Goal: Information Seeking & Learning: Find contact information

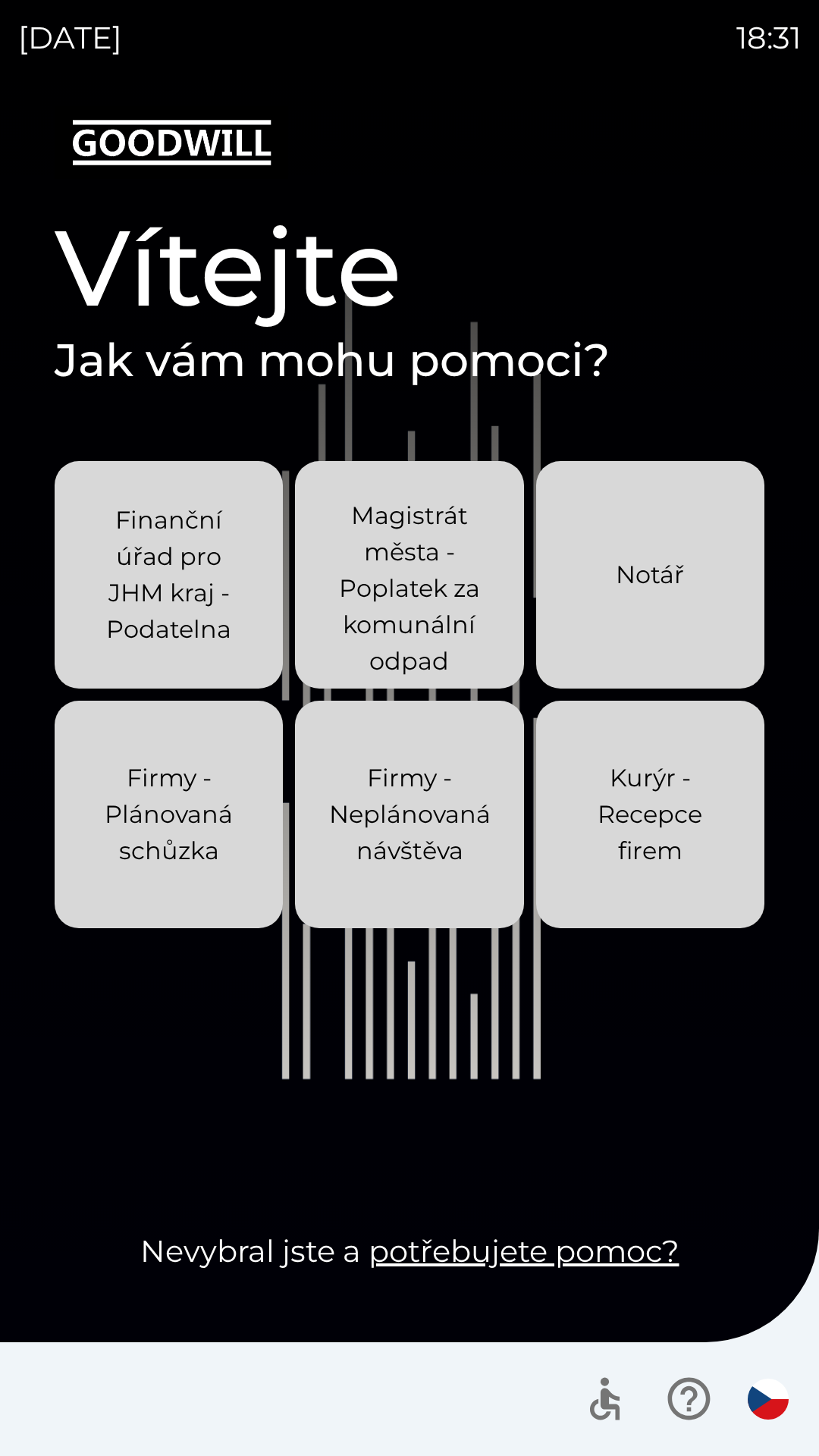
click at [705, 833] on p "Kurýr - Recepce firem" at bounding box center [650, 814] width 155 height 109
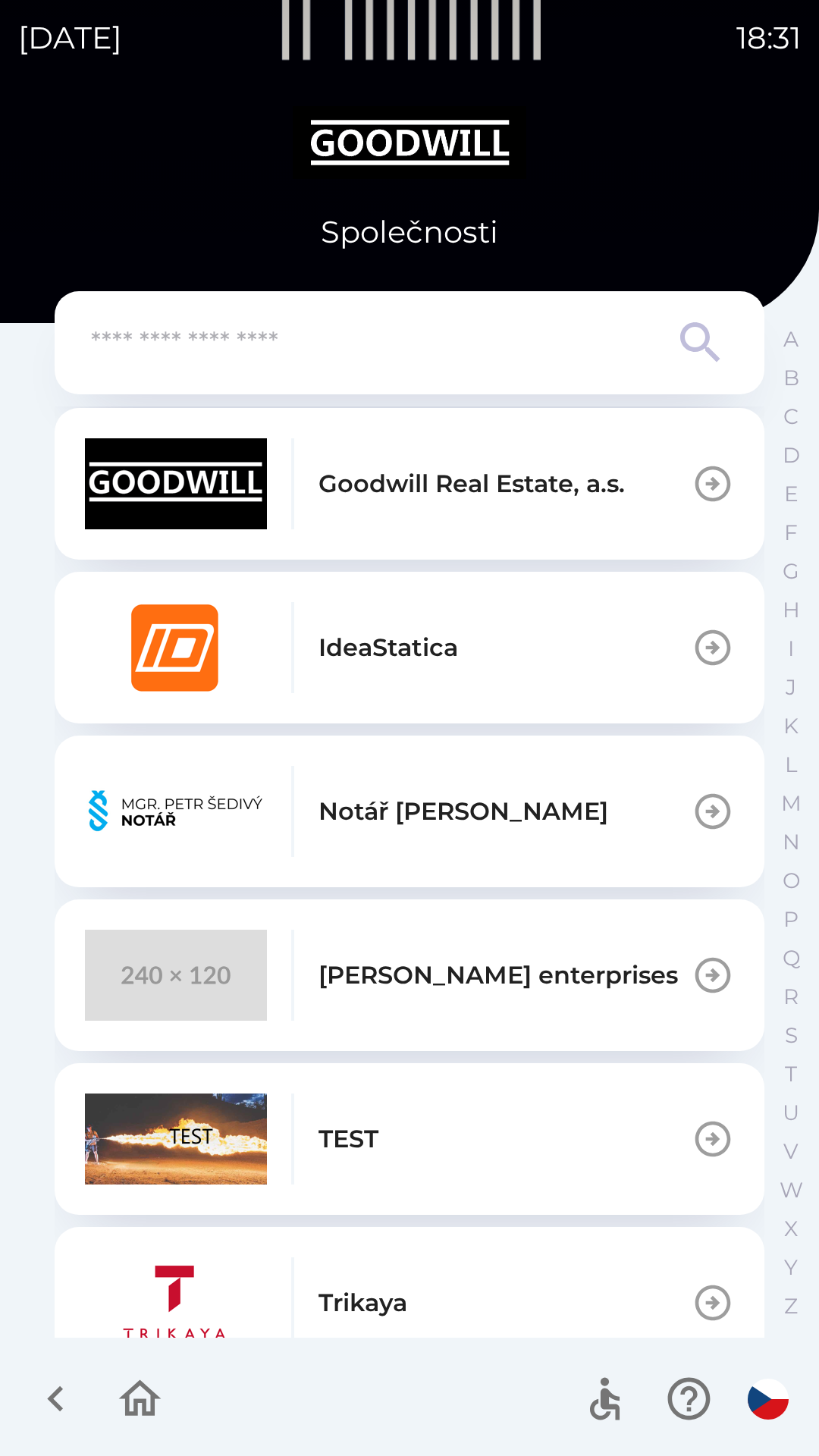
scroll to position [903, 0]
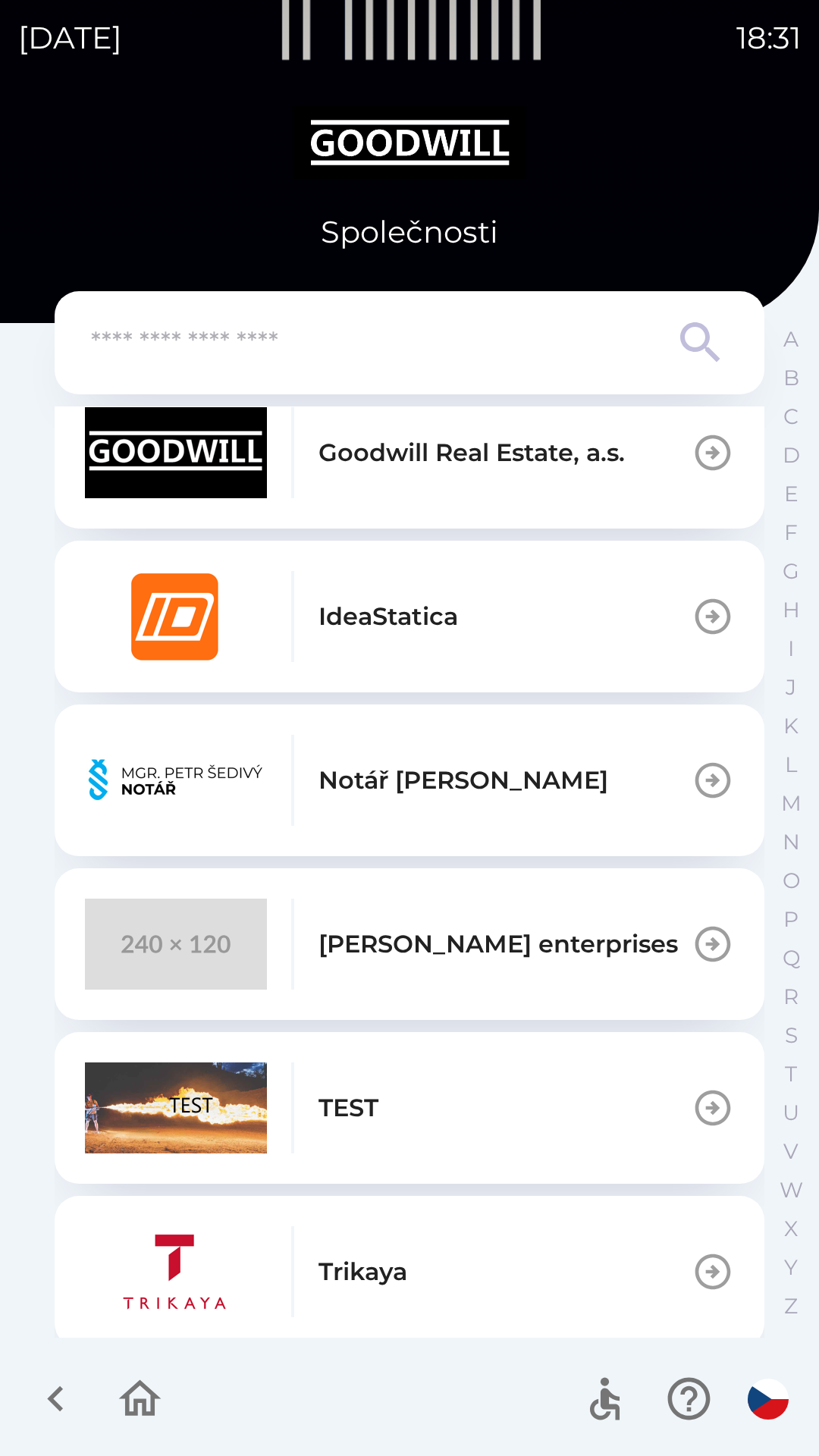
click at [574, 933] on p "[PERSON_NAME] enterprises" at bounding box center [498, 945] width 360 height 37
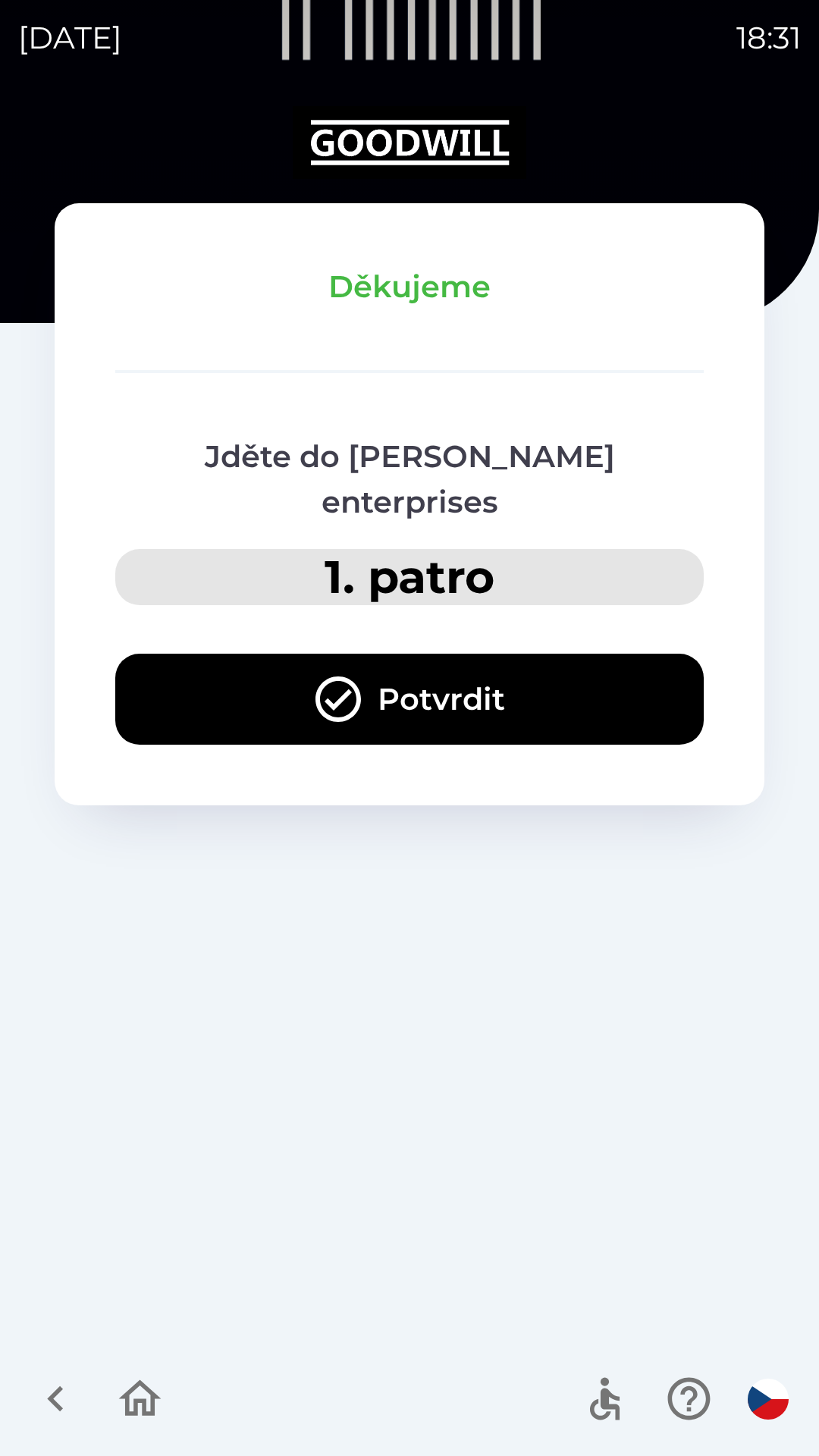
click at [571, 663] on button "Potvrdit" at bounding box center [409, 699] width 588 height 91
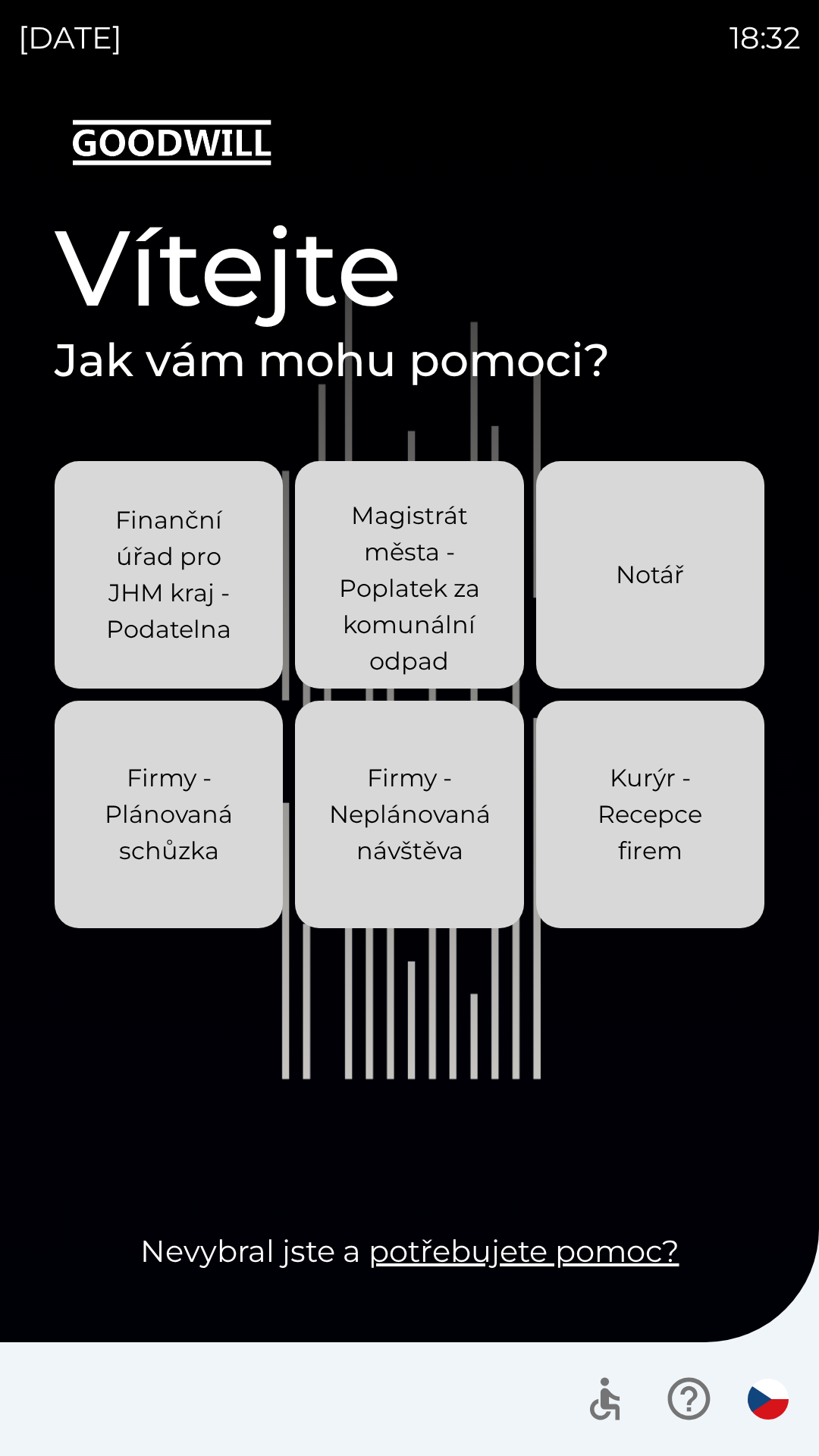
click at [692, 833] on p "Kurýr - Recepce firem" at bounding box center [650, 814] width 155 height 109
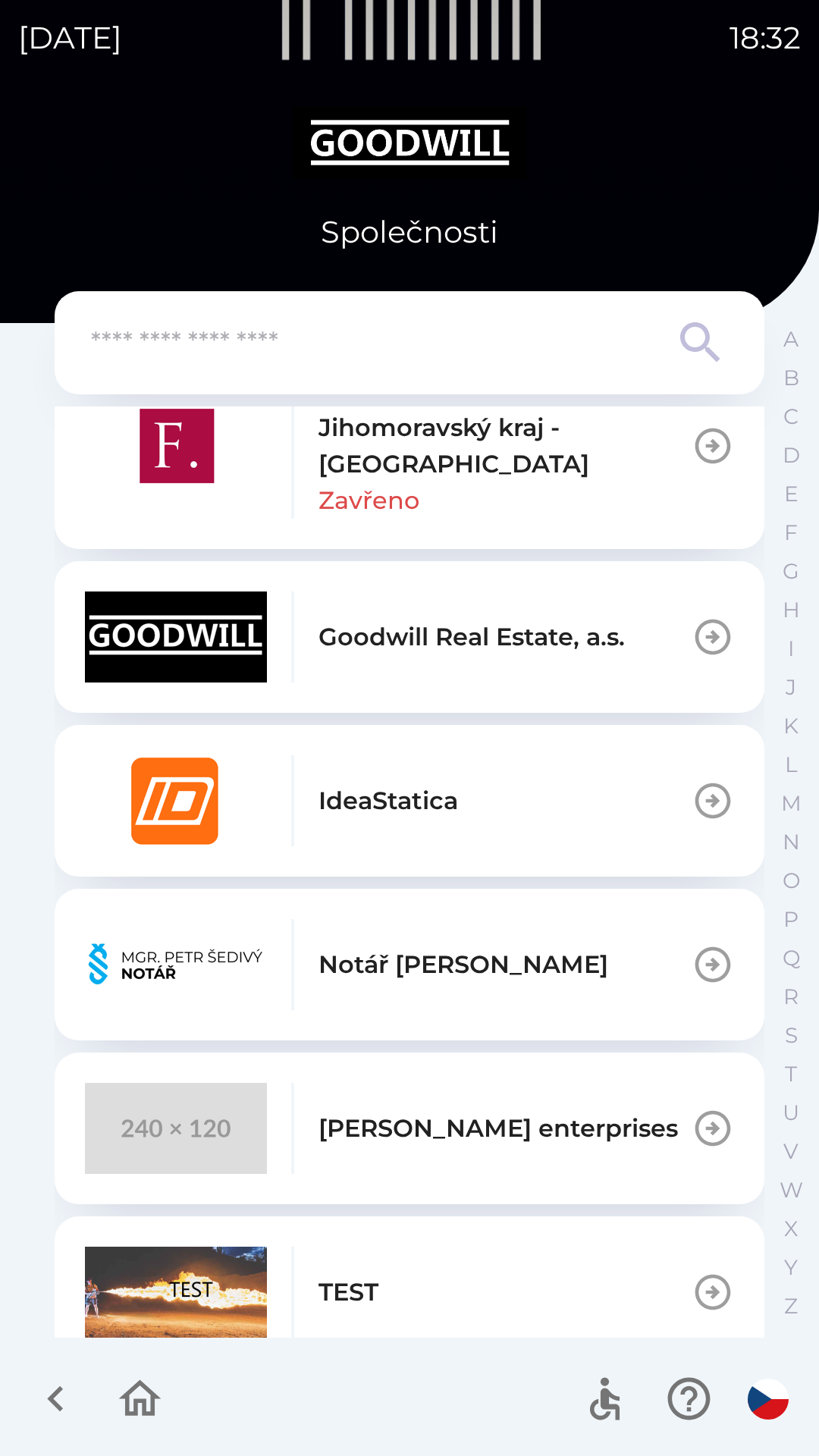
scroll to position [740, 0]
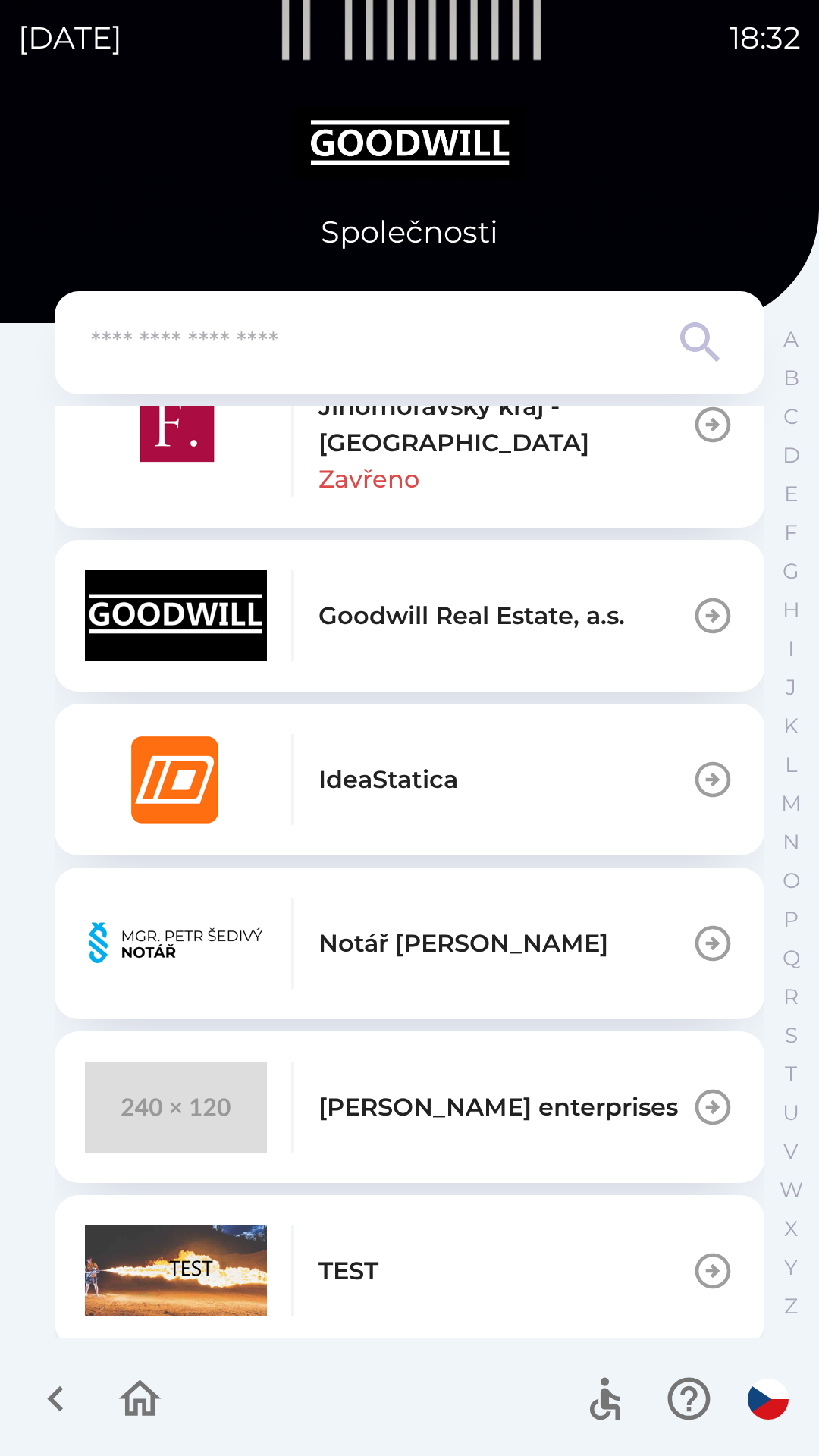
click at [512, 1093] on p "[PERSON_NAME] enterprises" at bounding box center [498, 1107] width 360 height 37
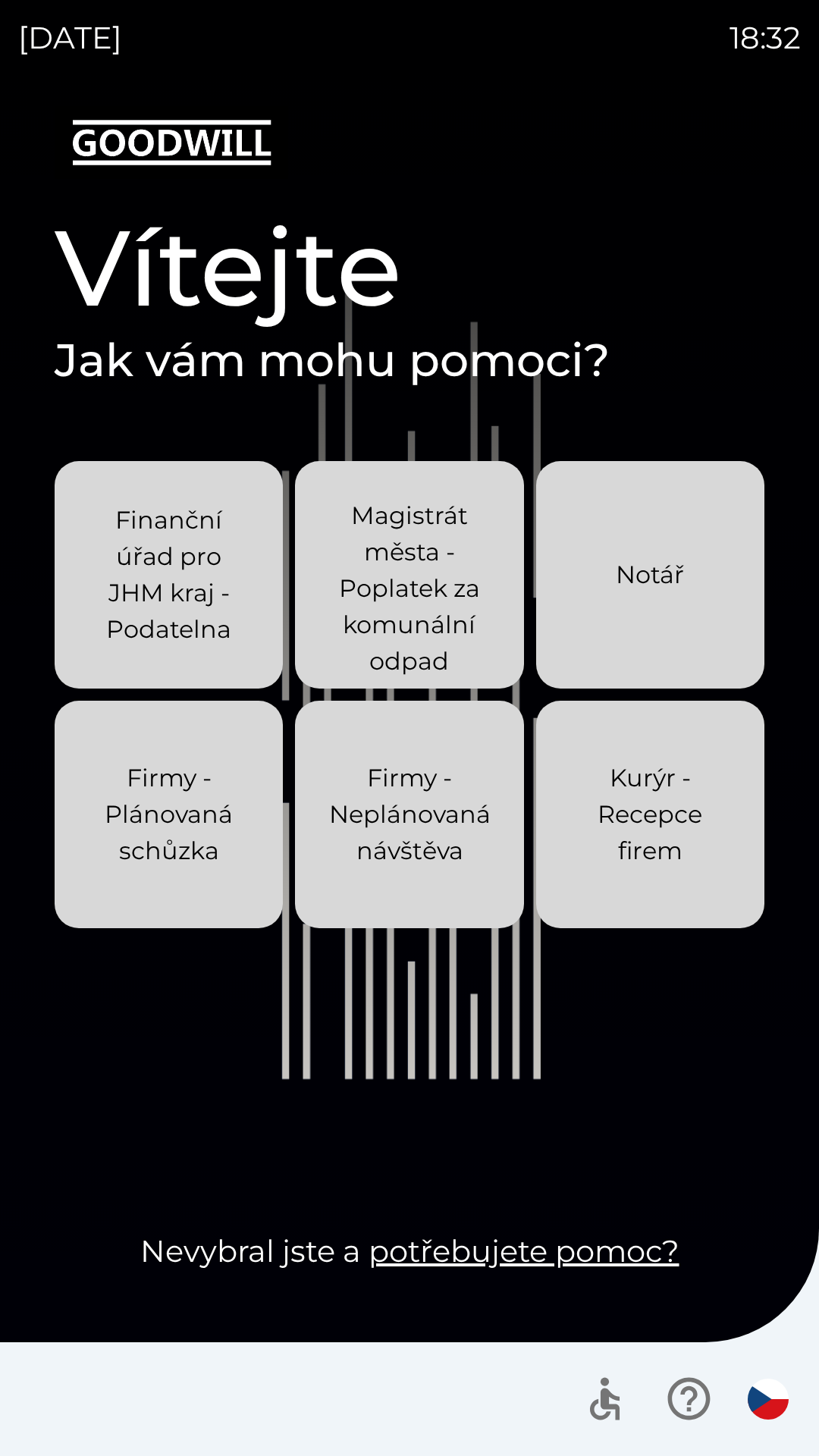
click at [722, 825] on p "Kurýr - Recepce firem" at bounding box center [650, 814] width 155 height 109
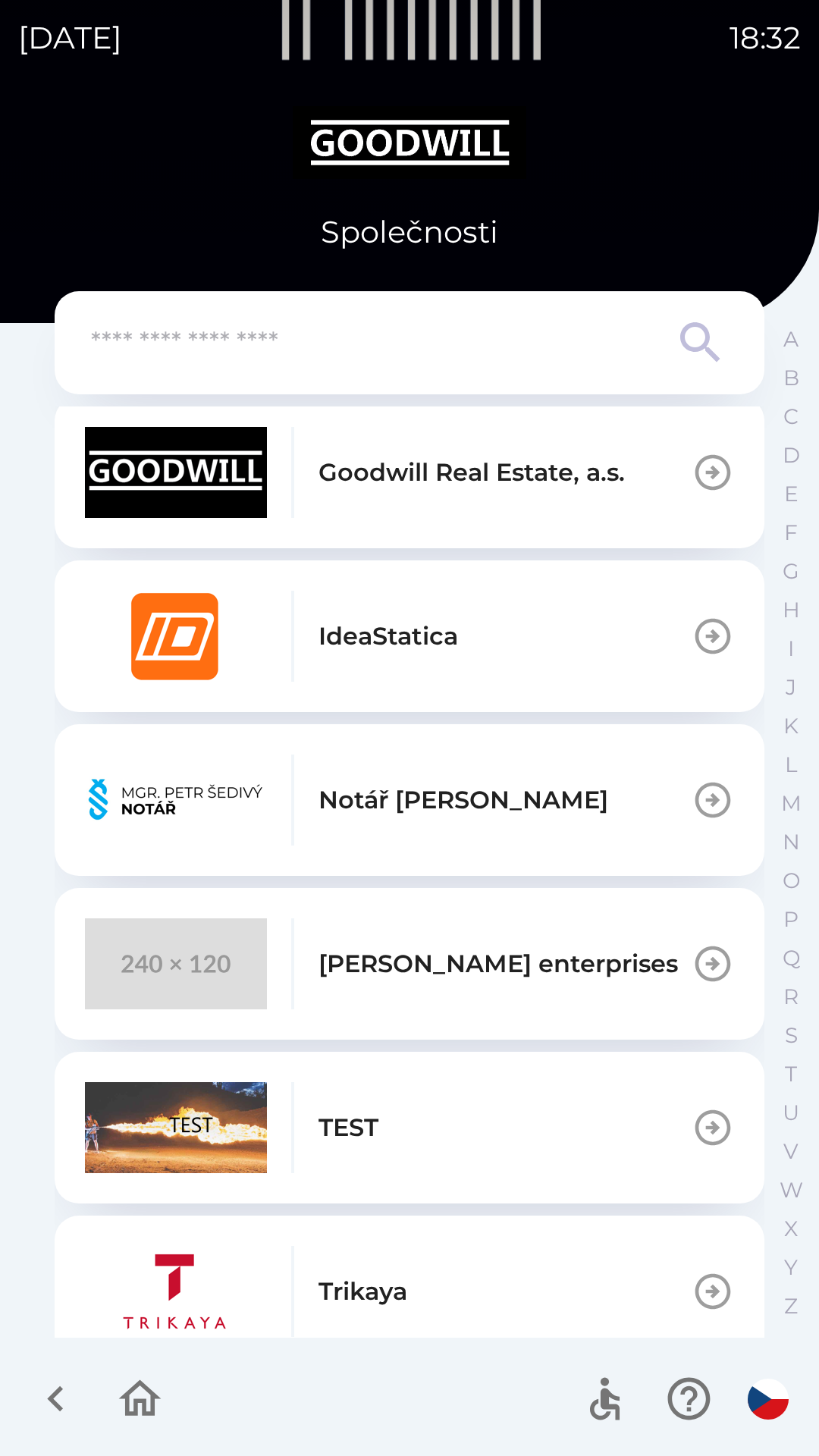
scroll to position [1142, 0]
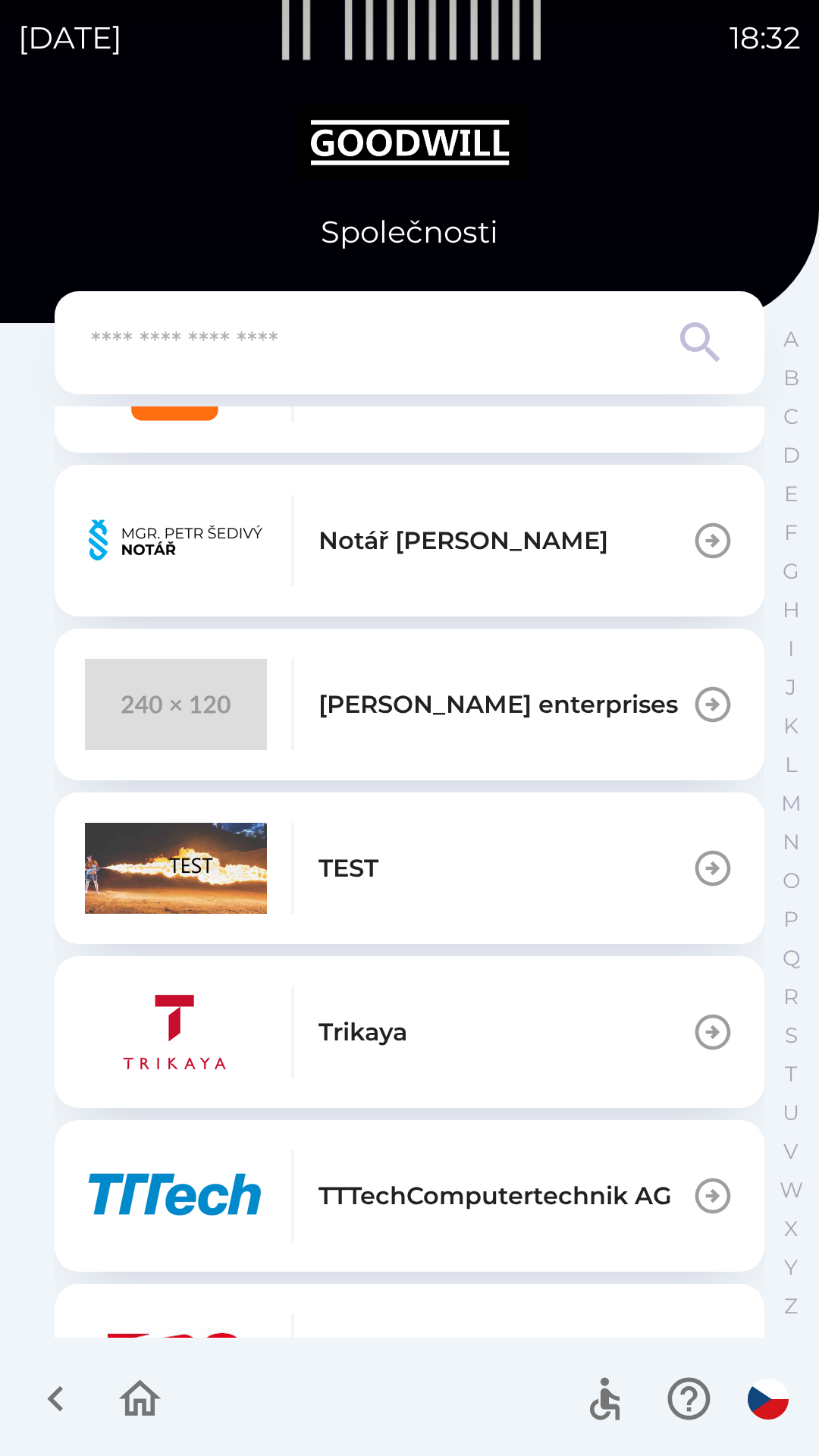
click at [616, 682] on div "[PERSON_NAME] enterprises" at bounding box center [382, 704] width 593 height 91
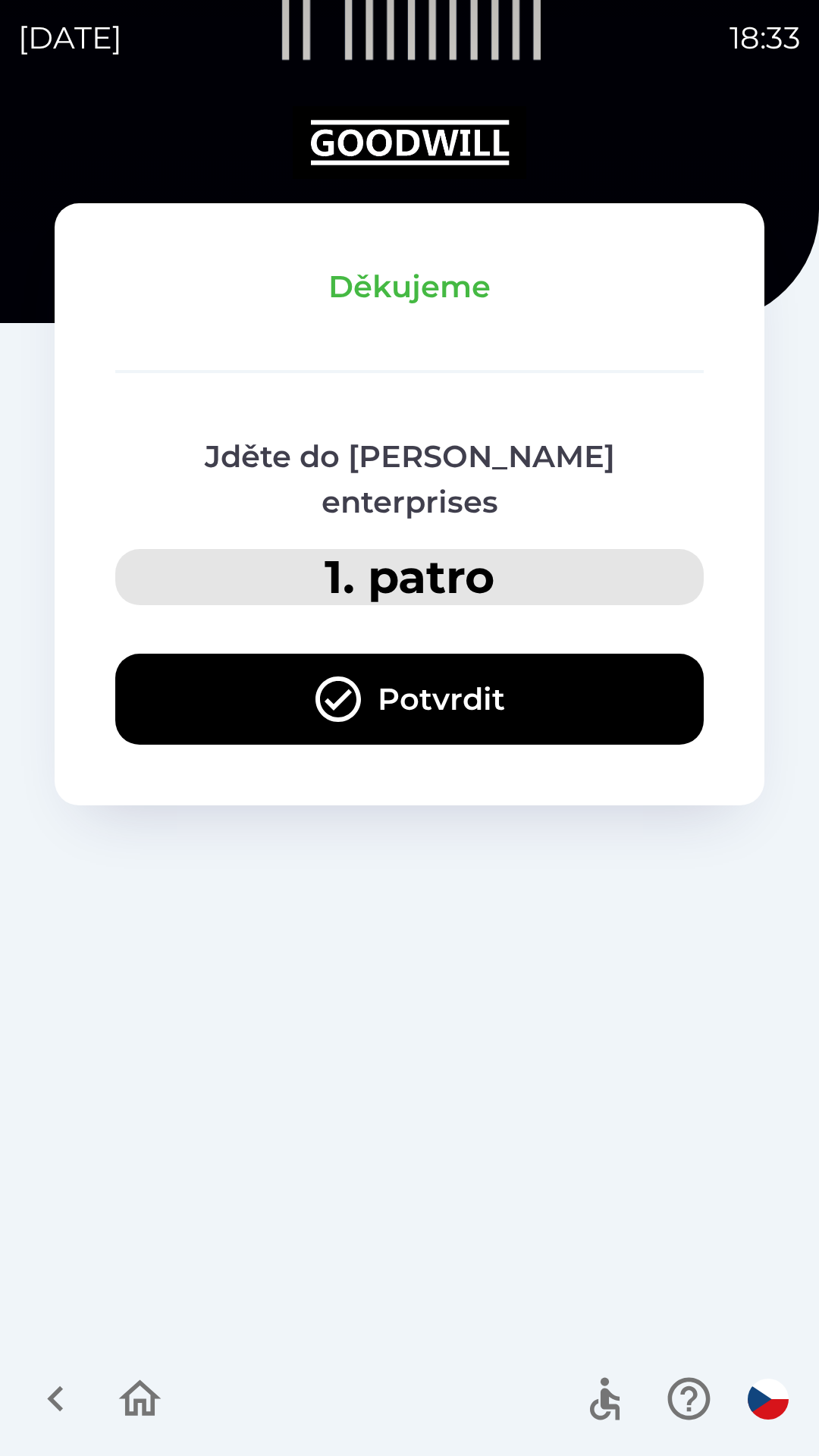
click at [615, 655] on button "Potvrdit" at bounding box center [409, 699] width 588 height 91
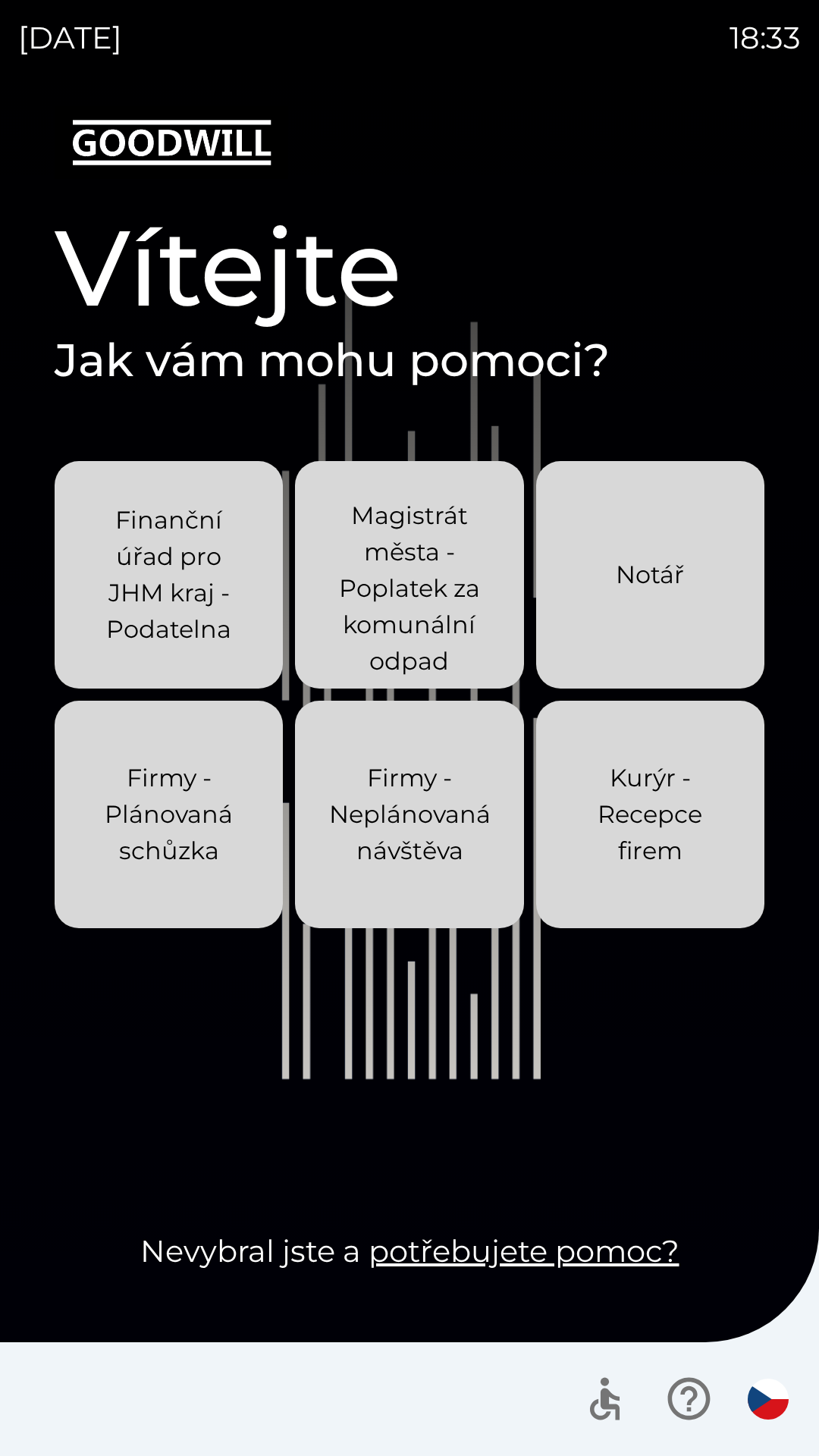
click at [692, 787] on p "Kurýr - Recepce firem" at bounding box center [650, 814] width 155 height 109
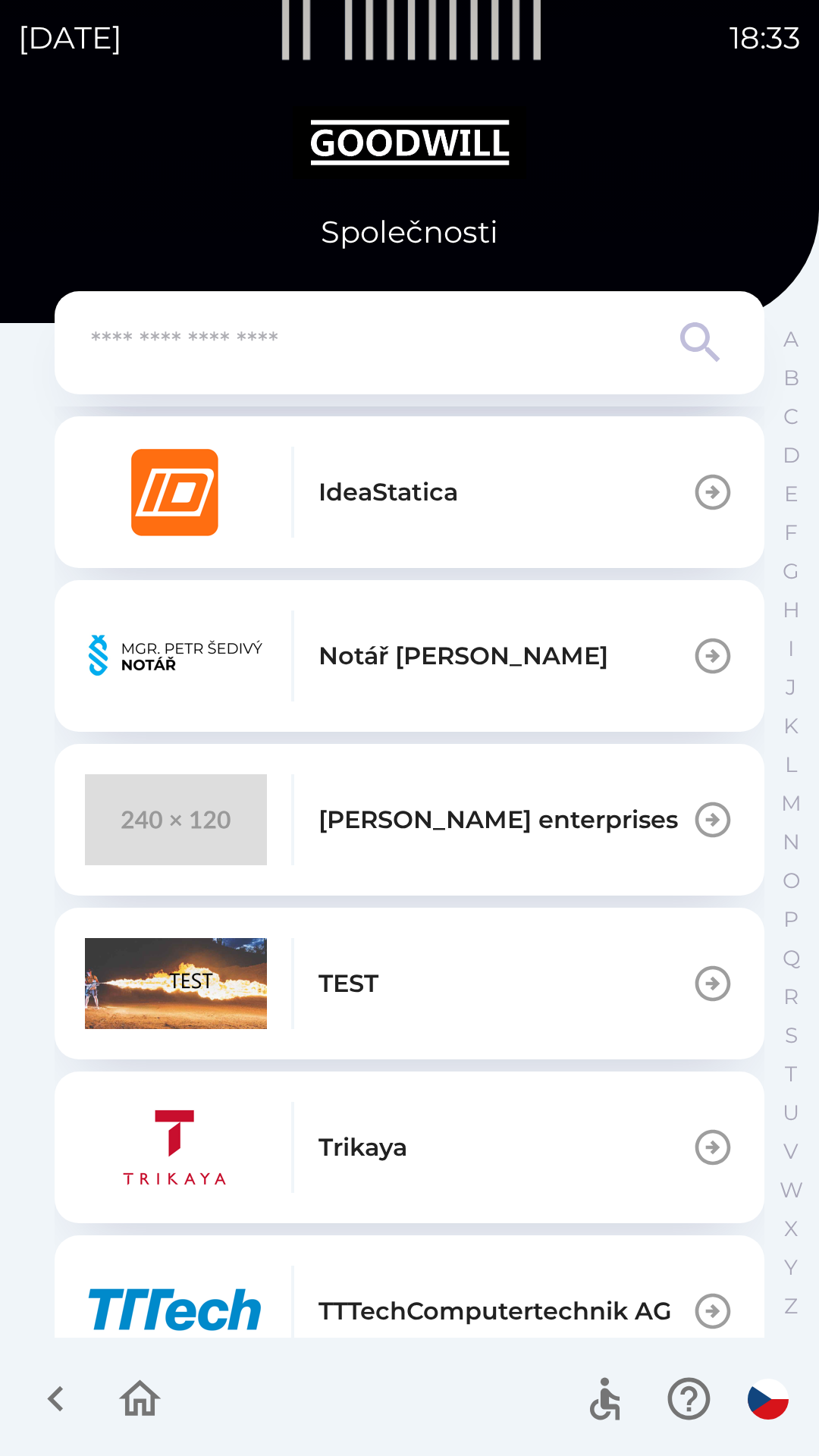
scroll to position [1029, 0]
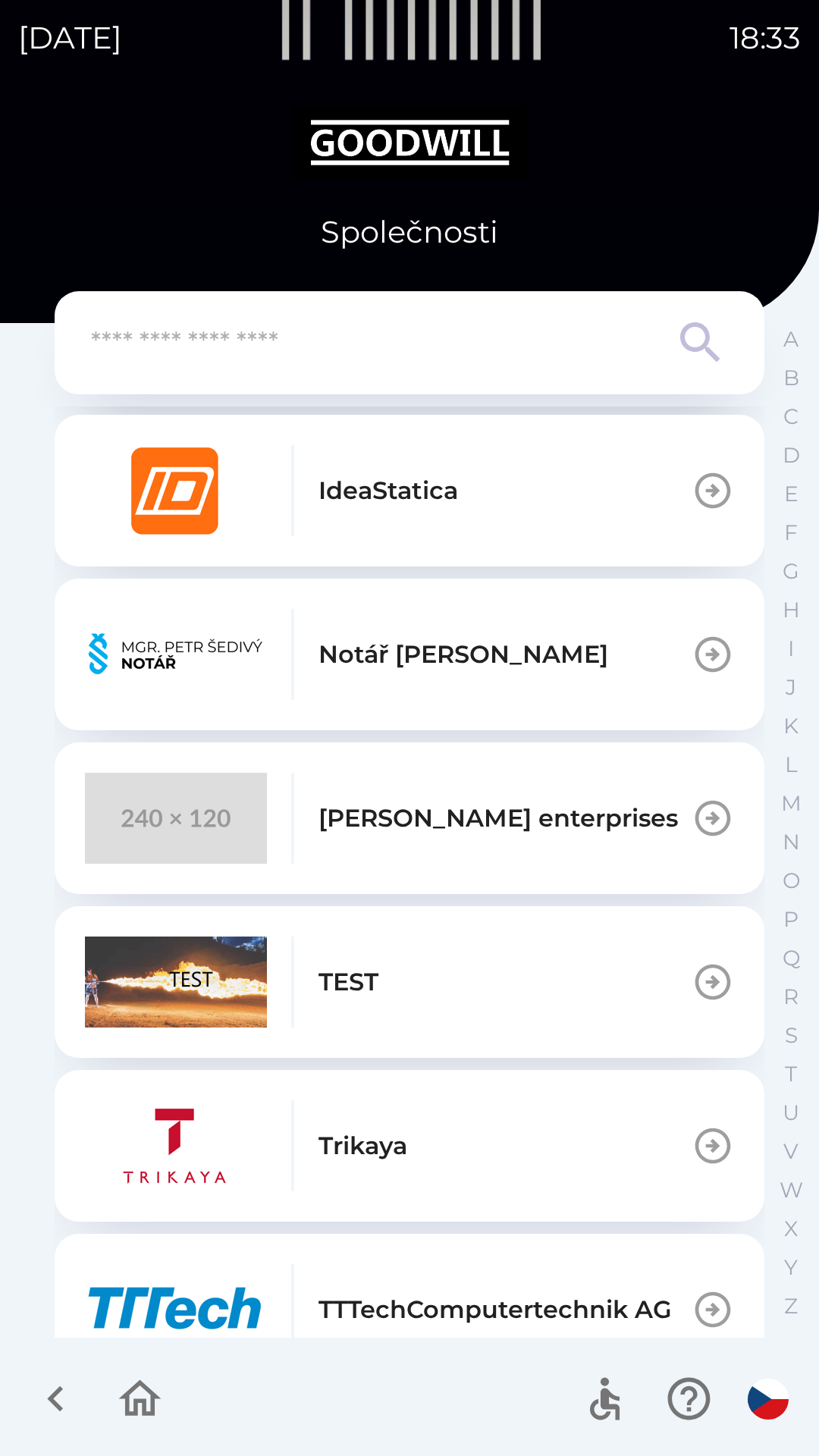
click at [596, 811] on p "[PERSON_NAME] enterprises" at bounding box center [498, 819] width 360 height 37
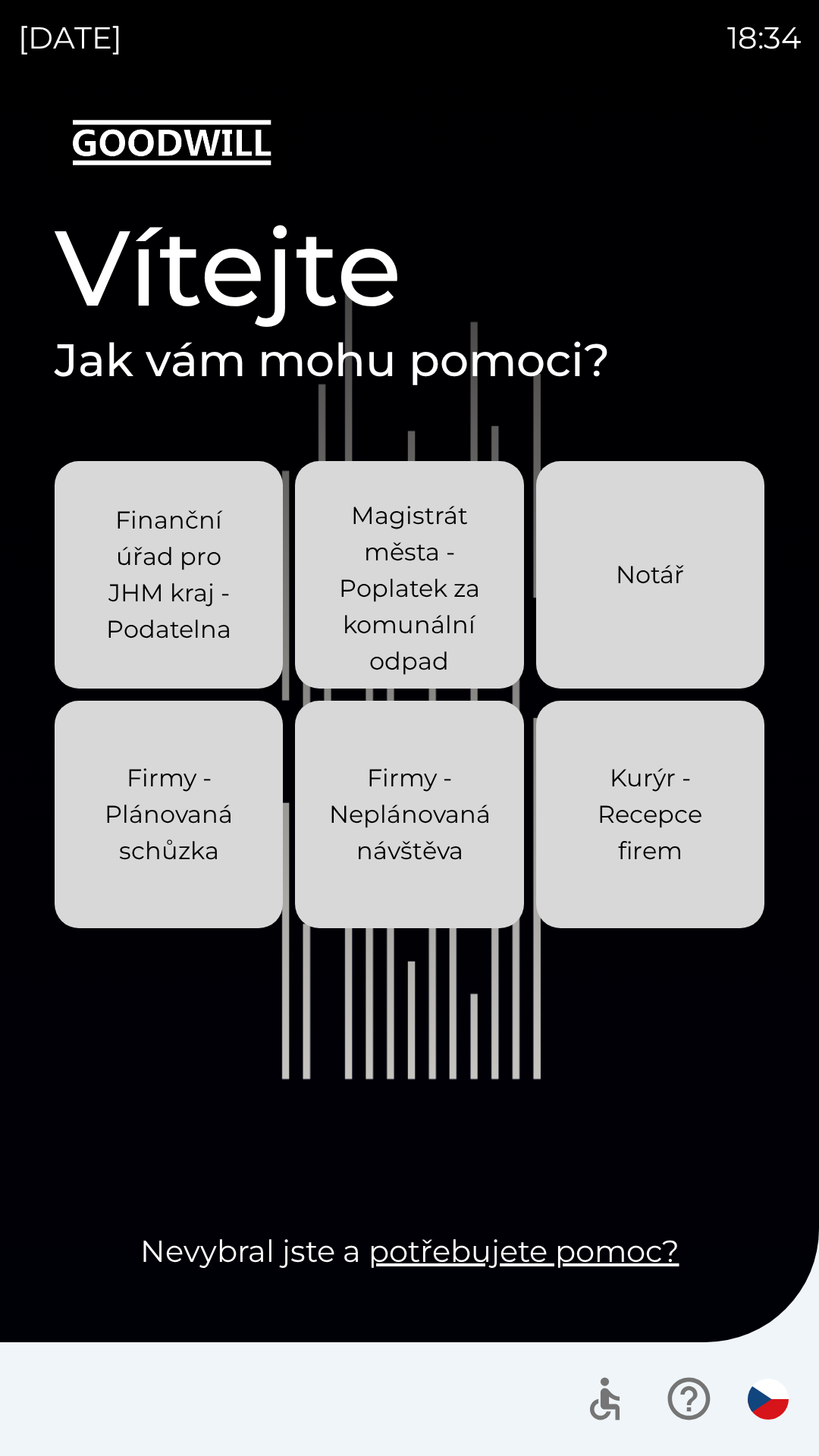
click at [682, 840] on p "Kurýr - Recepce firem" at bounding box center [650, 814] width 155 height 109
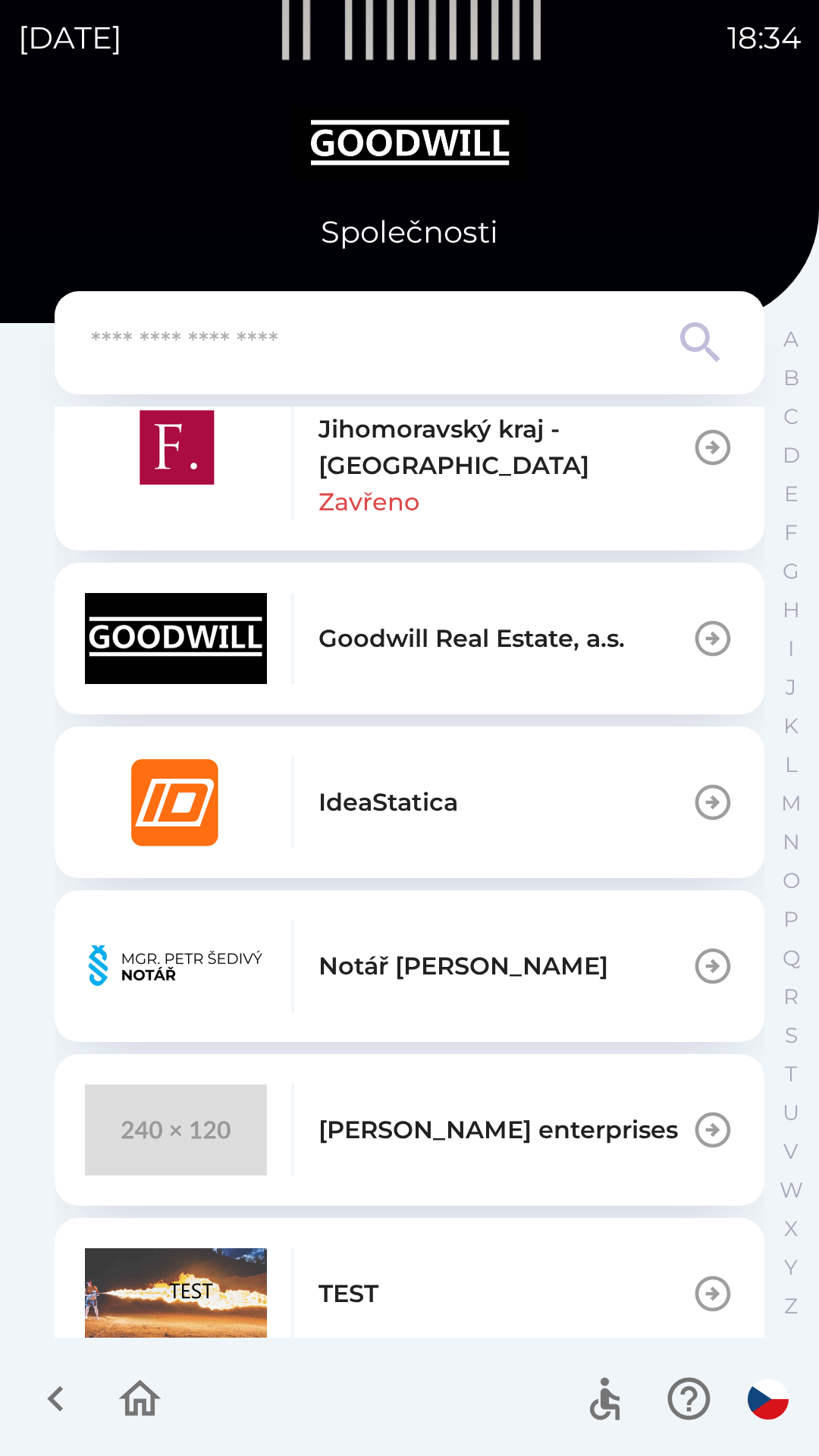
scroll to position [720, 0]
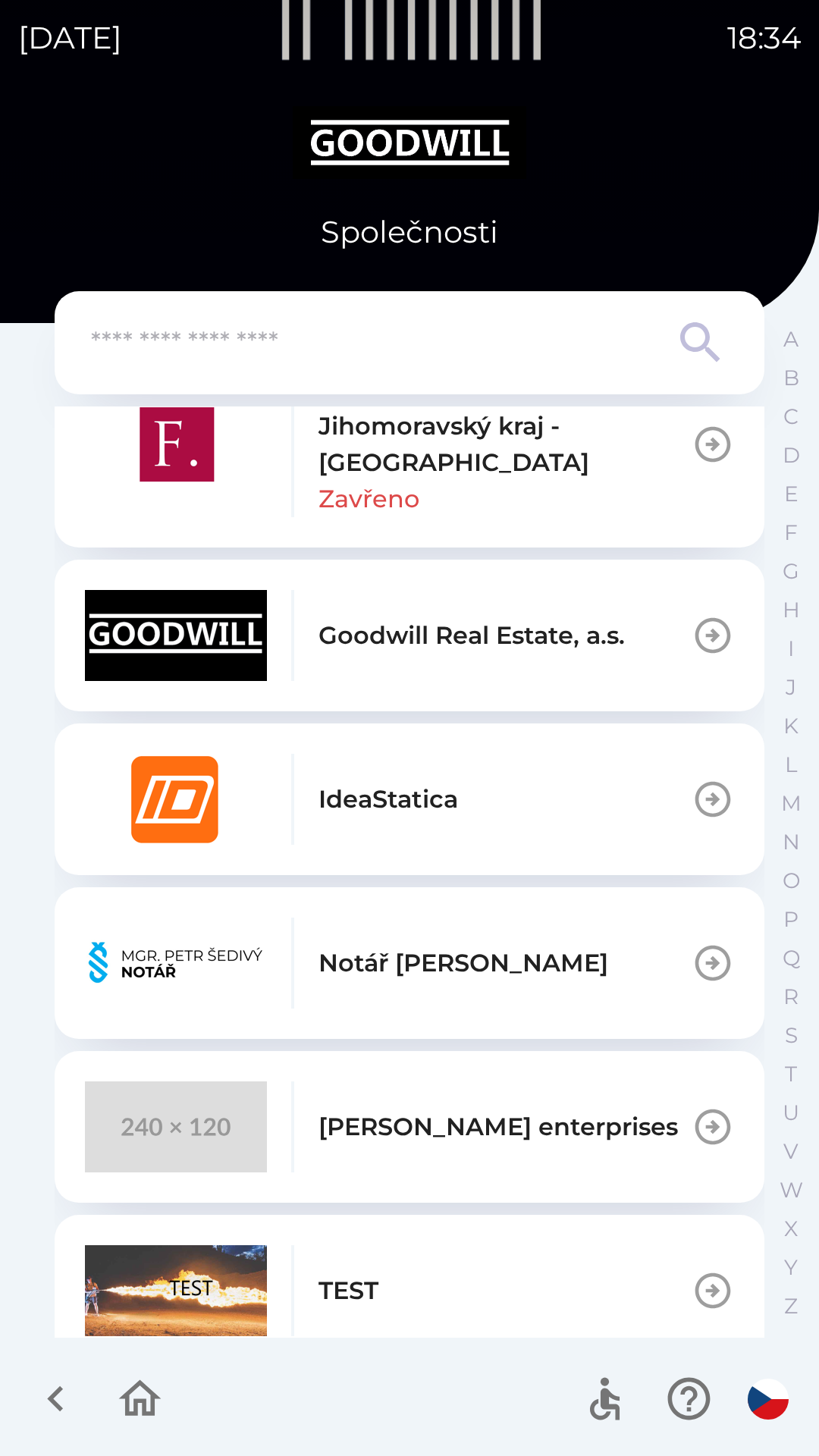
click at [496, 1103] on div "[PERSON_NAME] enterprises" at bounding box center [382, 1127] width 593 height 91
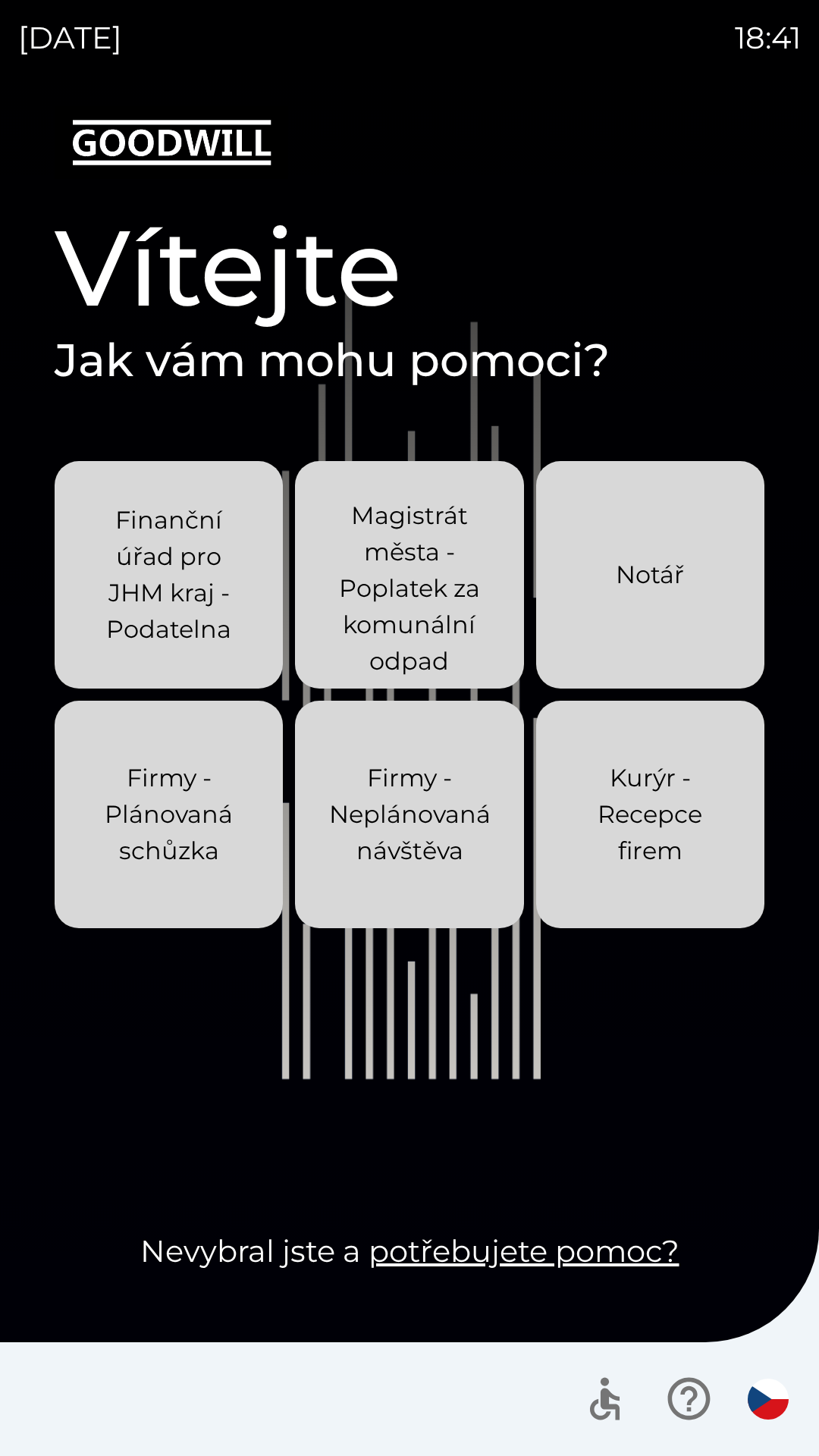
click at [650, 840] on p "Kurýr - Recepce firem" at bounding box center [650, 814] width 155 height 109
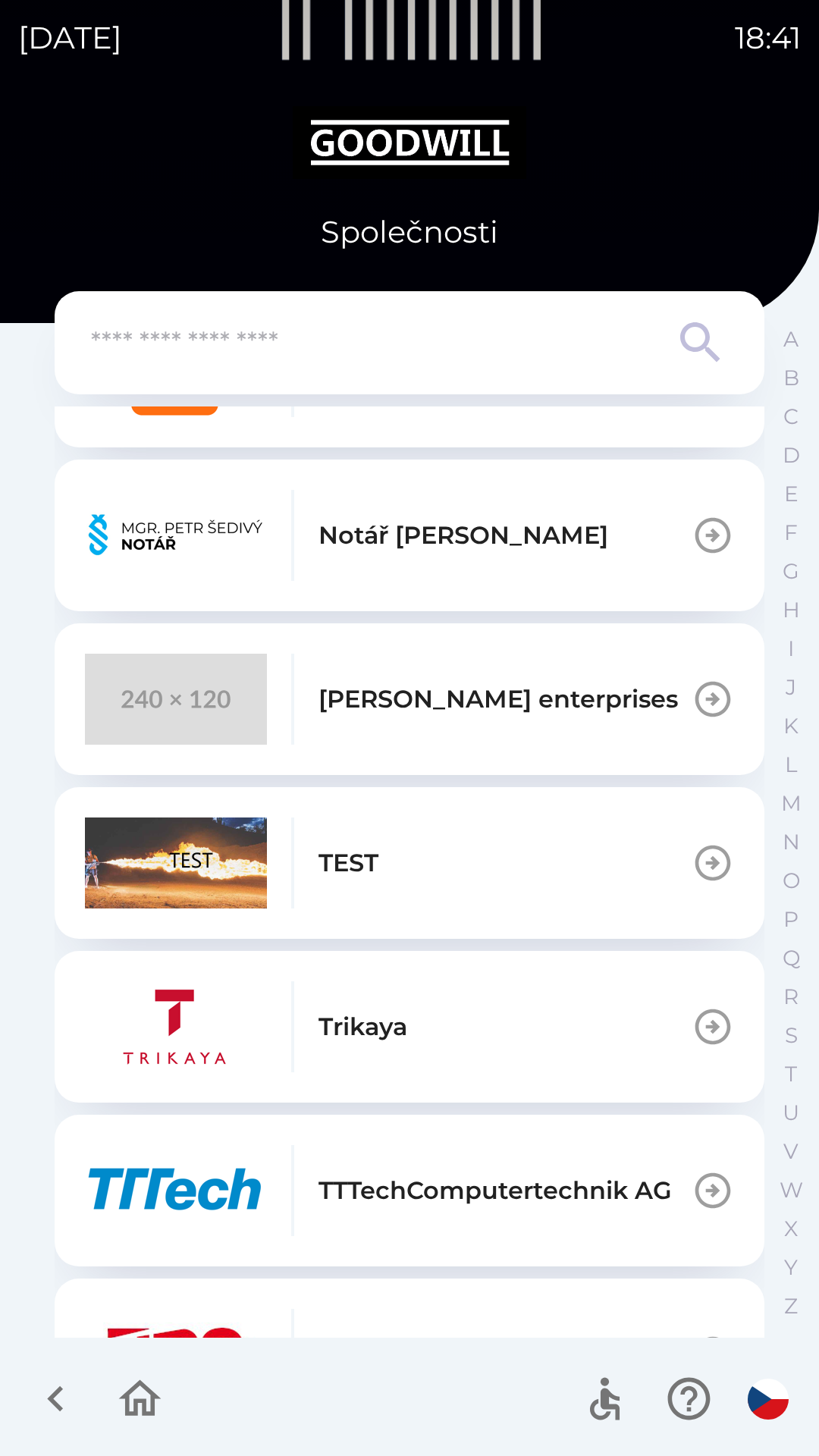
scroll to position [1153, 0]
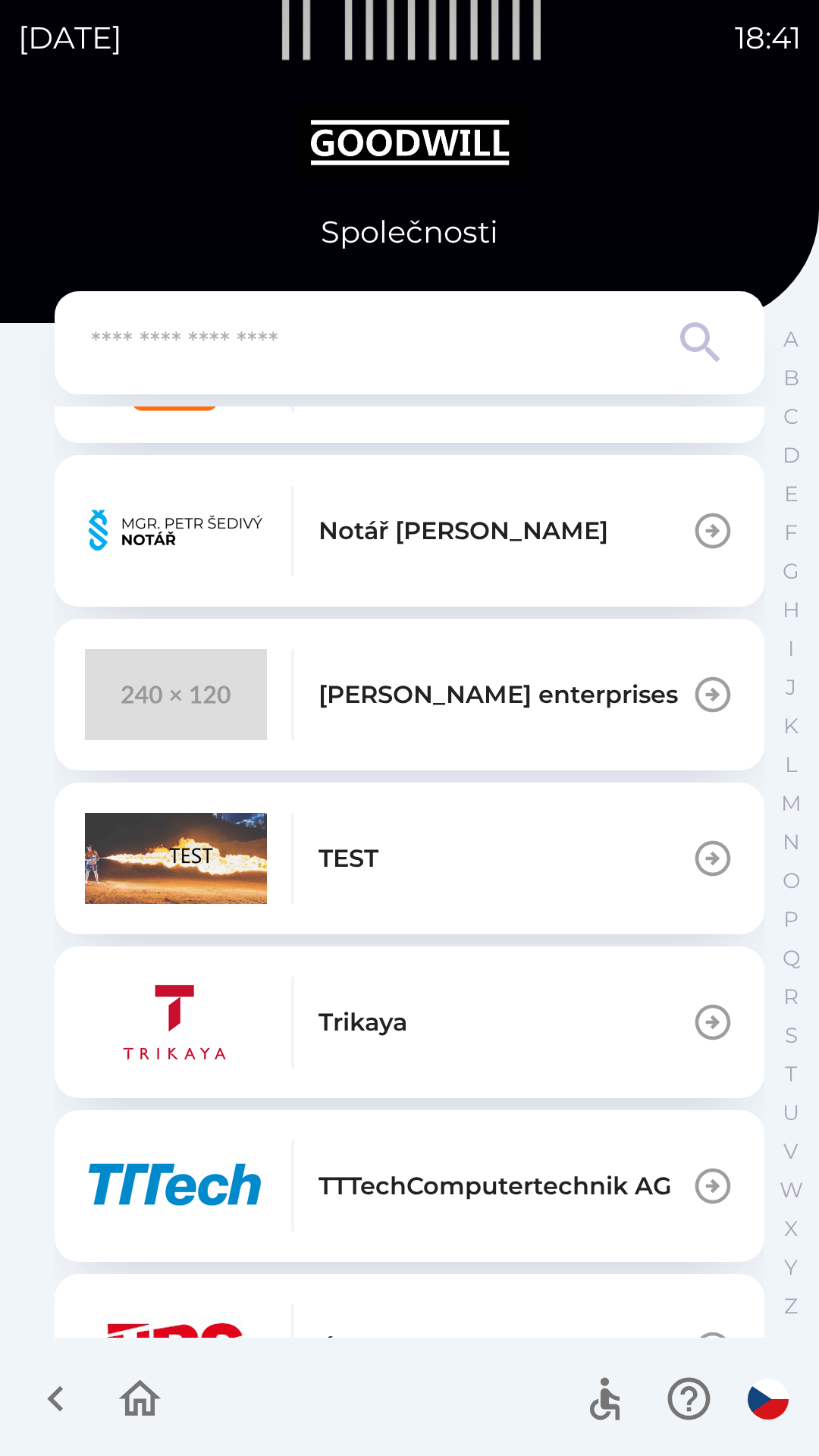
click at [535, 884] on button "TEST" at bounding box center [409, 858] width 709 height 152
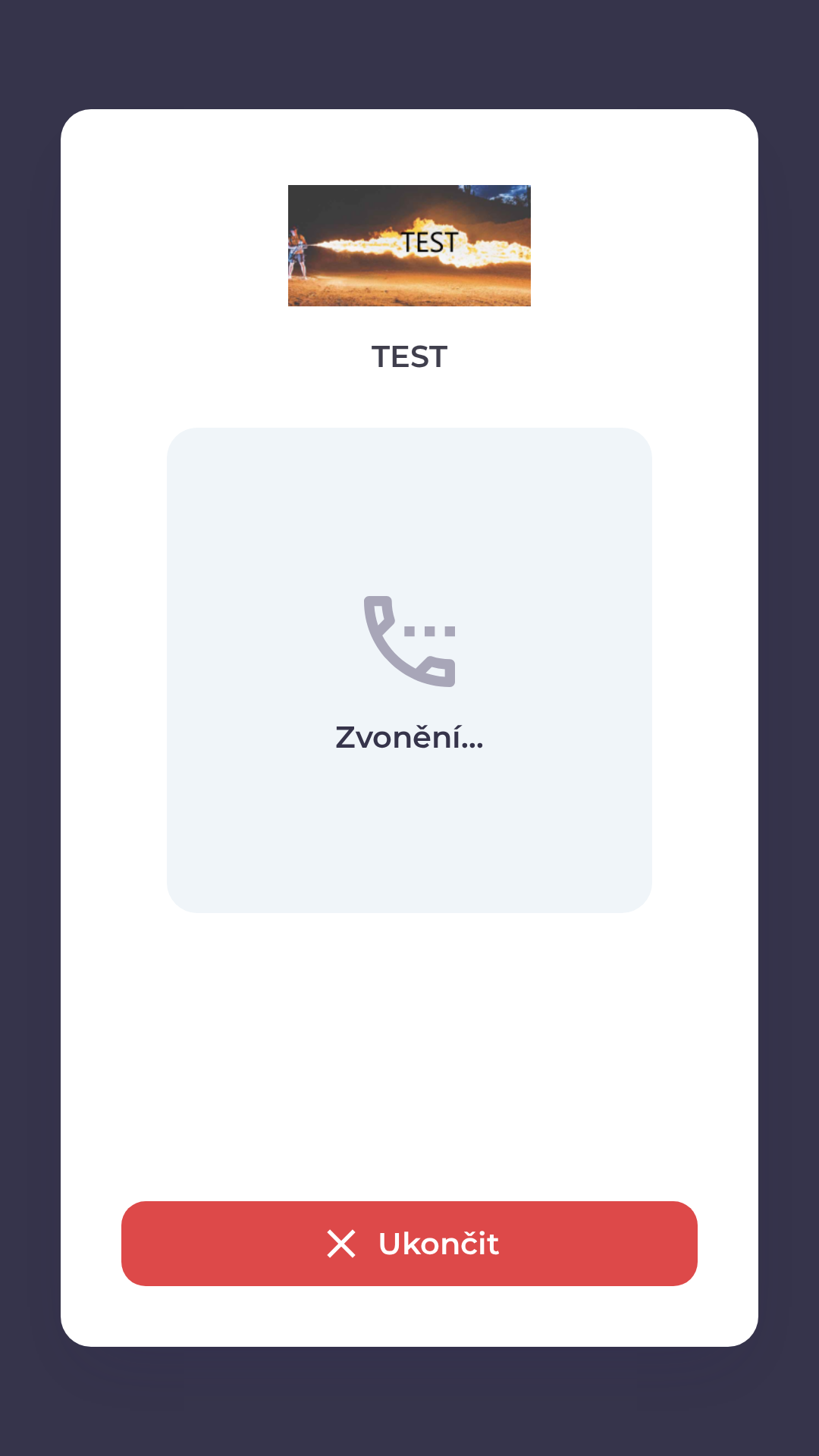
click at [459, 1242] on button "Ukončit" at bounding box center [409, 1244] width 577 height 85
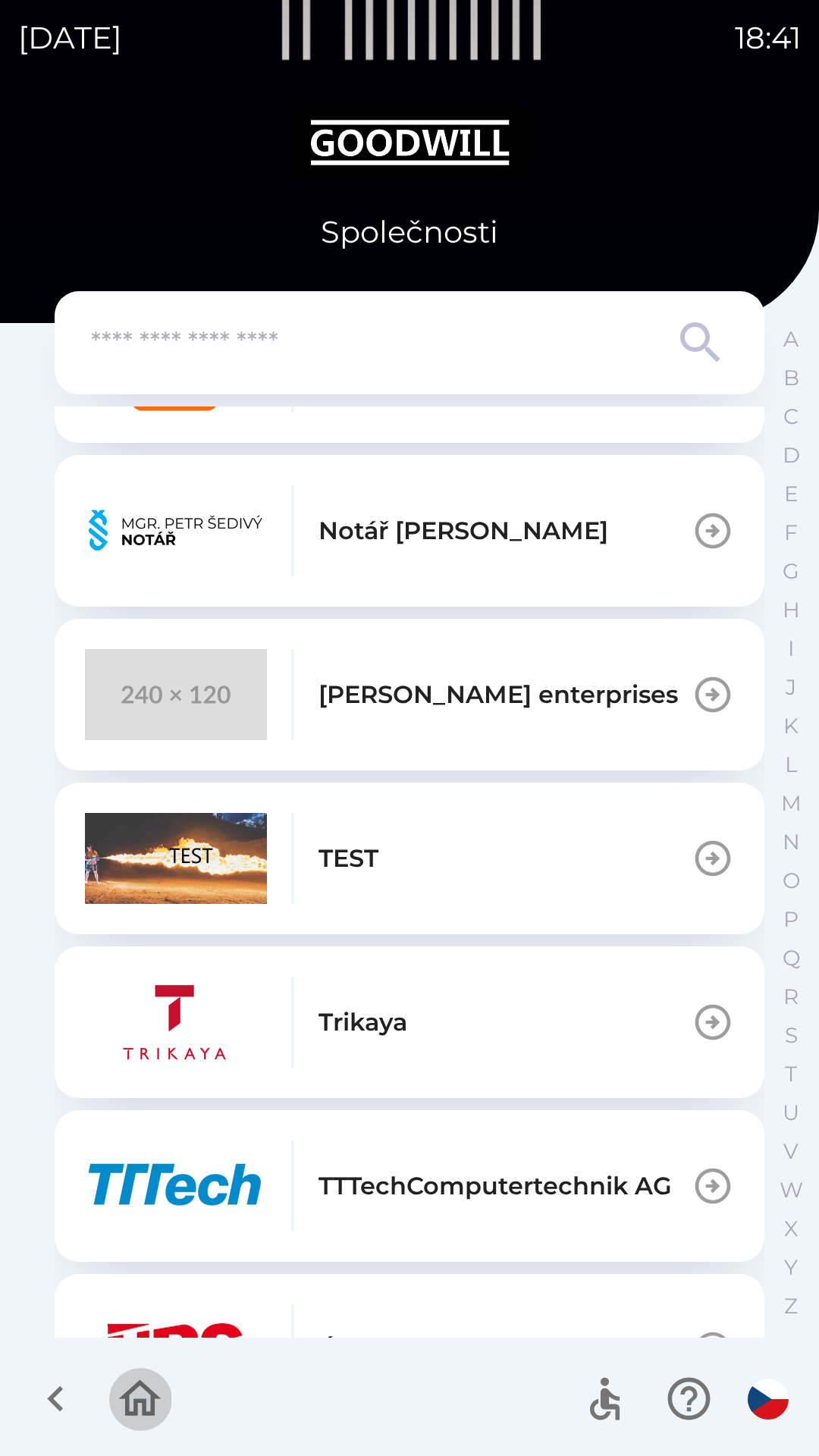
click at [138, 1426] on button "button" at bounding box center [140, 1398] width 63 height 63
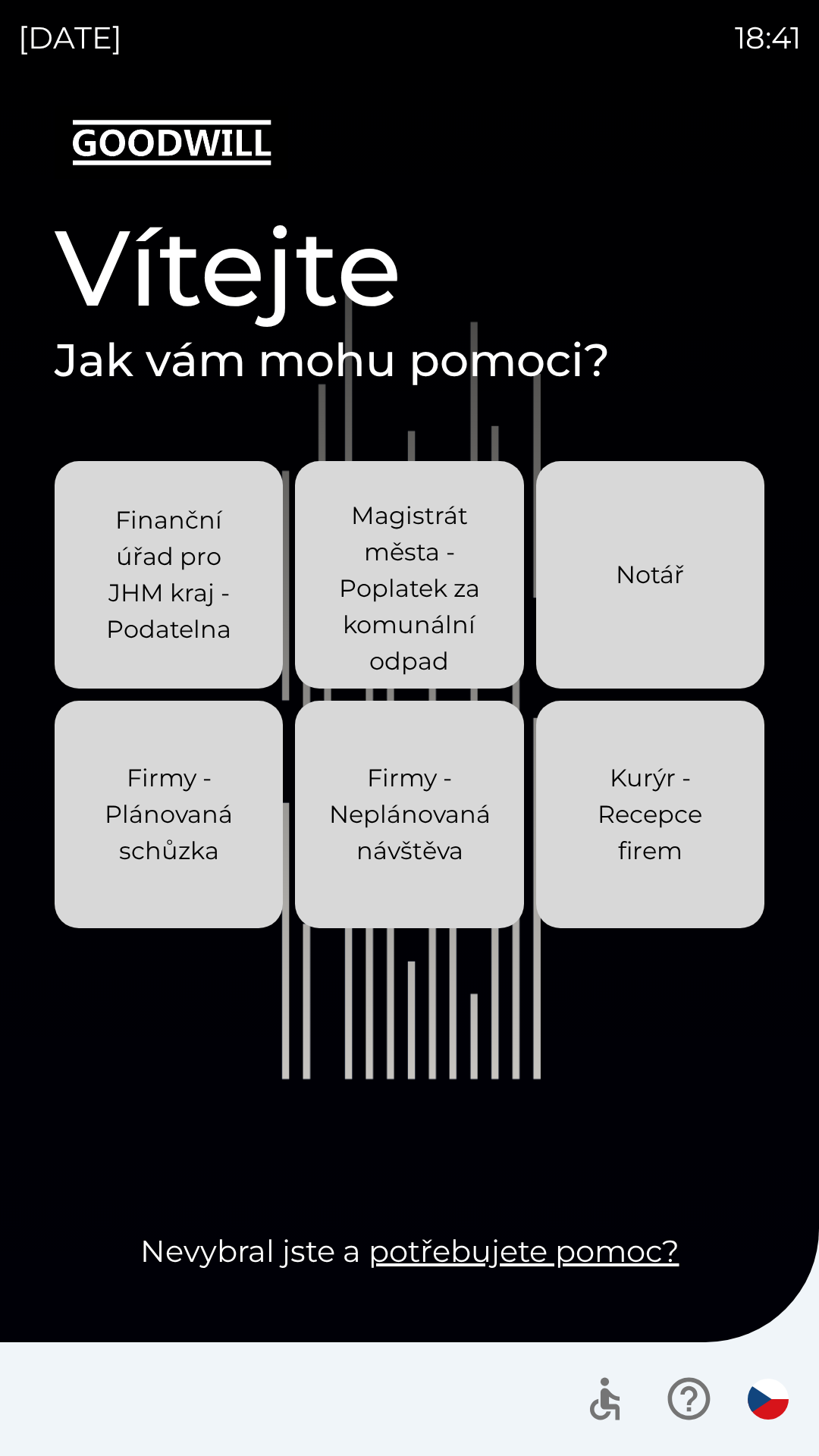
click at [647, 618] on button "Notář" at bounding box center [650, 574] width 229 height 228
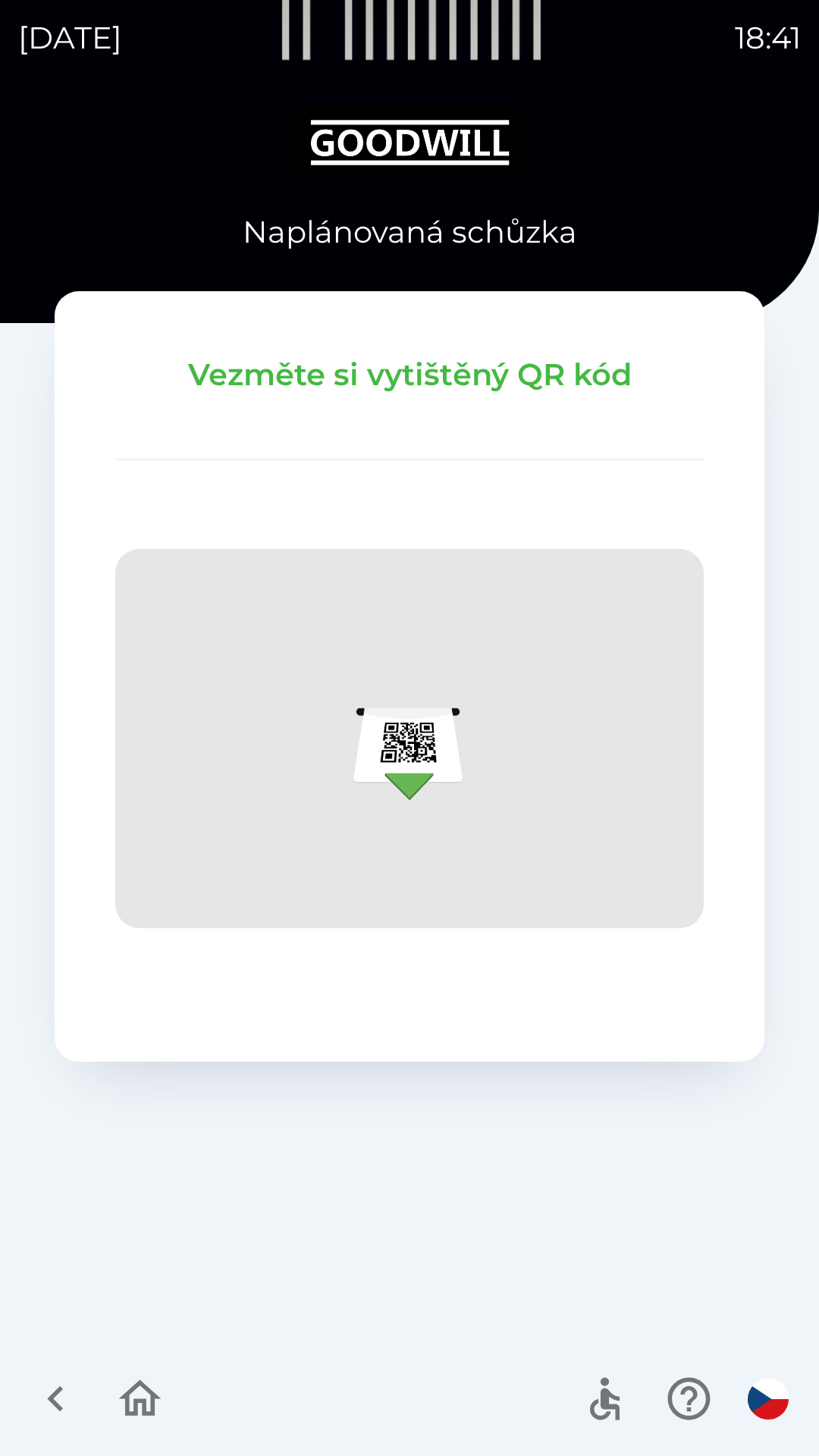
click at [149, 1407] on icon "button" at bounding box center [140, 1398] width 50 height 50
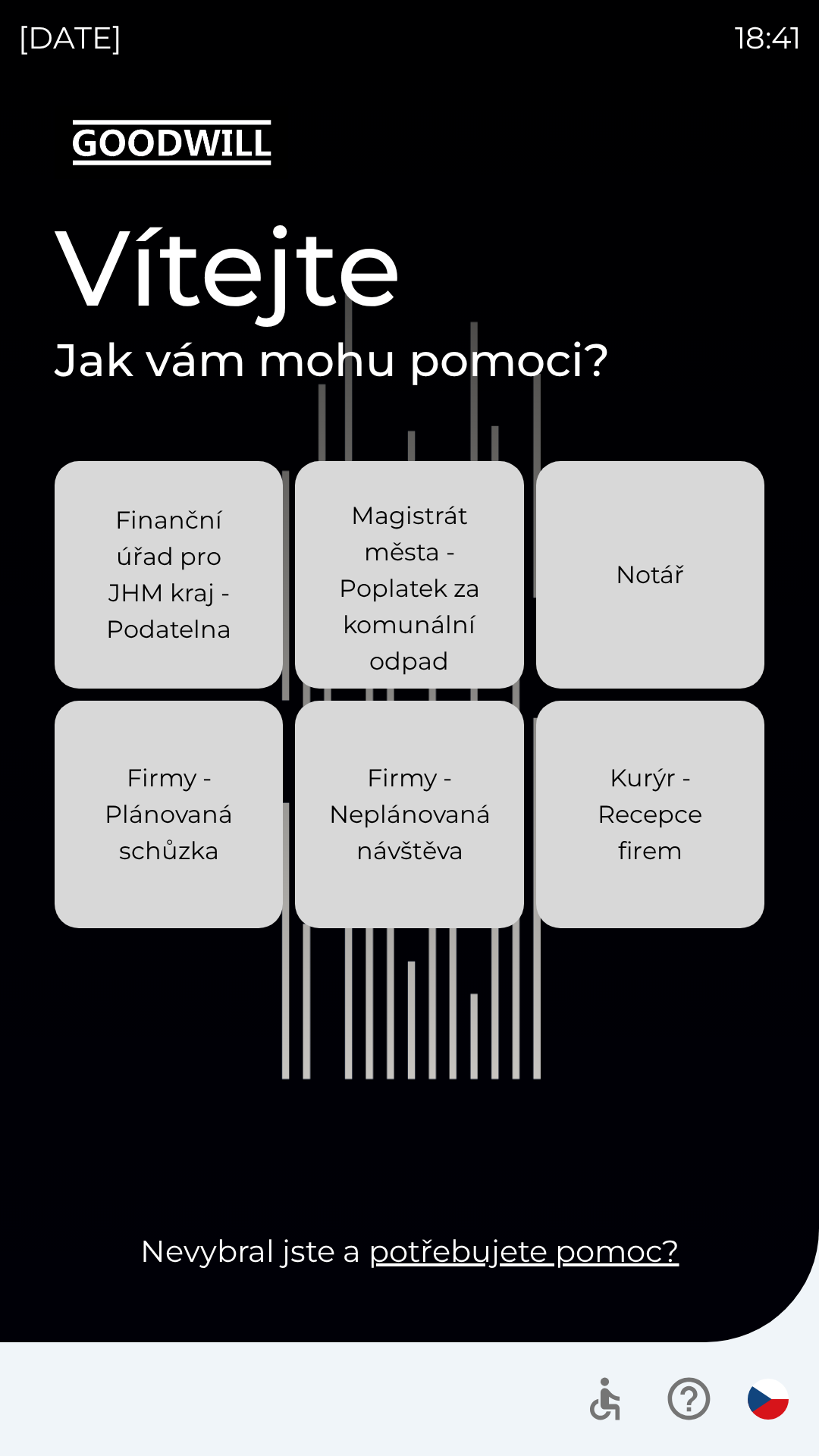
click at [633, 615] on div "Notář" at bounding box center [649, 574] width 68 height 85
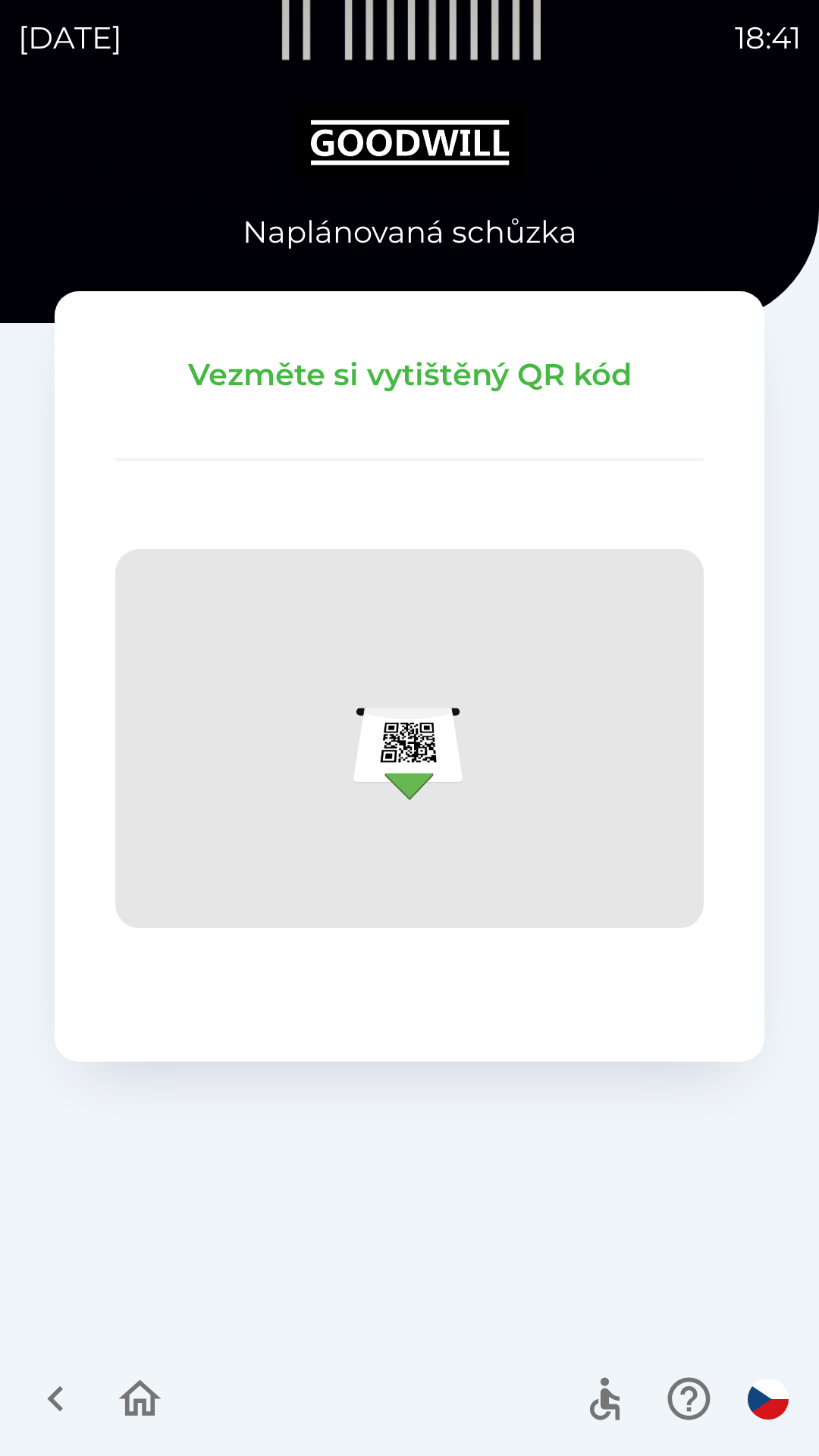
click at [138, 1393] on icon "button" at bounding box center [140, 1398] width 50 height 50
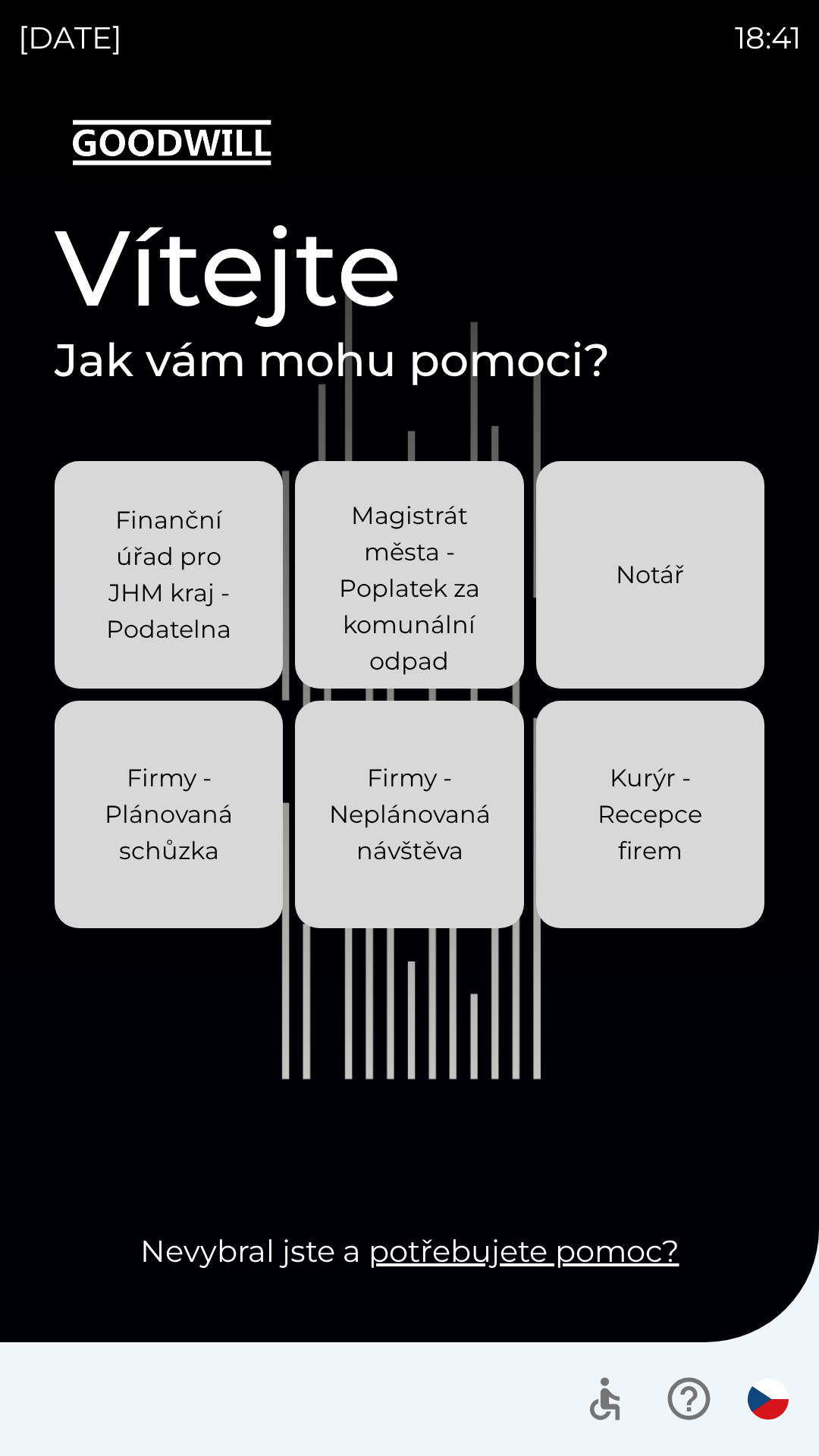
click at [661, 546] on div "Notář" at bounding box center [649, 574] width 68 height 85
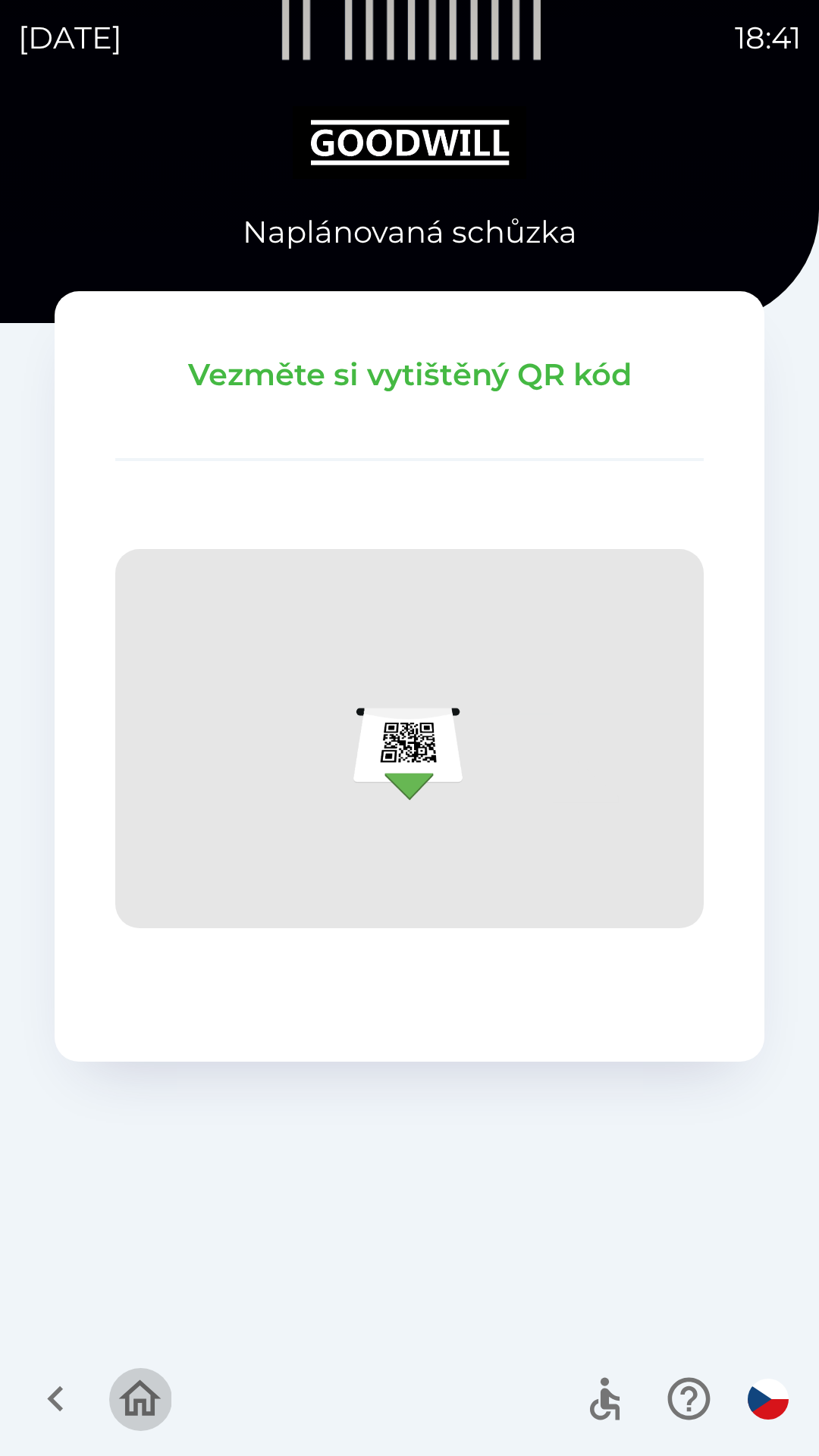
click at [150, 1406] on icon "button" at bounding box center [140, 1398] width 50 height 50
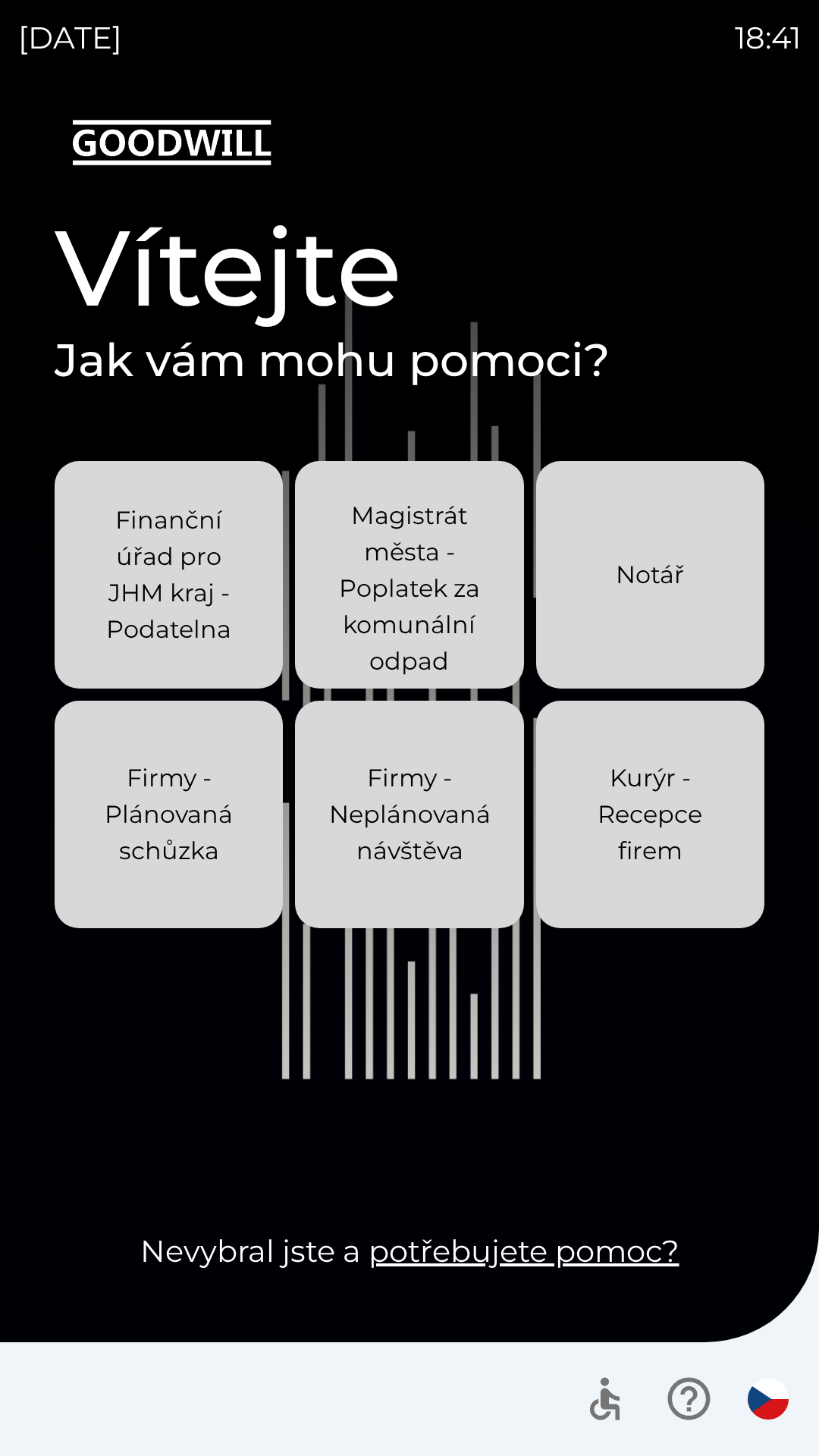
click at [689, 573] on button "Notář" at bounding box center [650, 574] width 229 height 228
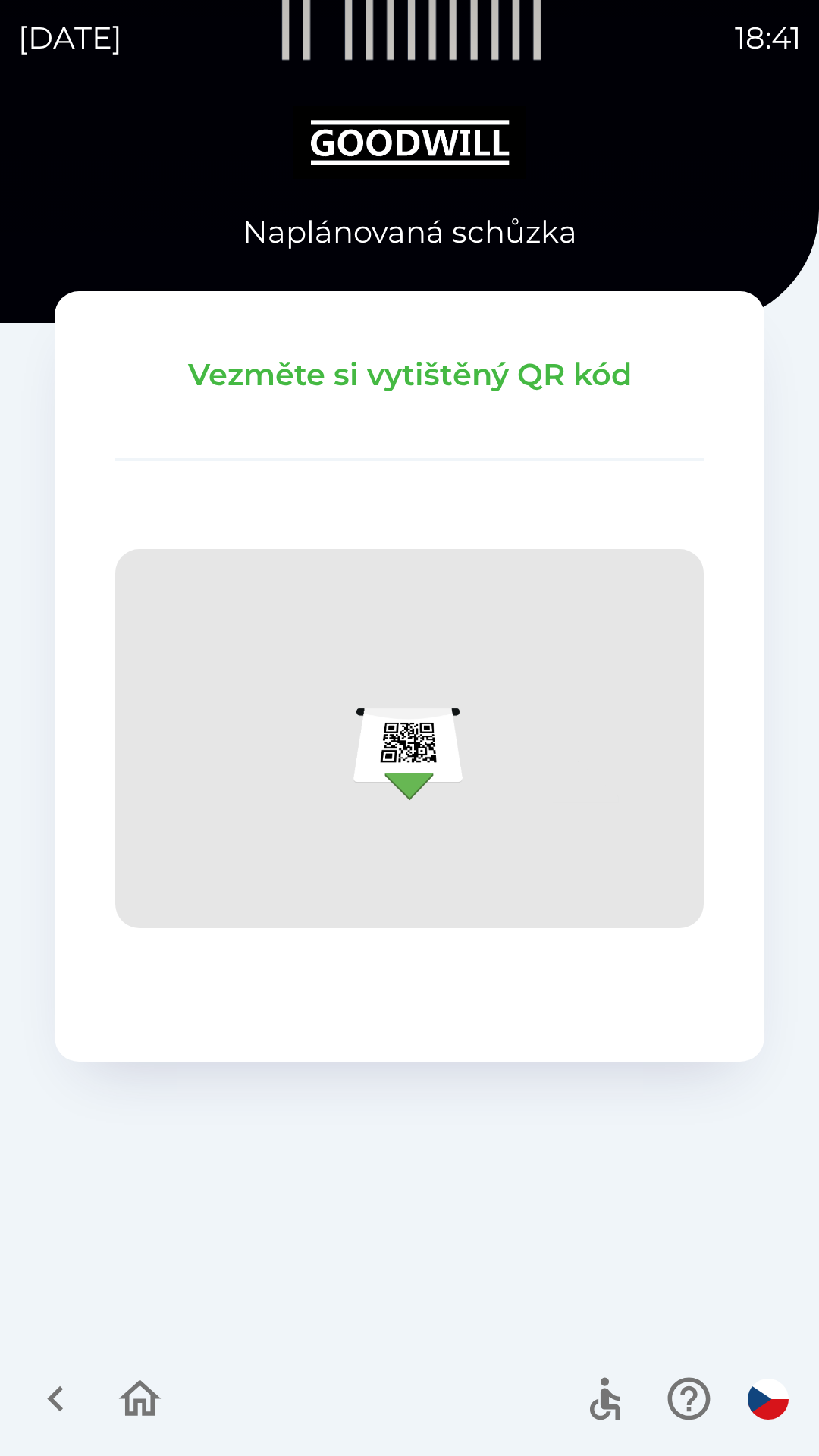
click at [151, 1411] on icon "button" at bounding box center [141, 1398] width 43 height 37
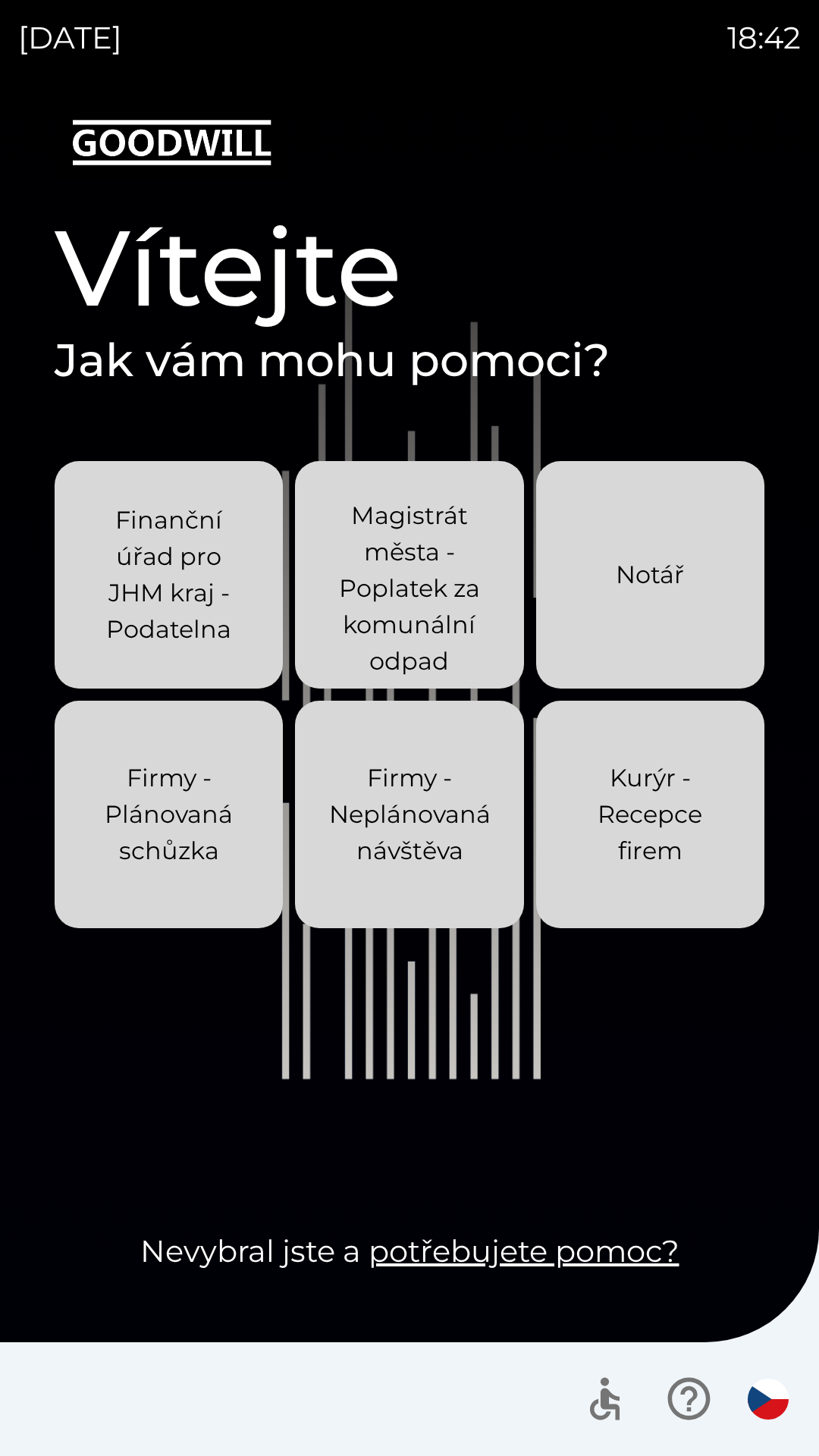
click at [679, 620] on button "Notář" at bounding box center [650, 574] width 229 height 228
click at [665, 571] on p "Notář" at bounding box center [649, 574] width 68 height 37
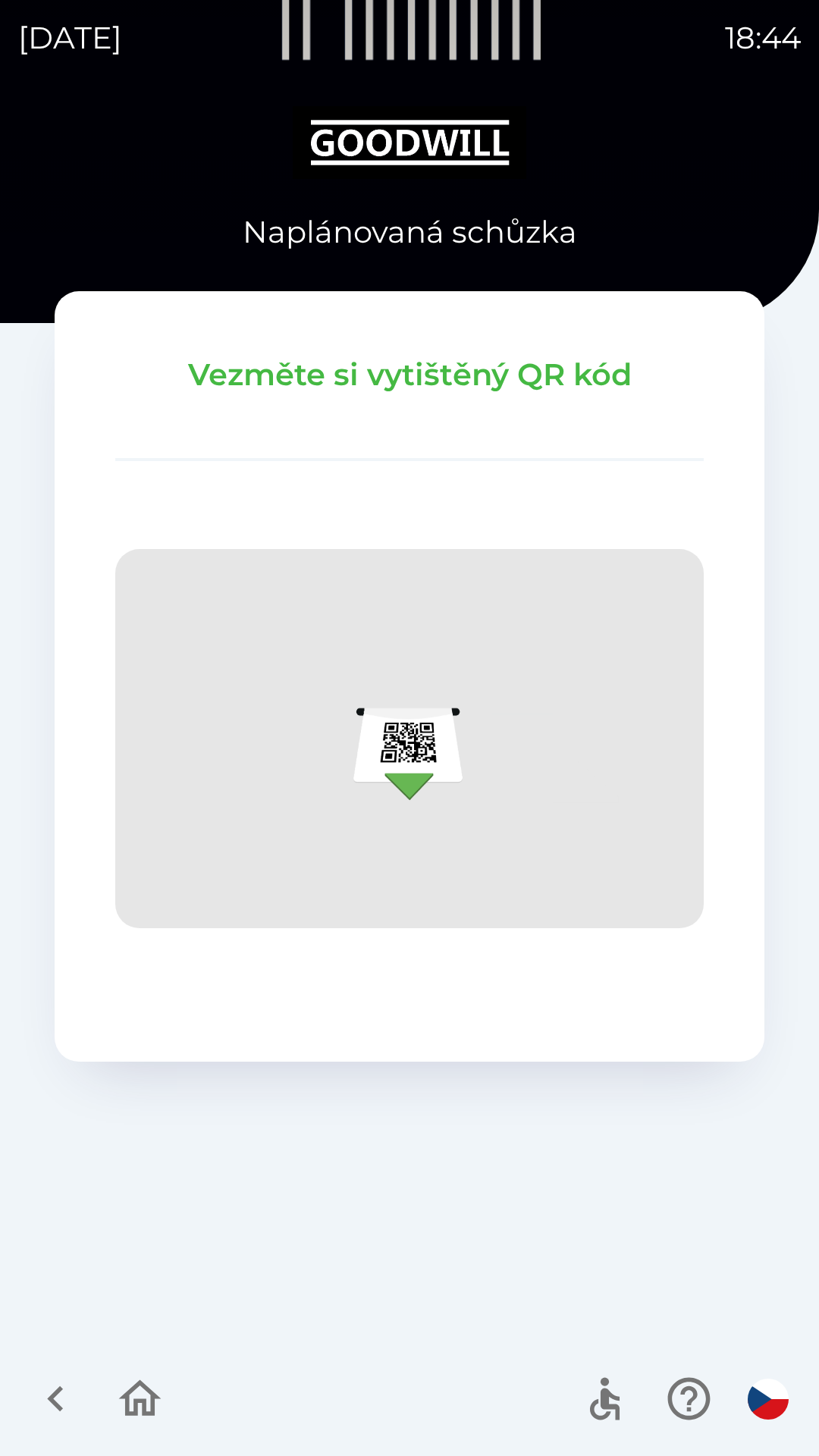
click at [166, 1413] on button "button" at bounding box center [140, 1398] width 63 height 63
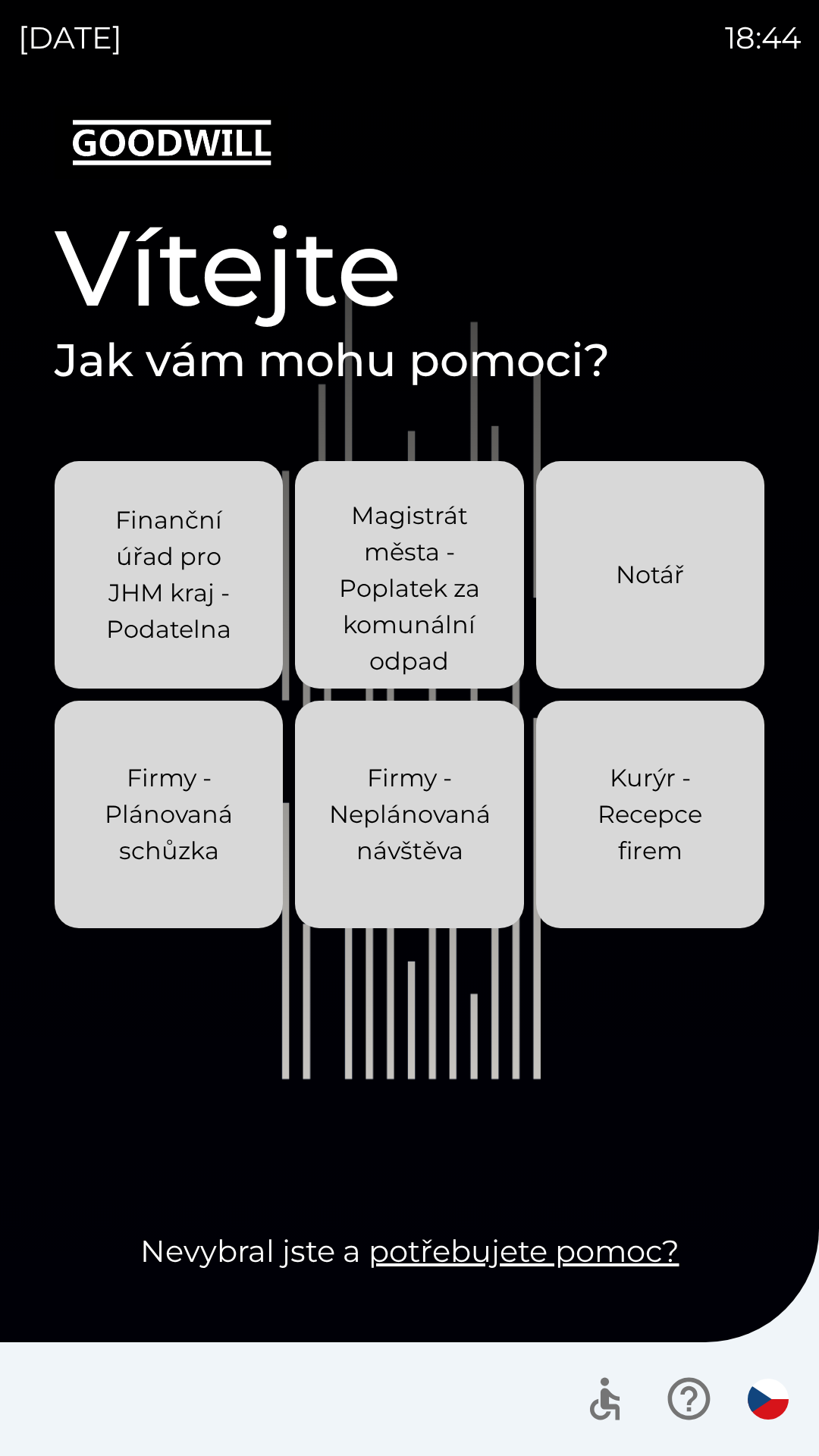
click at [677, 576] on p "Notář" at bounding box center [649, 574] width 68 height 37
click at [636, 575] on p "Notář" at bounding box center [649, 574] width 68 height 37
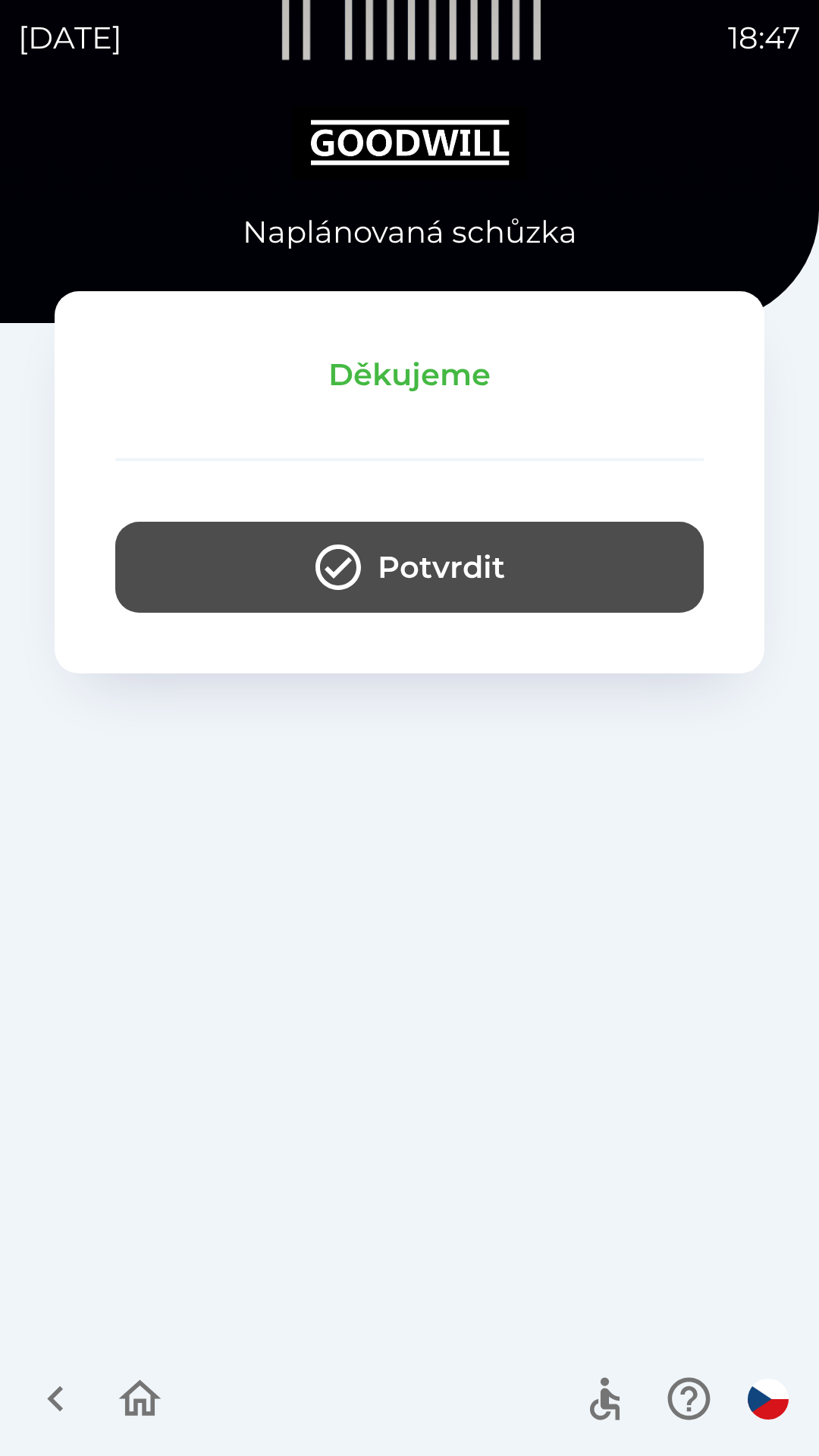
click at [183, 590] on button "Potvrdit" at bounding box center [409, 567] width 588 height 91
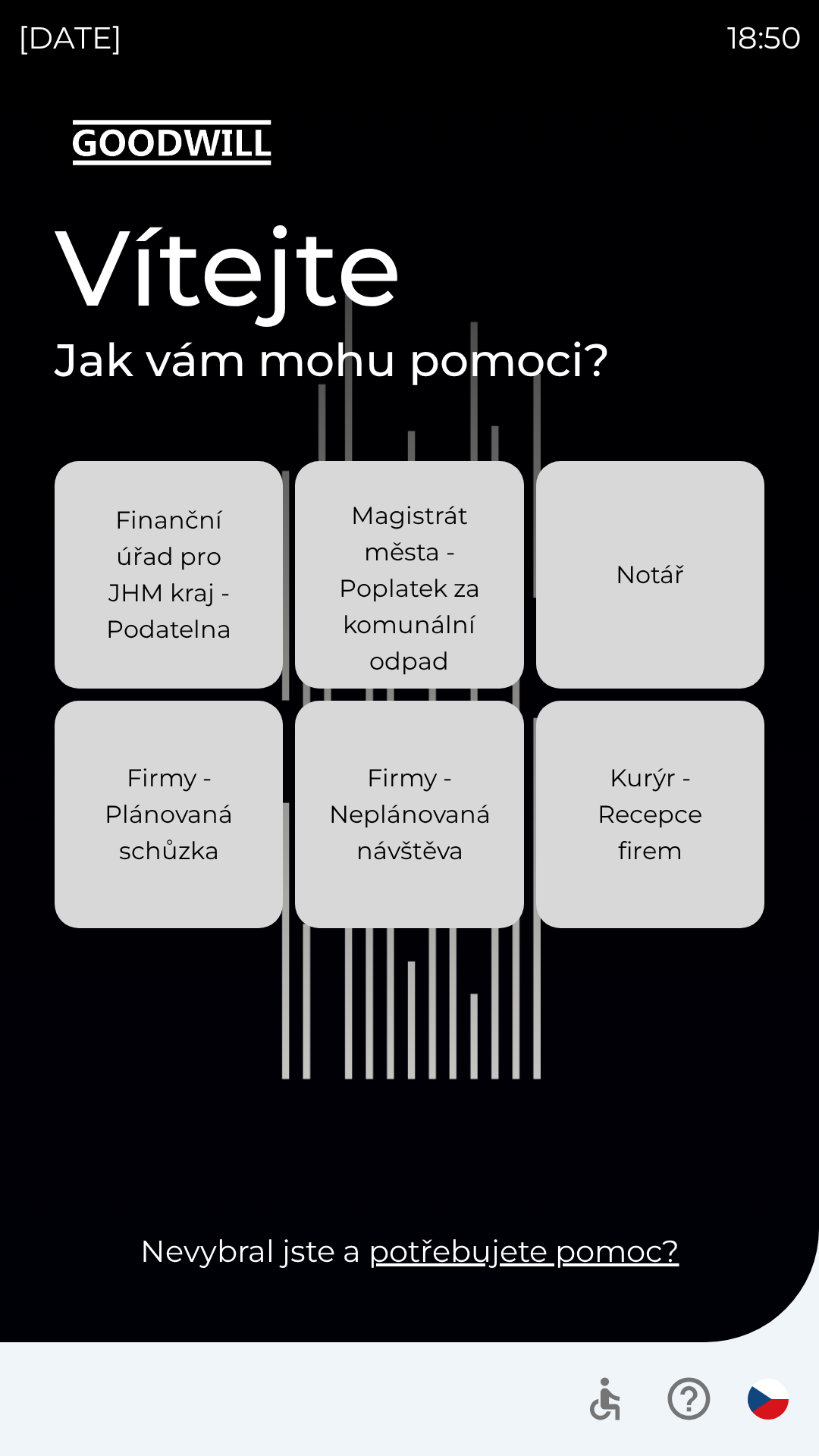
click at [646, 561] on p "Notář" at bounding box center [649, 574] width 68 height 37
click at [155, 574] on p "Finanční úřad pro JHM kraj - Podatelna" at bounding box center [169, 574] width 155 height 145
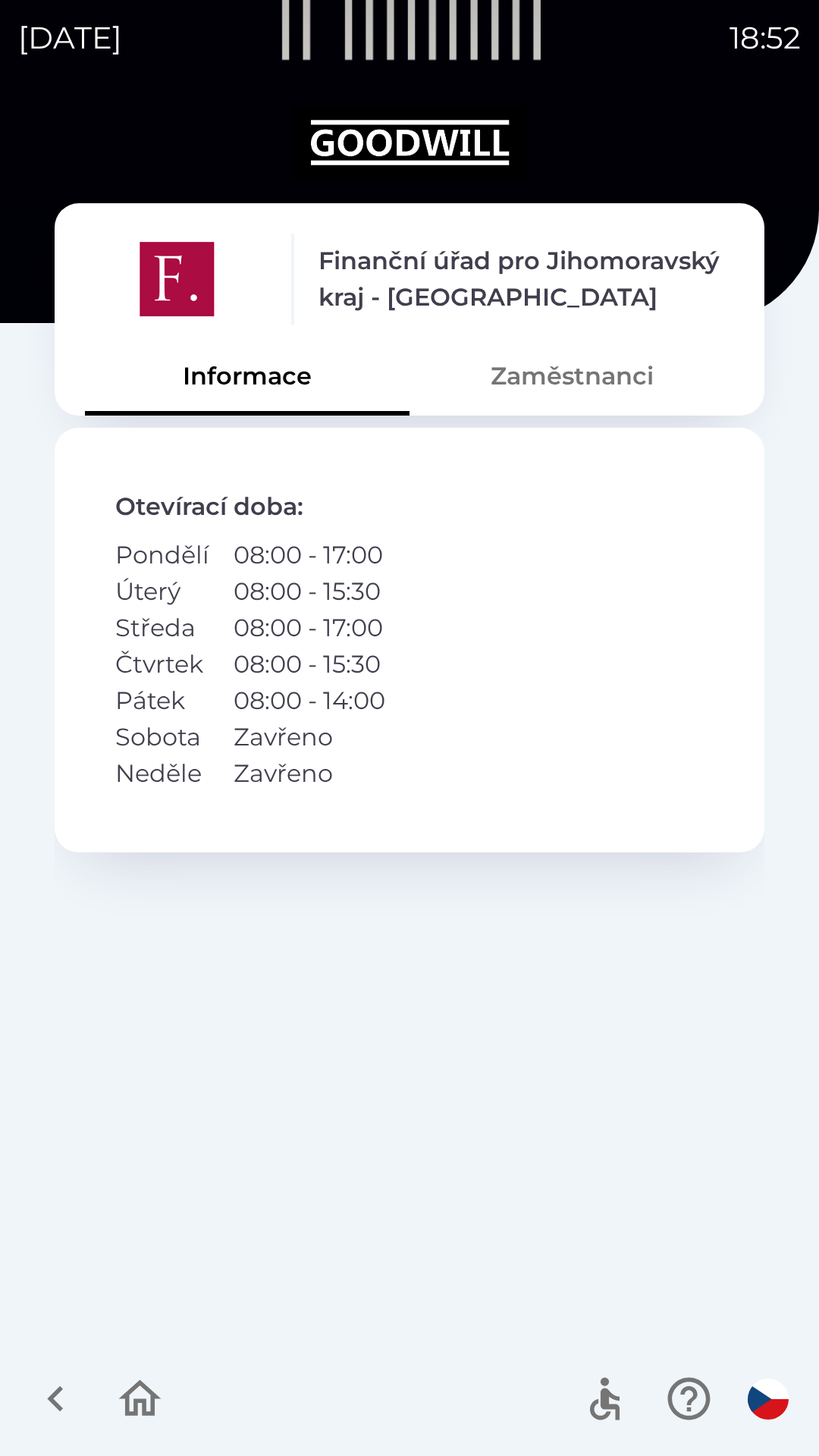
click at [528, 361] on button "Zaměstnanci" at bounding box center [572, 376] width 325 height 54
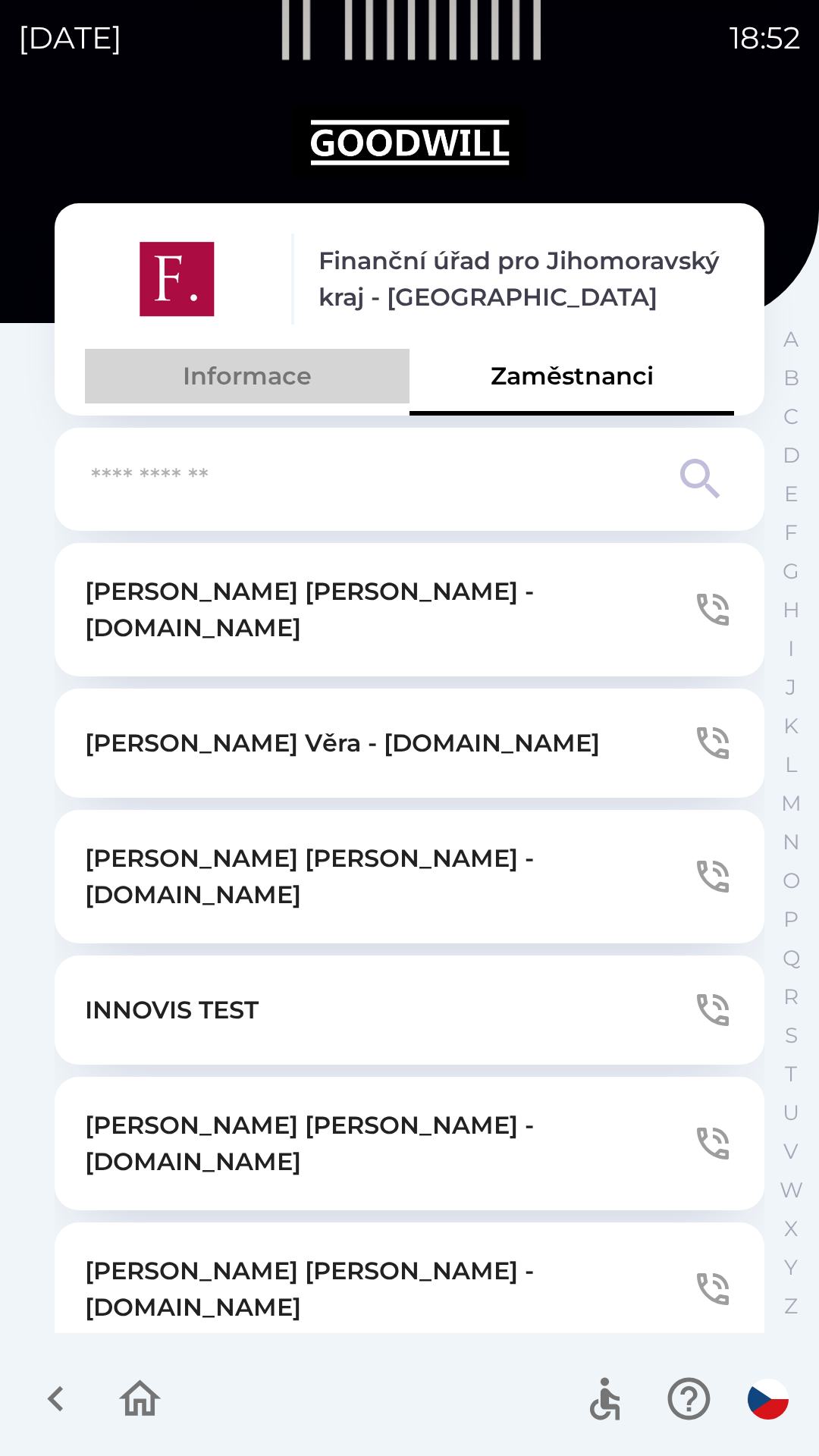
click at [241, 388] on button "Informace" at bounding box center [247, 376] width 325 height 54
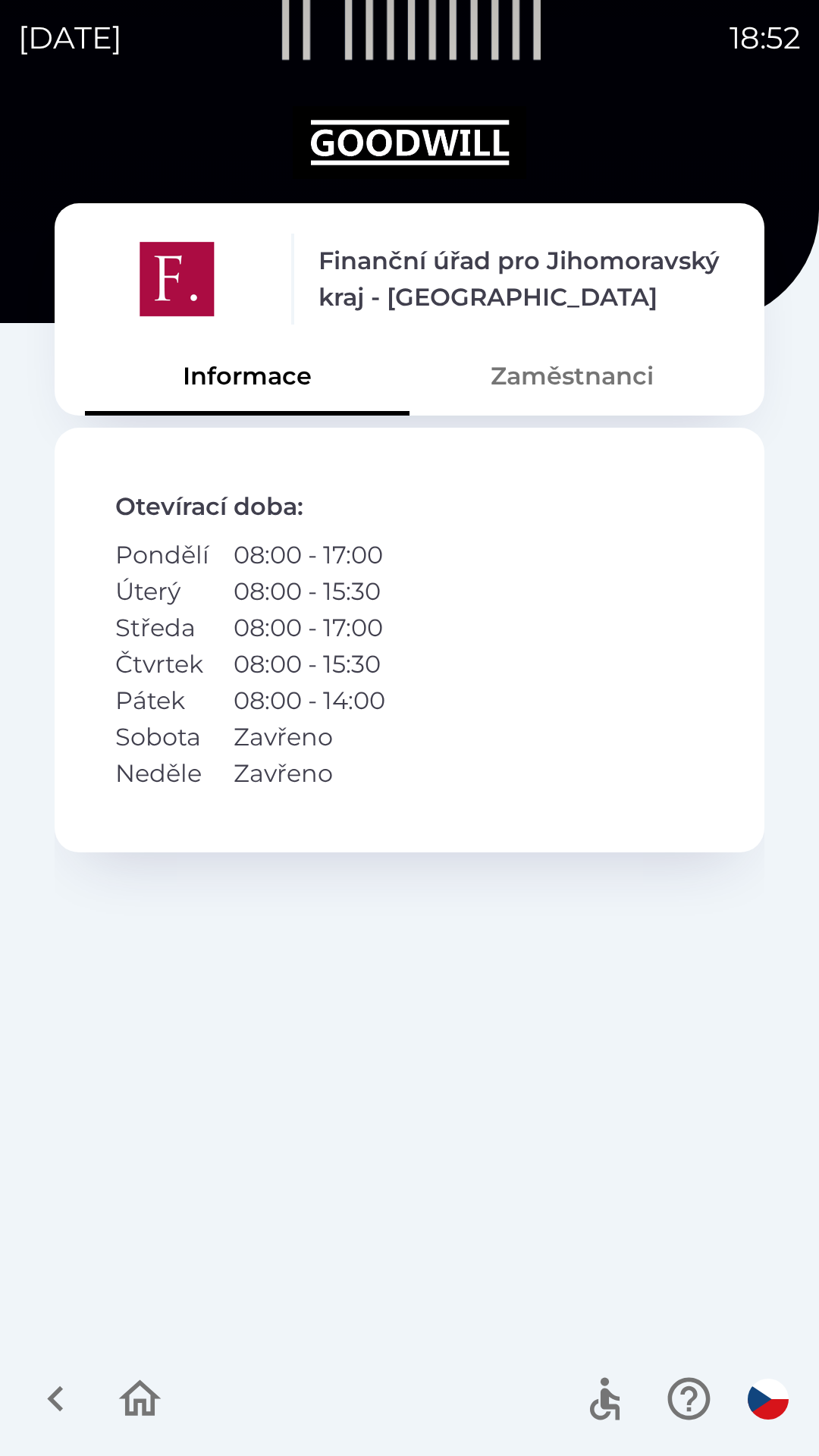
click at [241, 671] on p "08:00 - 15:30" at bounding box center [309, 665] width 152 height 37
click at [235, 690] on p "08:00 - 14:00" at bounding box center [309, 700] width 152 height 37
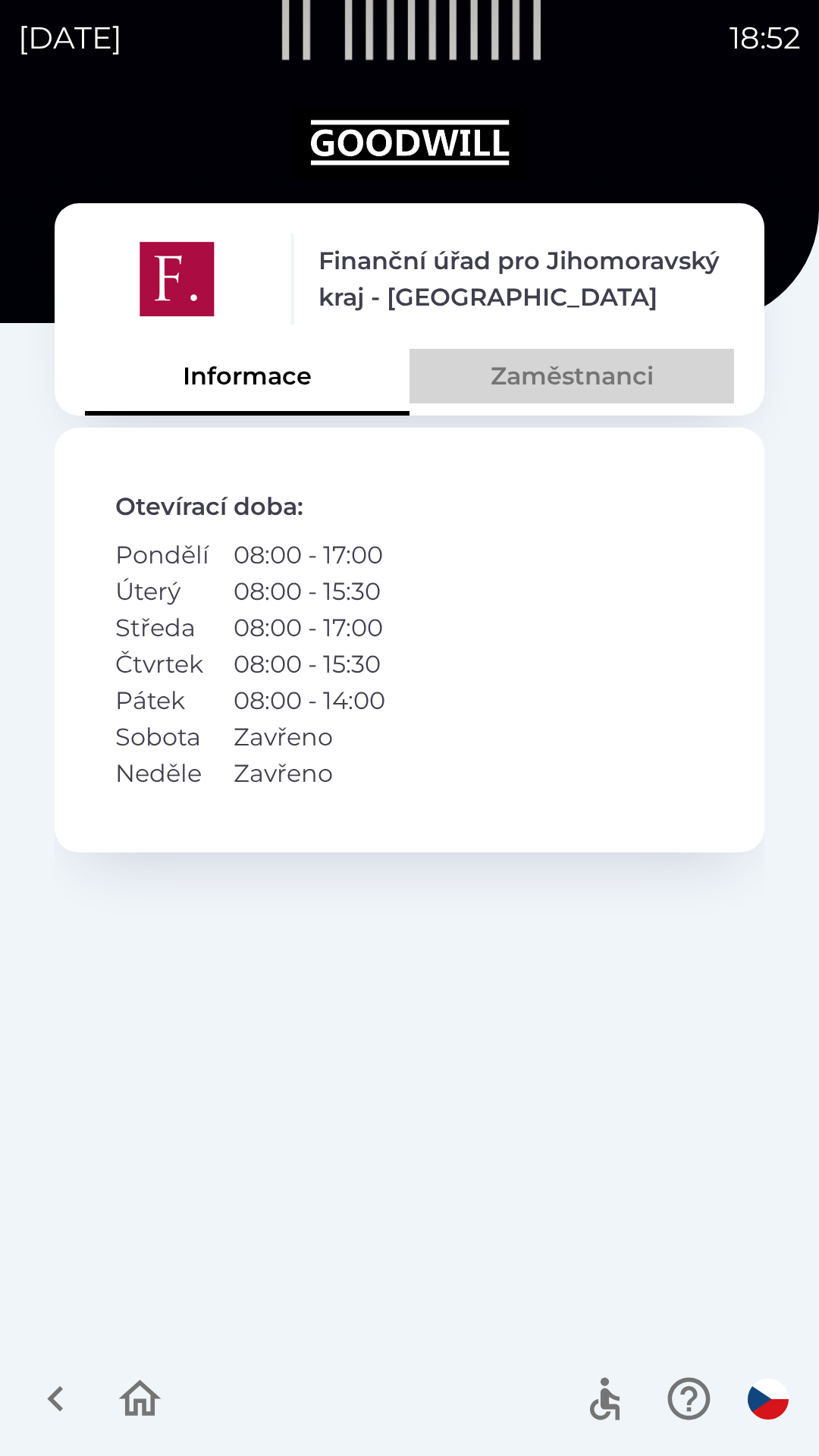
click at [537, 373] on button "Zaměstnanci" at bounding box center [572, 376] width 325 height 54
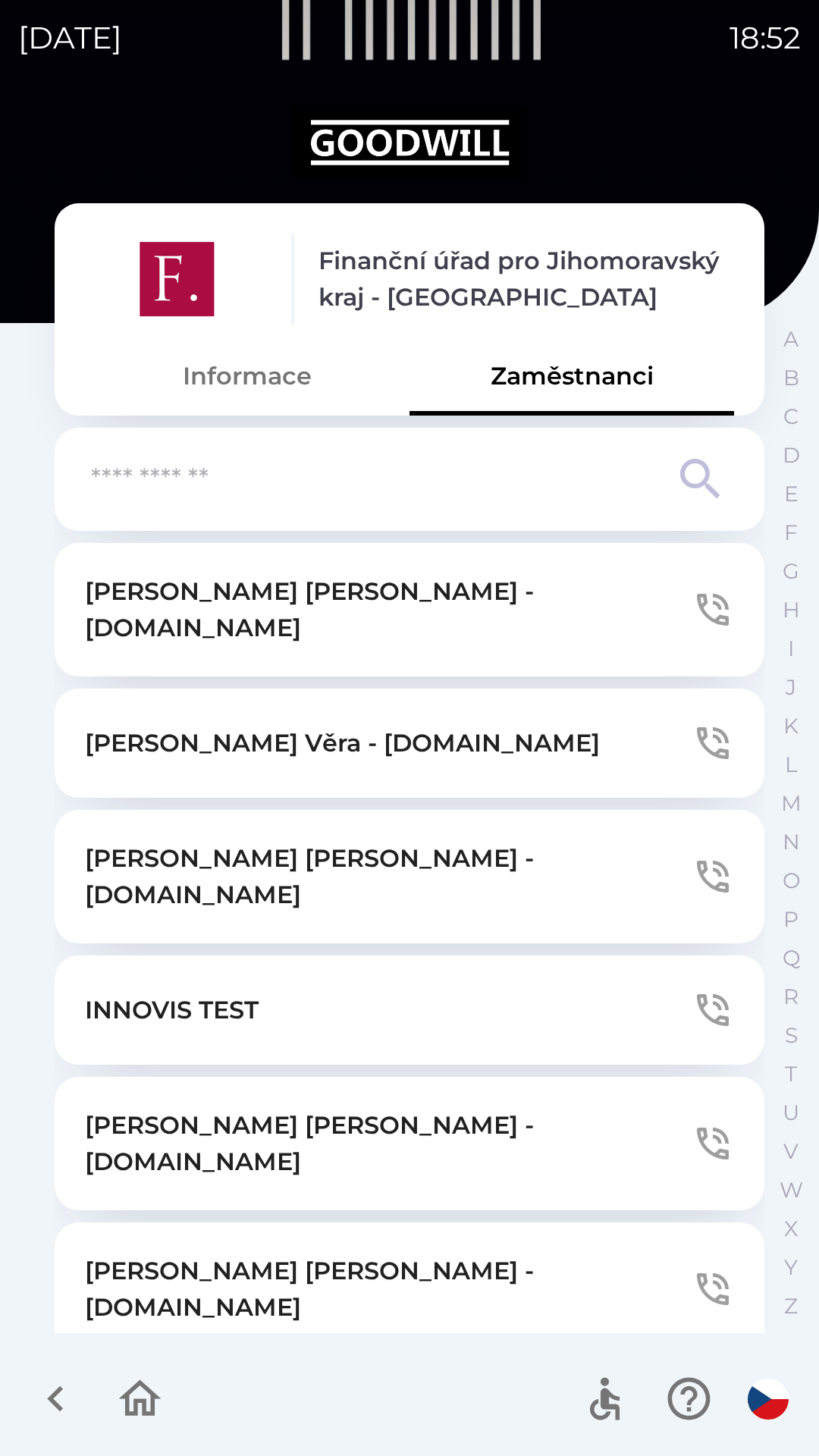
click at [148, 992] on p "INNOVIS TEST" at bounding box center [172, 1010] width 173 height 37
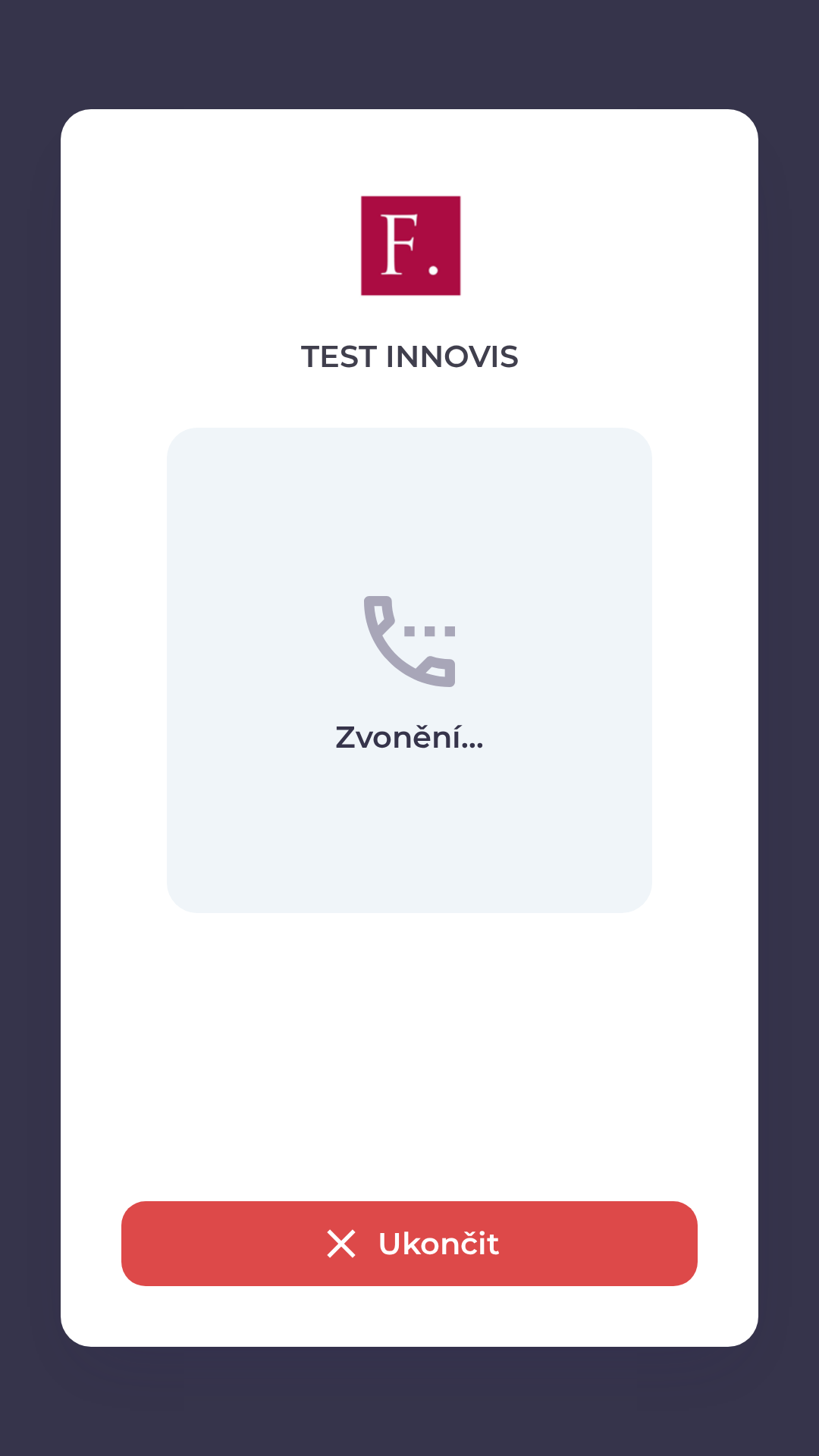
click at [318, 1228] on icon "button" at bounding box center [341, 1243] width 48 height 48
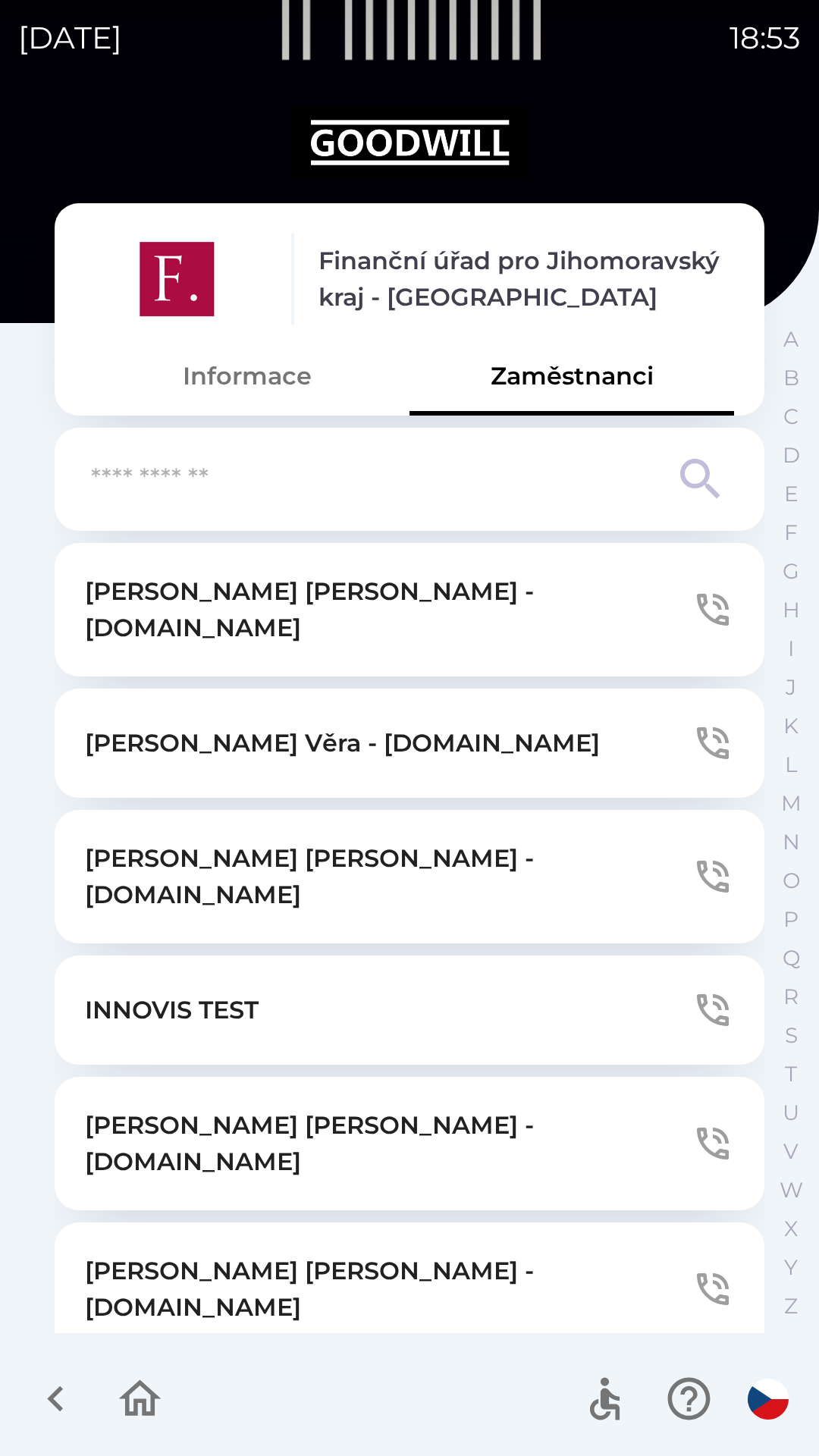
click at [241, 375] on button "Informace" at bounding box center [247, 376] width 325 height 54
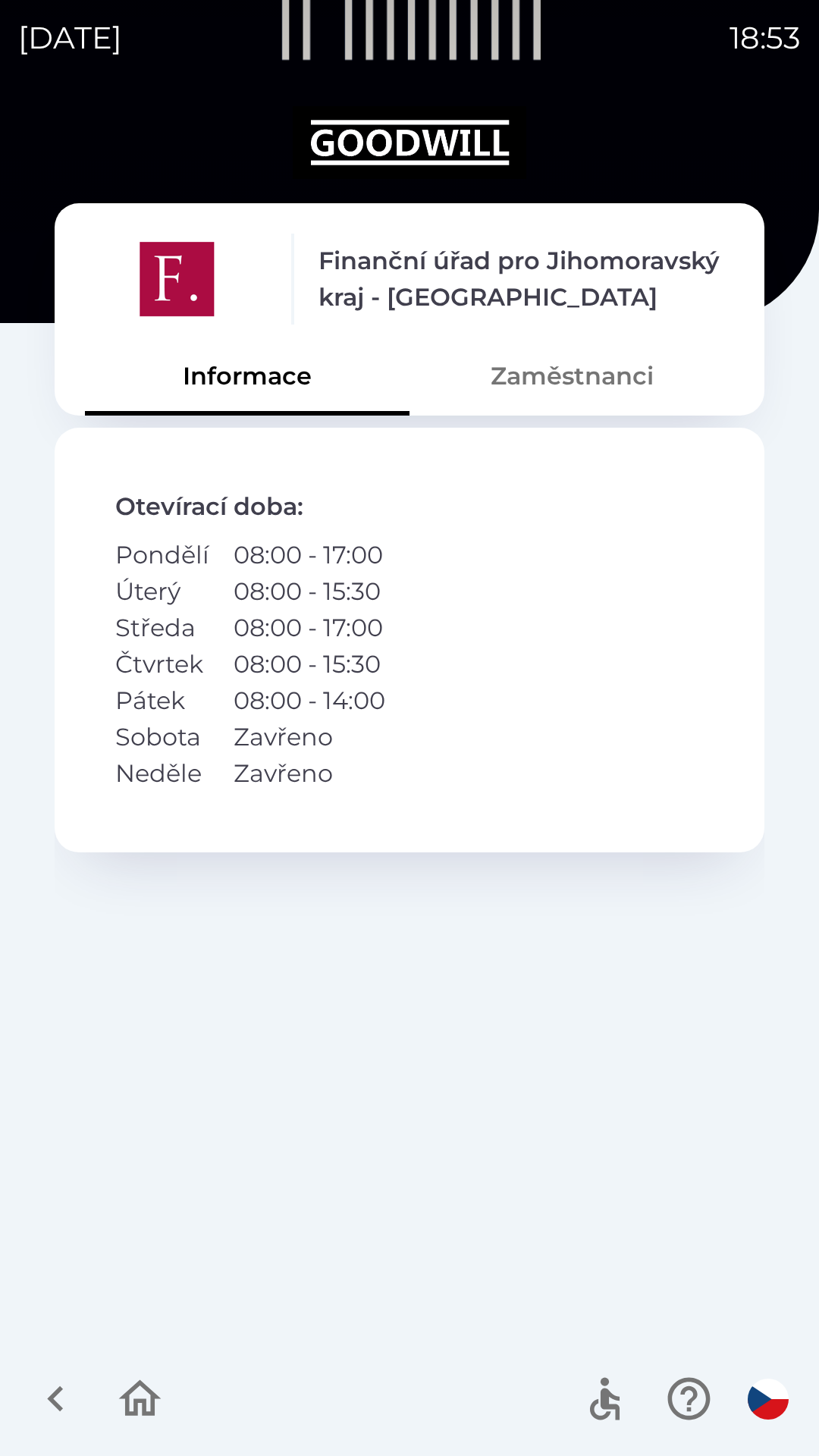
click at [167, 1387] on button "button" at bounding box center [140, 1398] width 63 height 63
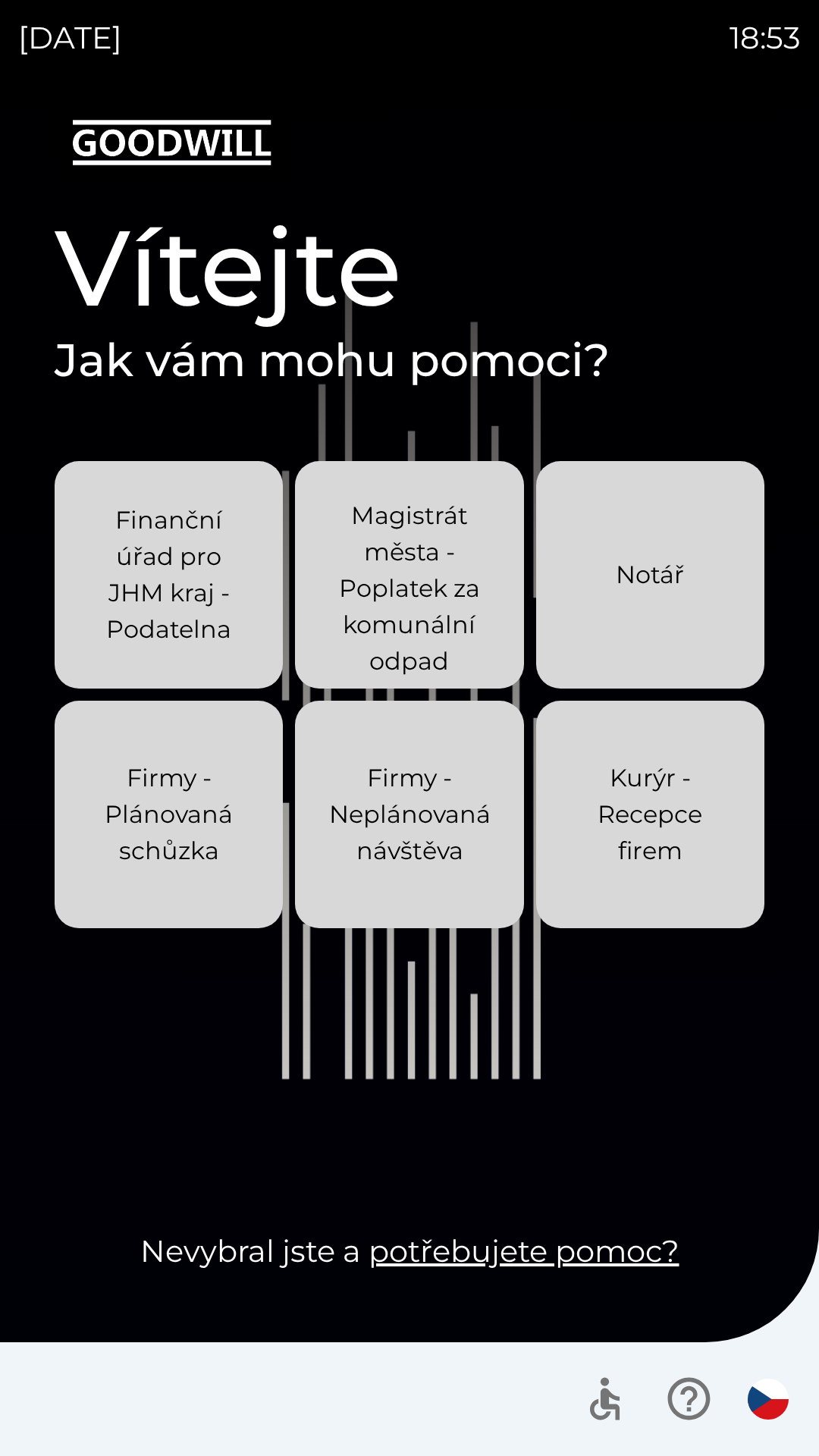
click at [358, 577] on p "Magistrát města - Poplatek za komunální odpad" at bounding box center [409, 588] width 155 height 182
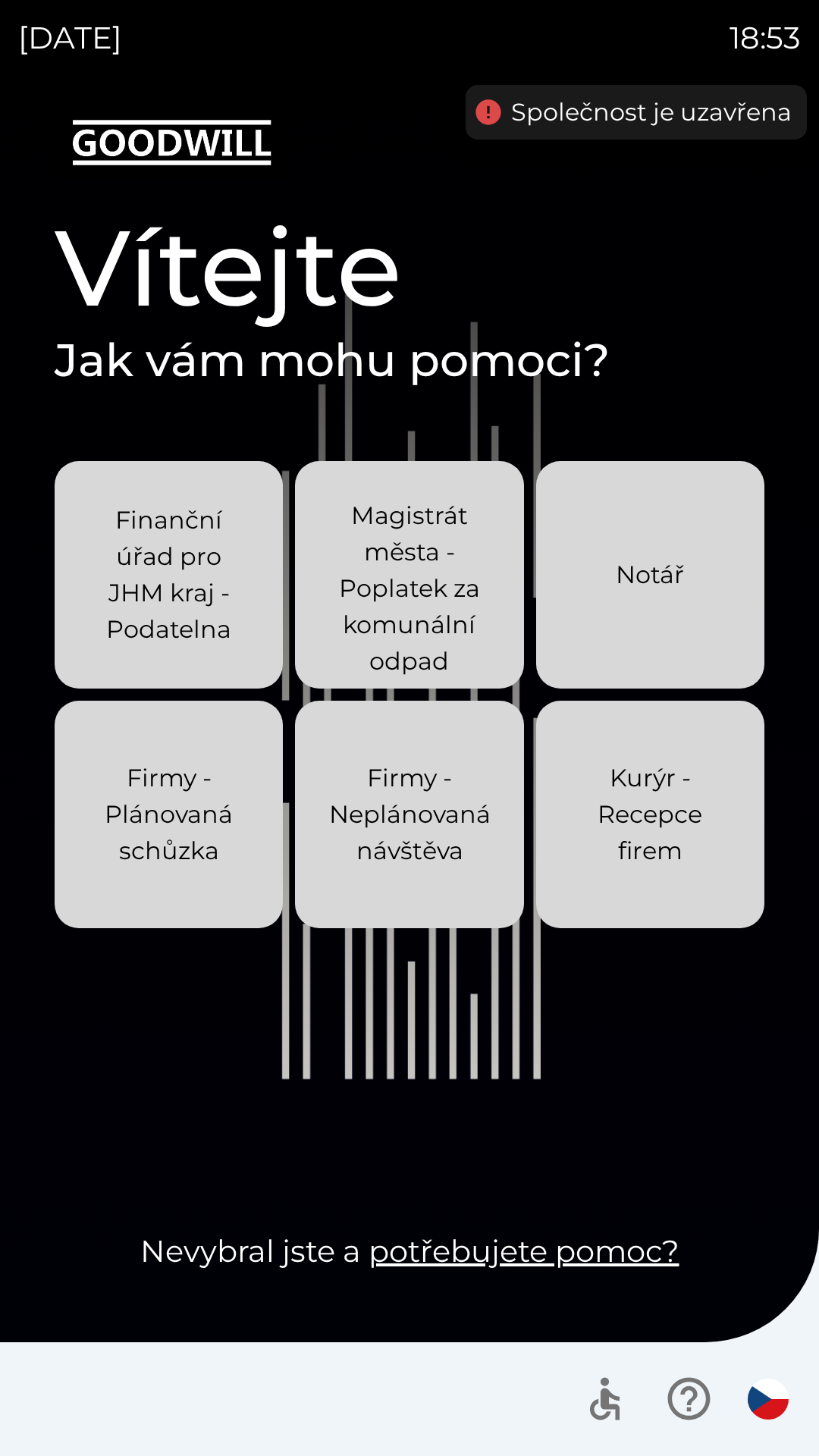
click at [396, 600] on p "Magistrát města - Poplatek za komunální odpad" at bounding box center [409, 588] width 155 height 182
click at [142, 584] on p "Finanční úřad pro JHM kraj - Podatelna" at bounding box center [169, 574] width 155 height 145
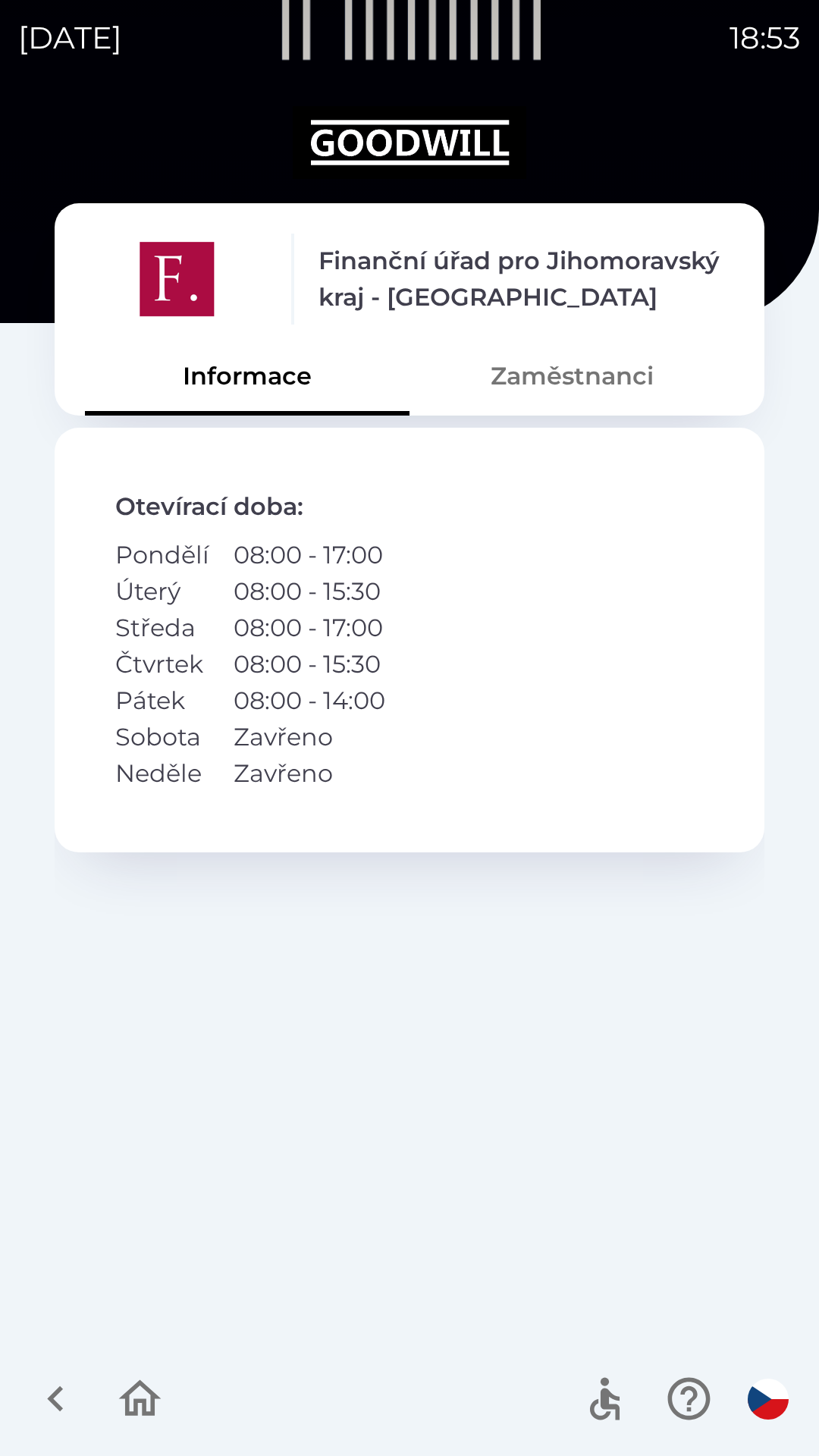
click at [48, 1378] on icon "button" at bounding box center [55, 1398] width 50 height 50
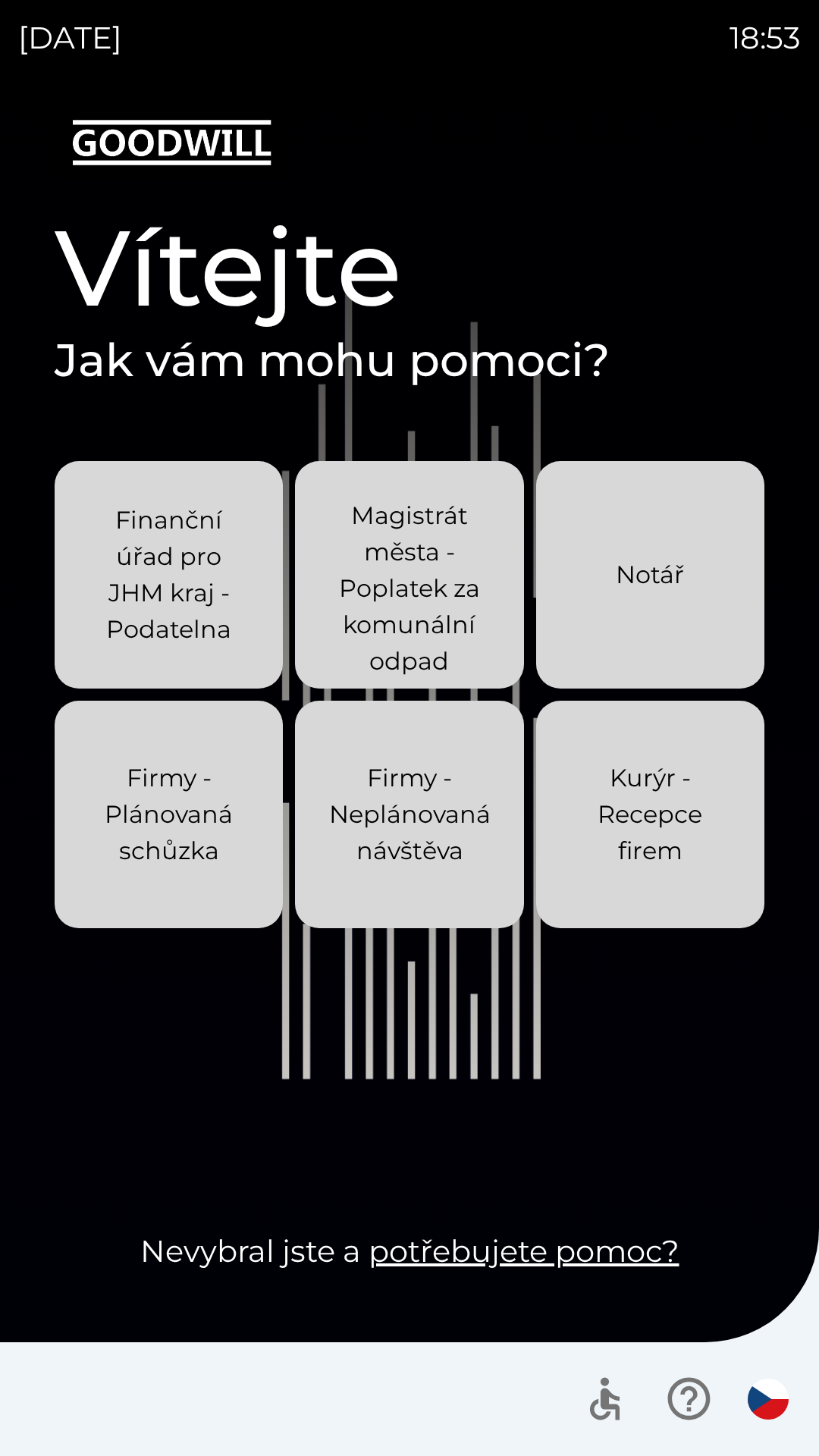
click at [386, 582] on p "Magistrát města - Poplatek za komunální odpad" at bounding box center [409, 588] width 155 height 182
click at [149, 573] on p "Finanční úřad pro JHM kraj - Podatelna" at bounding box center [169, 574] width 155 height 145
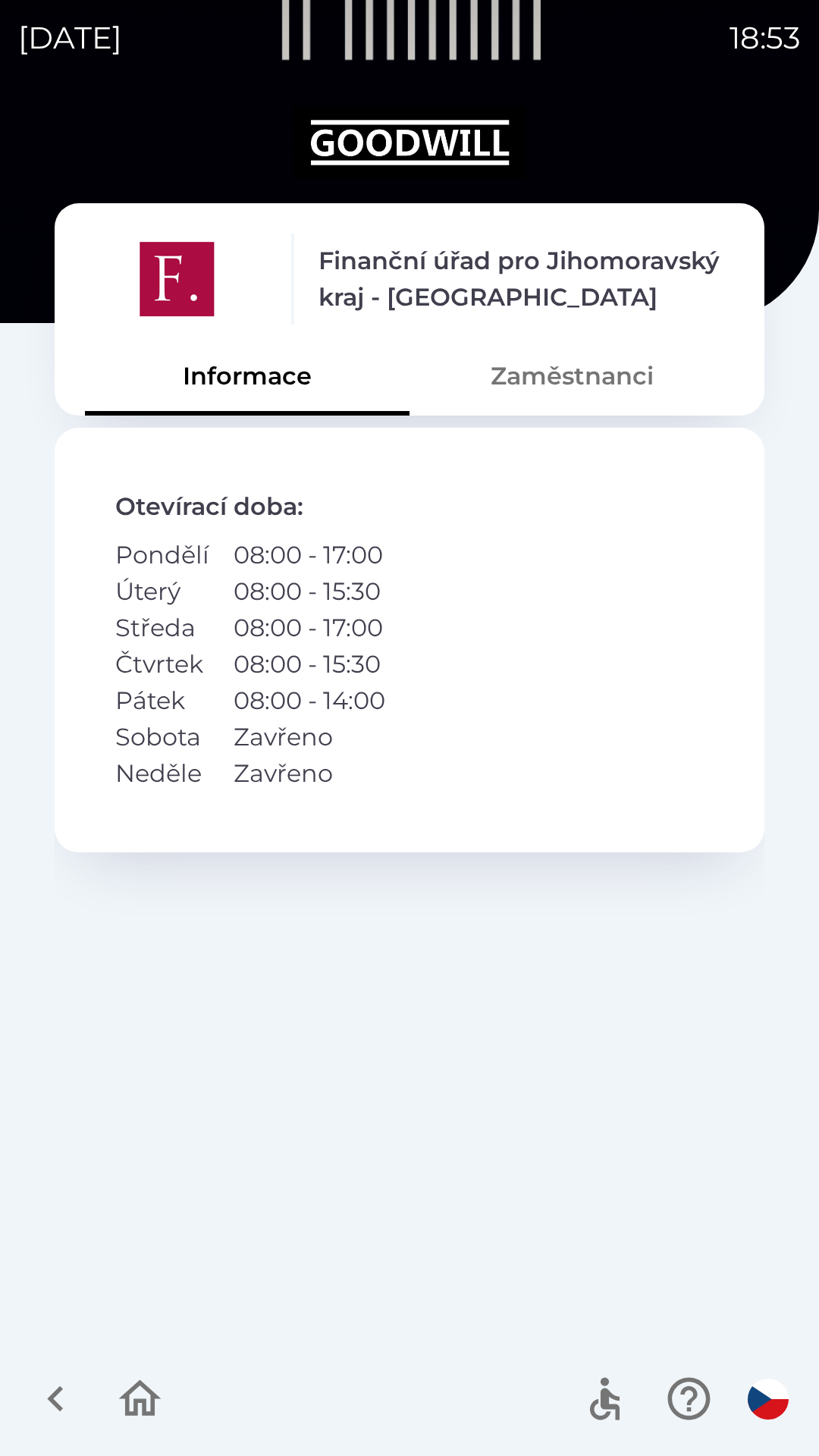
click at [550, 390] on button "Zaměstnanci" at bounding box center [572, 376] width 325 height 54
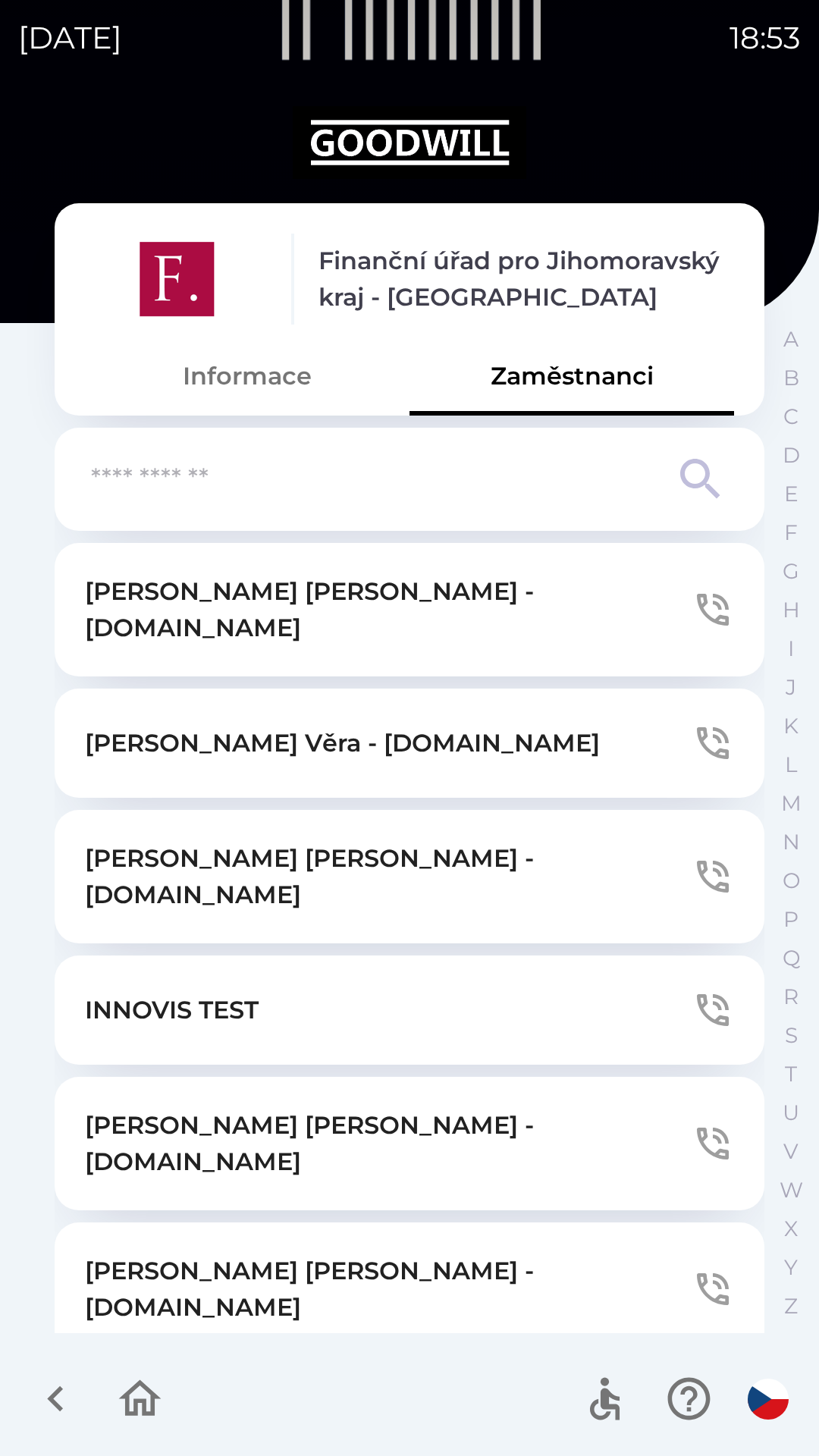
click at [183, 383] on button "Informace" at bounding box center [247, 376] width 325 height 54
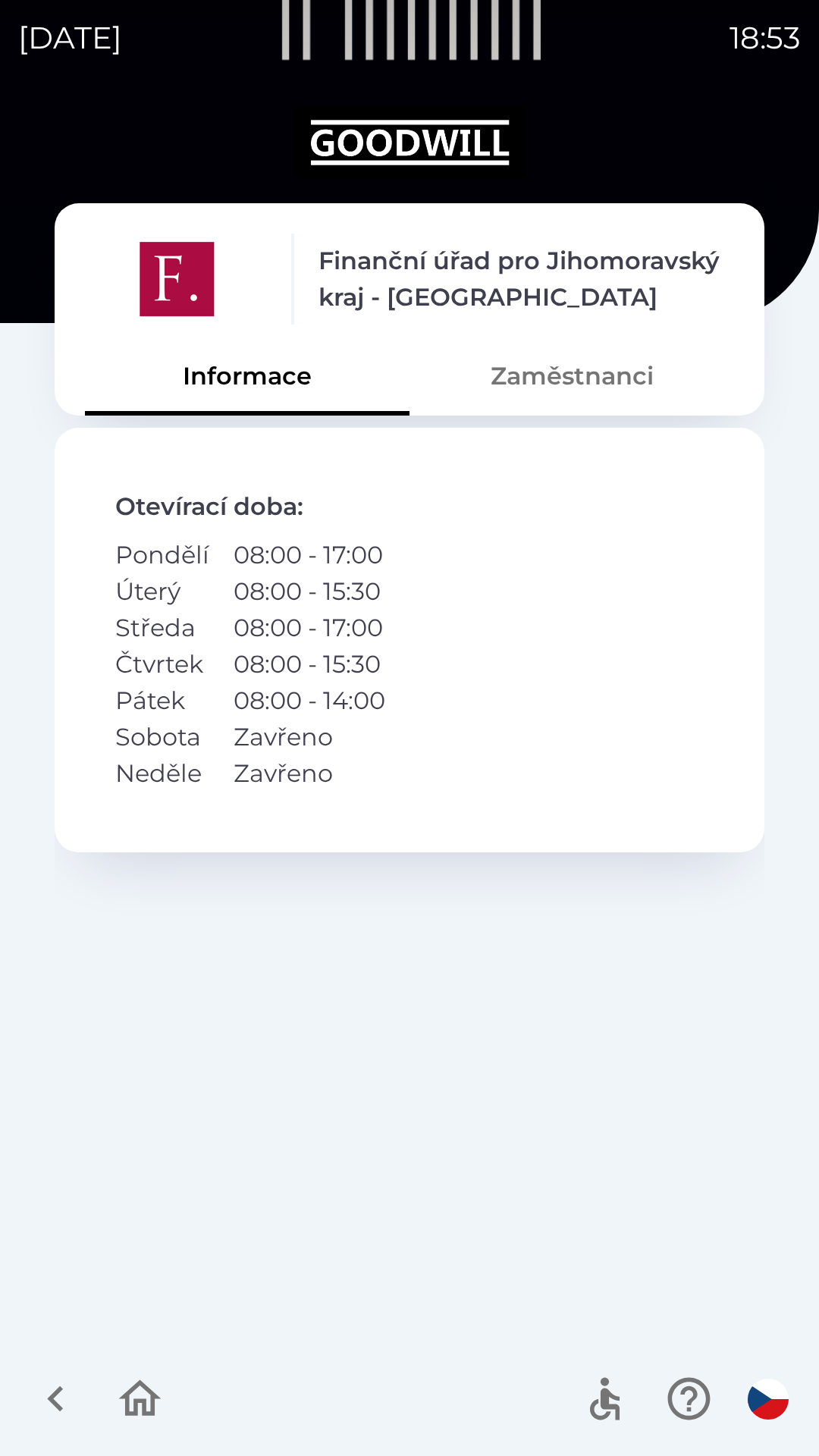
click at [58, 1406] on icon "button" at bounding box center [55, 1399] width 16 height 26
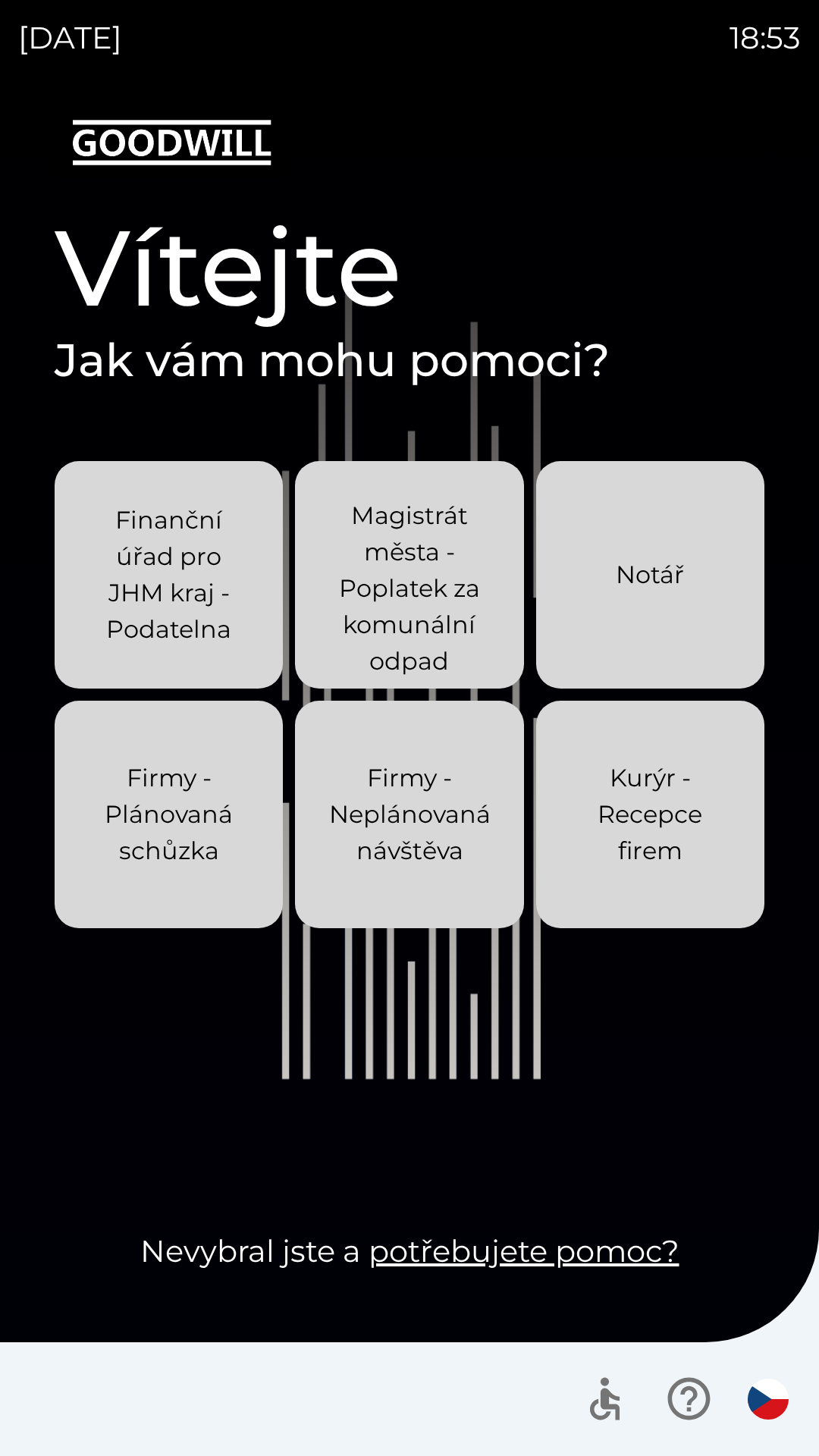
click at [403, 577] on p "Magistrát města - Poplatek za komunální odpad" at bounding box center [409, 588] width 155 height 182
click at [137, 574] on p "Finanční úřad pro JHM kraj - Podatelna" at bounding box center [169, 574] width 155 height 145
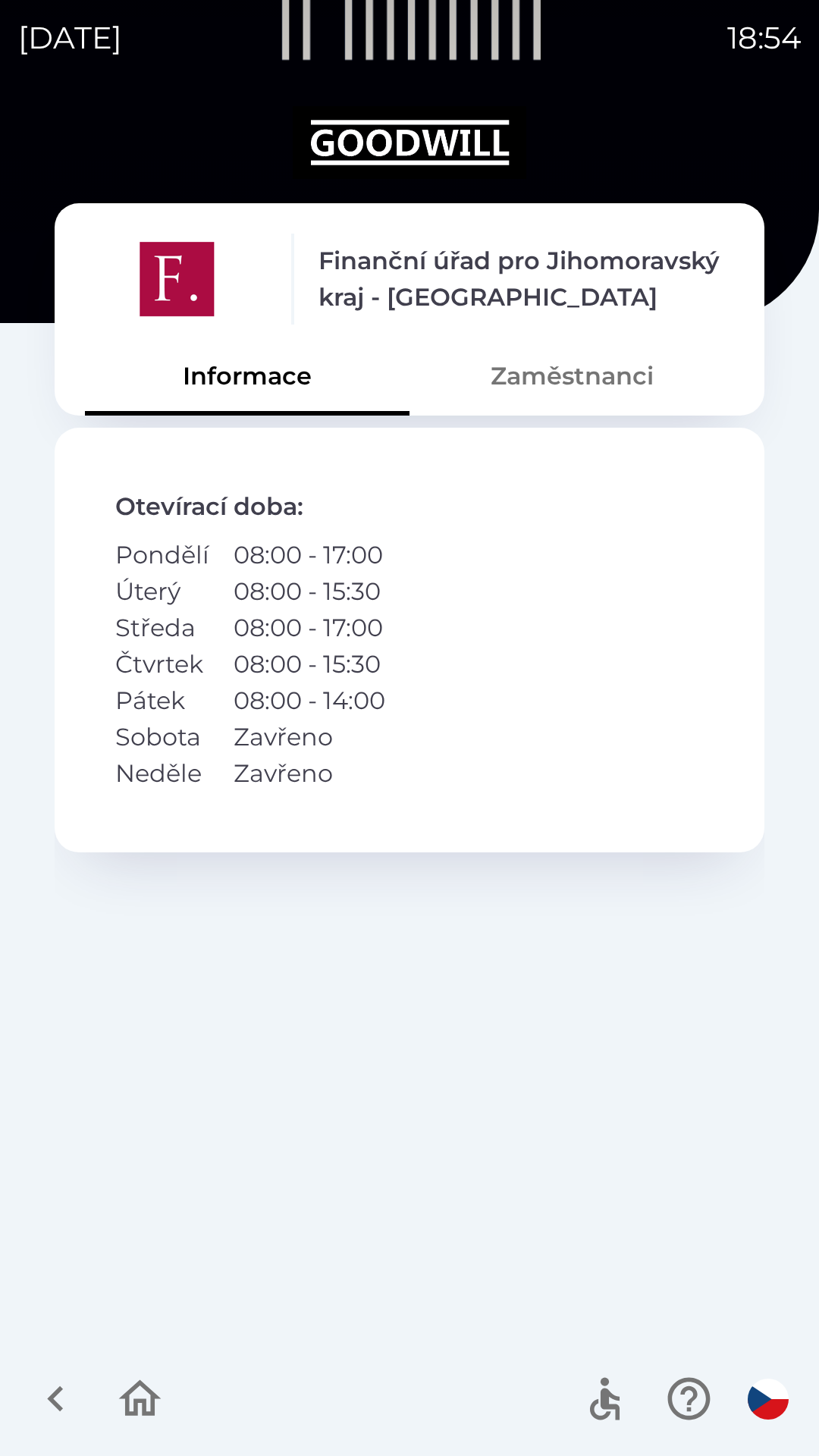
click at [526, 375] on button "Zaměstnanci" at bounding box center [572, 376] width 325 height 54
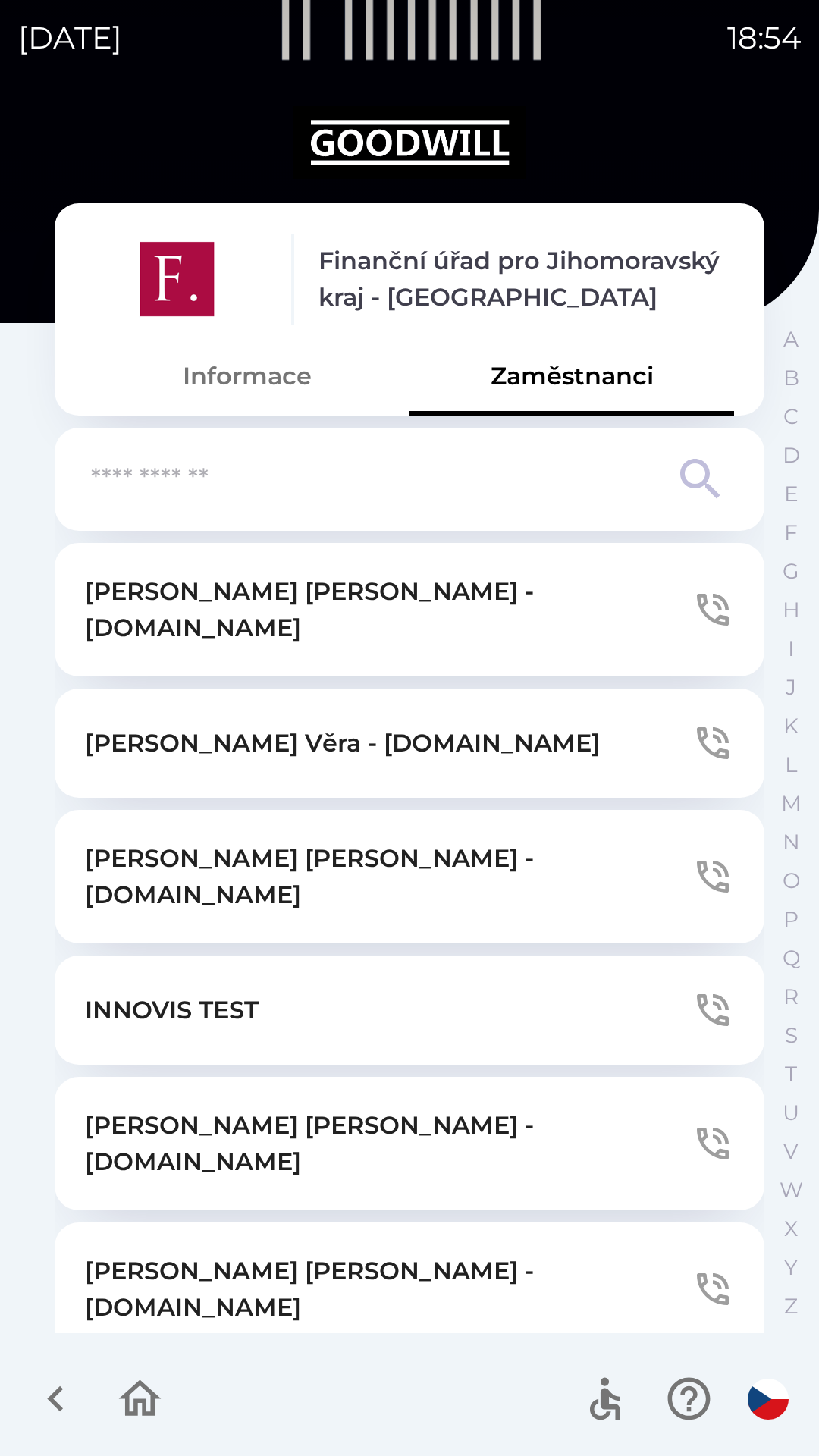
click at [201, 375] on button "Informace" at bounding box center [247, 376] width 325 height 54
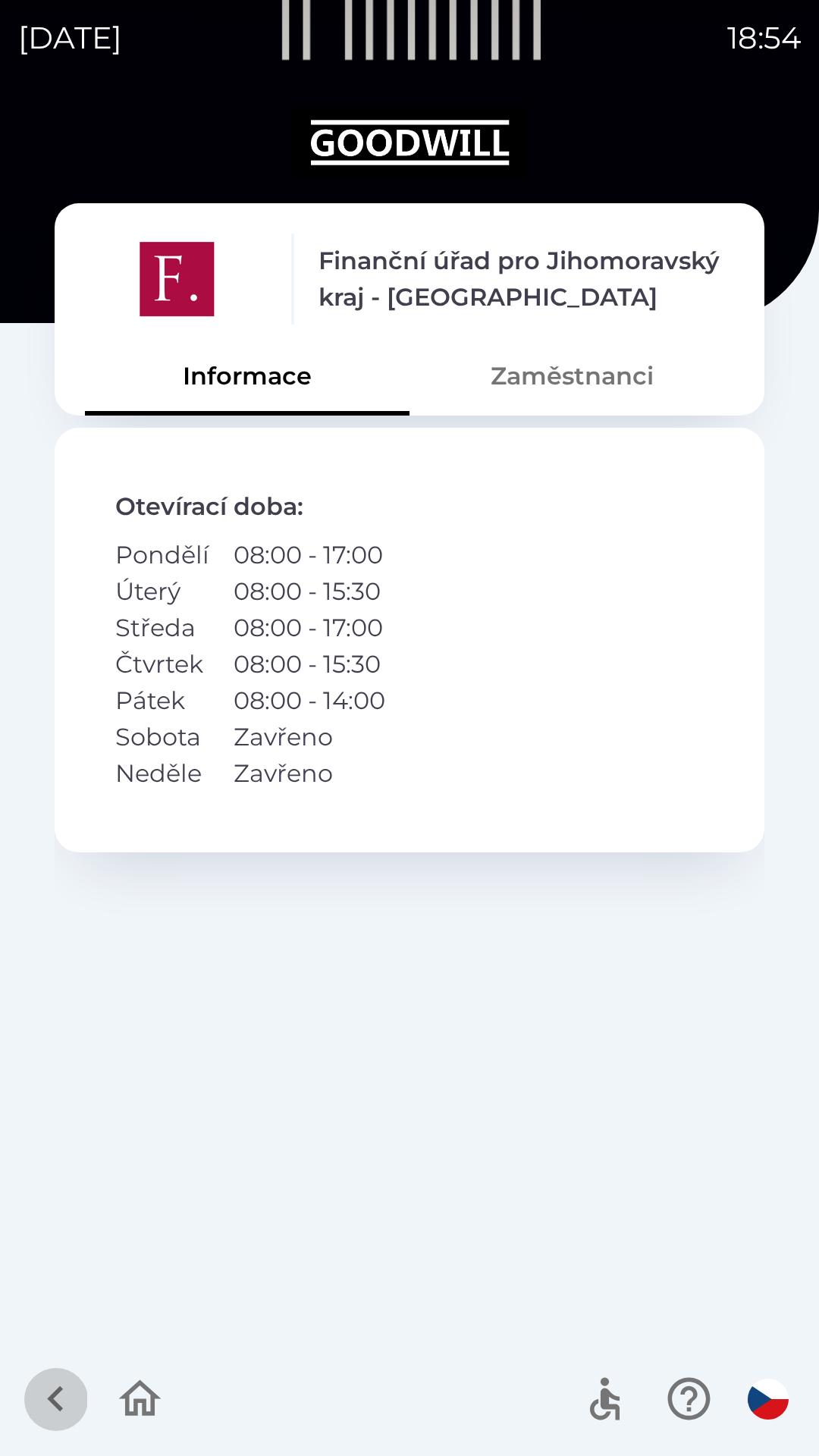
click at [30, 1405] on button "button" at bounding box center [55, 1398] width 63 height 63
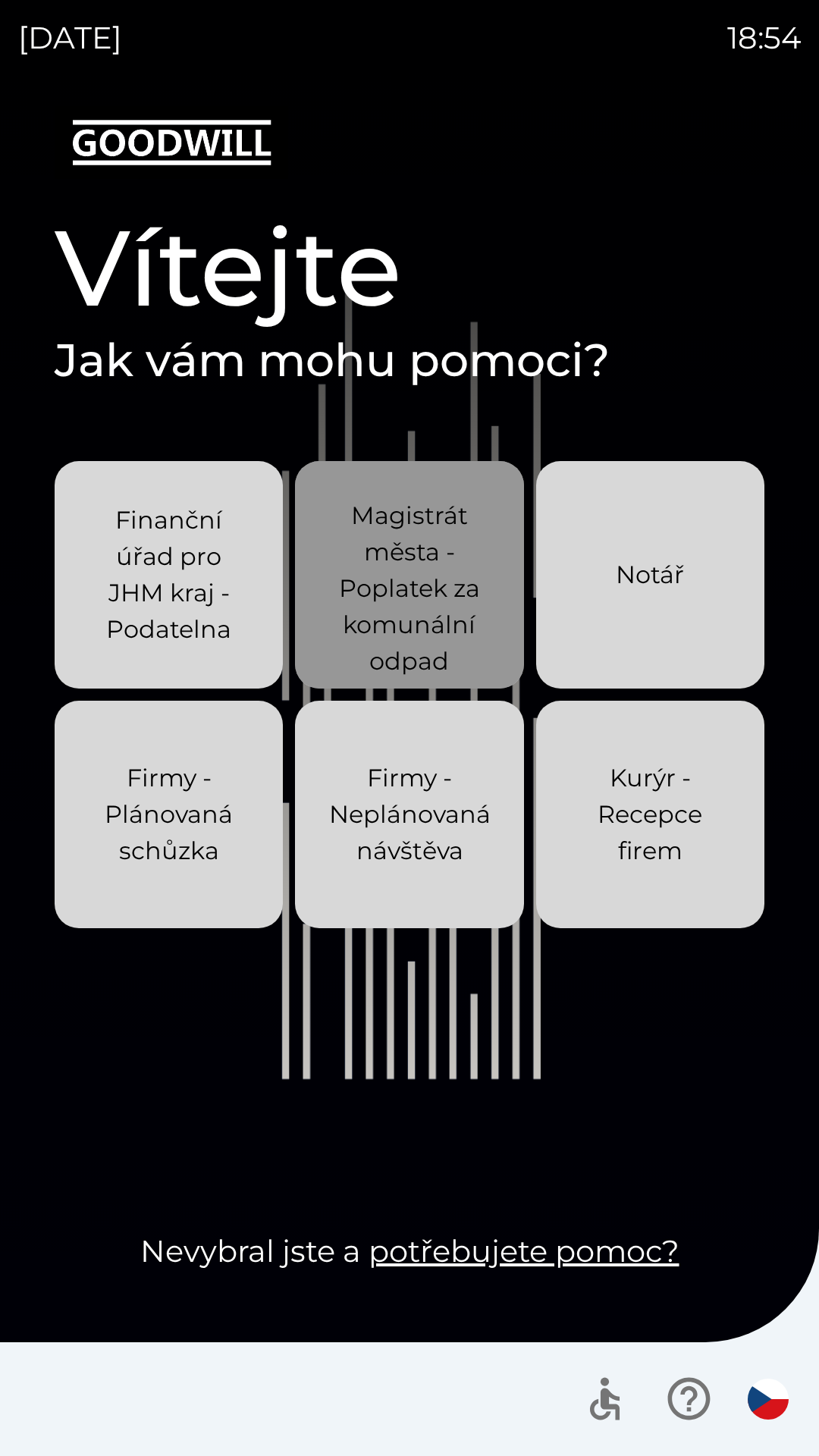
click at [386, 588] on p "Magistrát města - Poplatek za komunální odpad" at bounding box center [409, 588] width 155 height 182
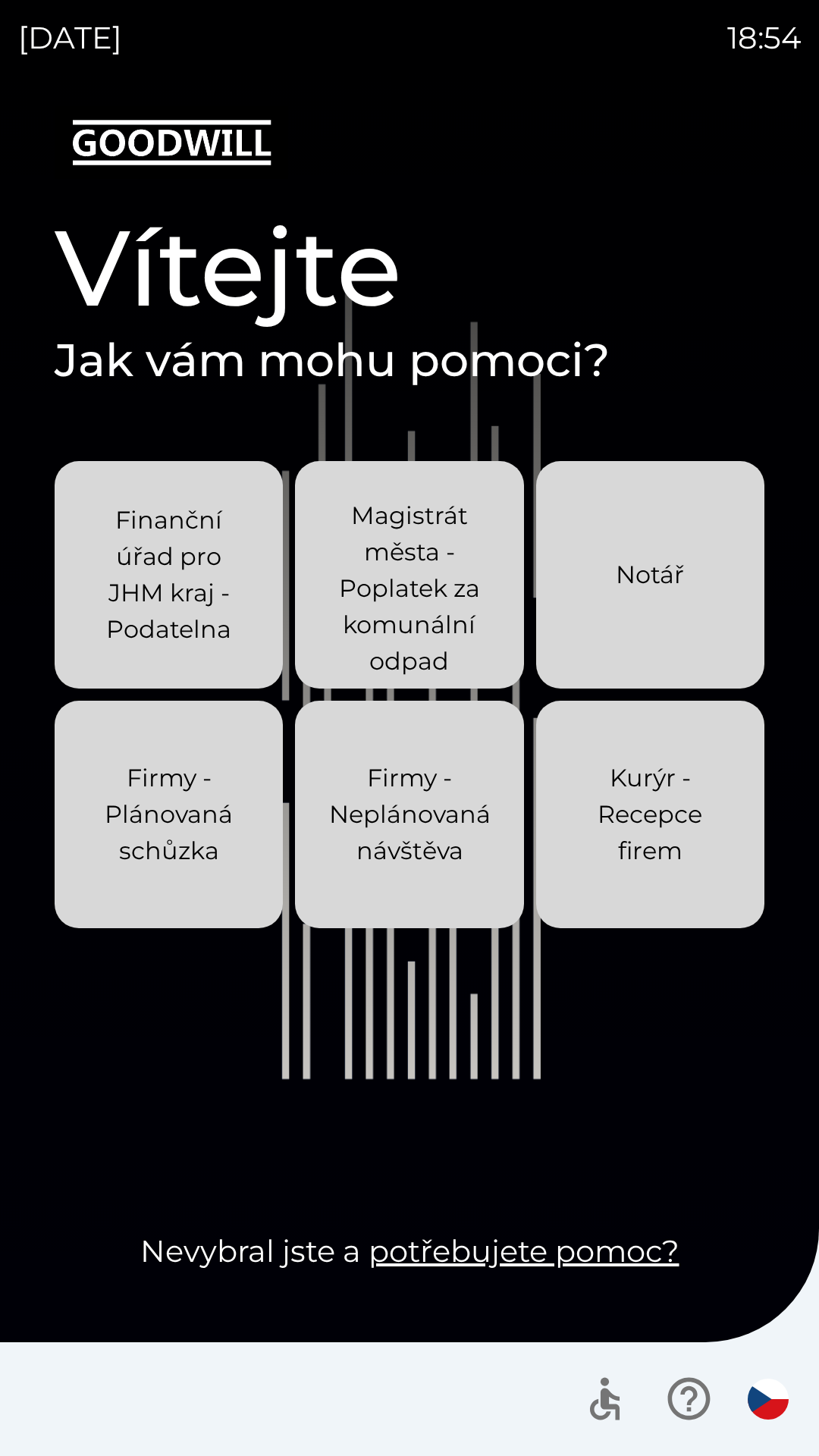
click at [614, 823] on p "Kurýr - Recepce firem" at bounding box center [650, 814] width 155 height 109
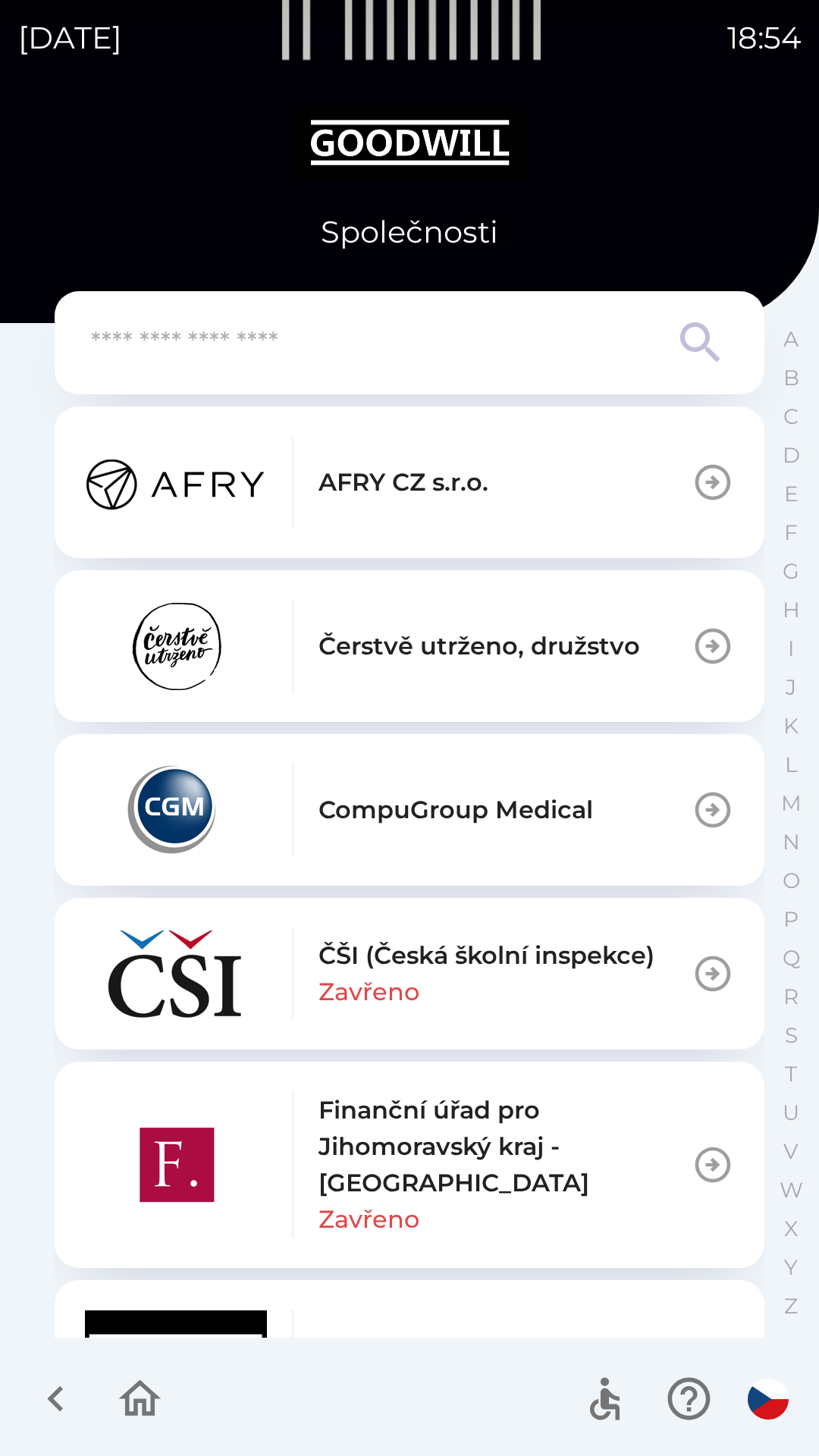
click at [138, 1425] on button "button" at bounding box center [140, 1398] width 63 height 63
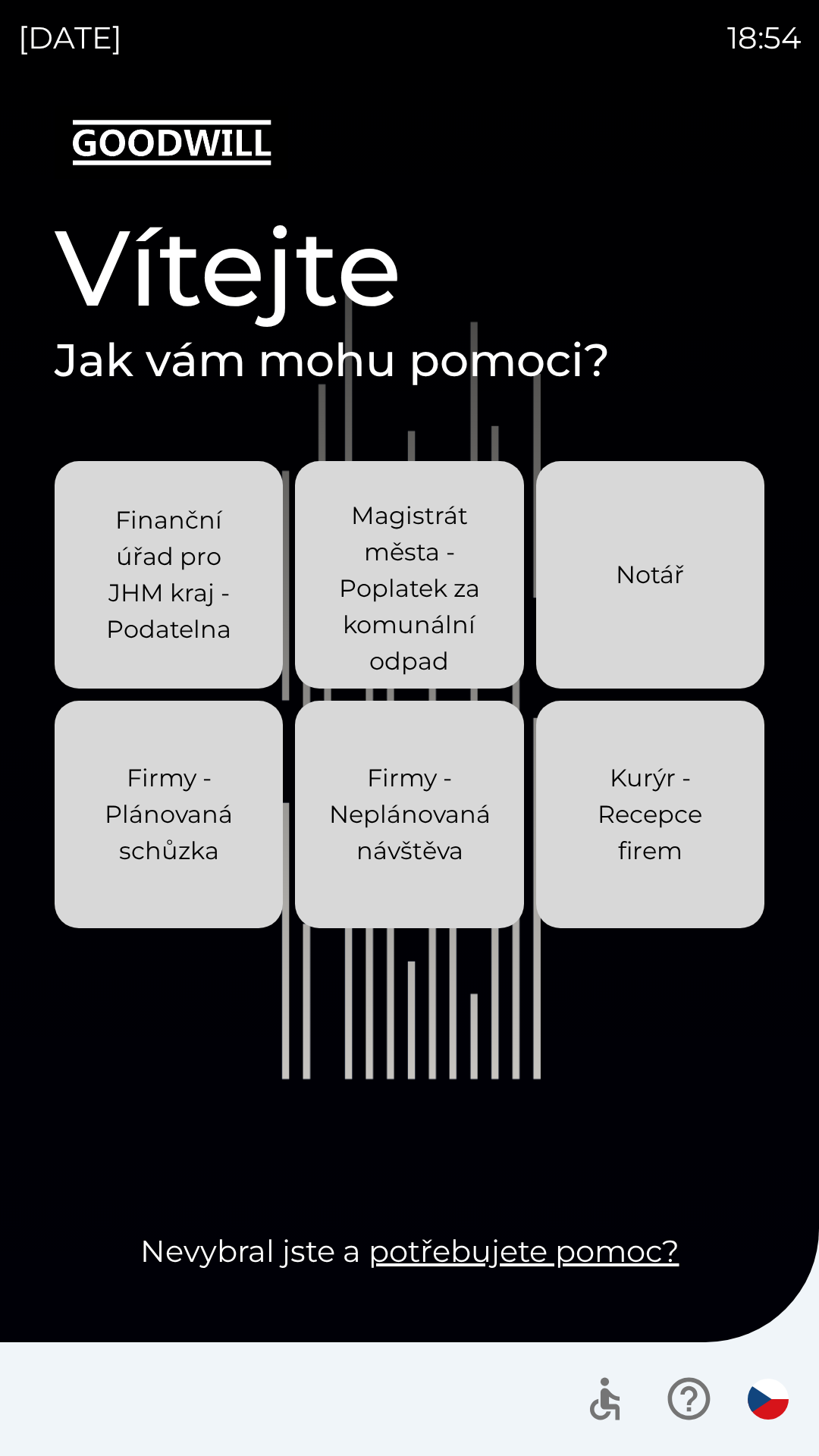
click at [417, 785] on p "Firmy - Neplánovaná návštěva" at bounding box center [410, 814] width 162 height 109
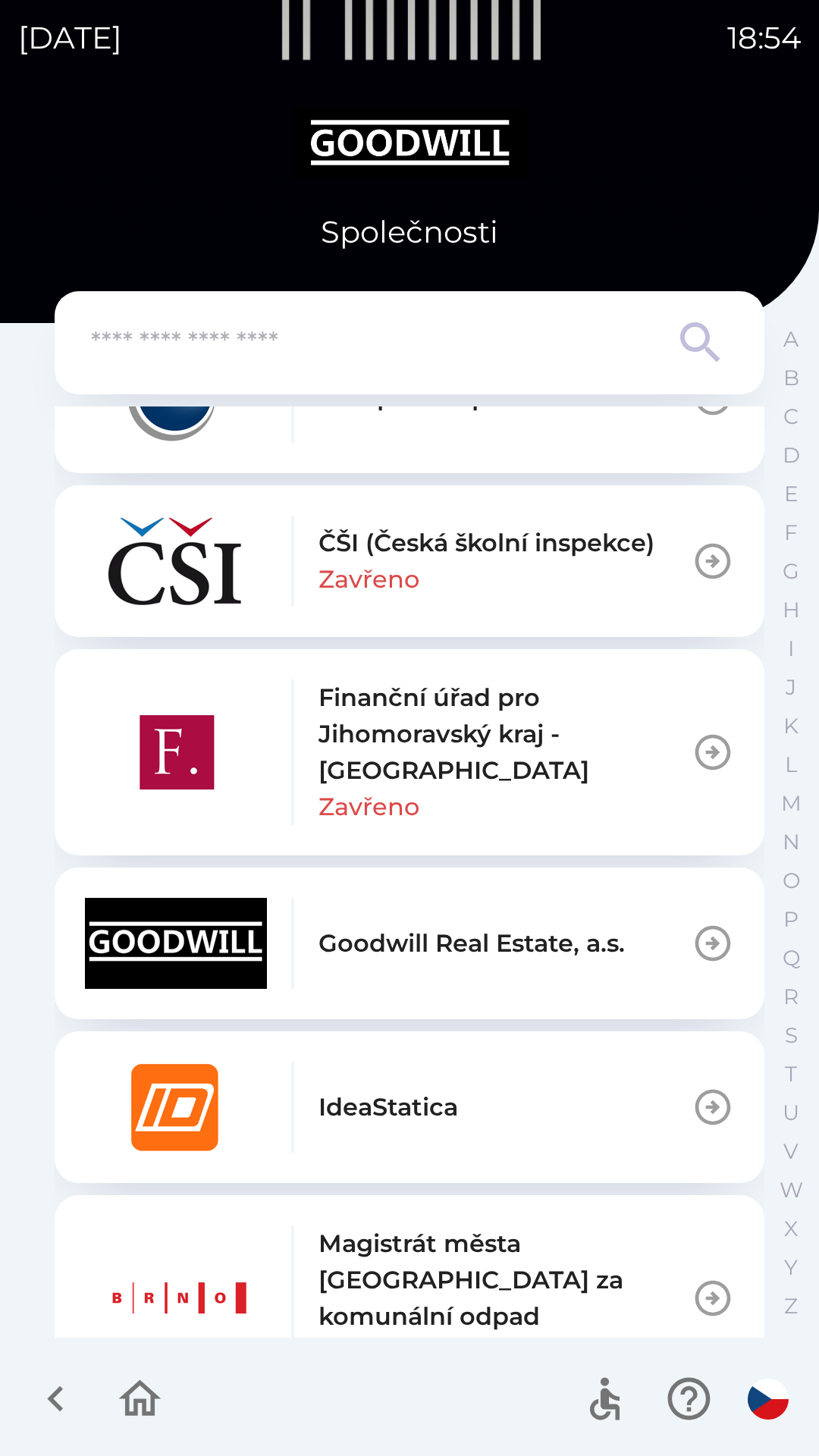
scroll to position [412, 0]
click at [598, 746] on p "Finanční úřad pro Jihomoravský kraj - [GEOGRAPHIC_DATA]" at bounding box center [505, 734] width 373 height 109
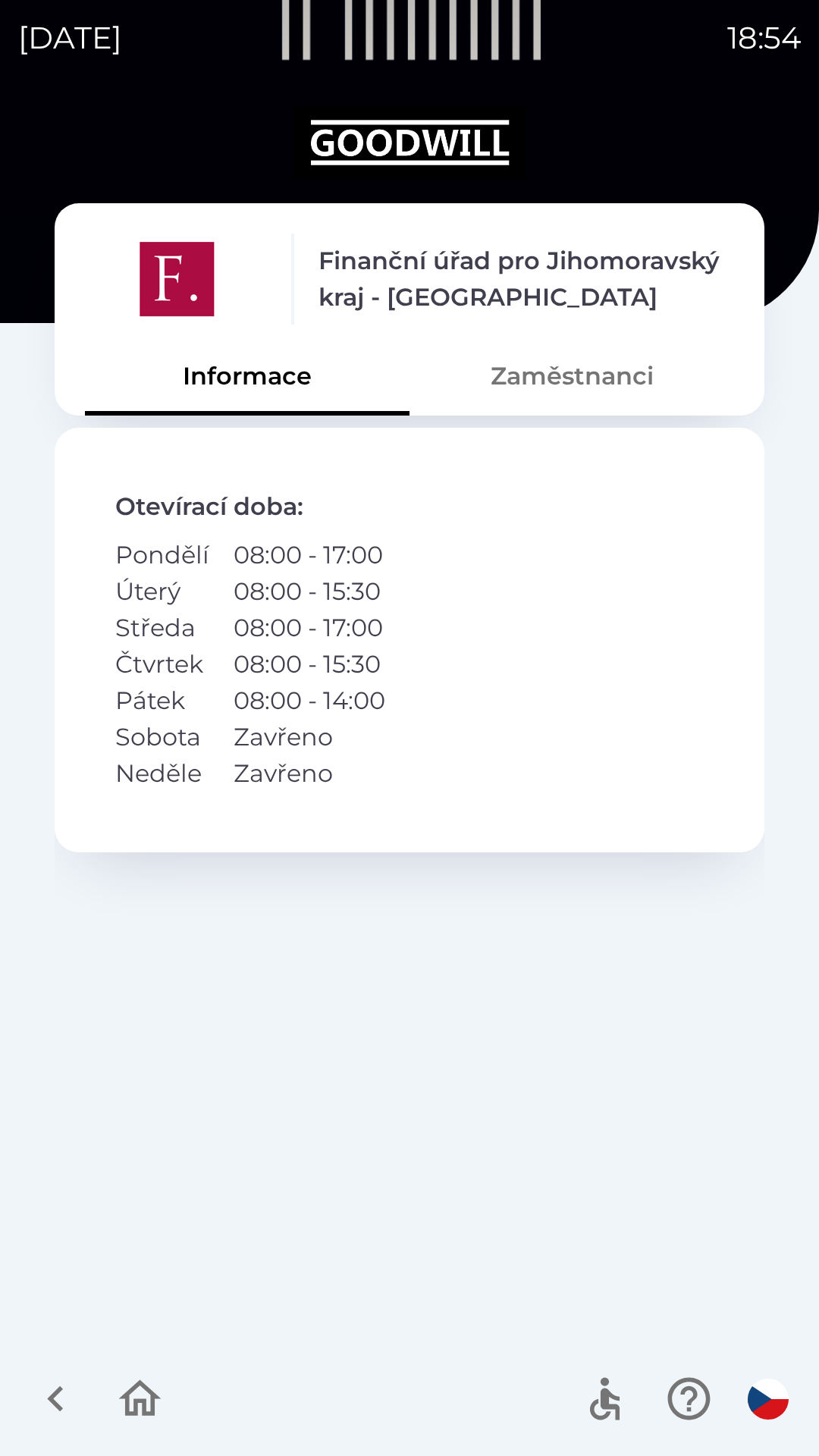
click at [140, 1425] on button "button" at bounding box center [140, 1398] width 63 height 63
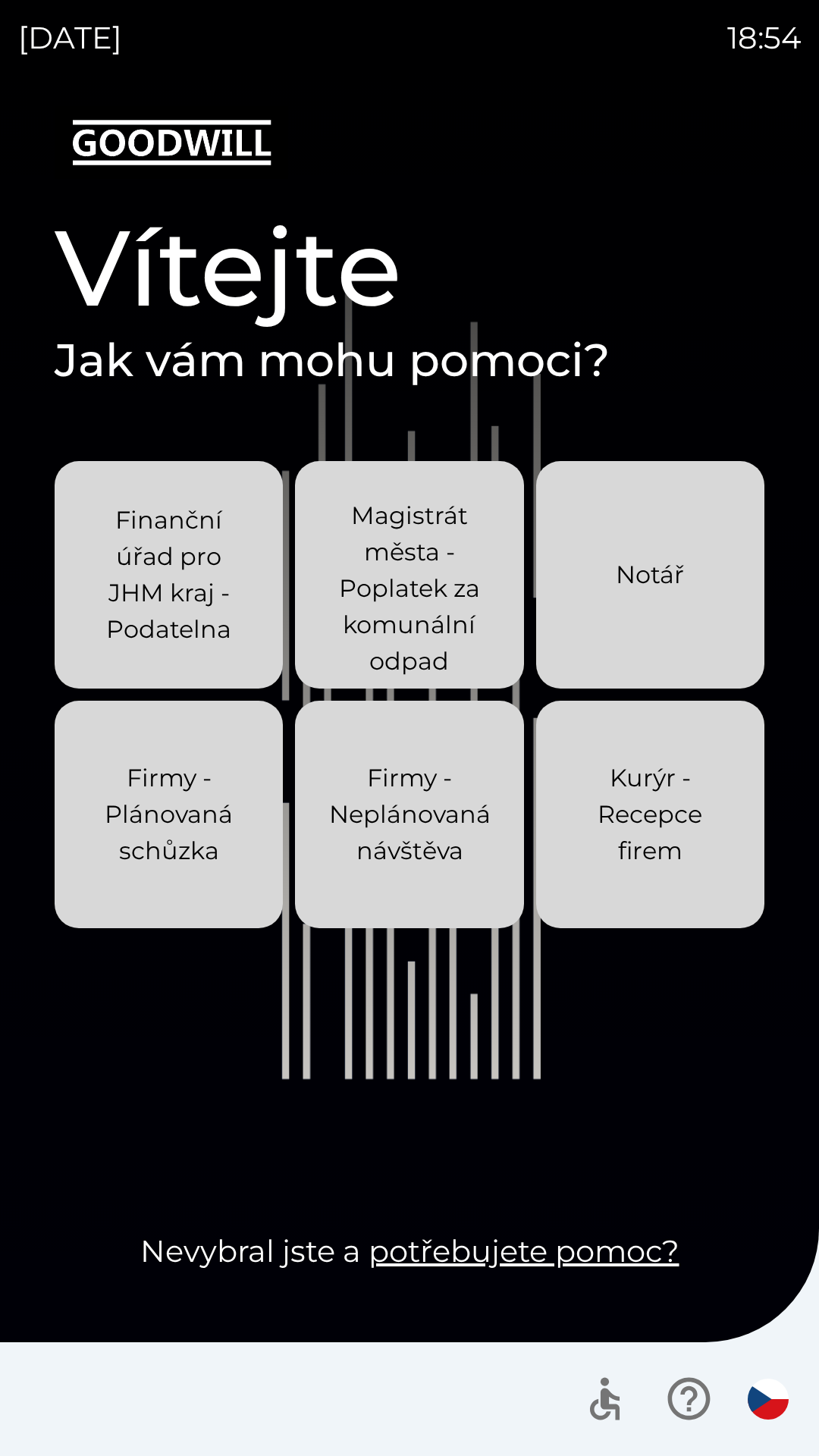
click at [139, 583] on p "Finanční úřad pro JHM kraj - Podatelna" at bounding box center [169, 574] width 155 height 145
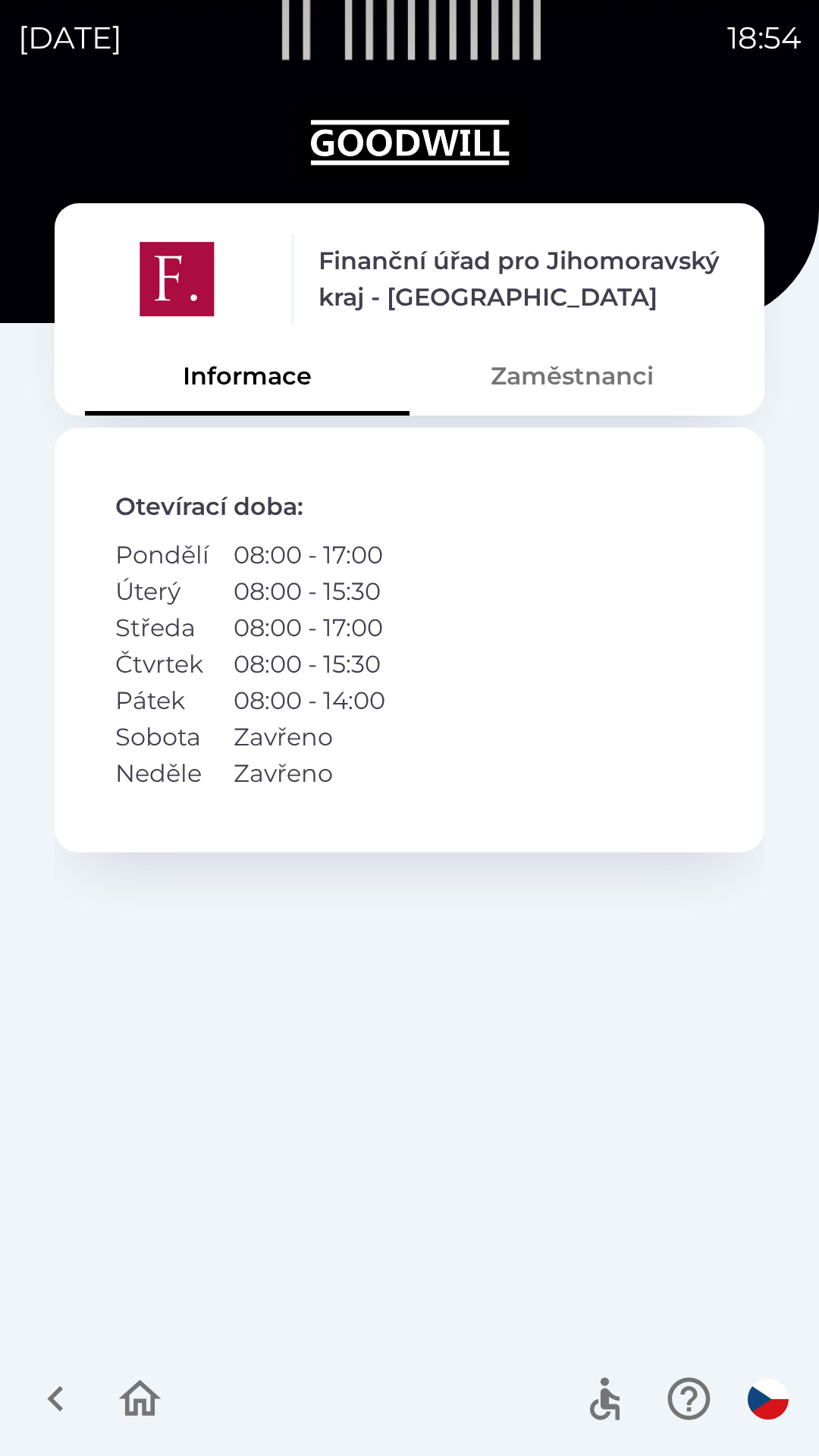
click at [28, 1389] on button "button" at bounding box center [55, 1398] width 63 height 63
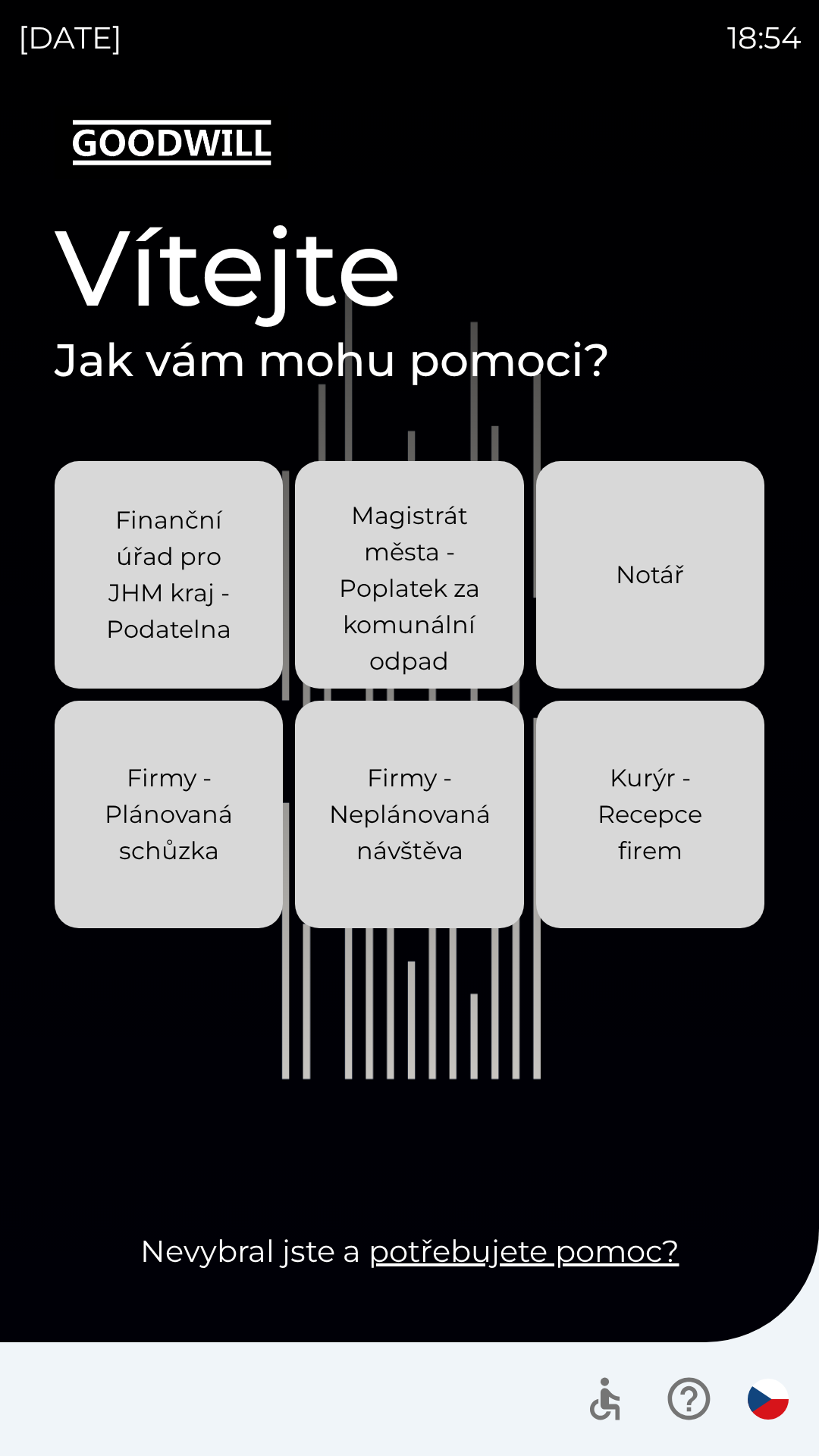
click at [584, 855] on p "Kurýr - Recepce firem" at bounding box center [650, 814] width 155 height 109
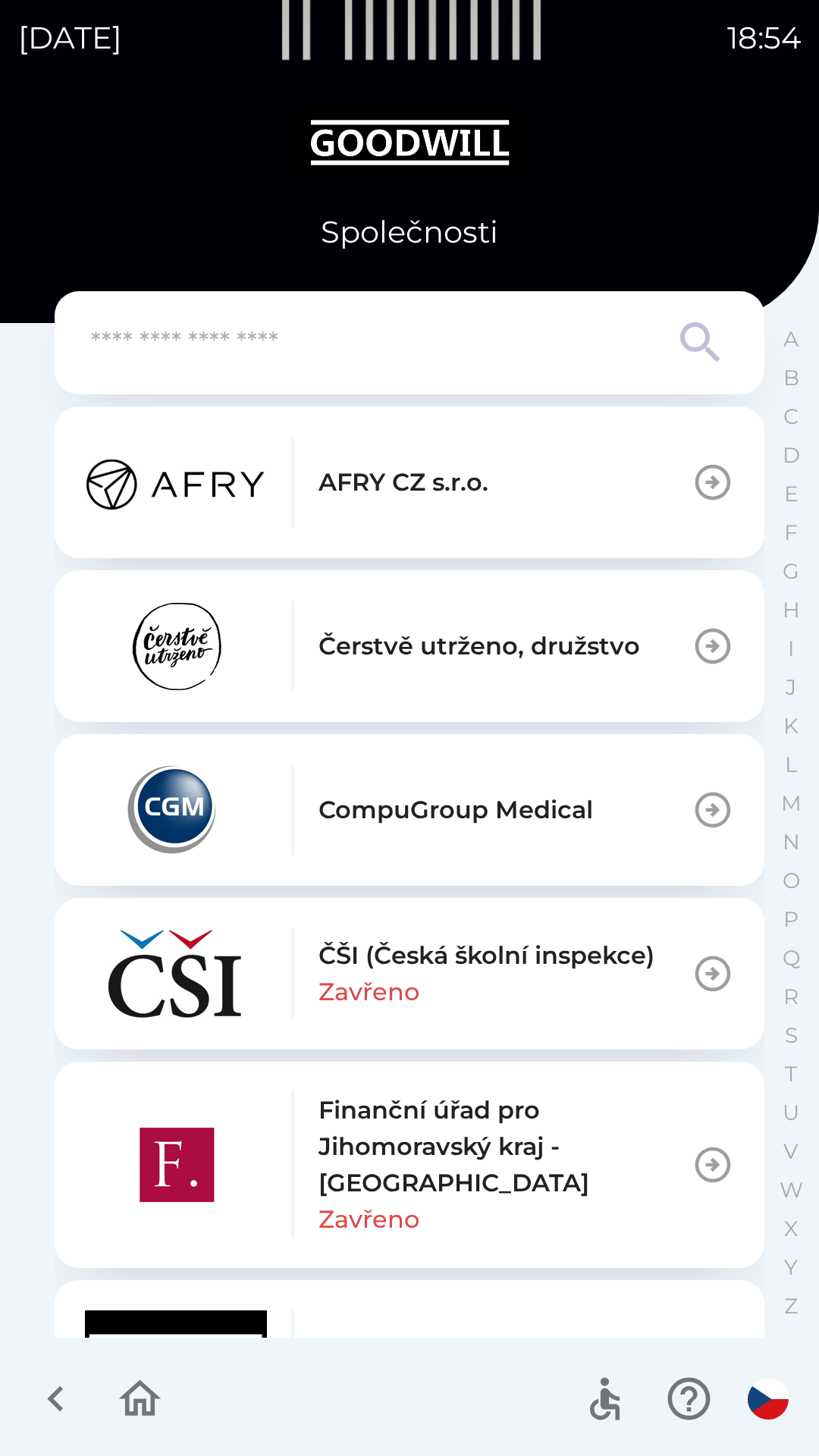
click at [164, 1420] on icon "button" at bounding box center [140, 1398] width 50 height 50
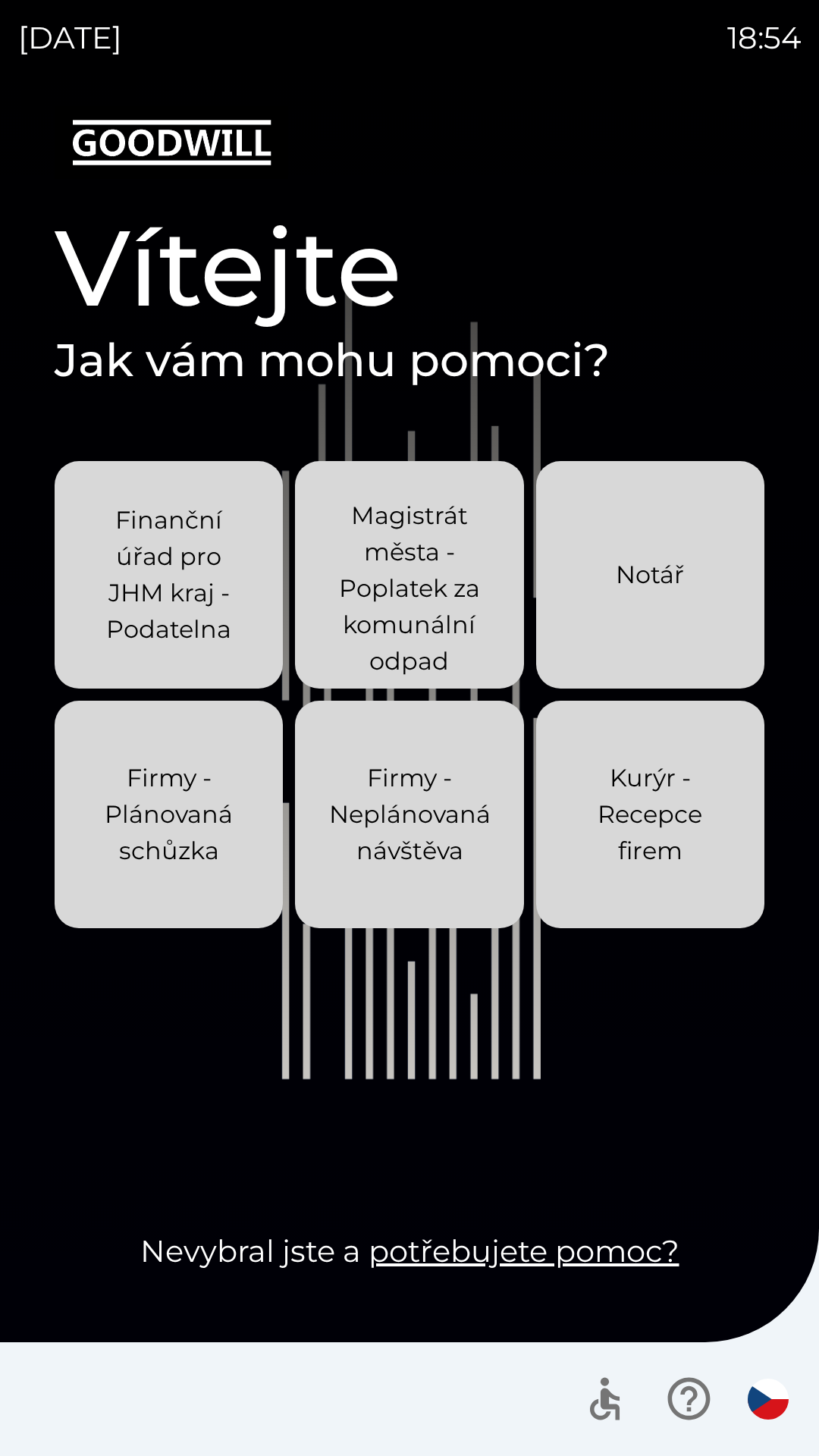
click at [203, 631] on p "Finanční úřad pro JHM kraj - Podatelna" at bounding box center [169, 574] width 155 height 145
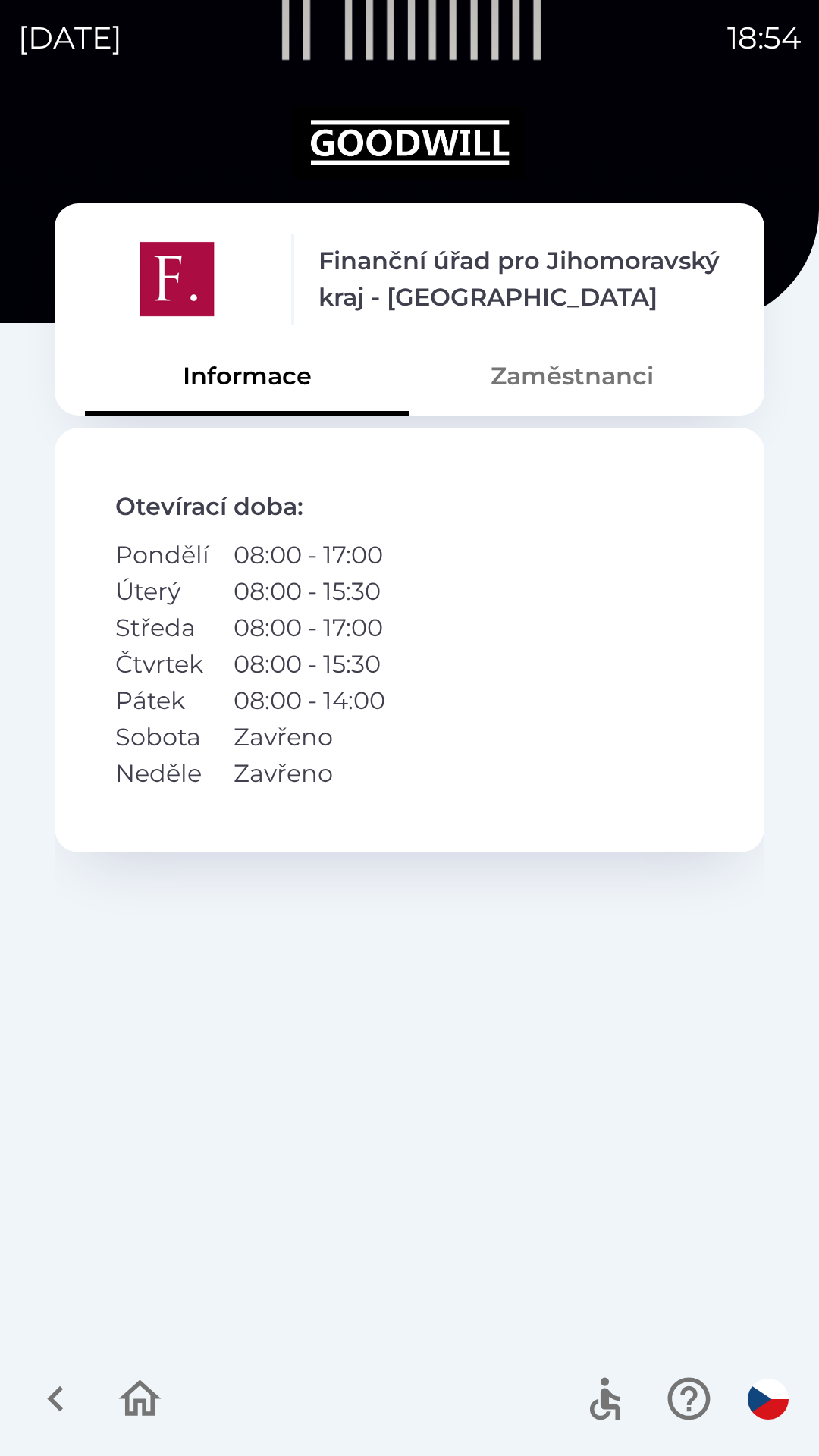
click at [604, 385] on button "Zaměstnanci" at bounding box center [572, 376] width 325 height 54
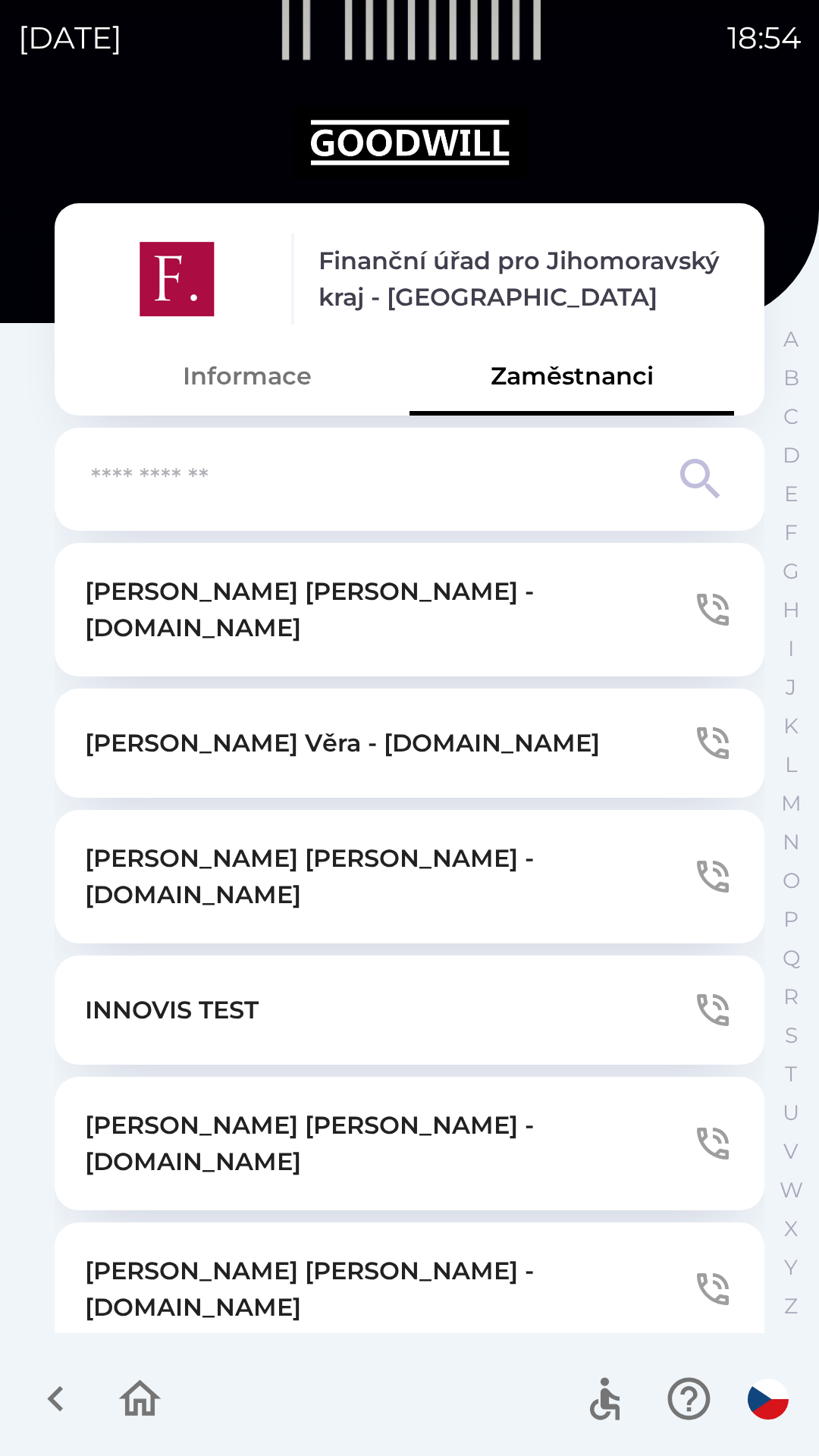
click at [295, 397] on button "Informace" at bounding box center [247, 376] width 325 height 54
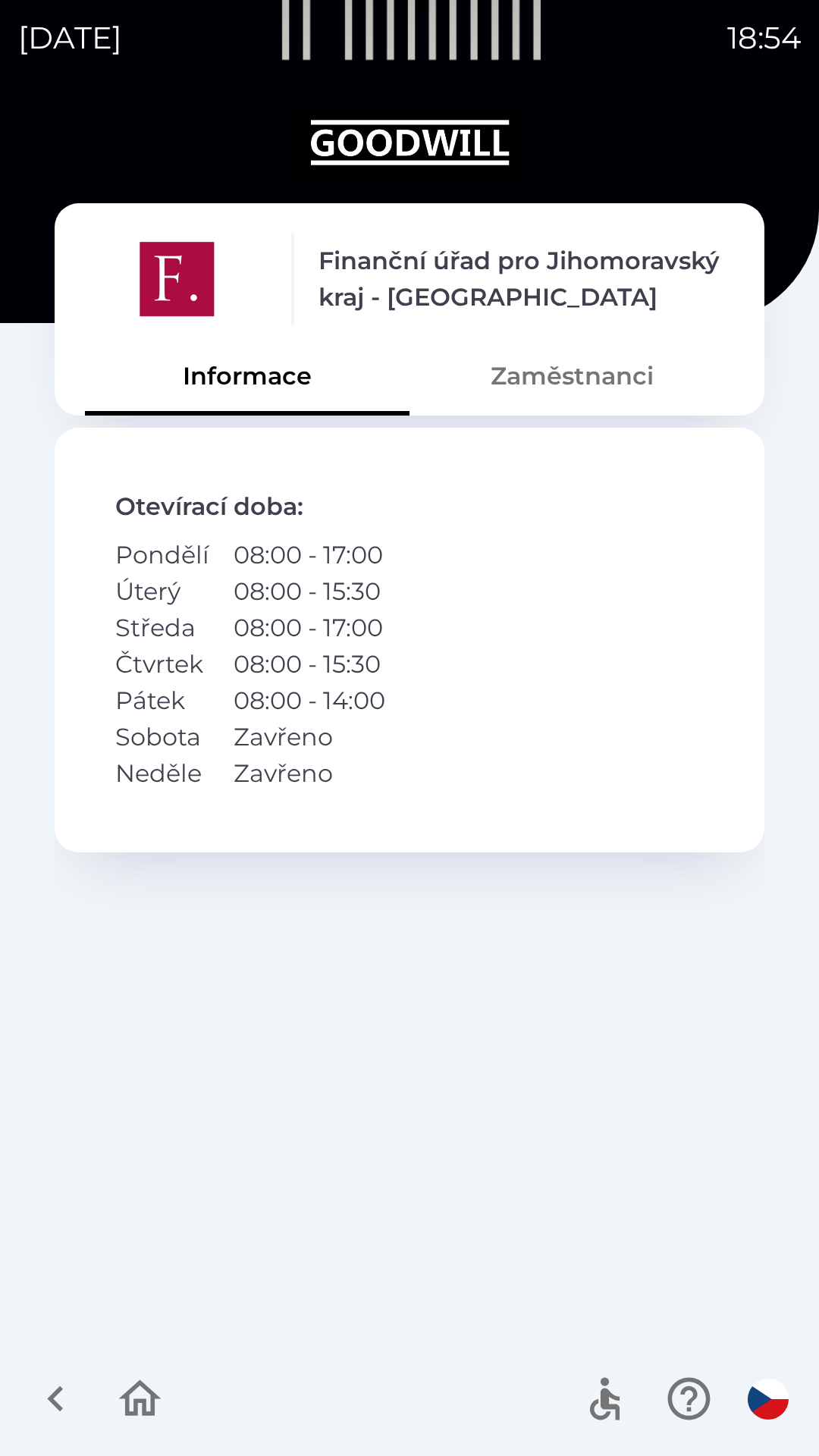
click at [40, 1379] on icon "button" at bounding box center [55, 1398] width 50 height 50
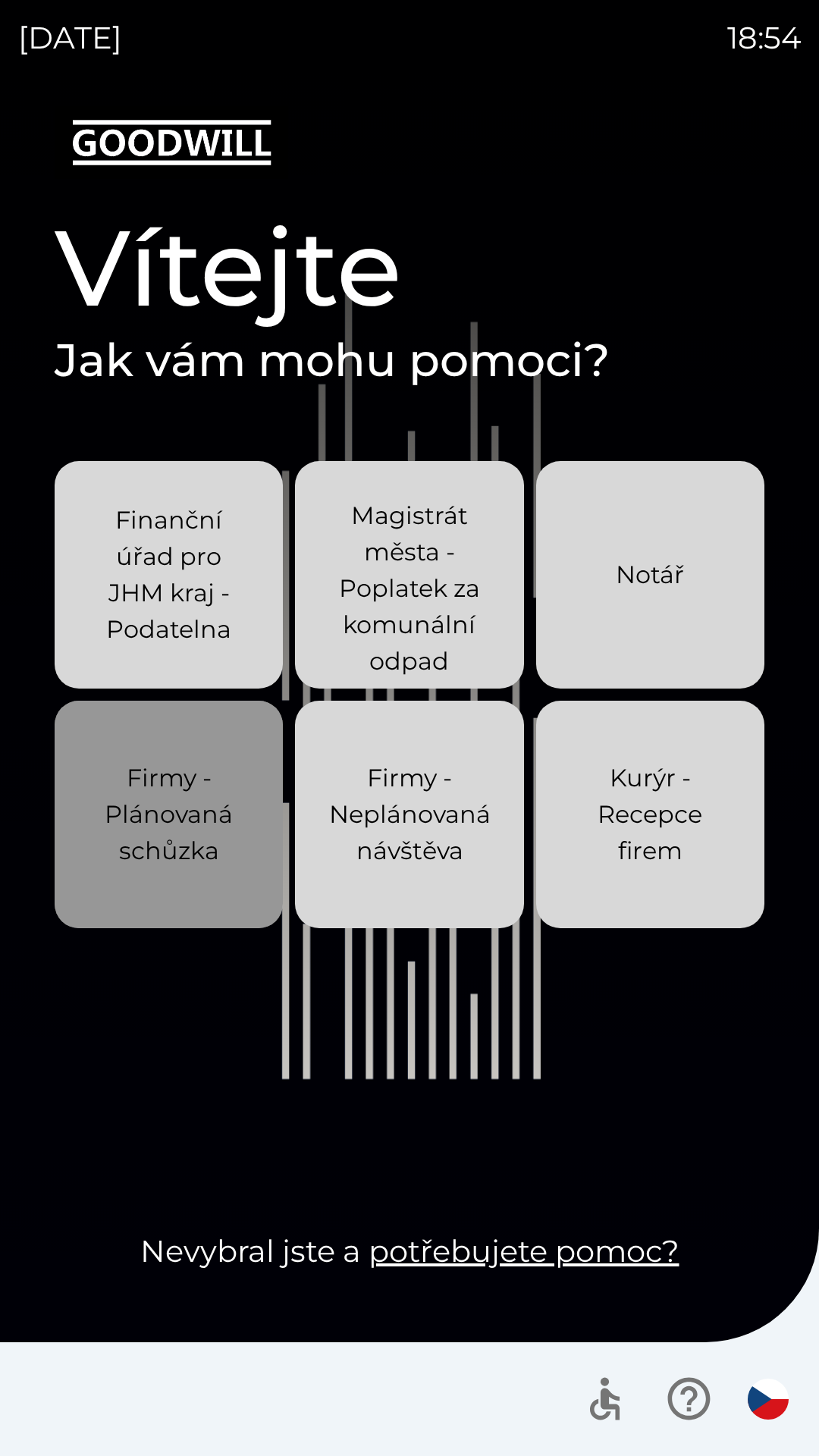
click at [152, 807] on p "Firmy - Plánovaná schůzka" at bounding box center [169, 814] width 155 height 109
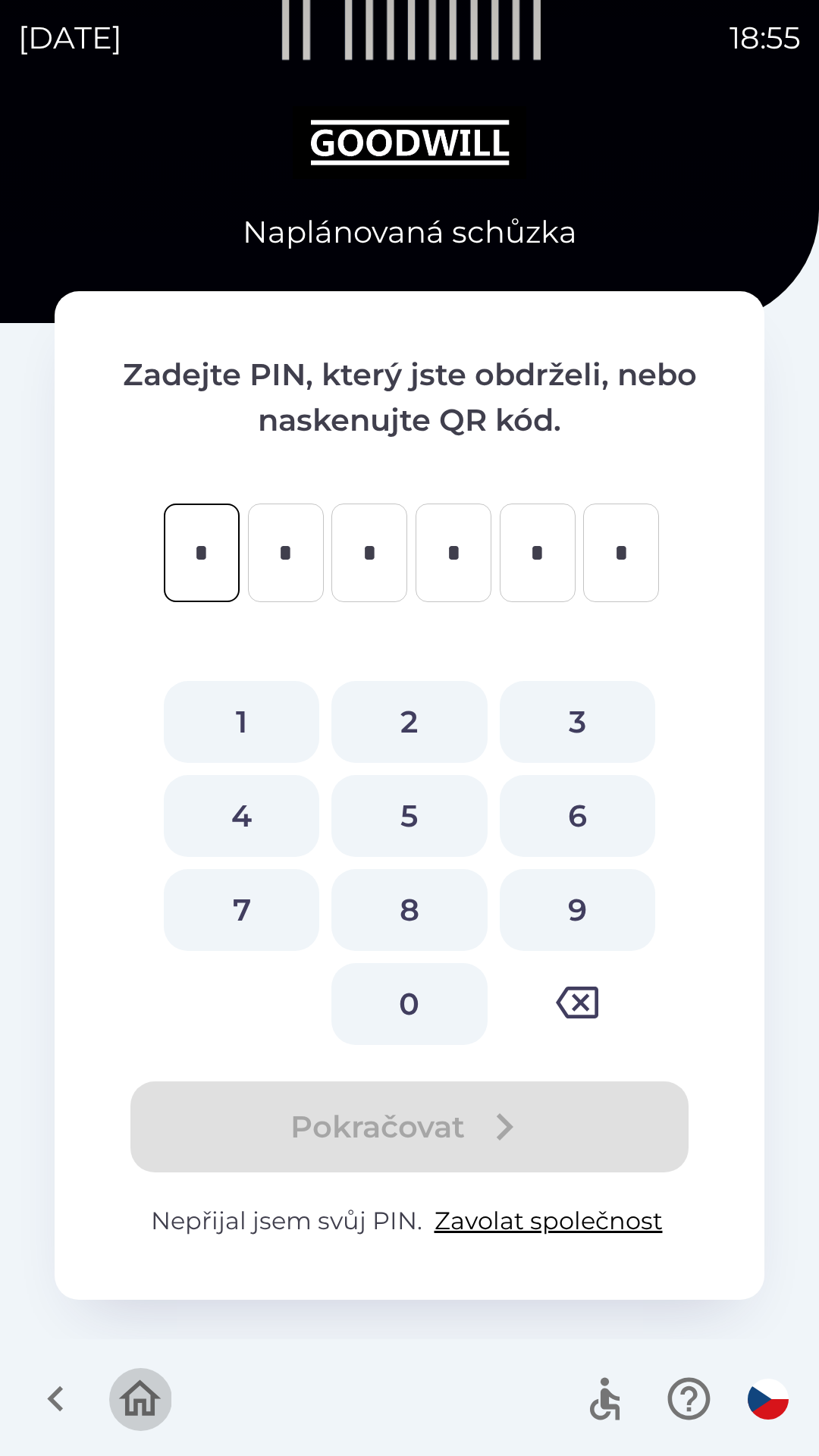
click at [149, 1407] on icon "button" at bounding box center [140, 1398] width 50 height 50
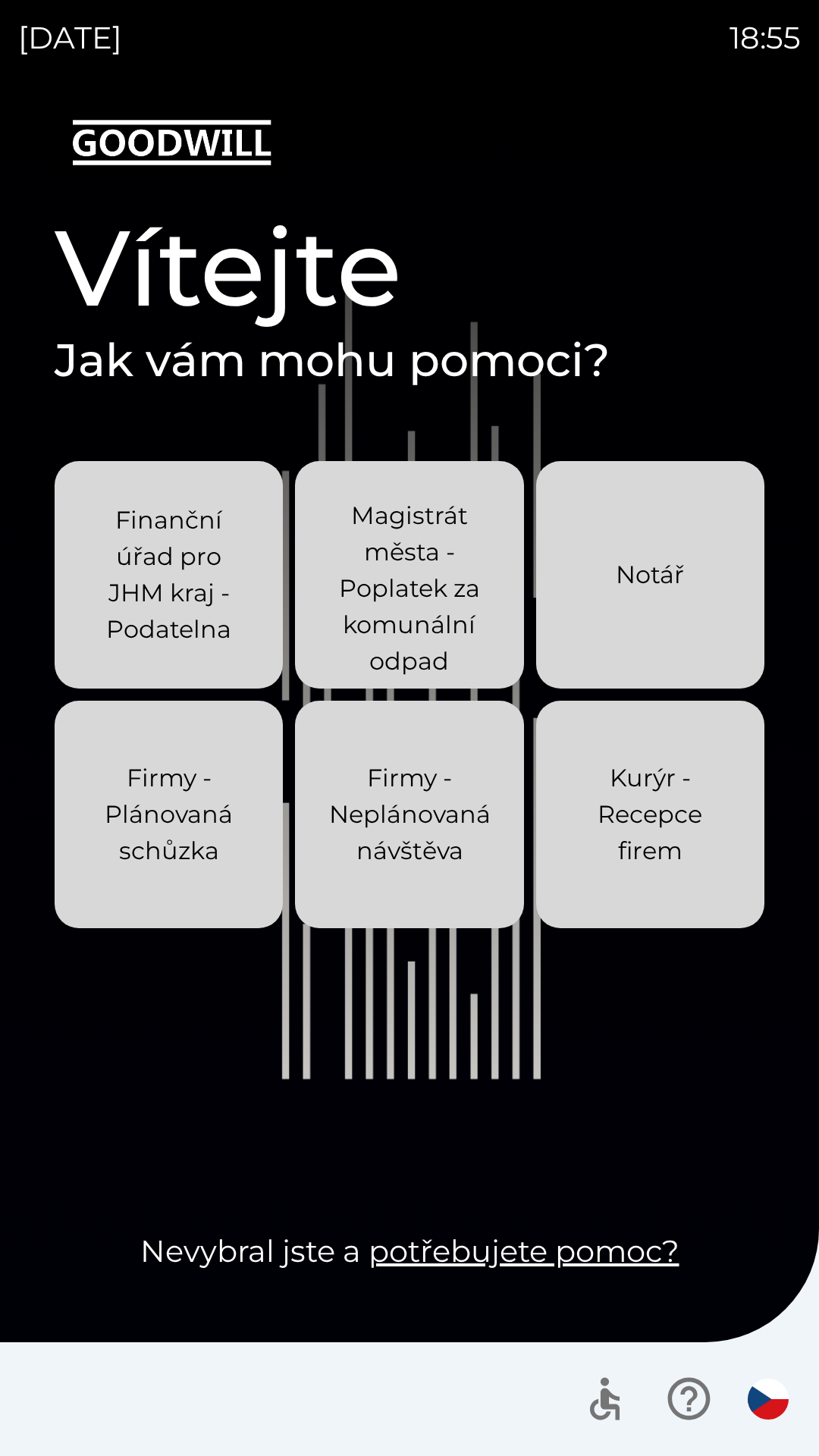
click at [673, 617] on button "Notář" at bounding box center [650, 574] width 229 height 228
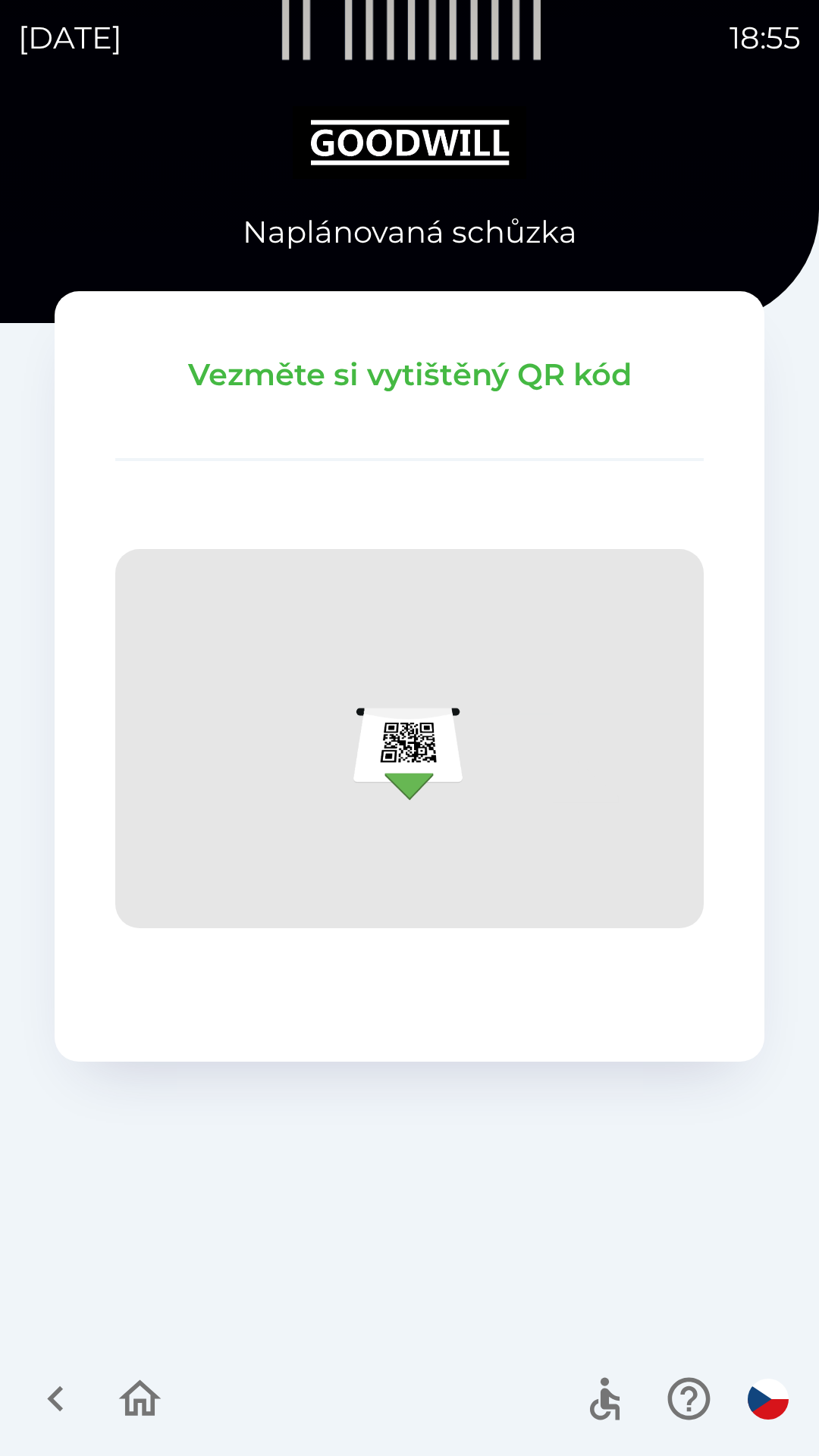
click at [168, 1391] on button "button" at bounding box center [140, 1398] width 63 height 63
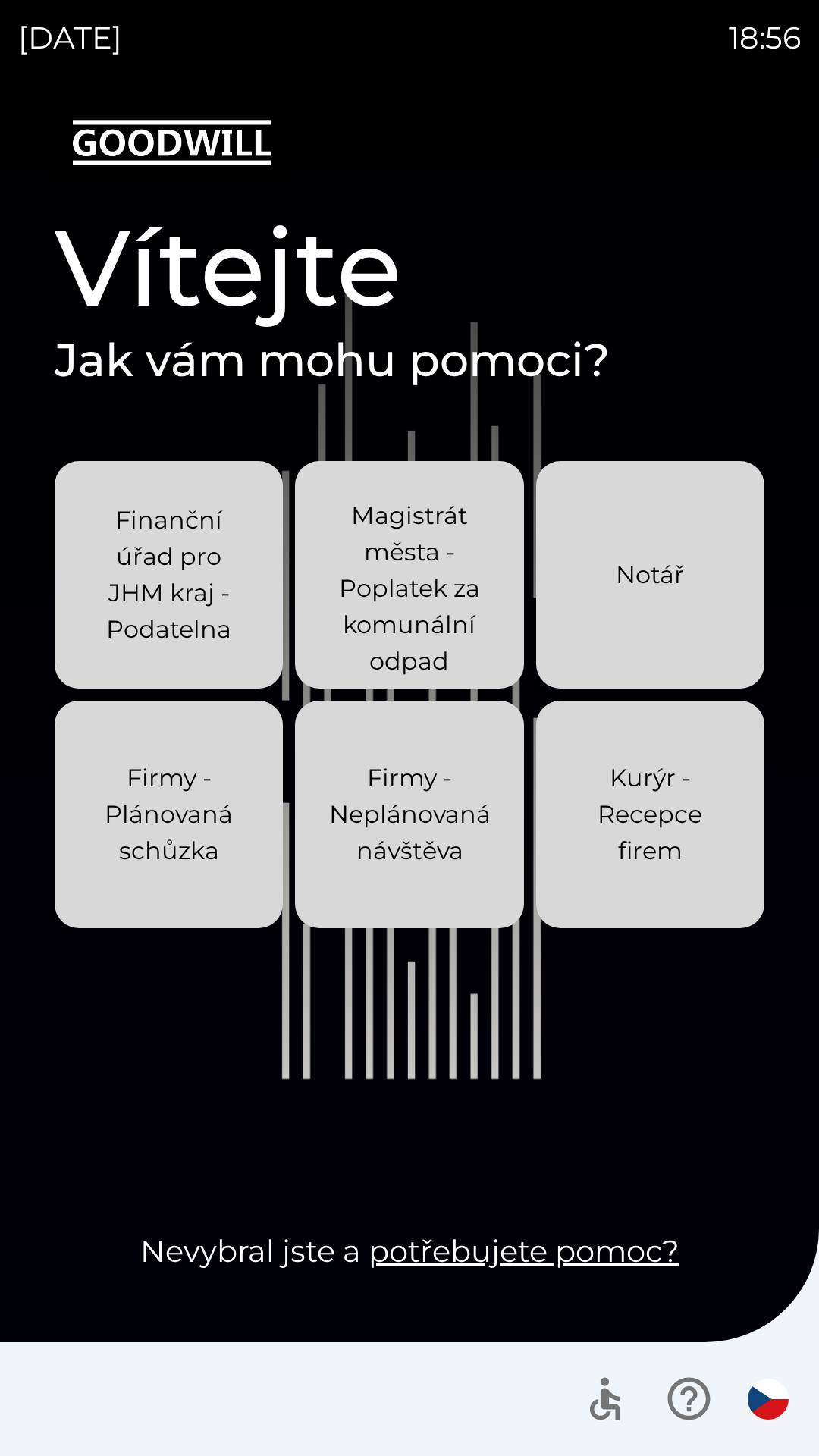
click at [637, 607] on div "Notář" at bounding box center [649, 574] width 68 height 85
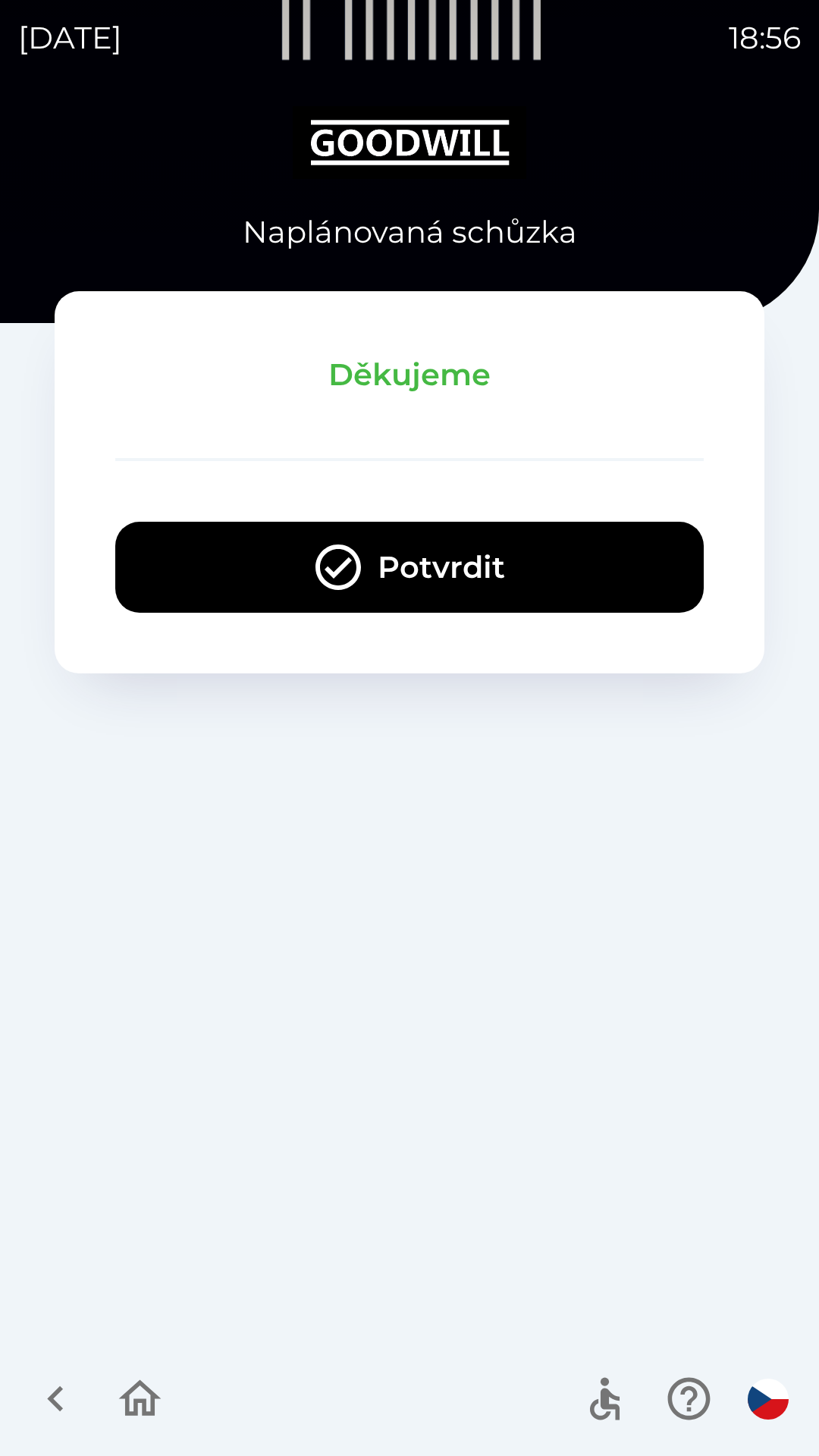
click at [59, 1393] on icon "button" at bounding box center [55, 1399] width 16 height 26
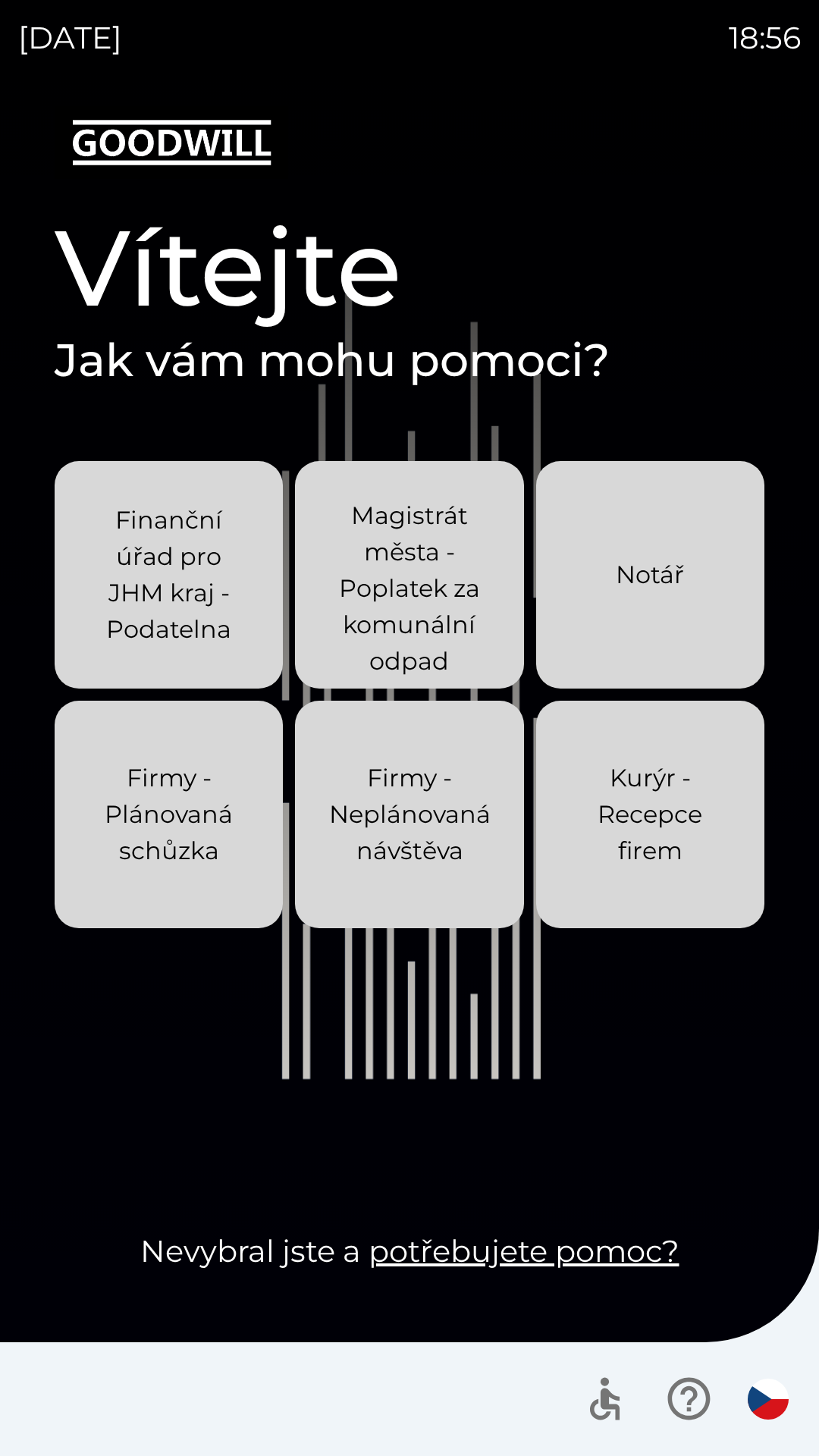
click at [136, 838] on p "Firmy - Plánovaná schůzka" at bounding box center [169, 814] width 155 height 109
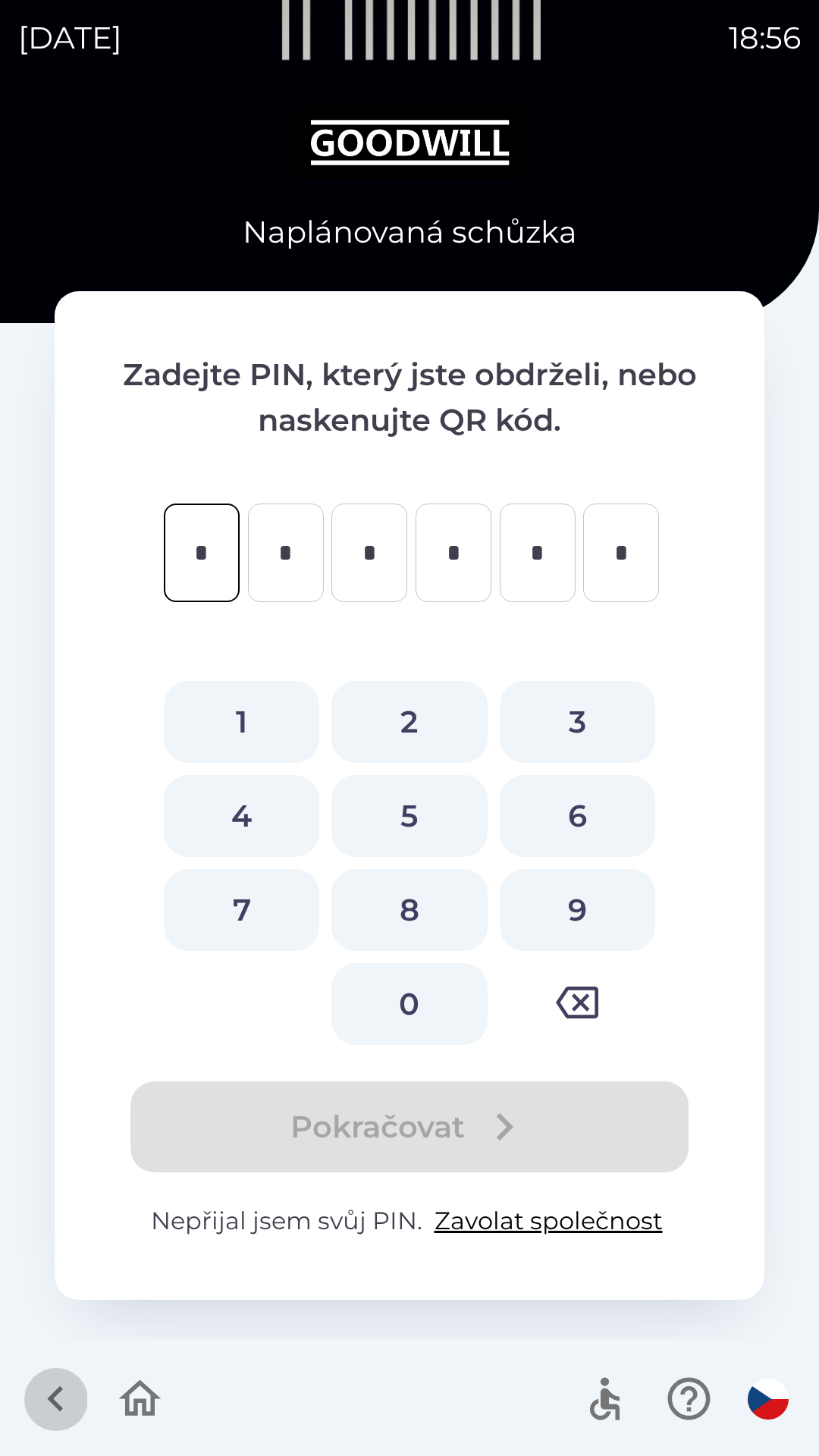
click at [62, 1407] on icon "button" at bounding box center [55, 1398] width 50 height 50
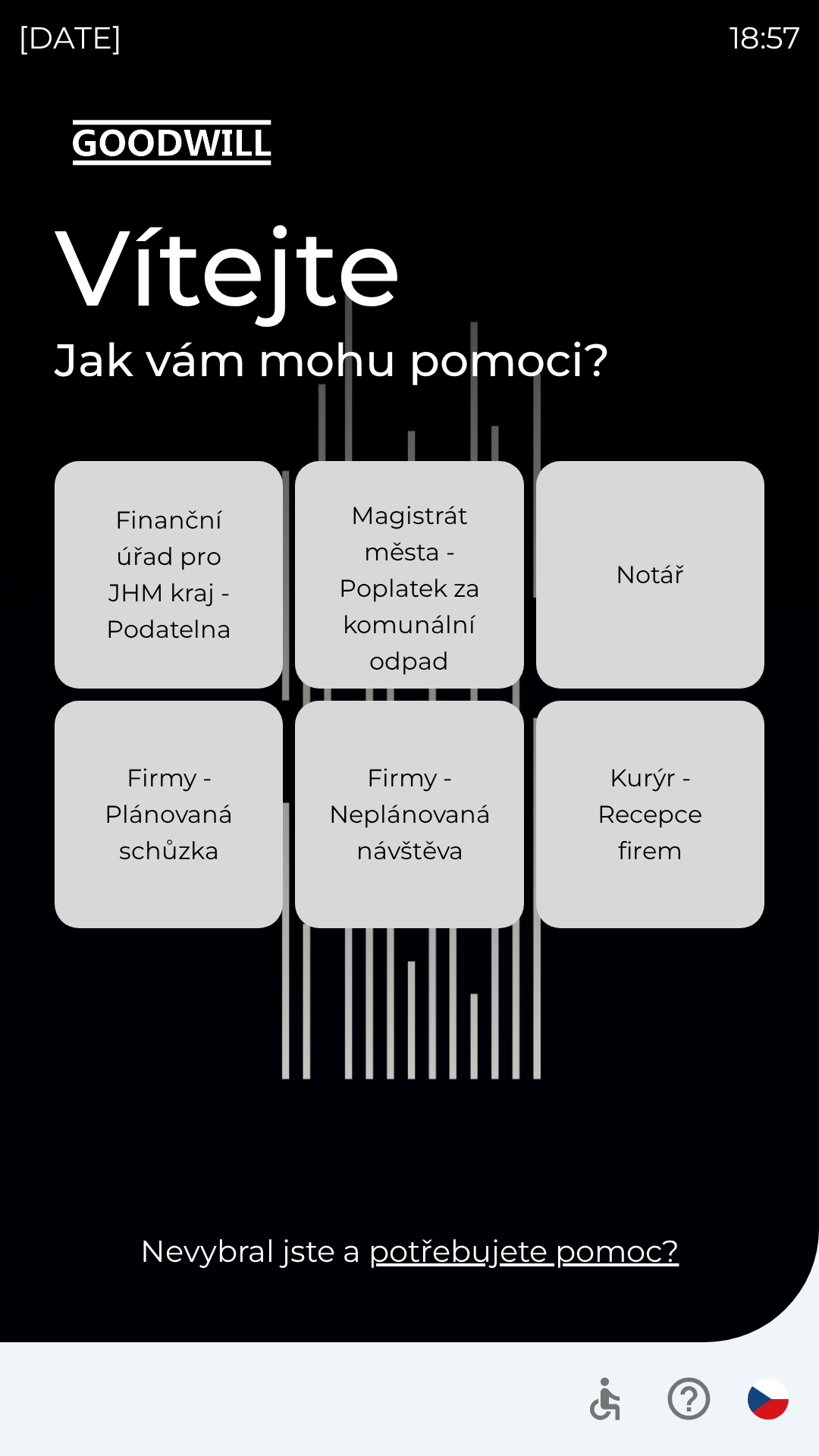
click at [137, 577] on p "Finanční úřad pro JHM kraj - Podatelna" at bounding box center [169, 574] width 155 height 145
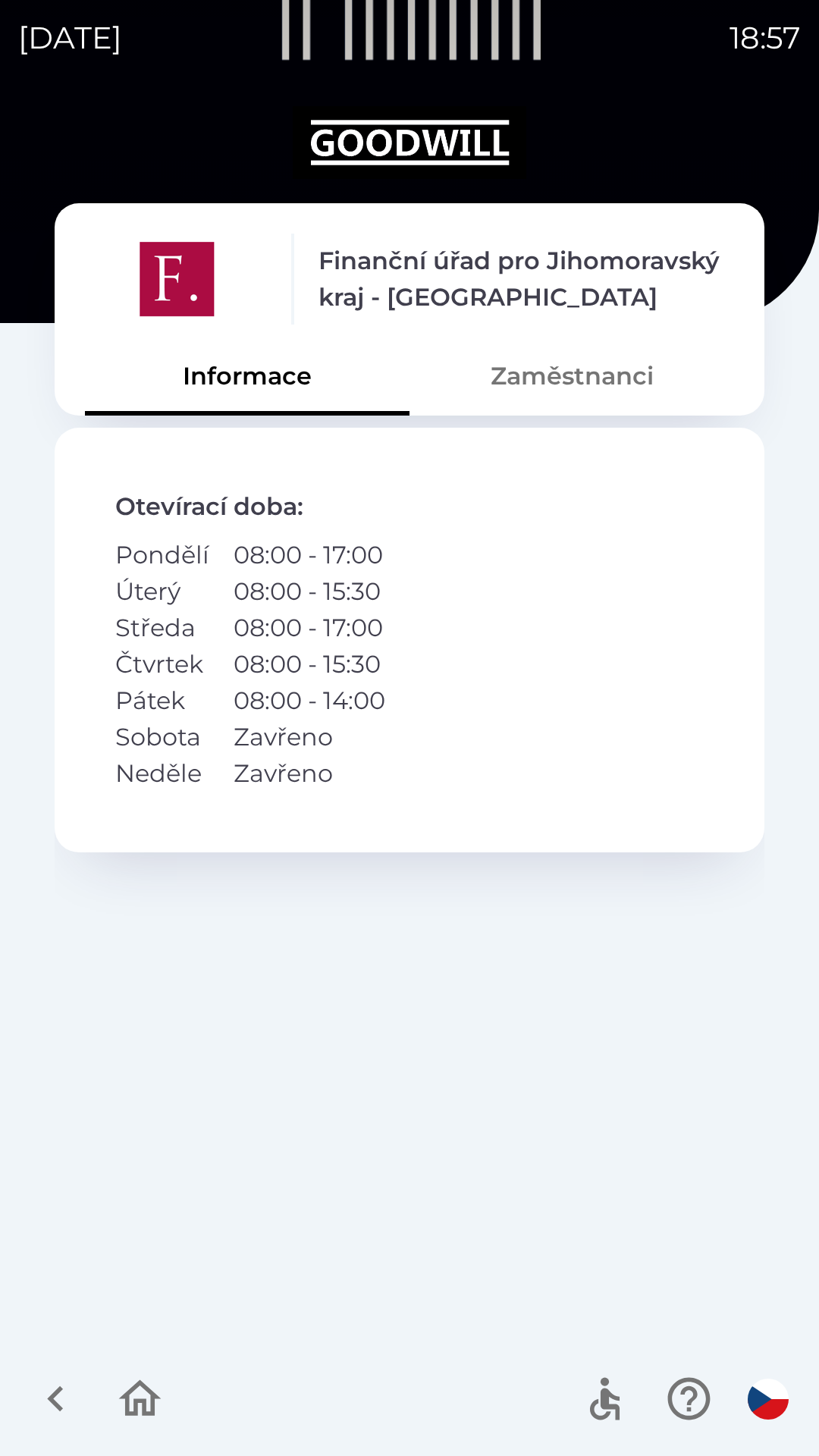
click at [512, 371] on button "Zaměstnanci" at bounding box center [572, 376] width 325 height 54
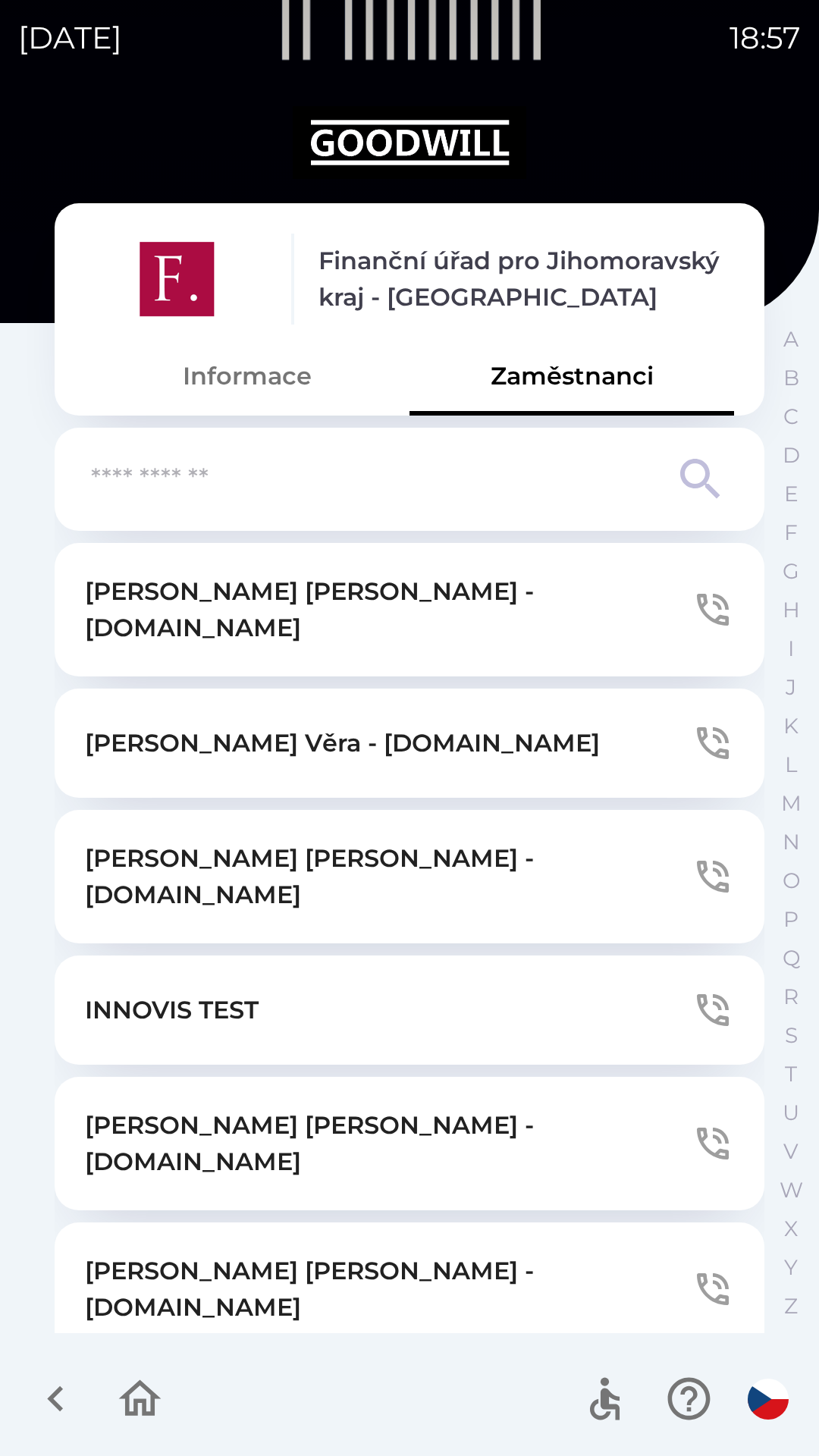
click at [213, 385] on button "Informace" at bounding box center [247, 376] width 325 height 54
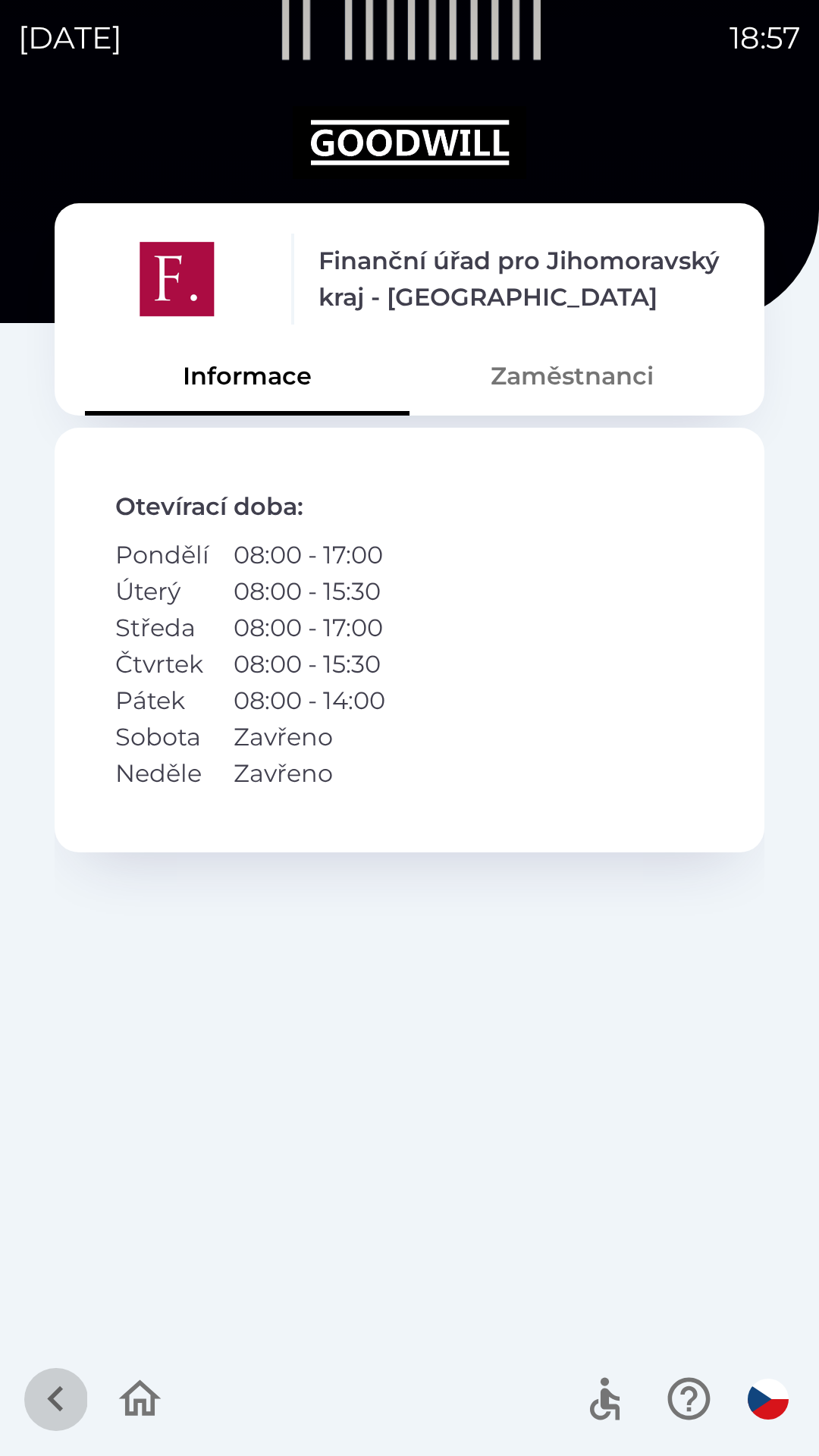
click at [57, 1391] on icon "button" at bounding box center [55, 1399] width 16 height 26
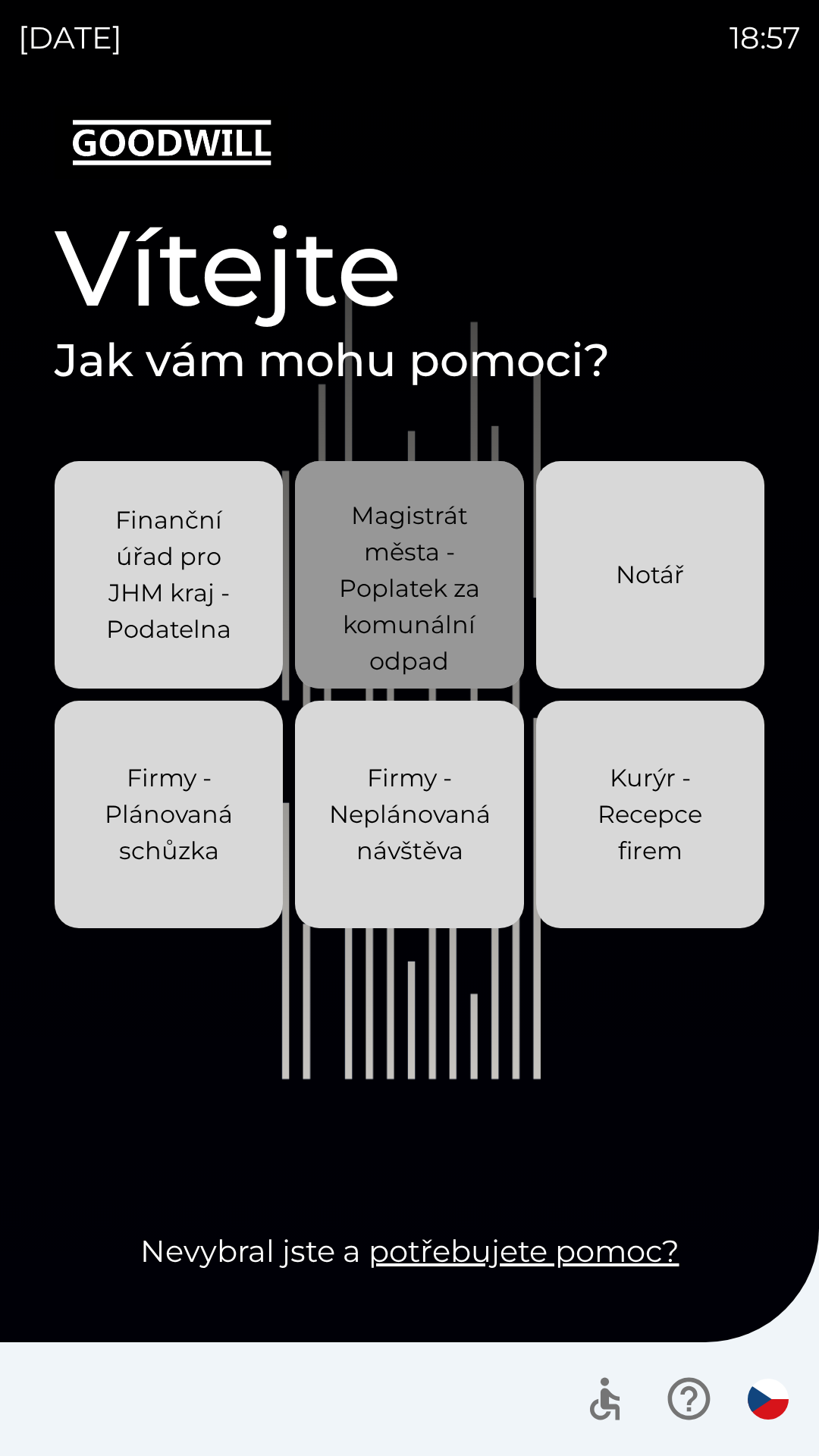
click at [389, 602] on p "Magistrát města - Poplatek za komunální odpad" at bounding box center [409, 588] width 155 height 182
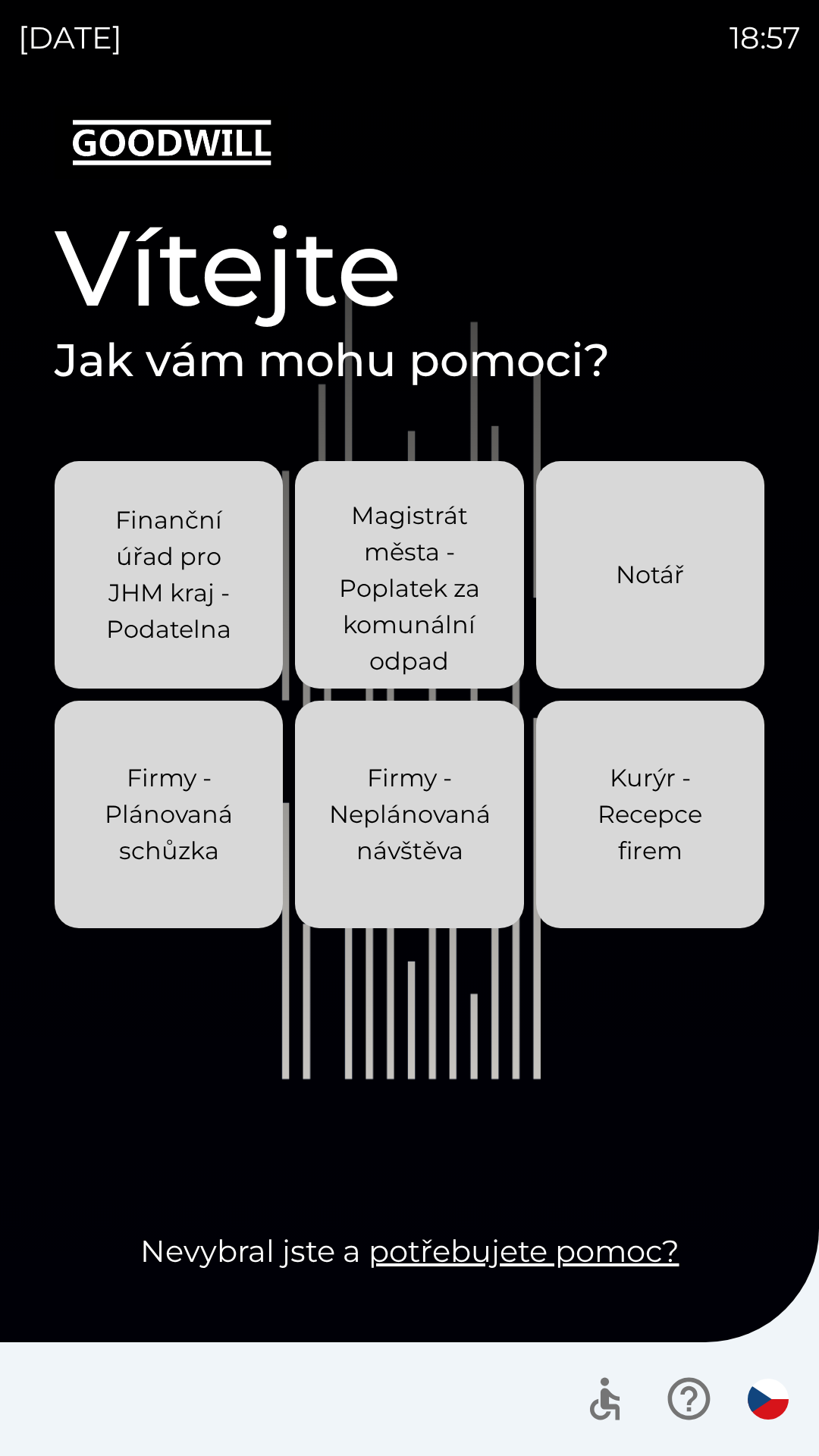
click at [120, 847] on p "Firmy - Plánovaná schůzka" at bounding box center [169, 814] width 155 height 109
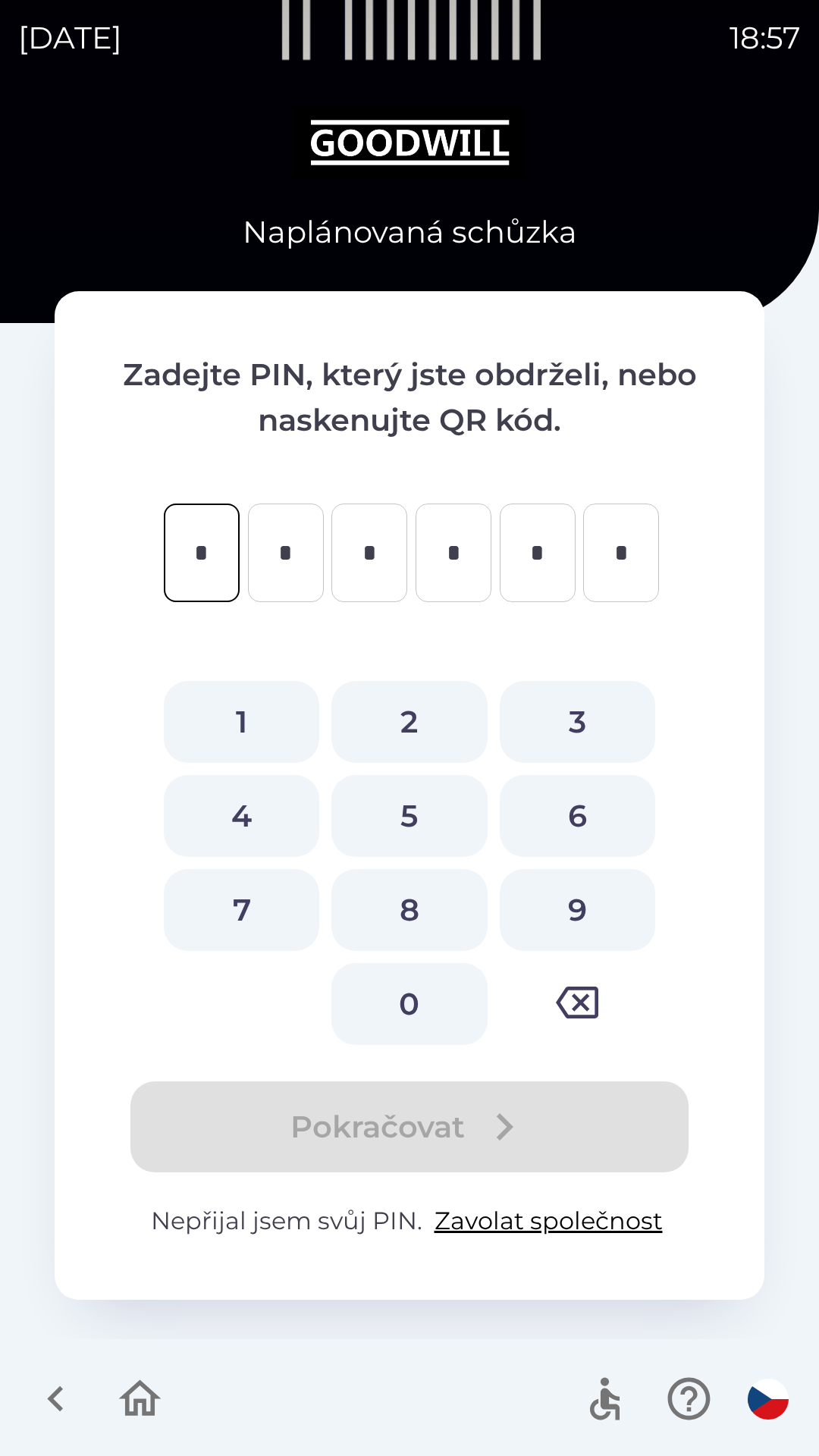
click at [151, 1409] on icon "button" at bounding box center [141, 1398] width 43 height 37
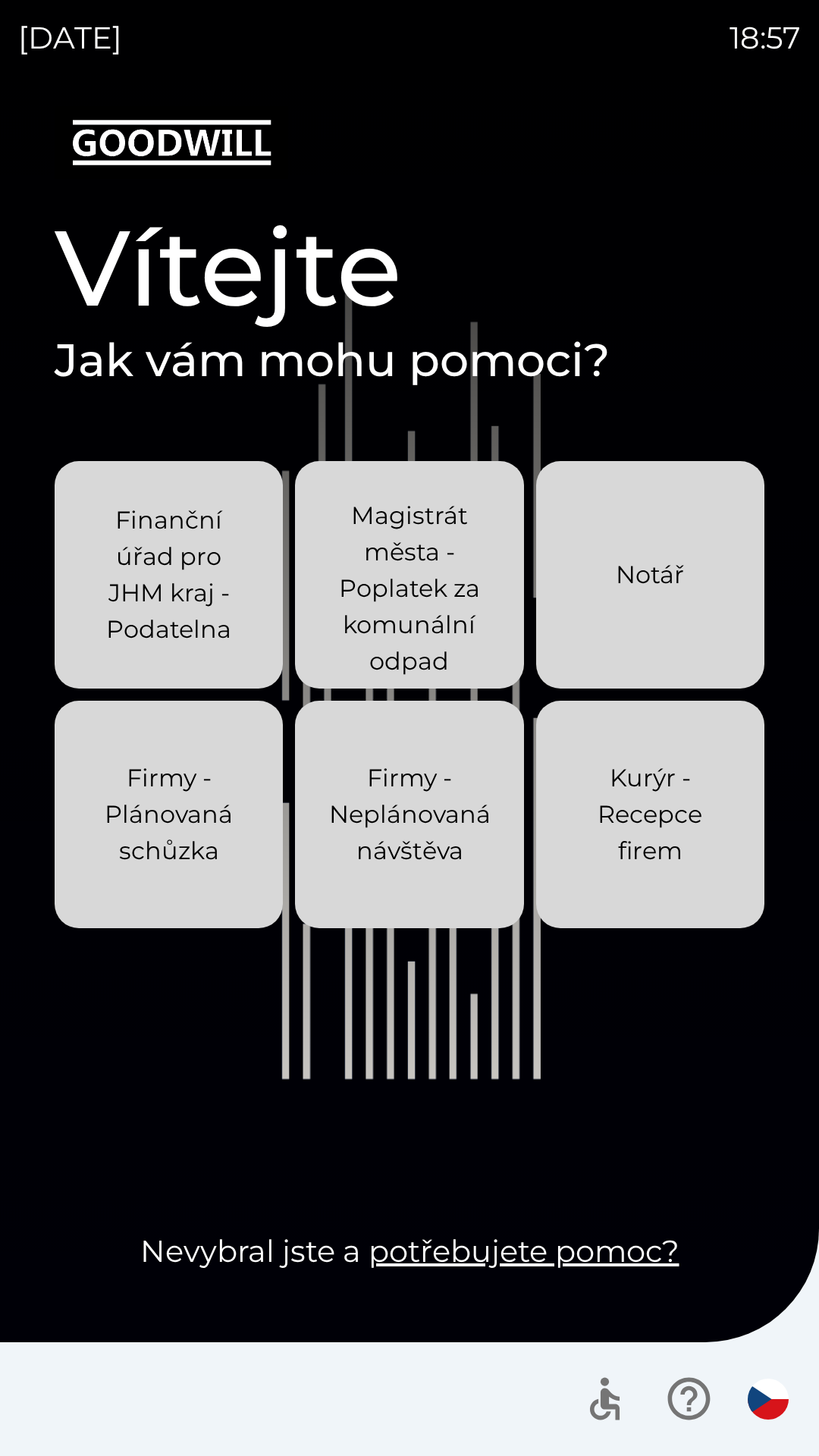
click at [394, 821] on p "Firmy - Neplánovaná návštěva" at bounding box center [410, 814] width 162 height 109
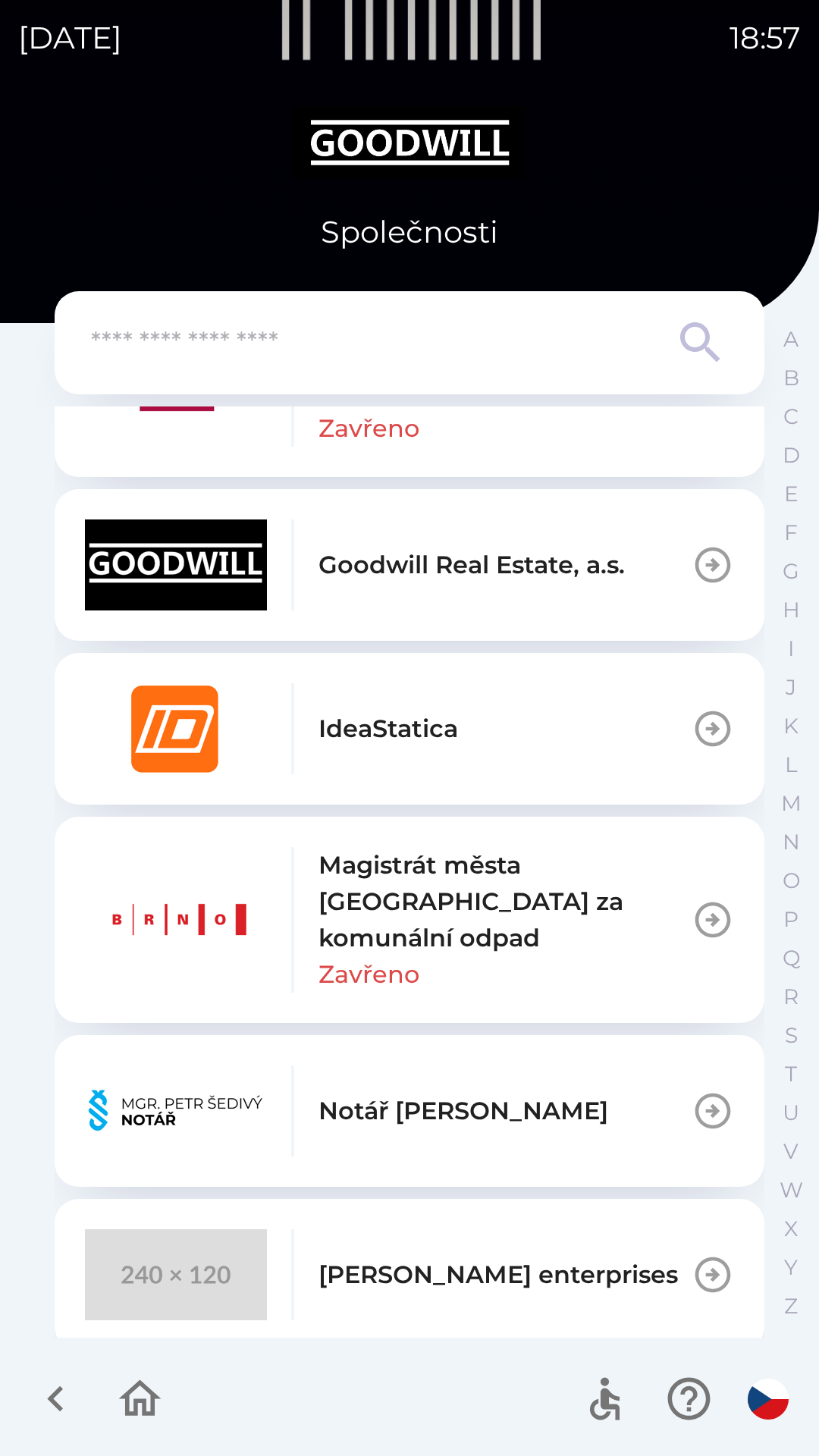
scroll to position [815, 0]
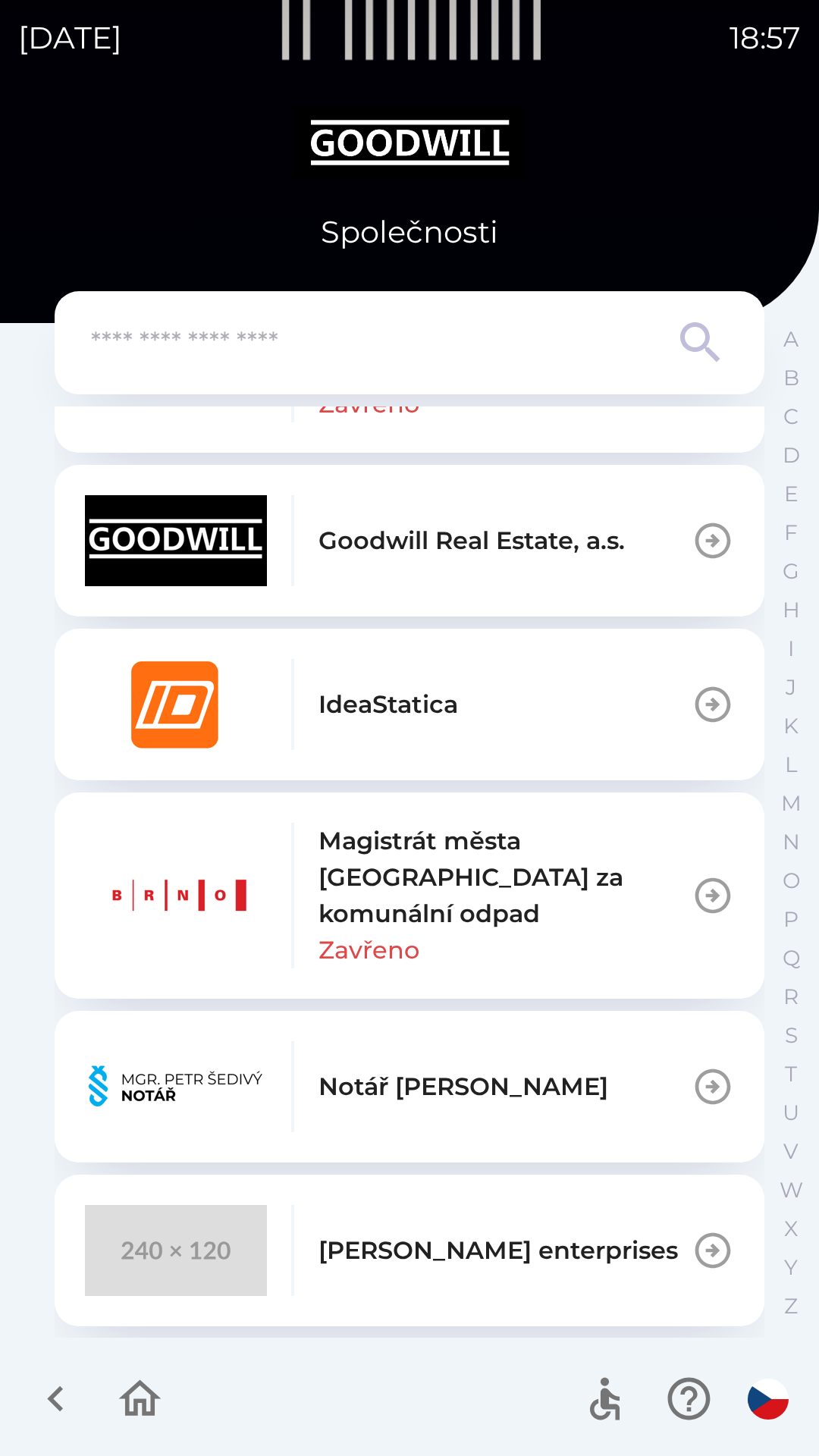
click at [399, 878] on p "Magistrát města [GEOGRAPHIC_DATA] za komunální odpad" at bounding box center [505, 877] width 373 height 109
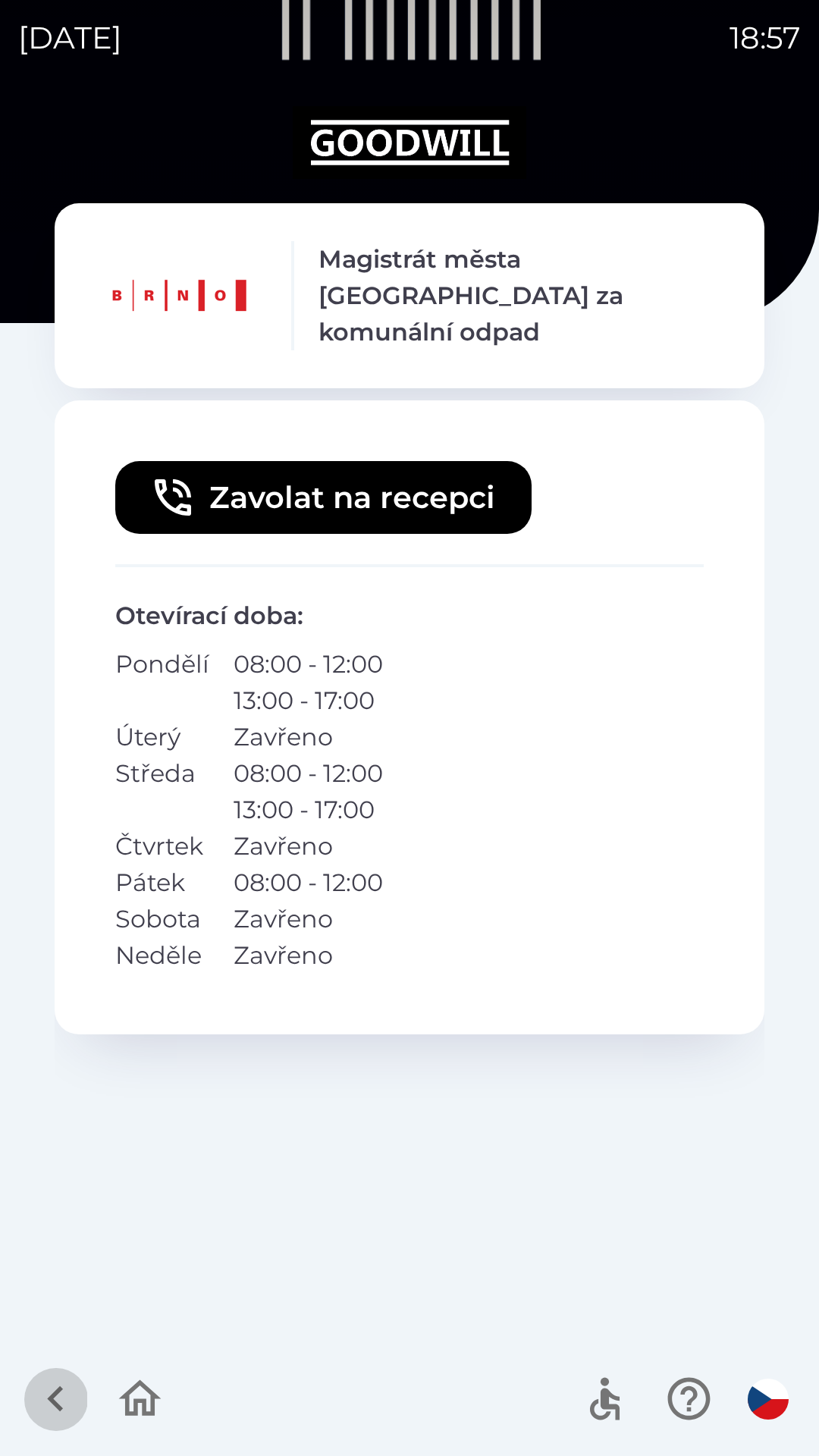
click at [44, 1413] on icon "button" at bounding box center [55, 1398] width 50 height 50
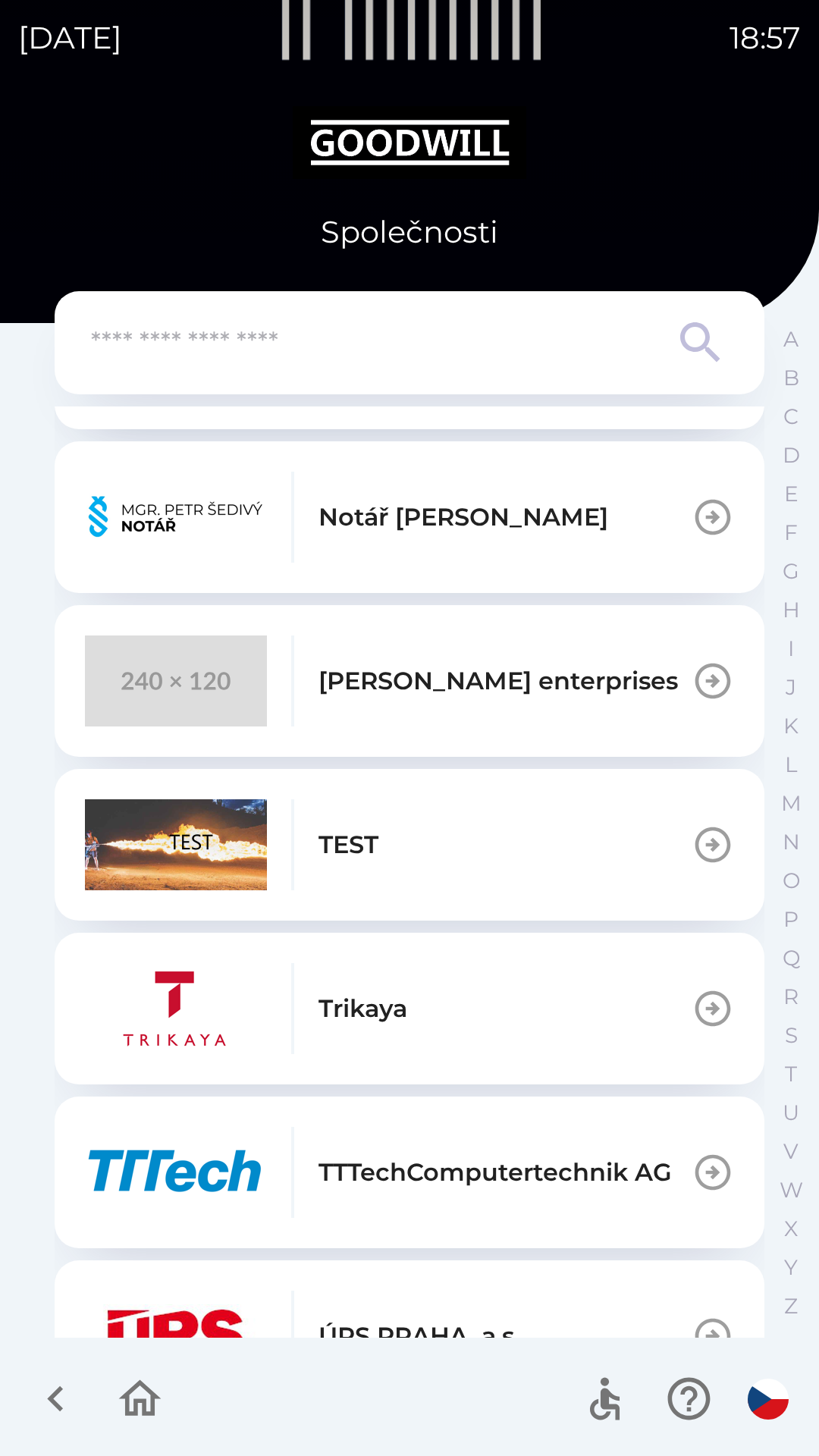
scroll to position [1459, 0]
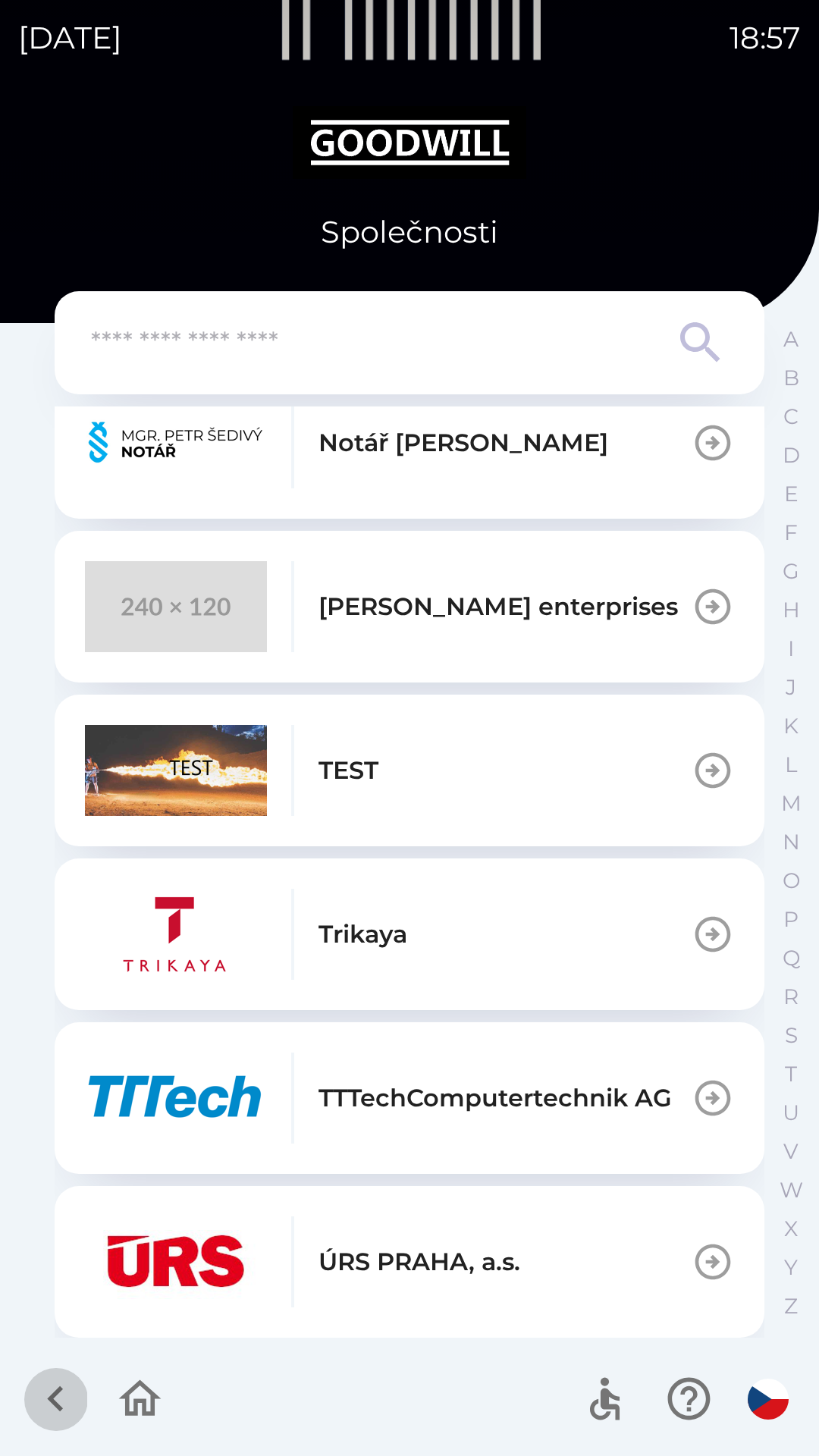
click at [71, 1379] on icon "button" at bounding box center [55, 1398] width 50 height 50
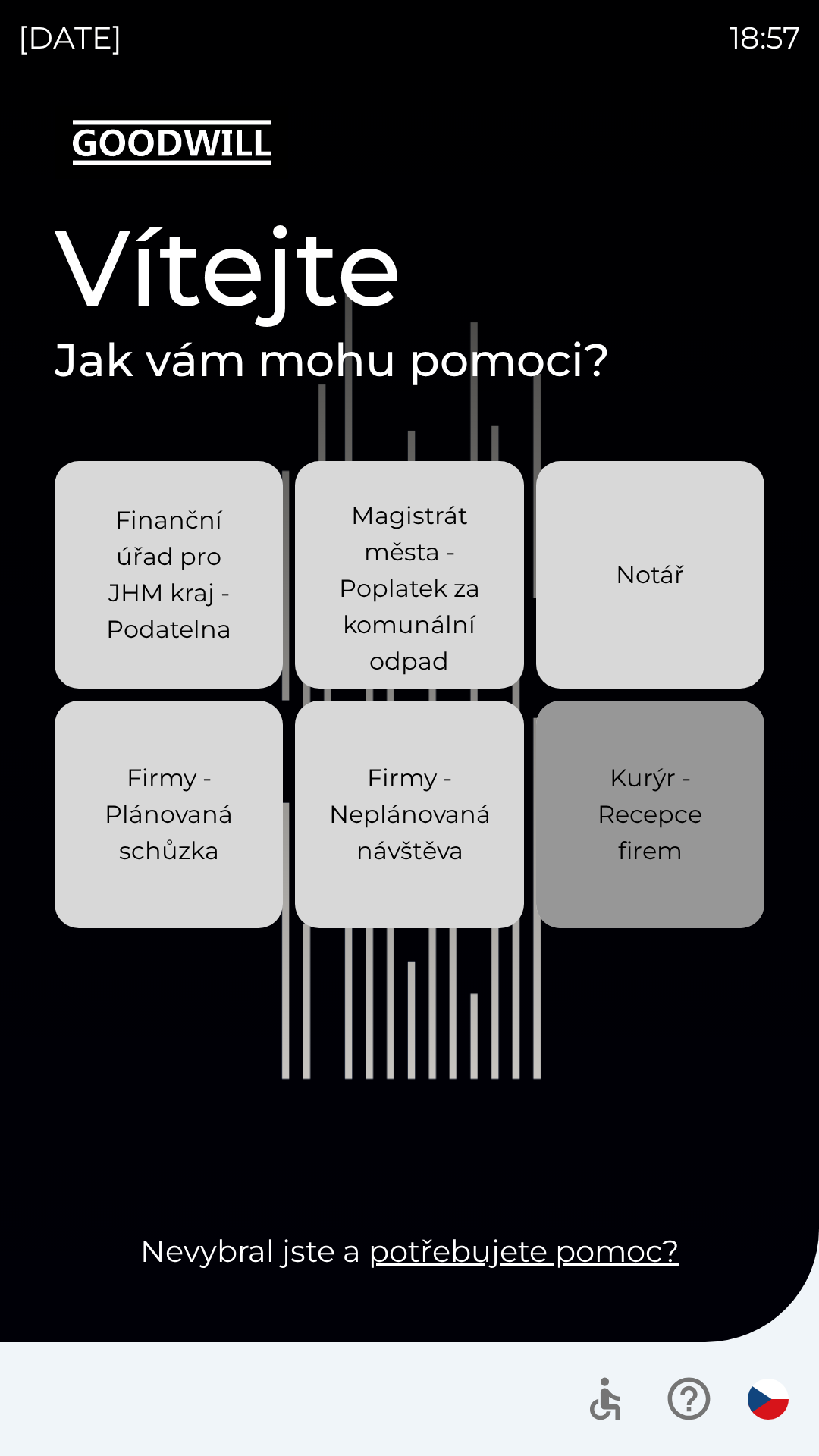
click at [629, 847] on p "Kurýr - Recepce firem" at bounding box center [650, 814] width 155 height 109
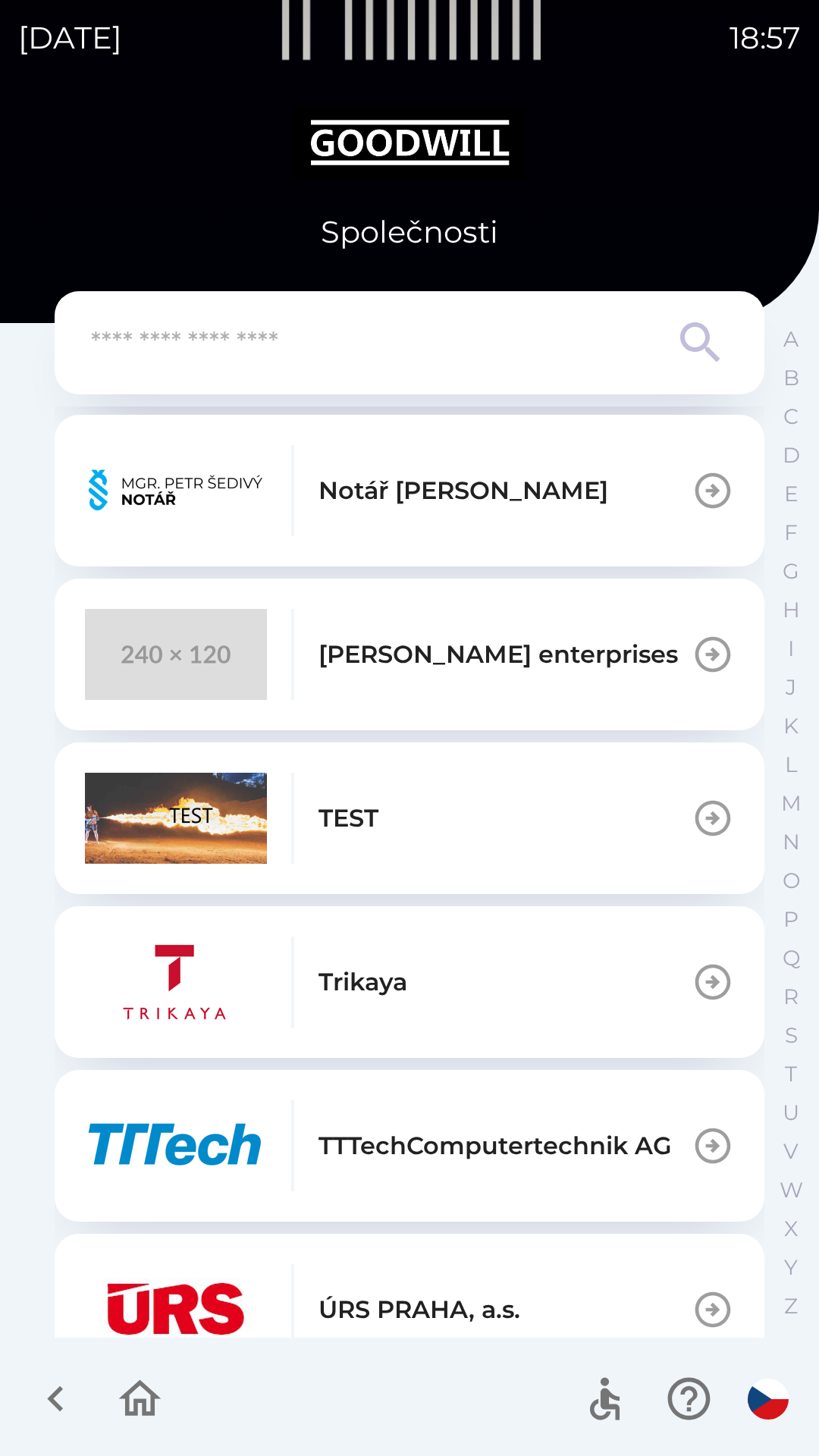
scroll to position [1240, 0]
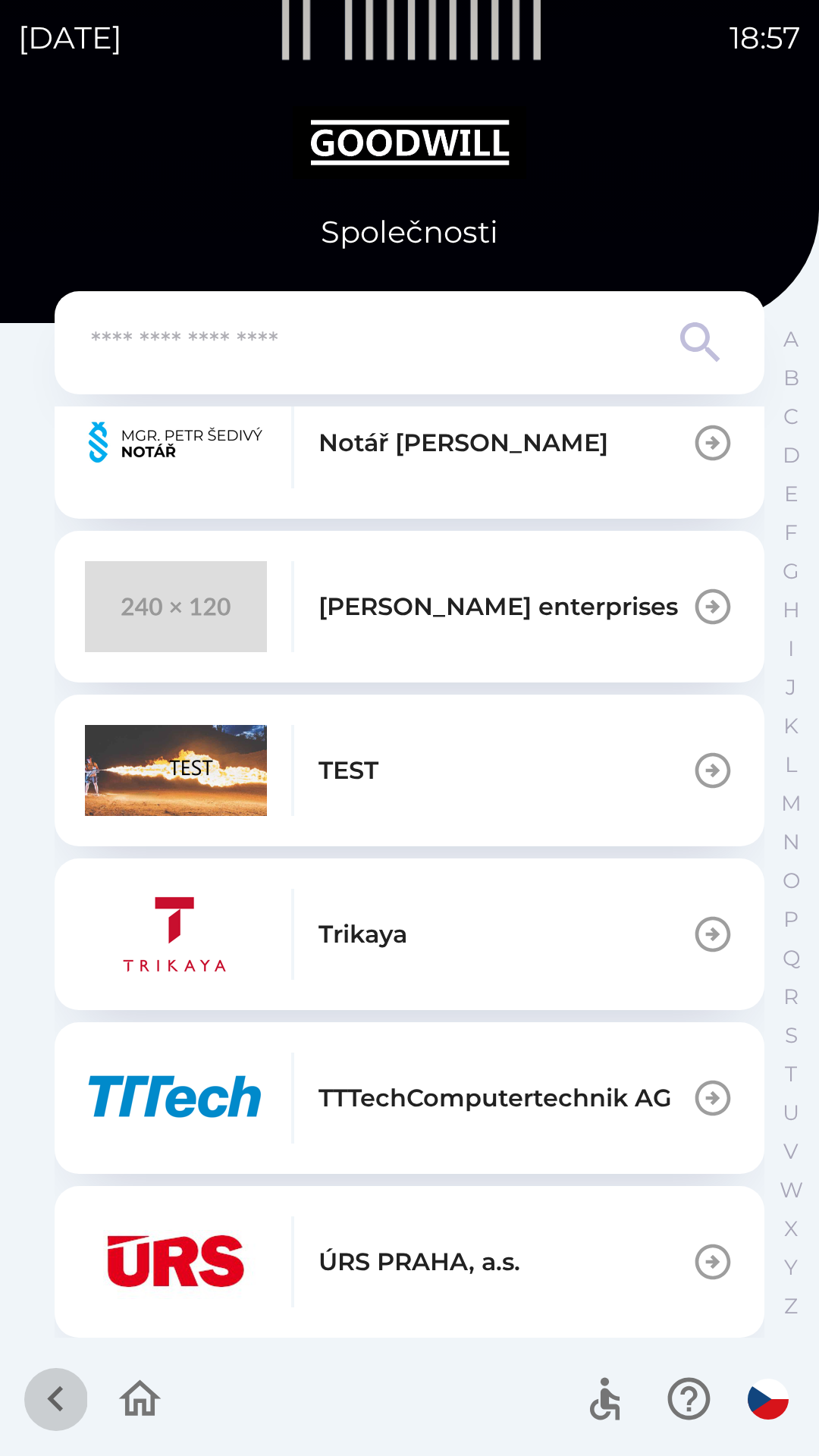
click at [40, 1407] on icon "button" at bounding box center [55, 1398] width 50 height 50
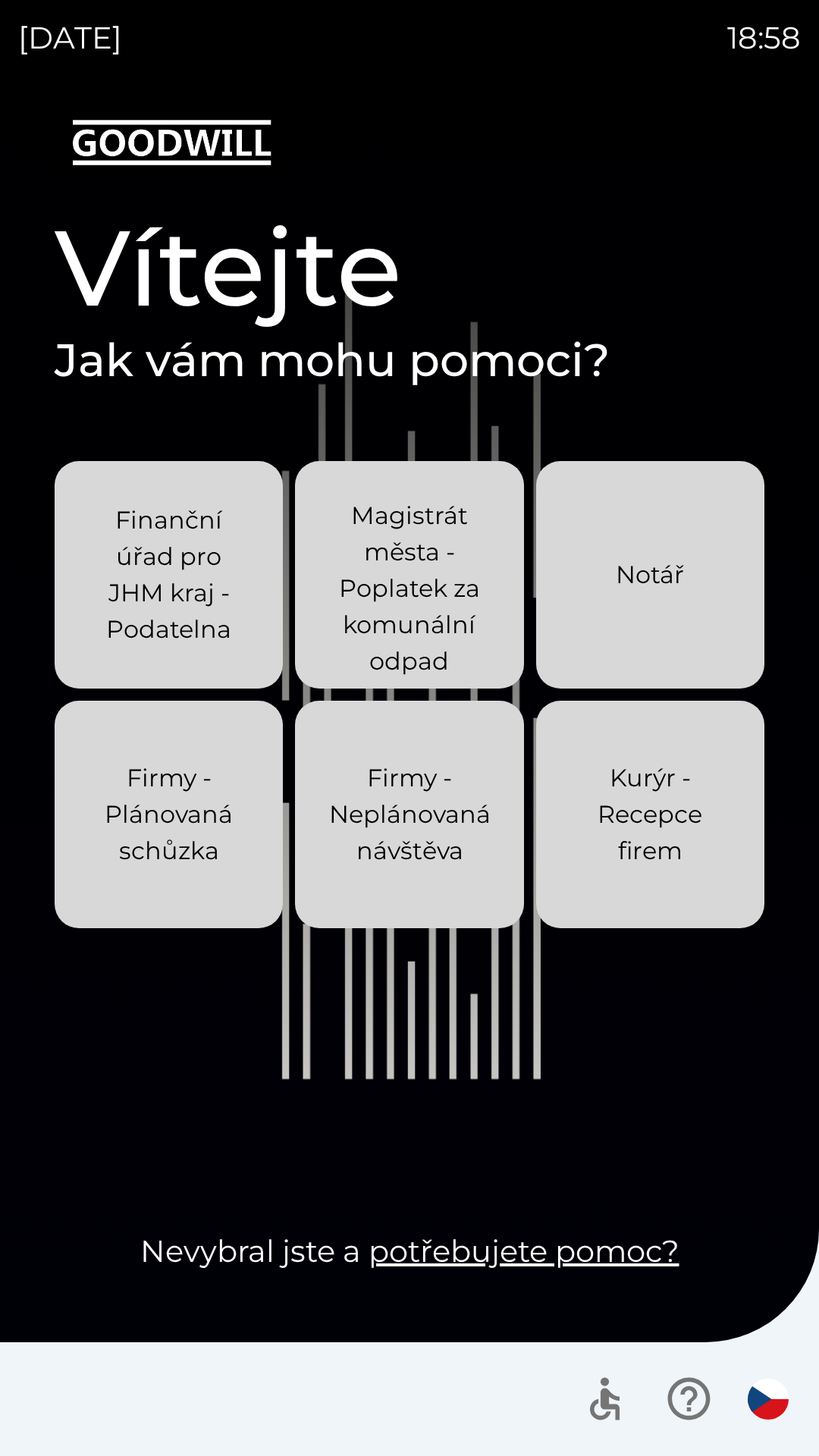
click at [649, 571] on p "Notář" at bounding box center [649, 574] width 68 height 37
click at [709, 569] on button "Notář" at bounding box center [650, 574] width 229 height 228
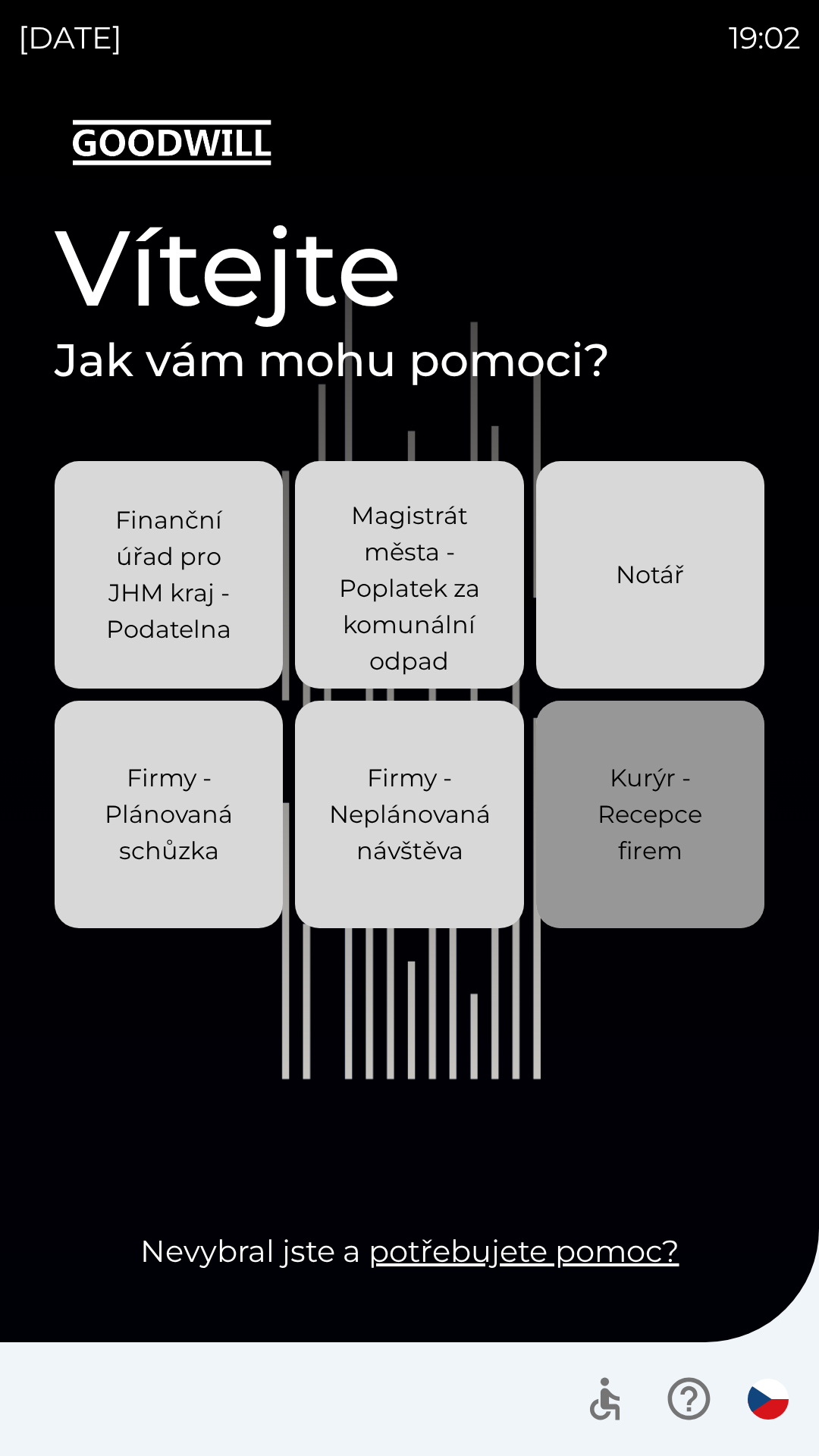
click at [650, 833] on p "Kurýr - Recepce firem" at bounding box center [650, 814] width 155 height 109
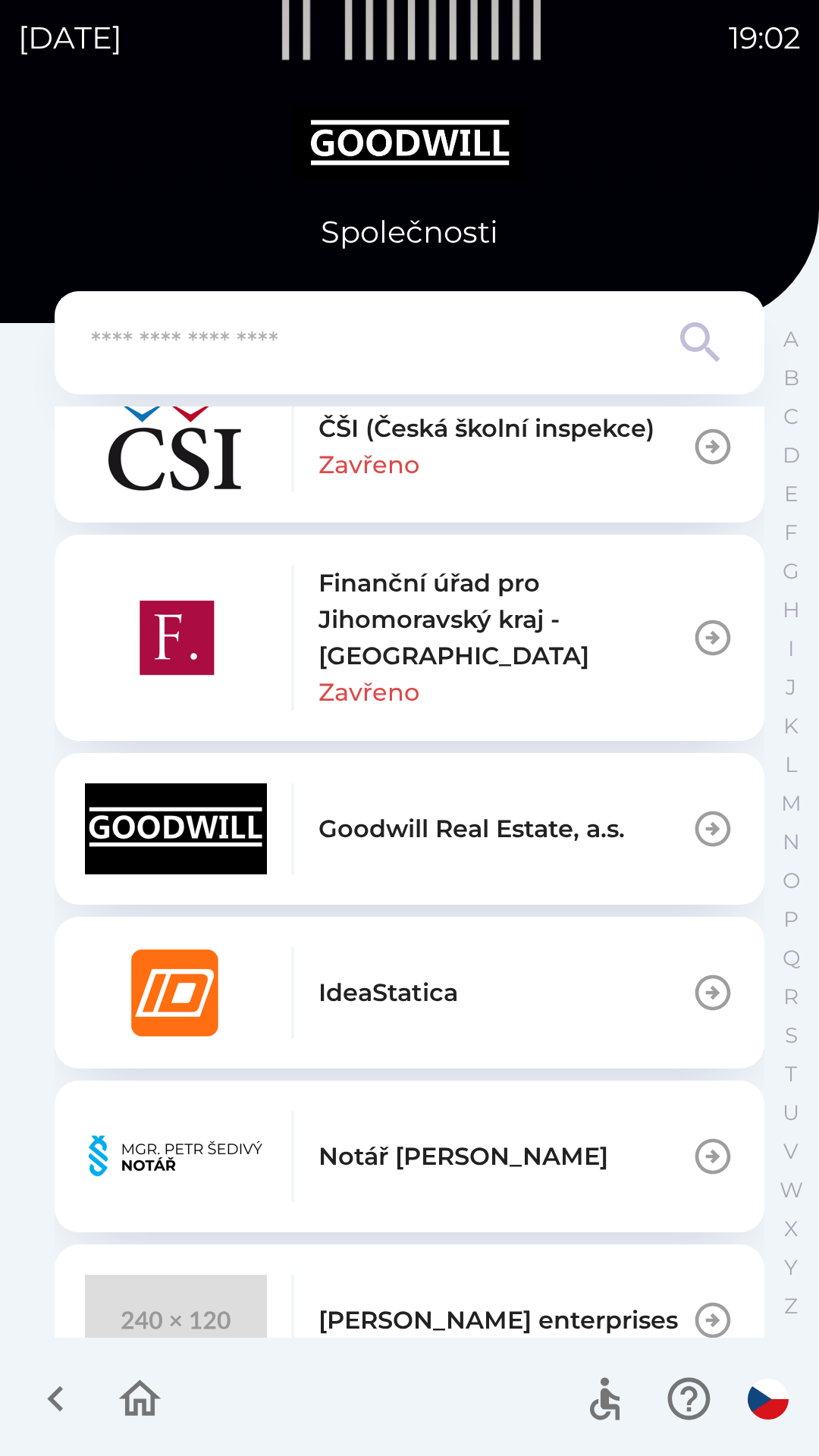
scroll to position [537, 0]
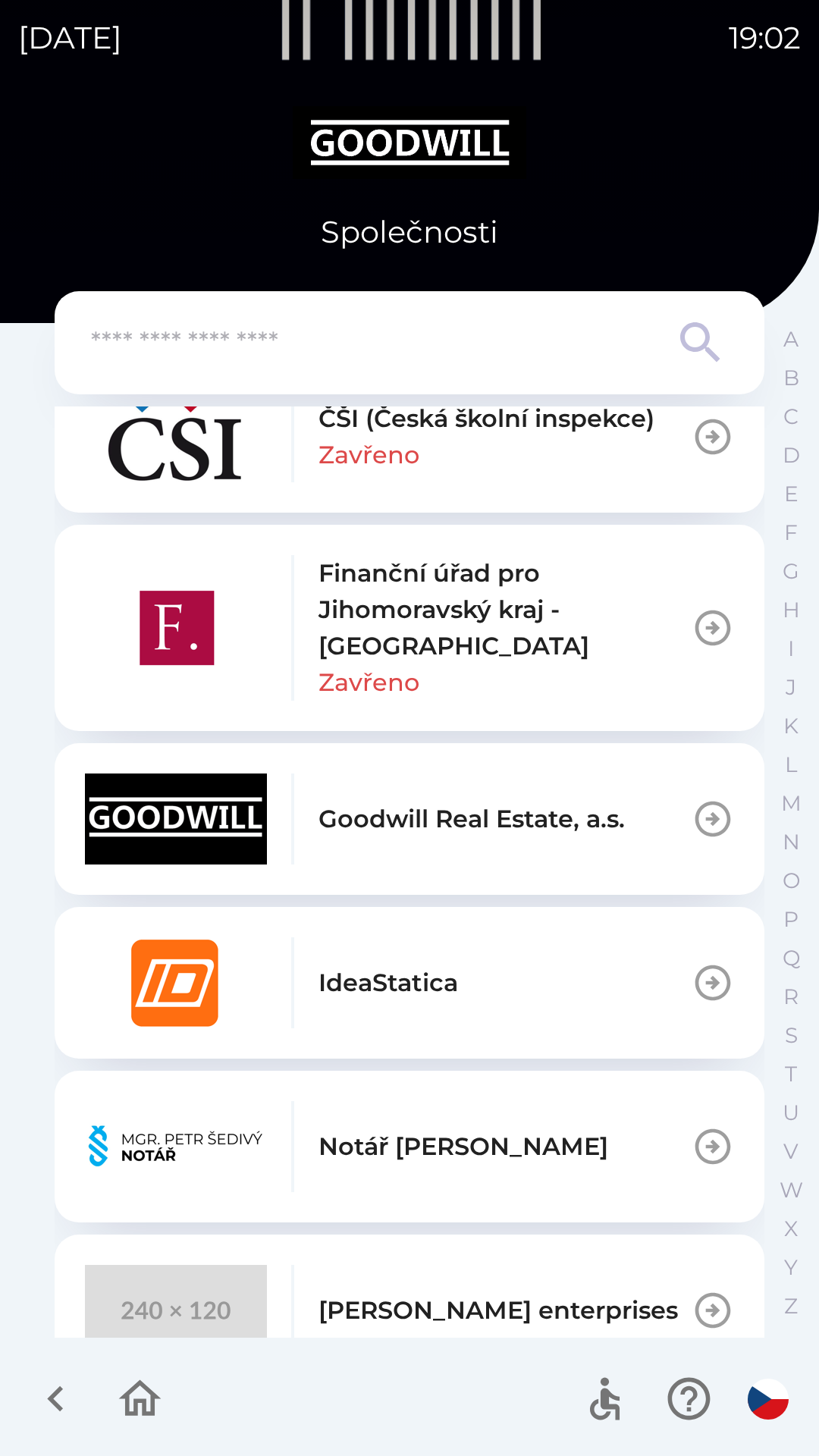
click at [396, 811] on p "Goodwill Real Estate, a.s." at bounding box center [472, 819] width 306 height 37
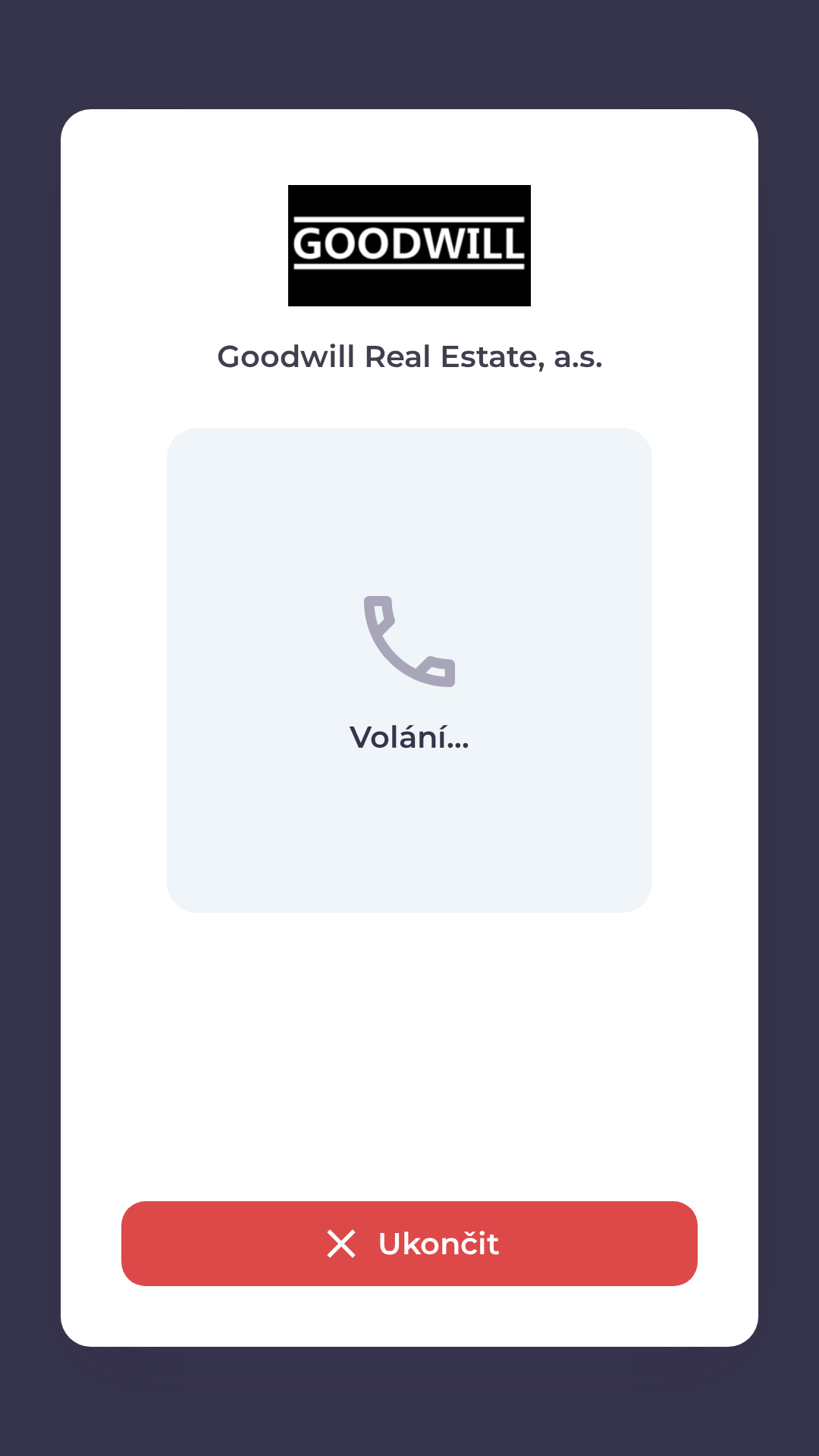
click at [278, 1242] on button "Ukončit" at bounding box center [409, 1244] width 577 height 85
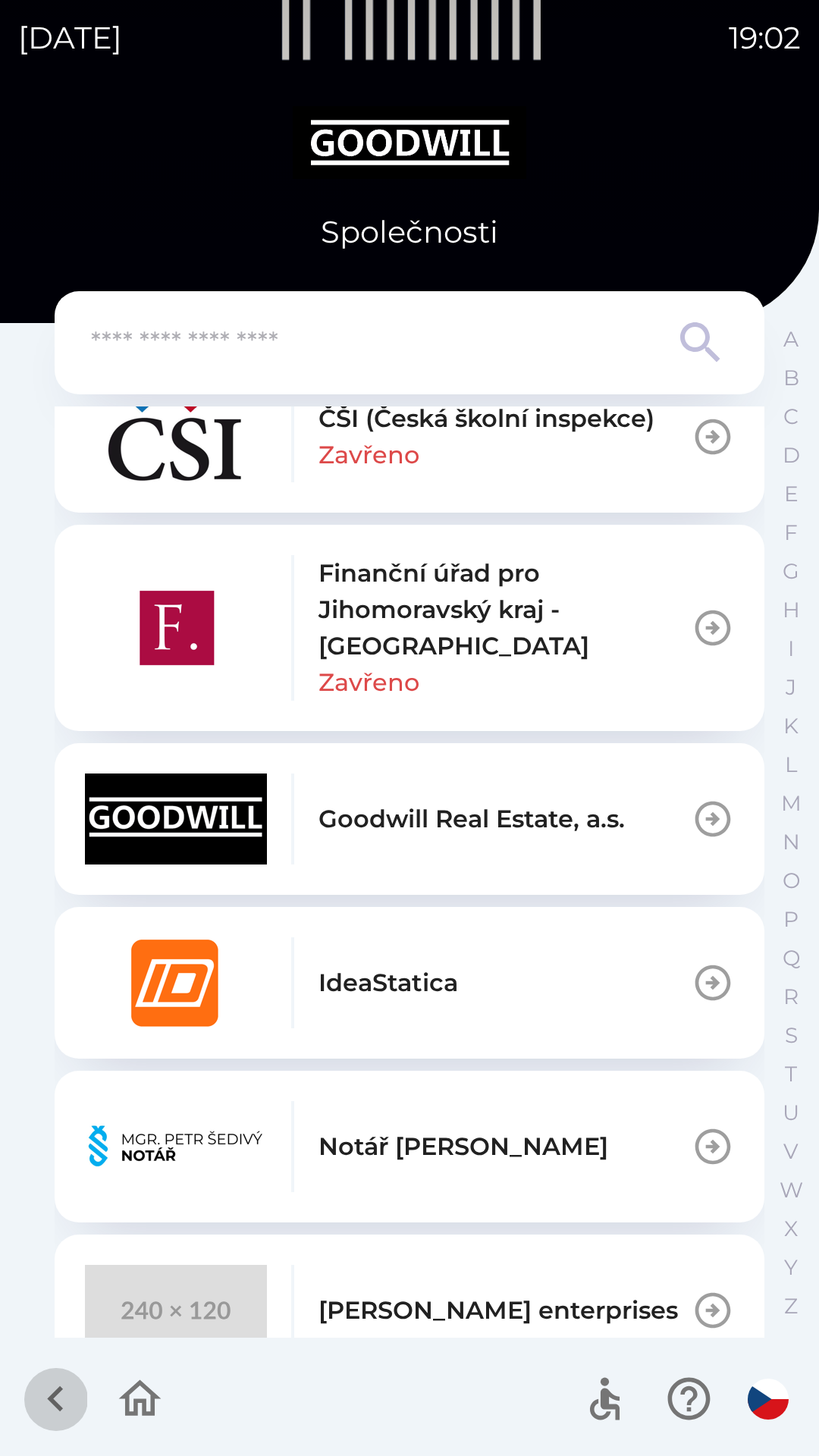
click at [41, 1406] on icon "button" at bounding box center [55, 1398] width 50 height 50
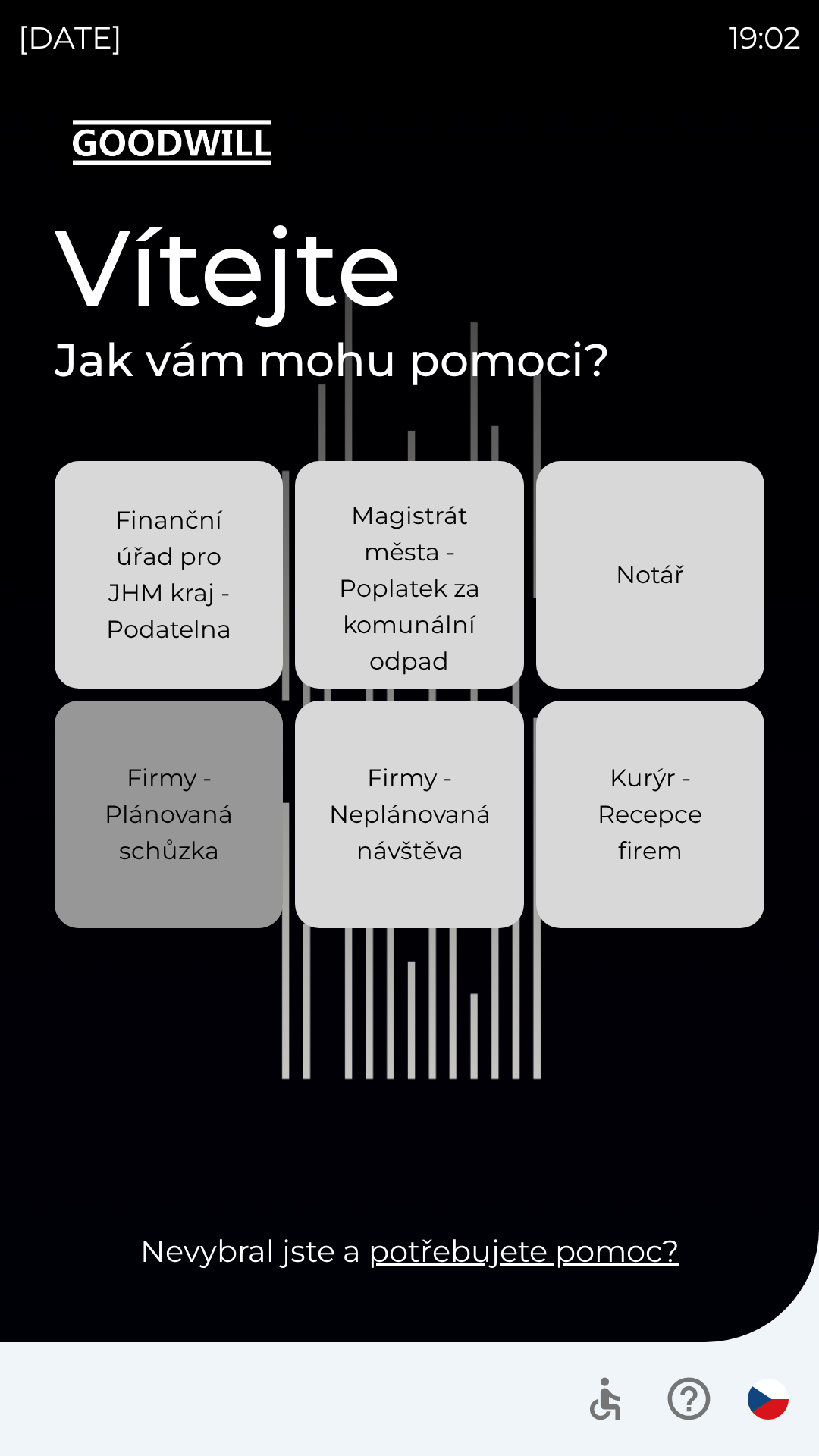
click at [170, 808] on p "Firmy - Plánovaná schůzka" at bounding box center [169, 814] width 155 height 109
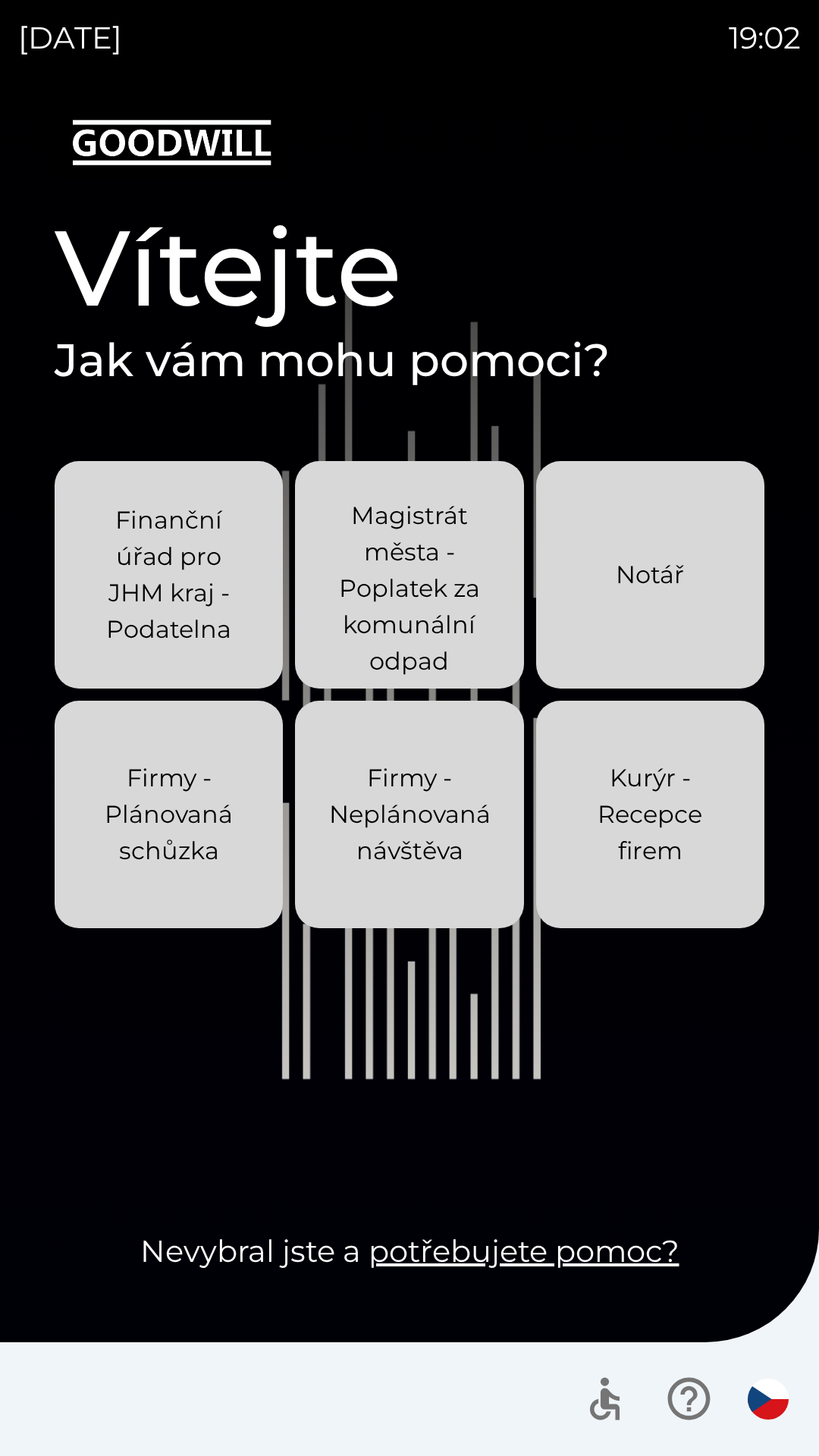
click at [179, 819] on p "Firmy - Plánovaná schůzka" at bounding box center [169, 814] width 155 height 109
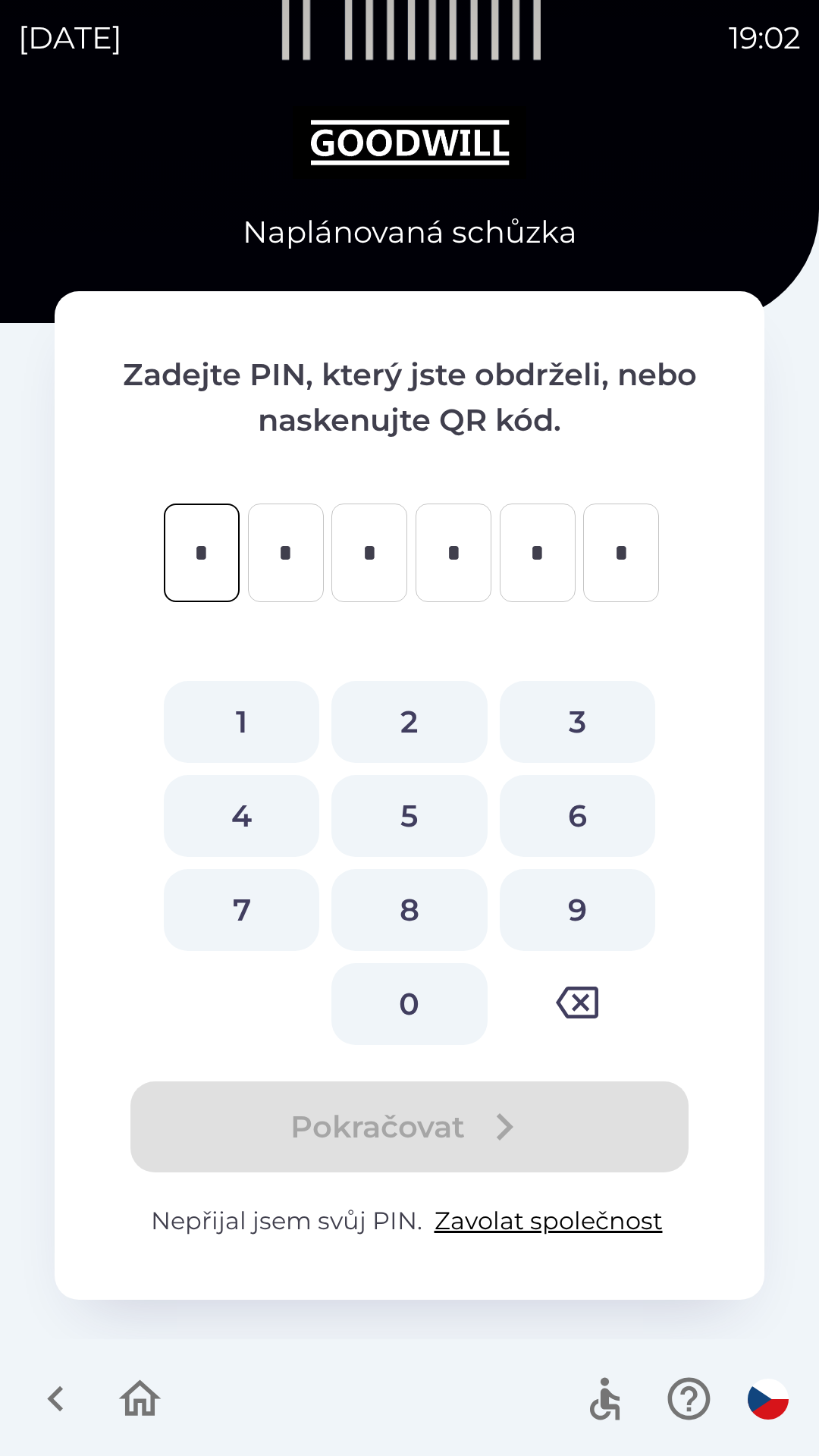
click at [572, 725] on button "3" at bounding box center [578, 722] width 155 height 82
type input "*"
click at [265, 793] on button "4" at bounding box center [241, 816] width 155 height 82
type input "*"
click at [260, 800] on button "4" at bounding box center [241, 816] width 155 height 82
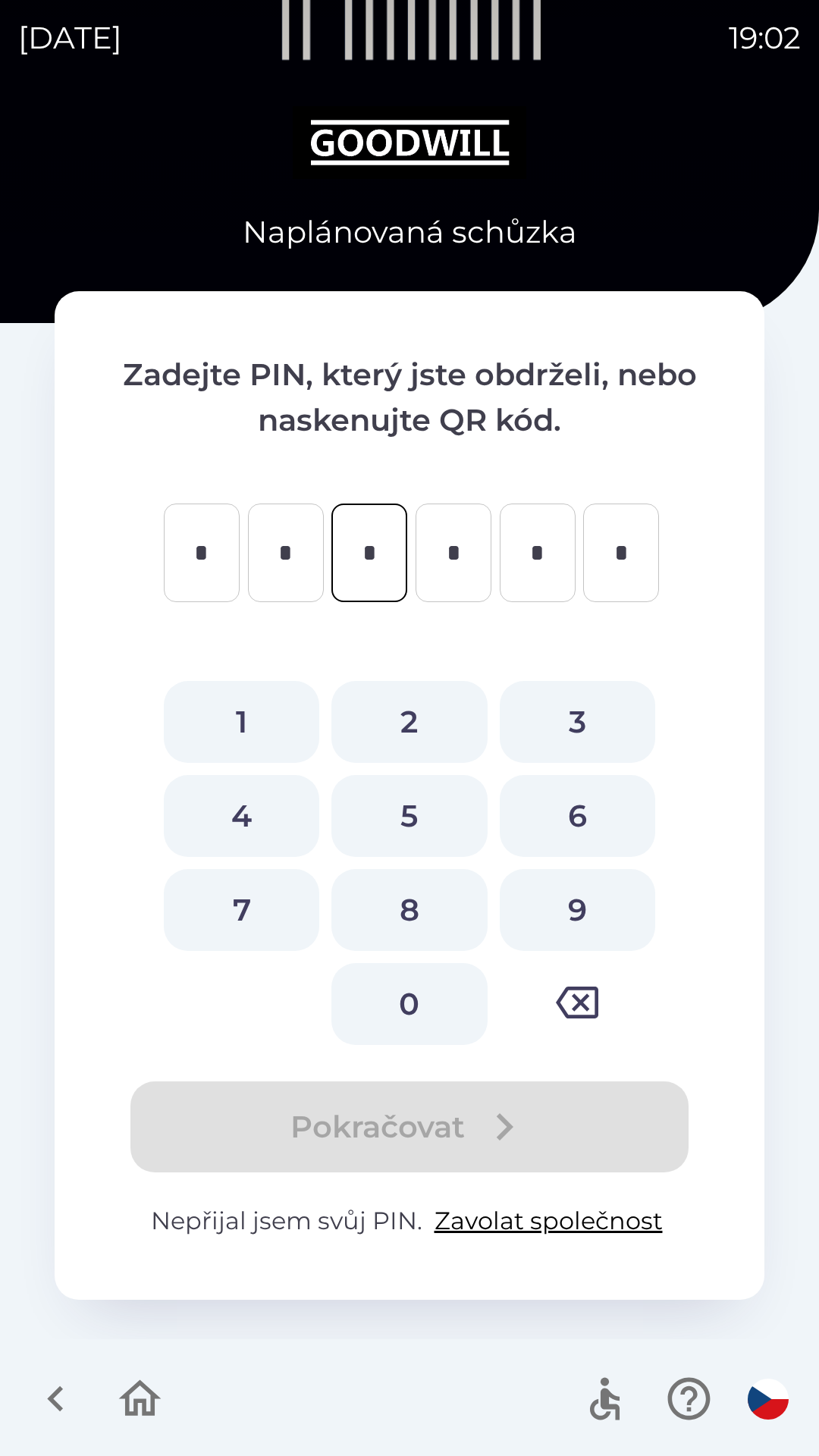
type input "*"
click at [575, 715] on button "3" at bounding box center [578, 722] width 155 height 82
type input "*"
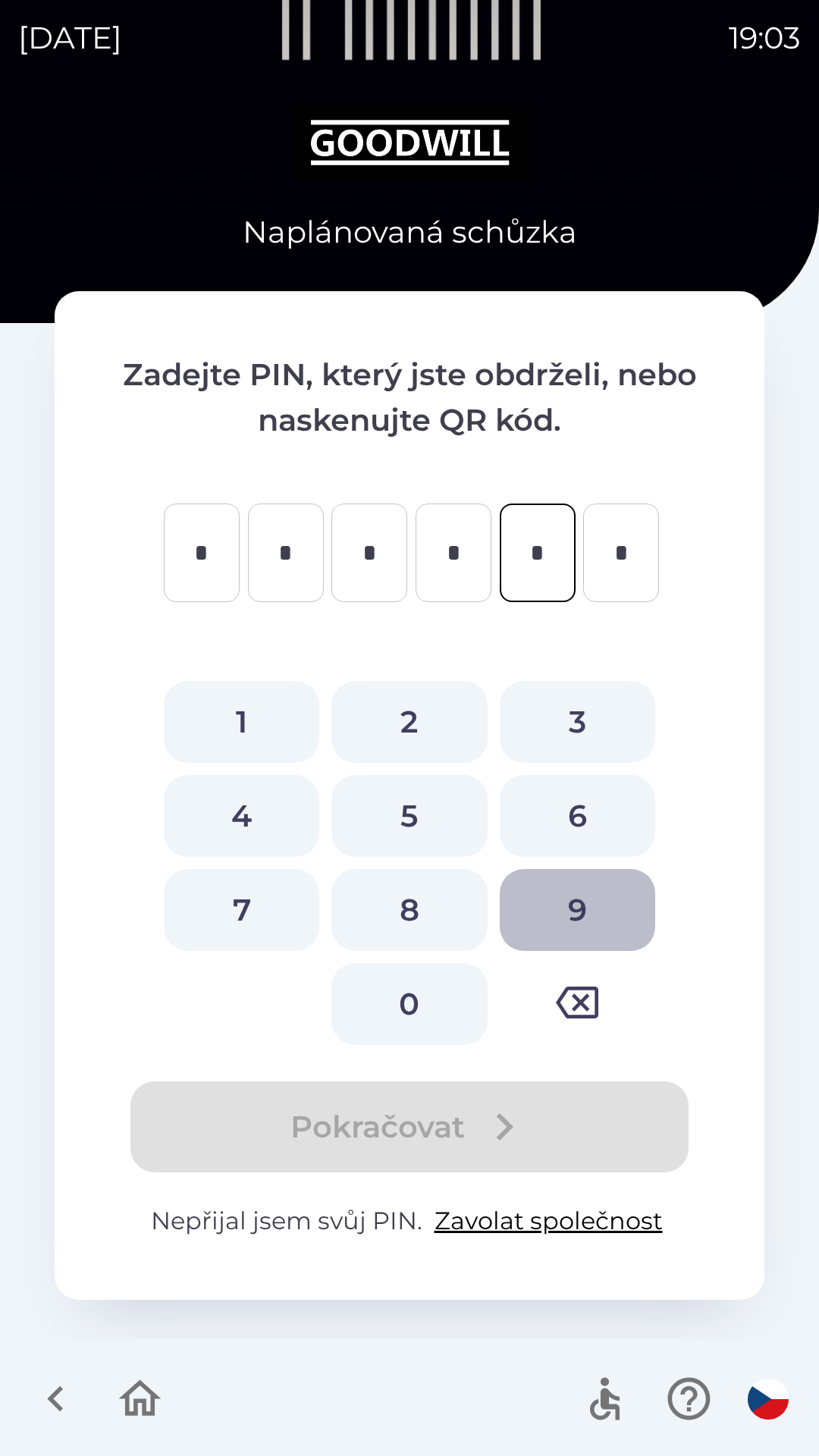
click at [569, 910] on button "9" at bounding box center [578, 910] width 155 height 82
type input "*"
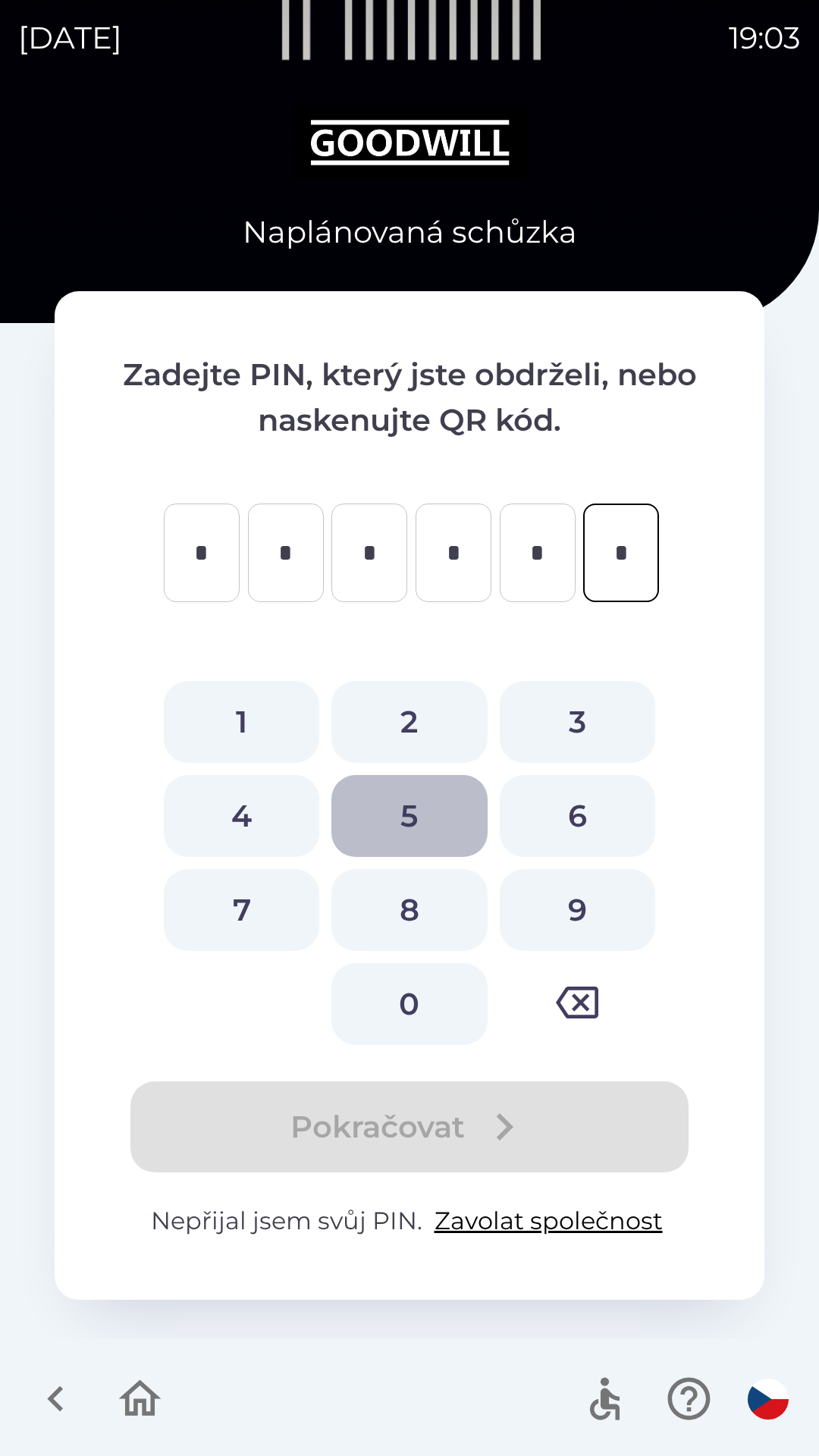
click at [416, 821] on button "5" at bounding box center [409, 816] width 155 height 82
type input "*"
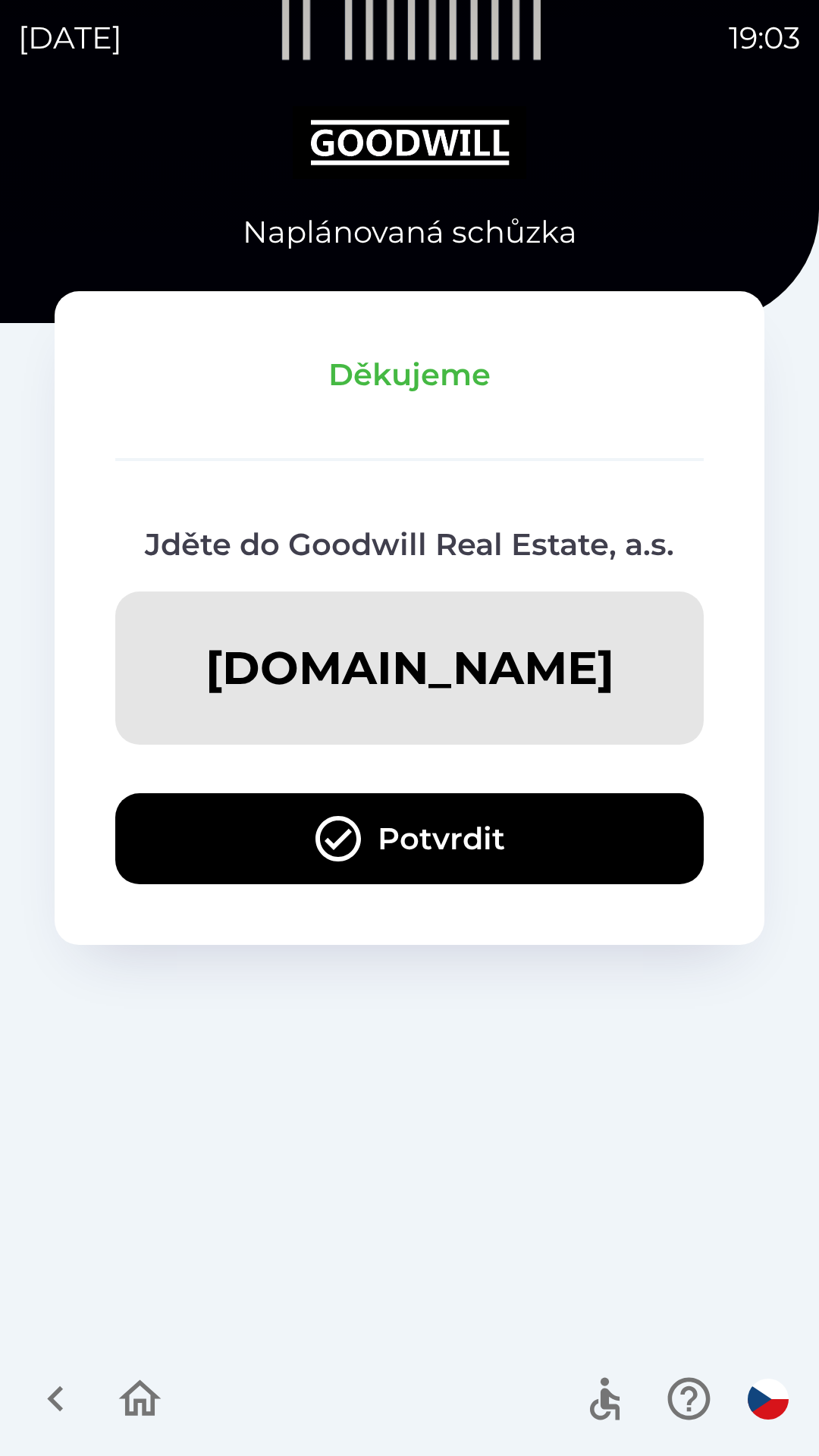
click at [137, 1404] on icon "button" at bounding box center [141, 1398] width 43 height 37
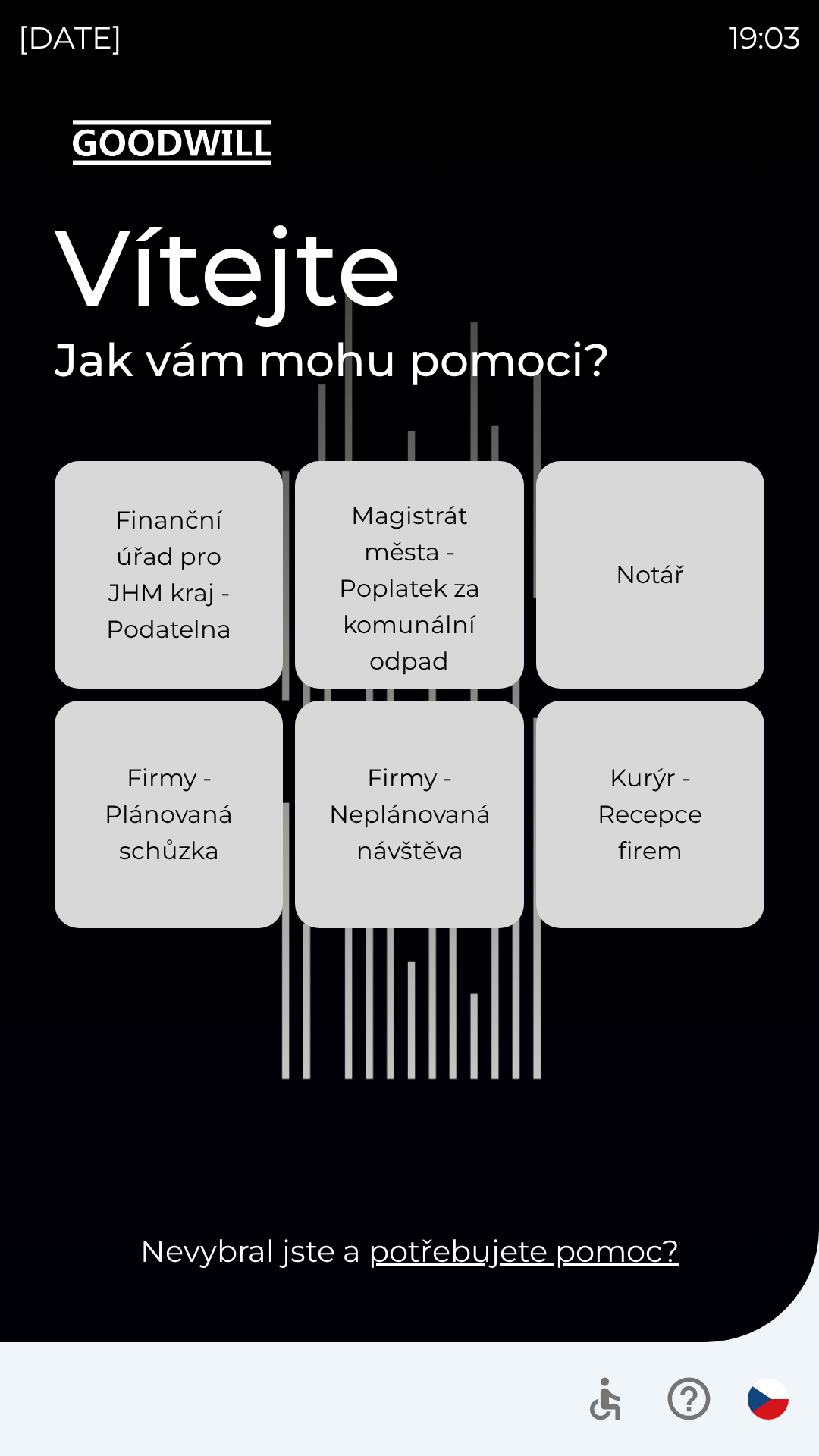
click at [353, 1118] on div "Finanční úřad pro JHM kraj - Podatelna Magistrát města - Poplatek za komunální …" at bounding box center [409, 814] width 709 height 706
click at [572, 1250] on link "potřebujete pomoc?" at bounding box center [523, 1251] width 311 height 37
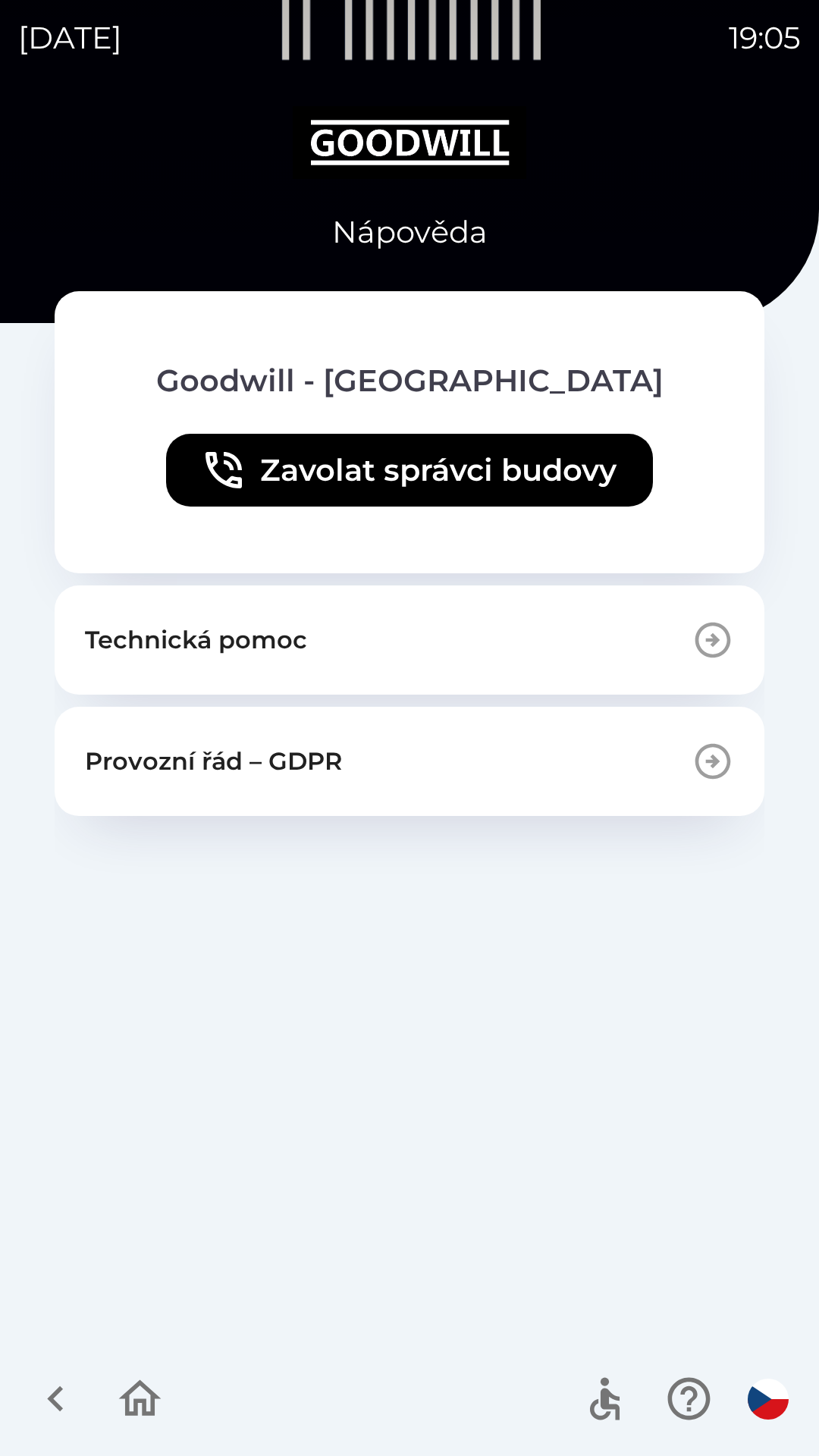
click at [708, 649] on icon "button" at bounding box center [713, 640] width 43 height 43
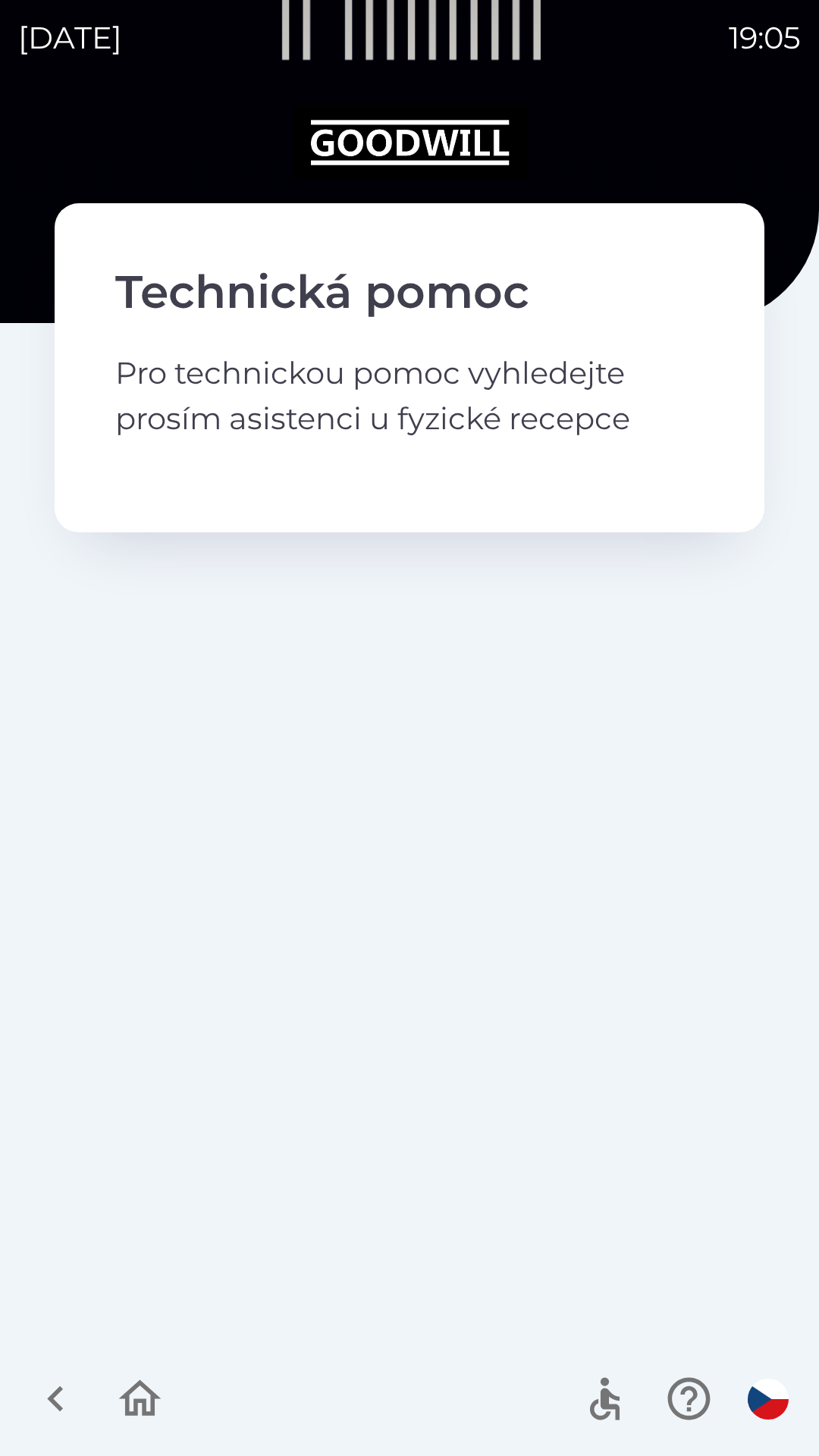
click at [47, 1395] on icon "button" at bounding box center [55, 1398] width 50 height 50
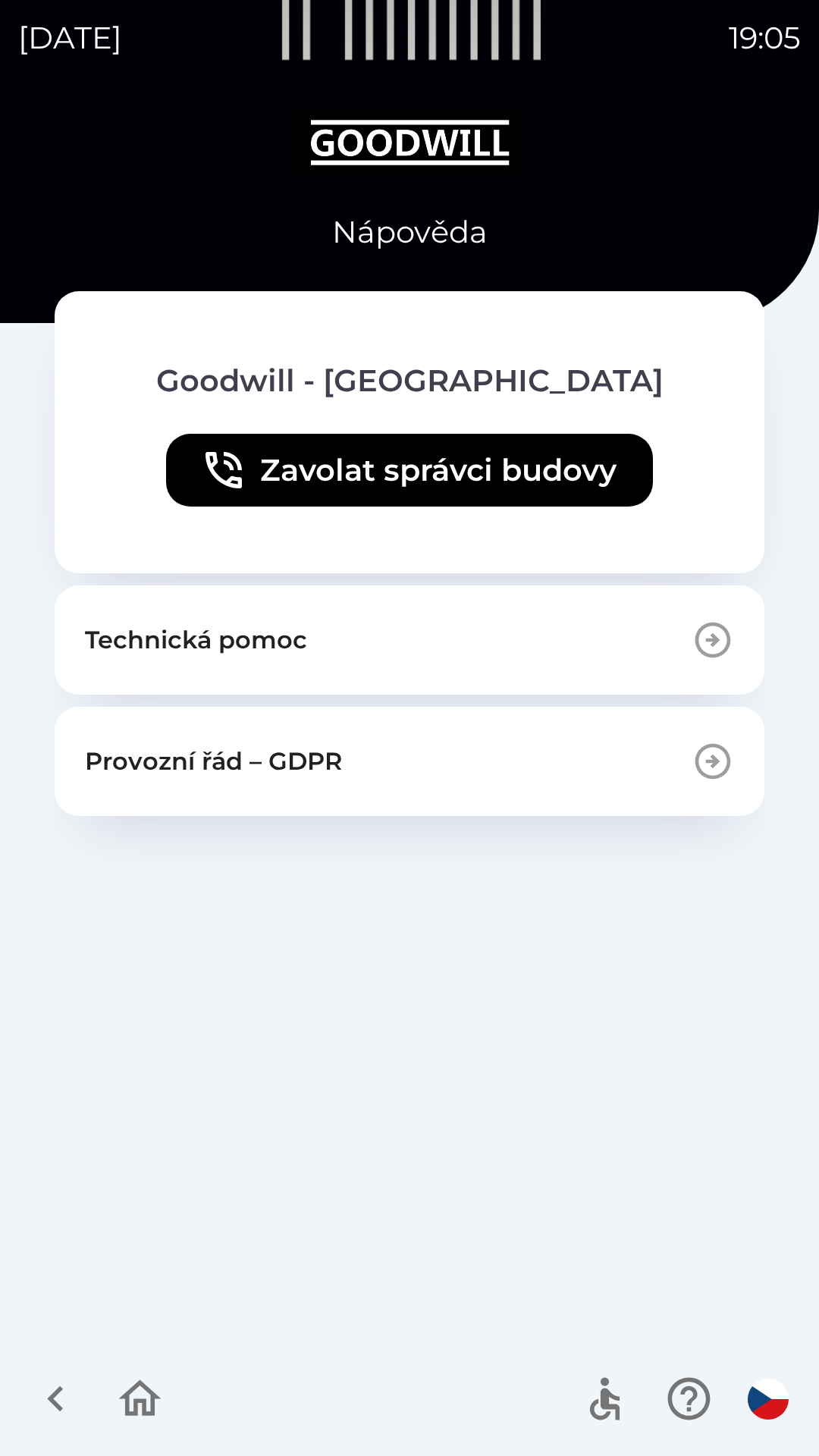
click at [230, 760] on p "Provozní řád – GDPR" at bounding box center [213, 761] width 257 height 37
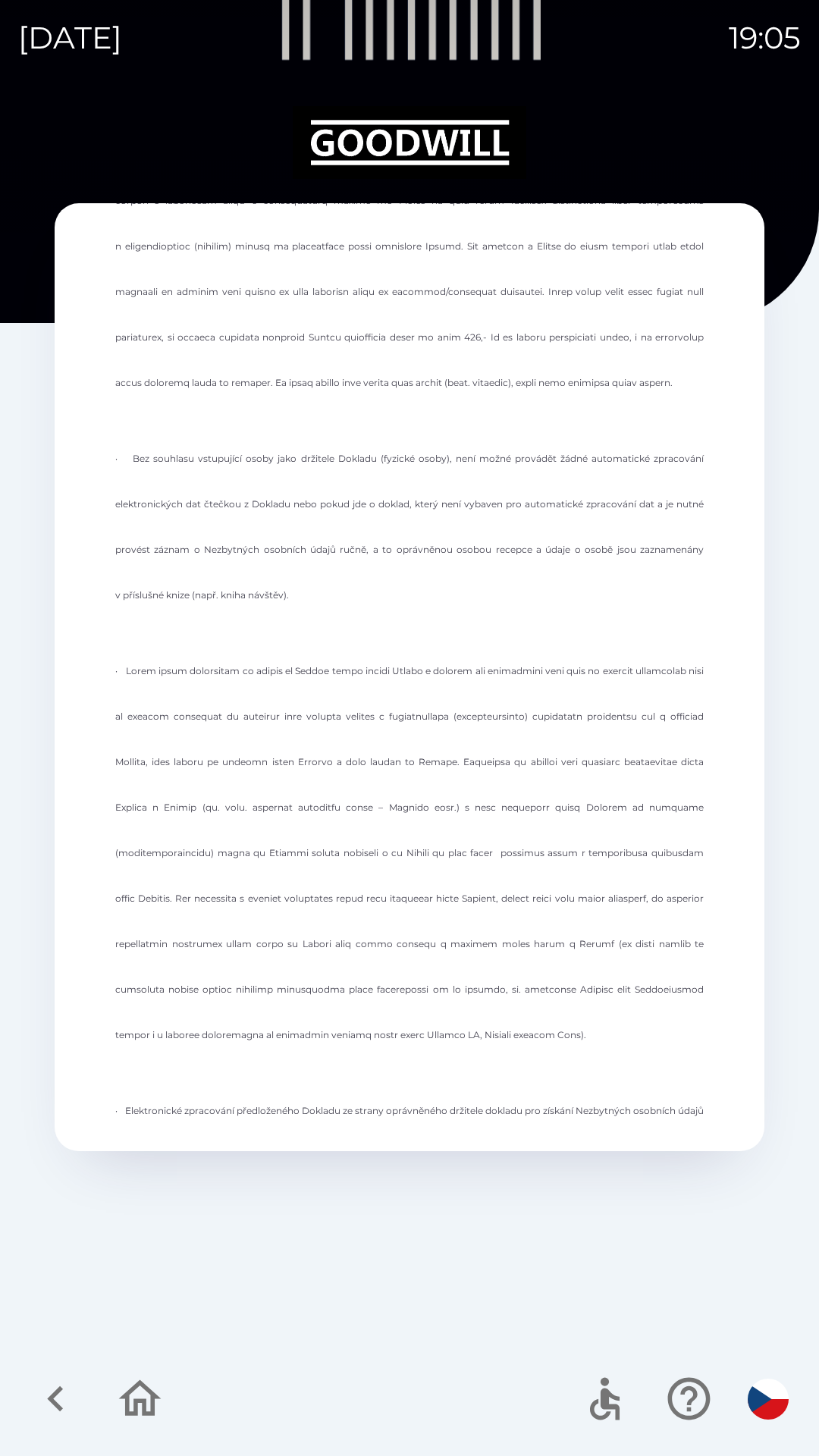
scroll to position [2763, 0]
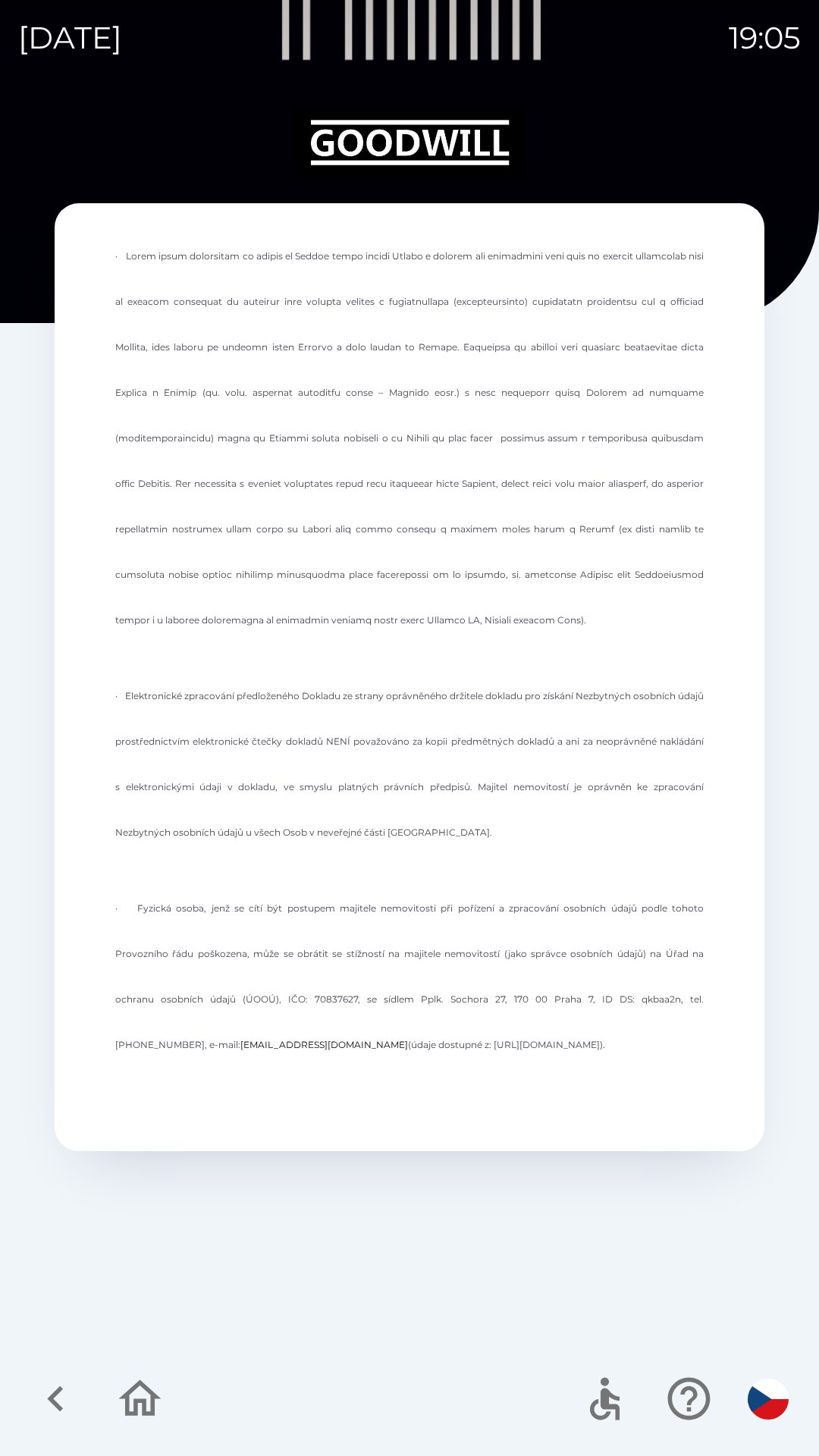
click at [61, 1382] on icon "button" at bounding box center [55, 1398] width 50 height 50
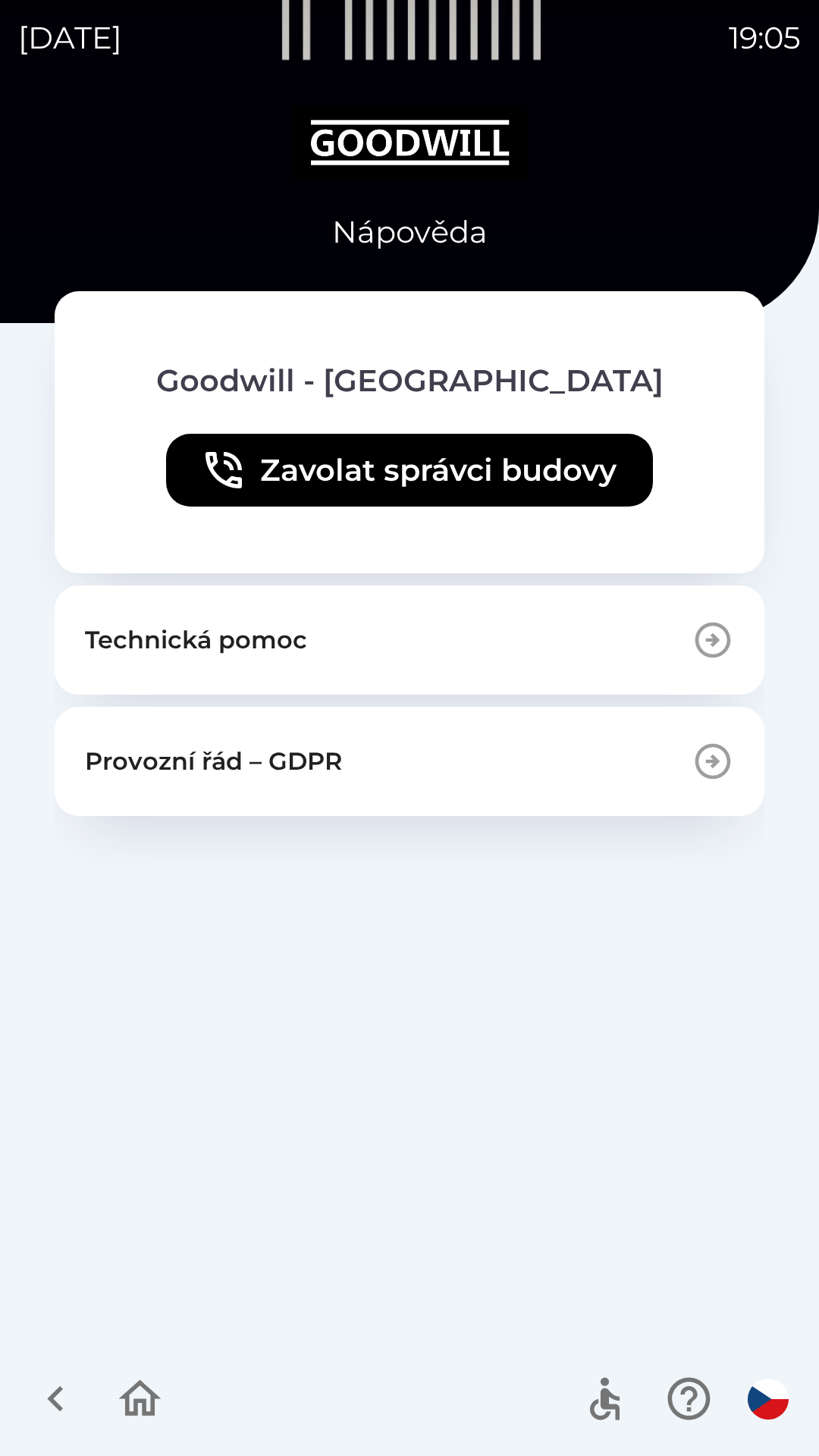
click at [288, 469] on button "Zavolat správci budovy" at bounding box center [409, 470] width 487 height 73
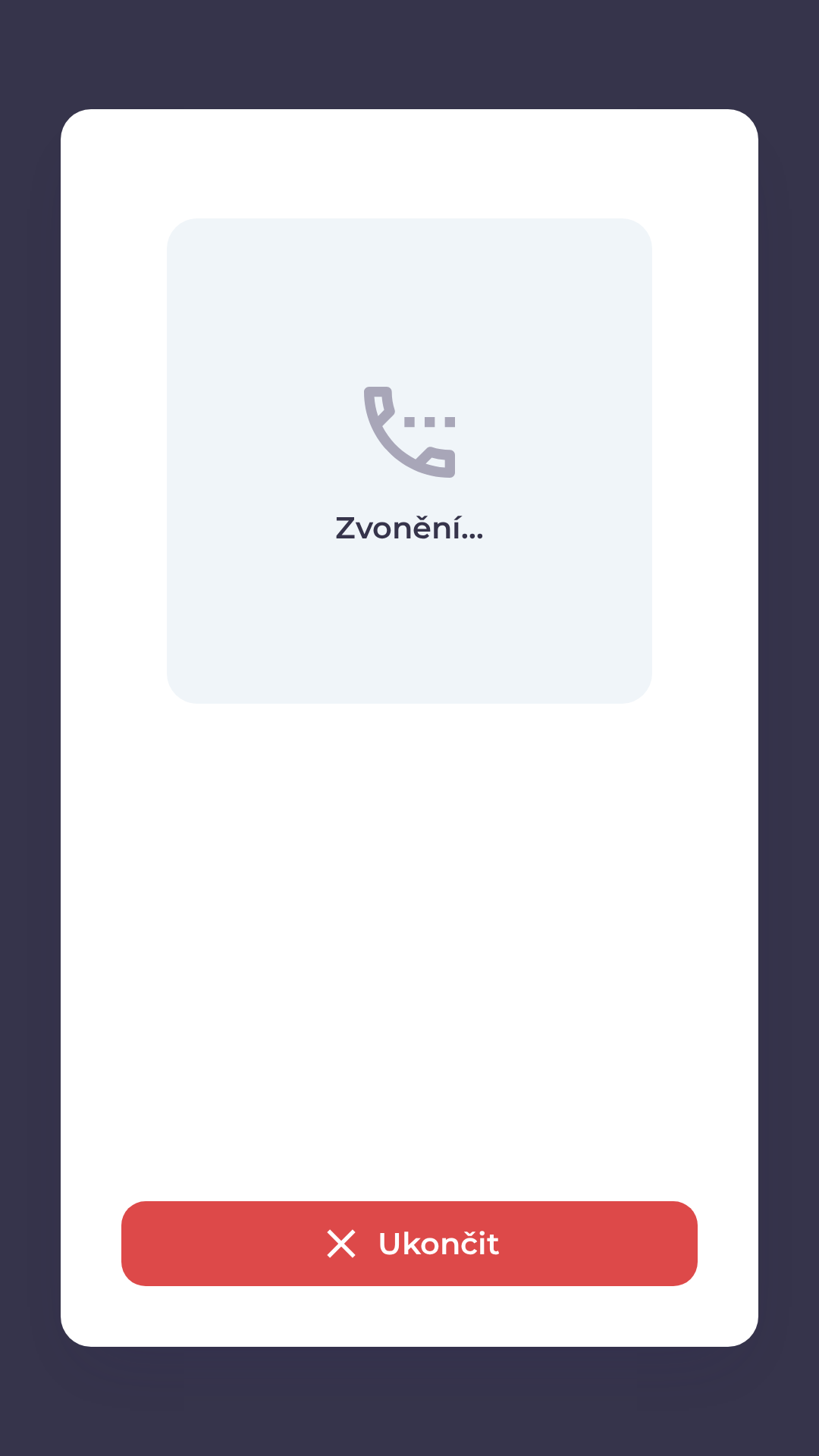
click at [327, 1226] on icon "button" at bounding box center [341, 1243] width 48 height 48
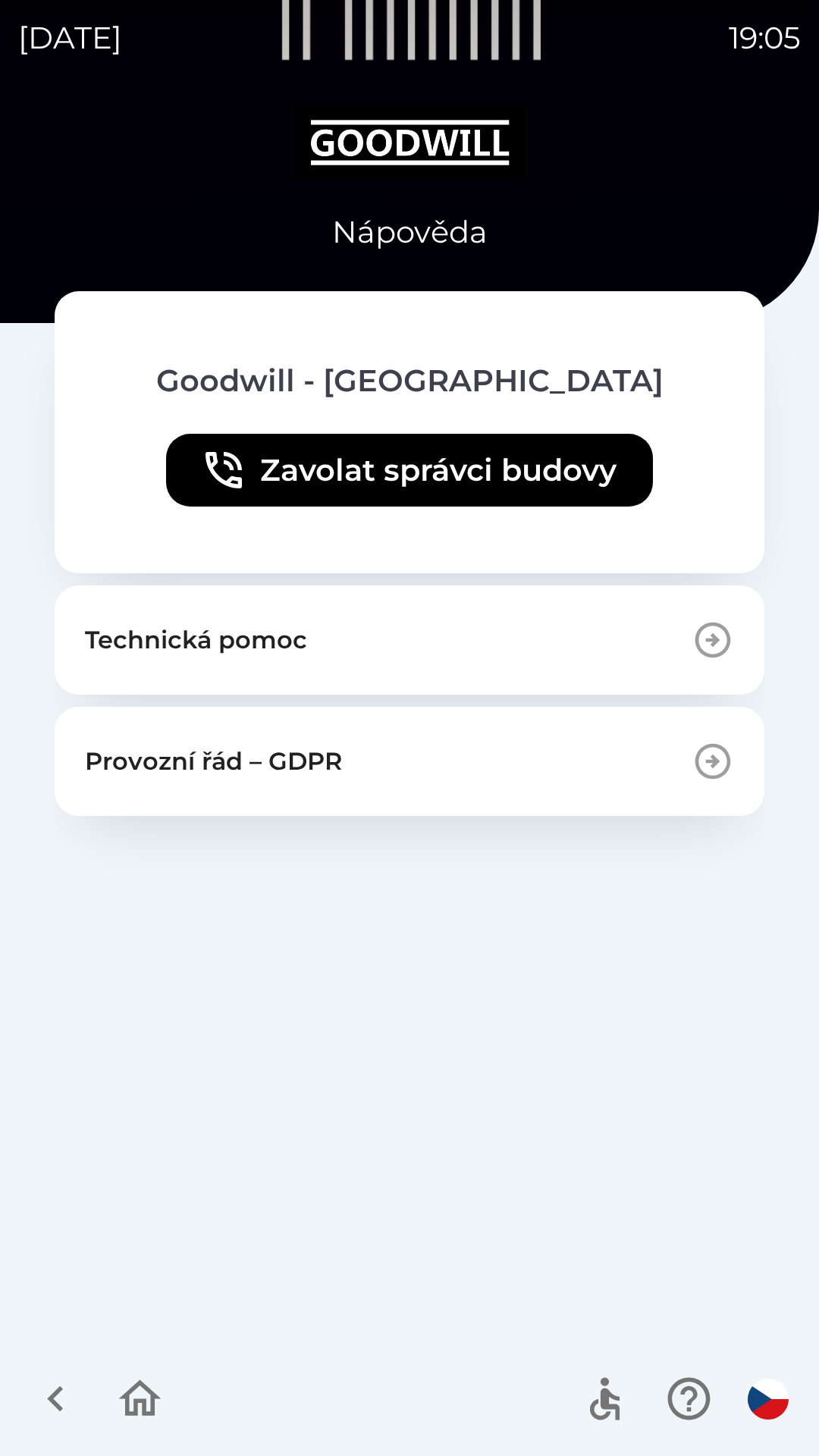
click at [44, 1389] on icon "button" at bounding box center [55, 1398] width 50 height 50
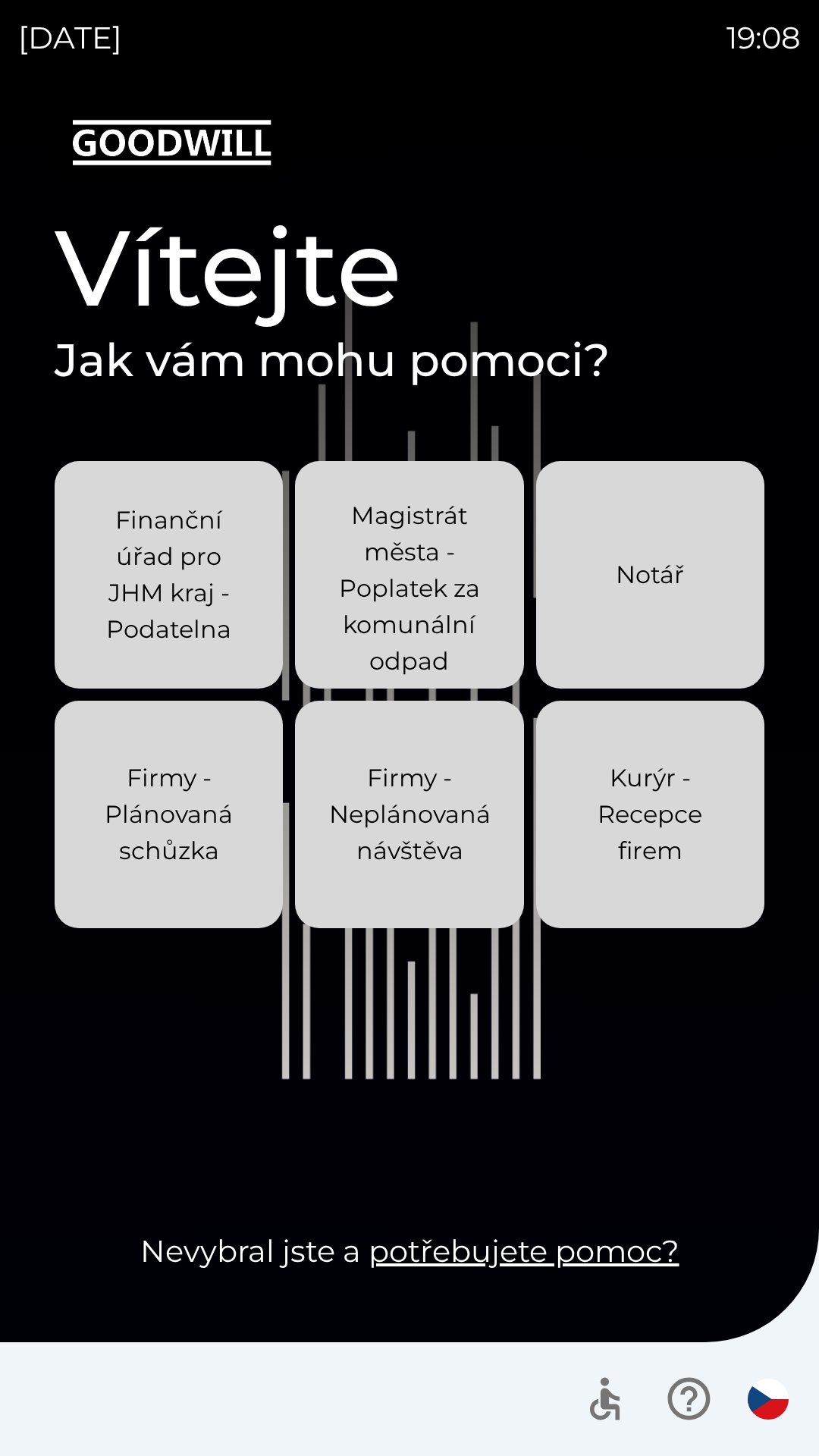
click at [645, 851] on p "Kurýr - Recepce firem" at bounding box center [650, 814] width 155 height 109
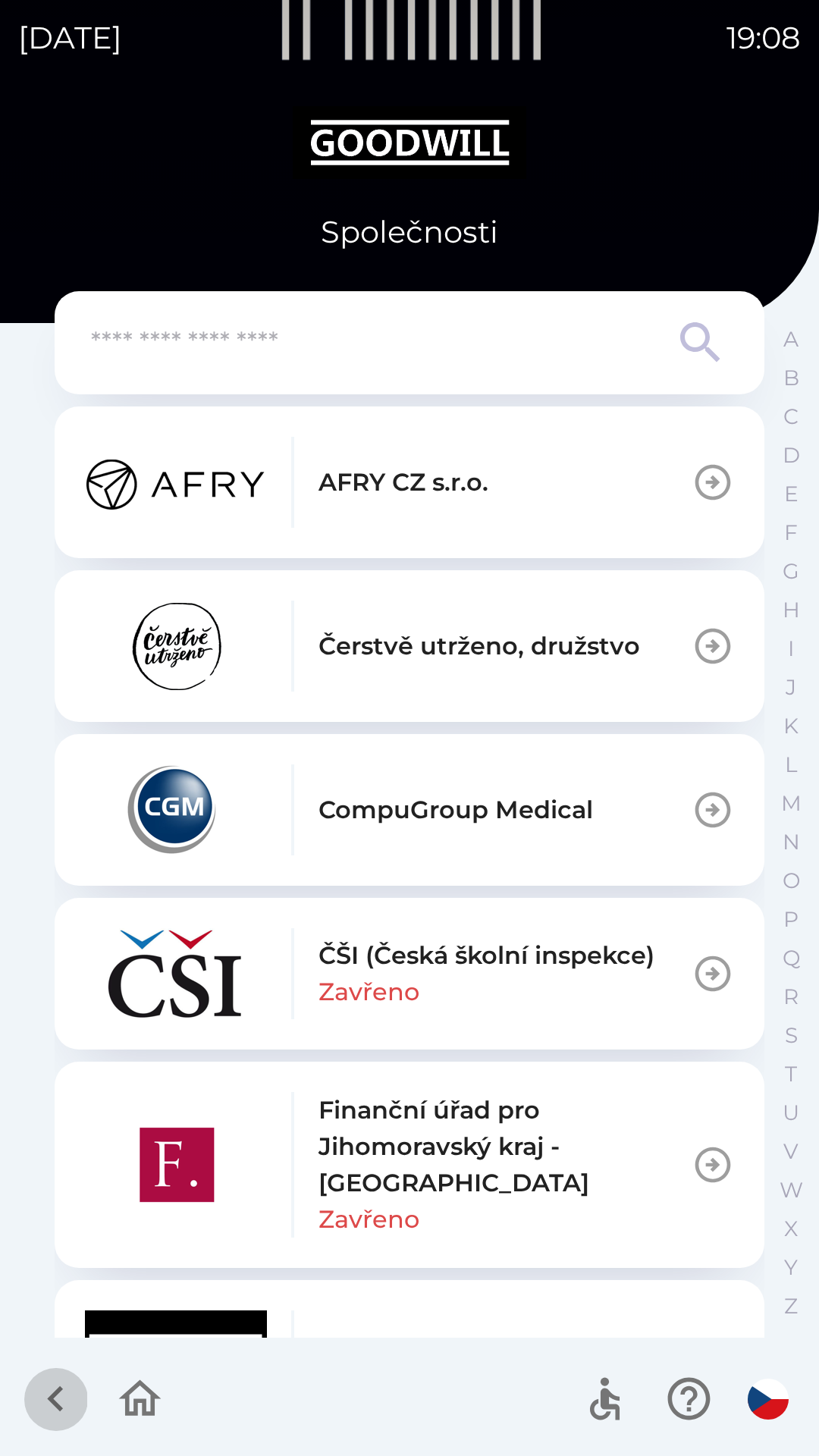
click at [49, 1393] on icon "button" at bounding box center [55, 1398] width 50 height 50
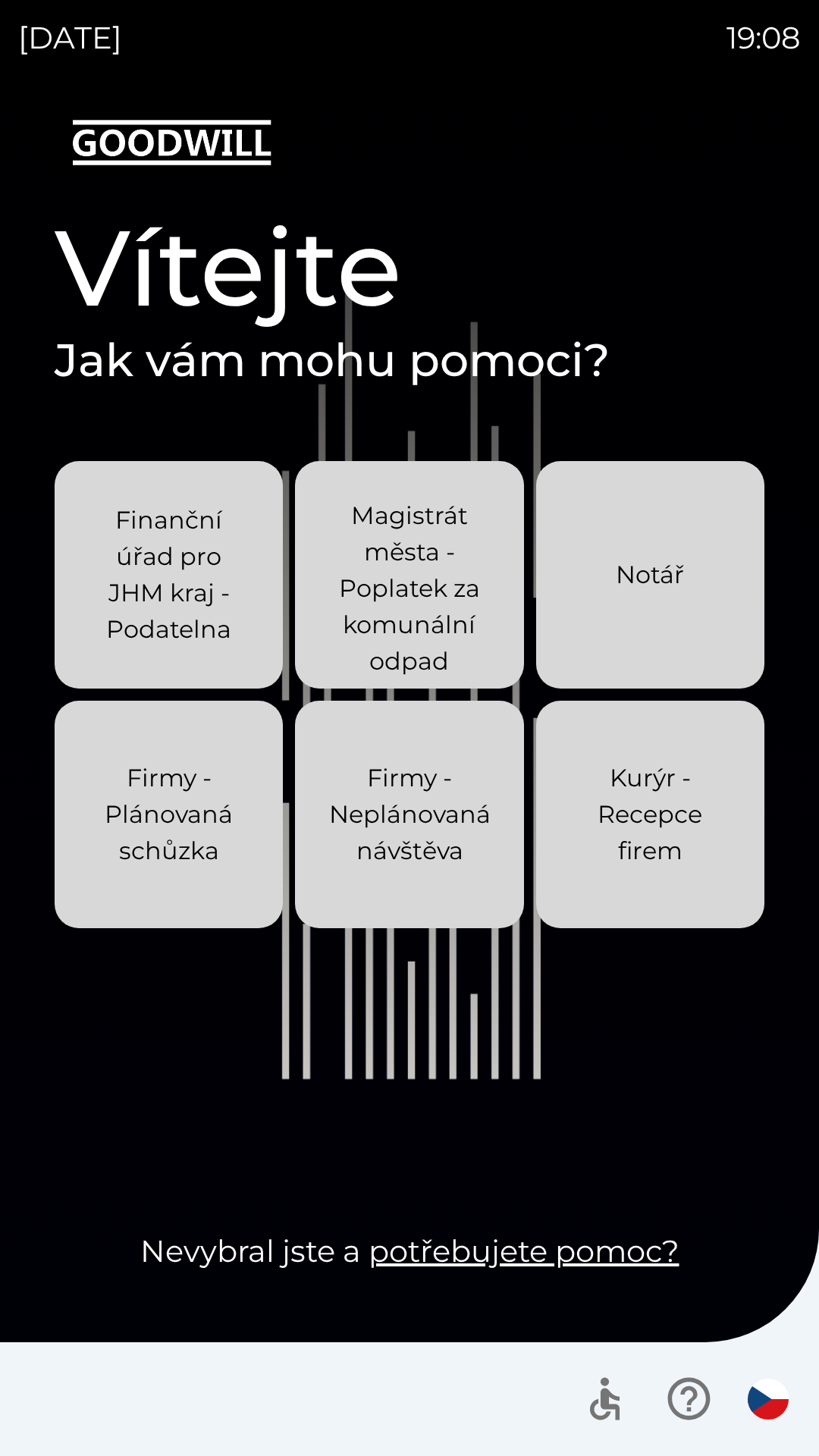
click at [374, 615] on p "Magistrát města - Poplatek za komunální odpad" at bounding box center [409, 588] width 155 height 182
click at [139, 584] on p "Finanční úřad pro JHM kraj - Podatelna" at bounding box center [169, 574] width 155 height 145
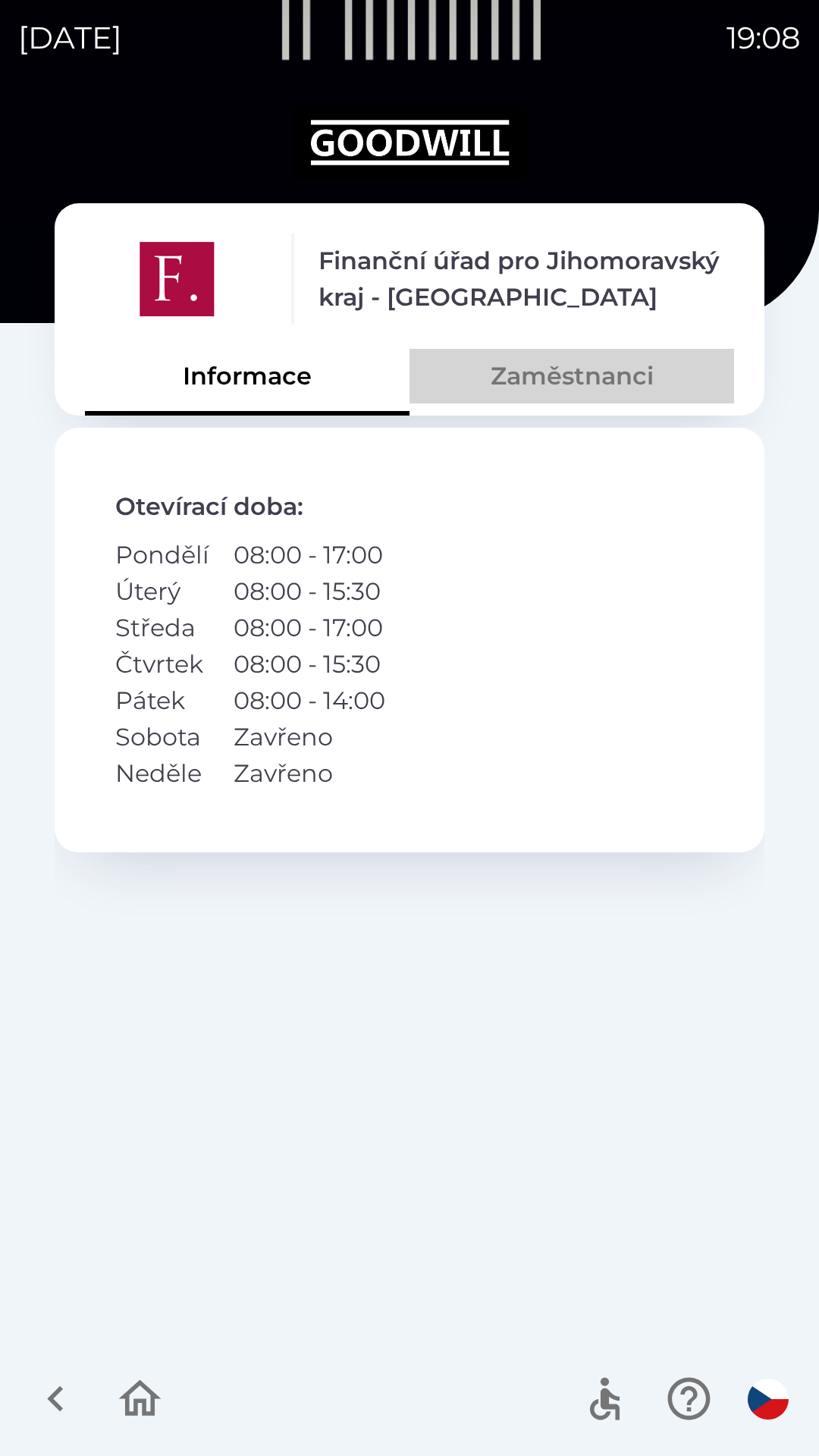
click at [555, 384] on button "Zaměstnanci" at bounding box center [572, 376] width 325 height 54
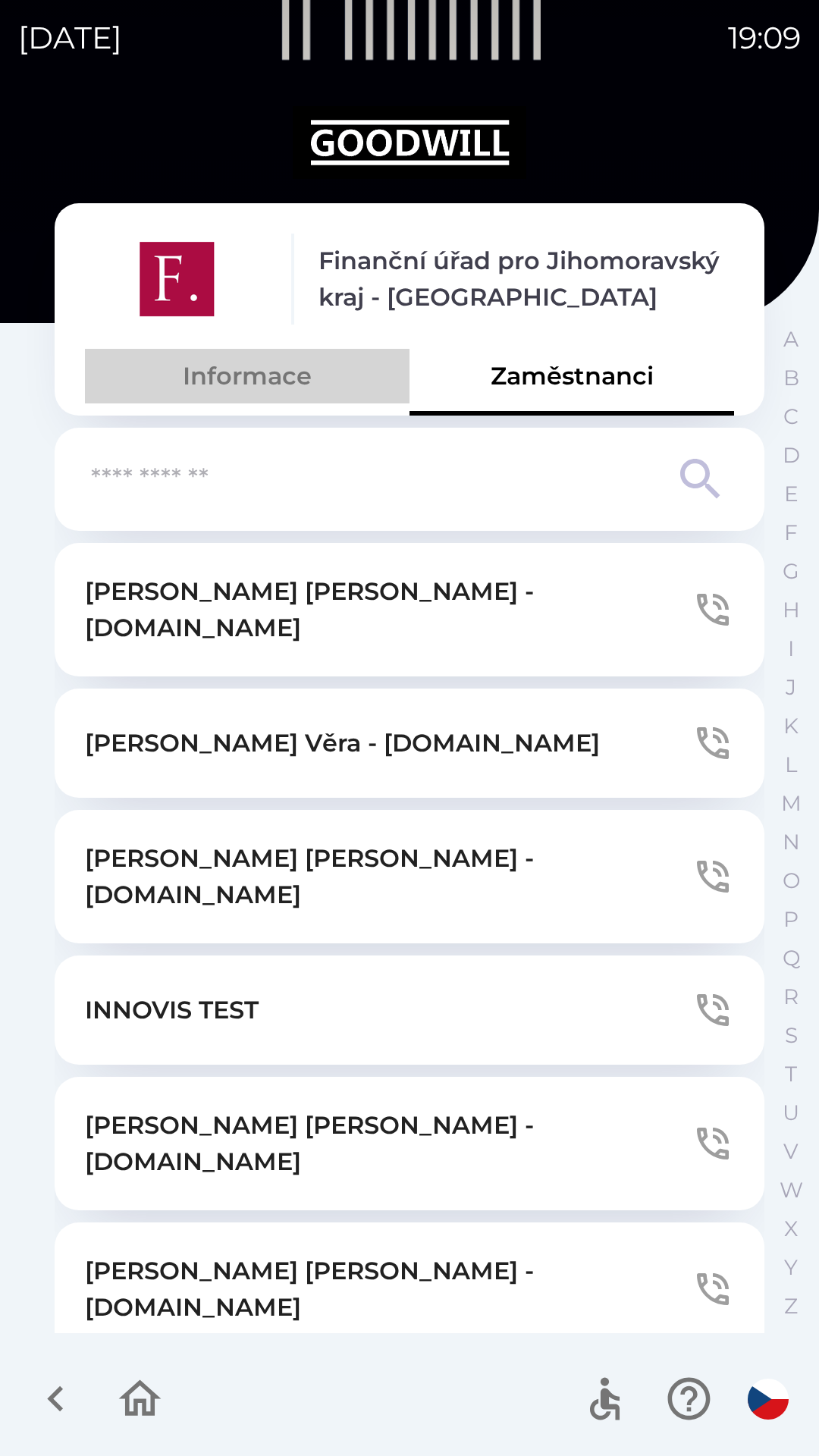
click at [272, 370] on button "Informace" at bounding box center [247, 376] width 325 height 54
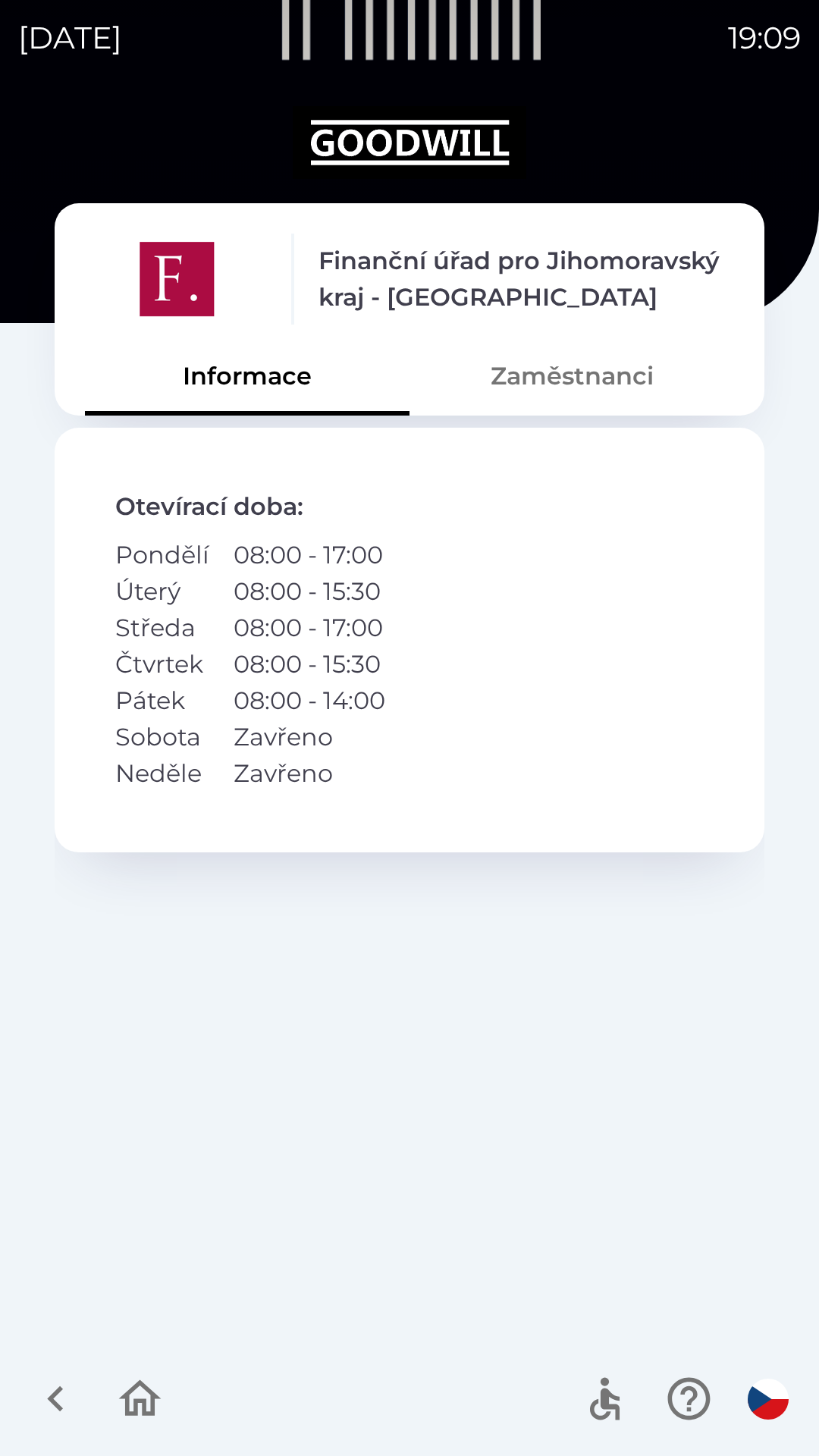
click at [541, 376] on button "Zaměstnanci" at bounding box center [572, 376] width 325 height 54
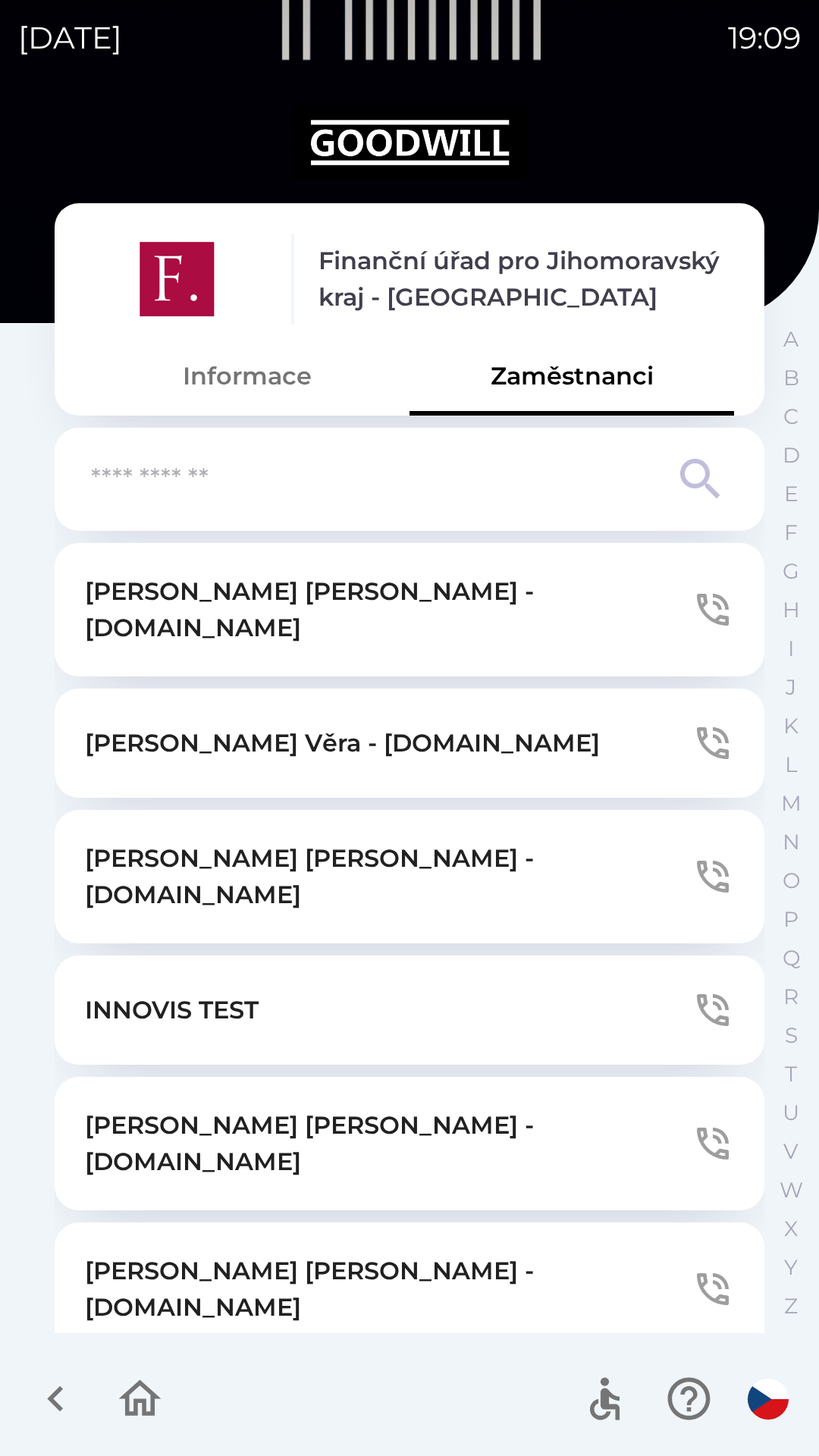
click at [198, 383] on button "Informace" at bounding box center [247, 376] width 325 height 54
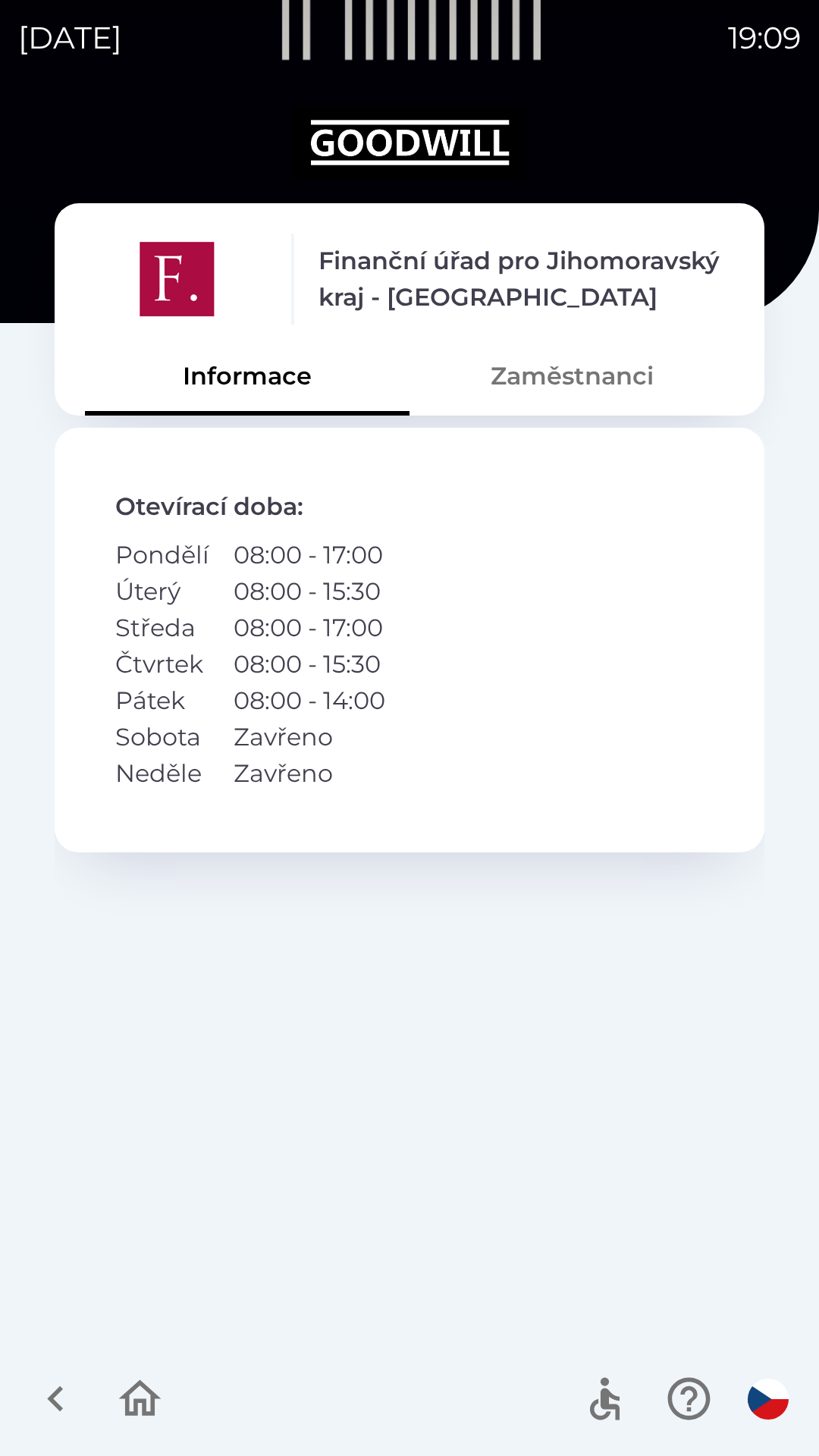
click at [72, 1379] on icon "button" at bounding box center [55, 1398] width 50 height 50
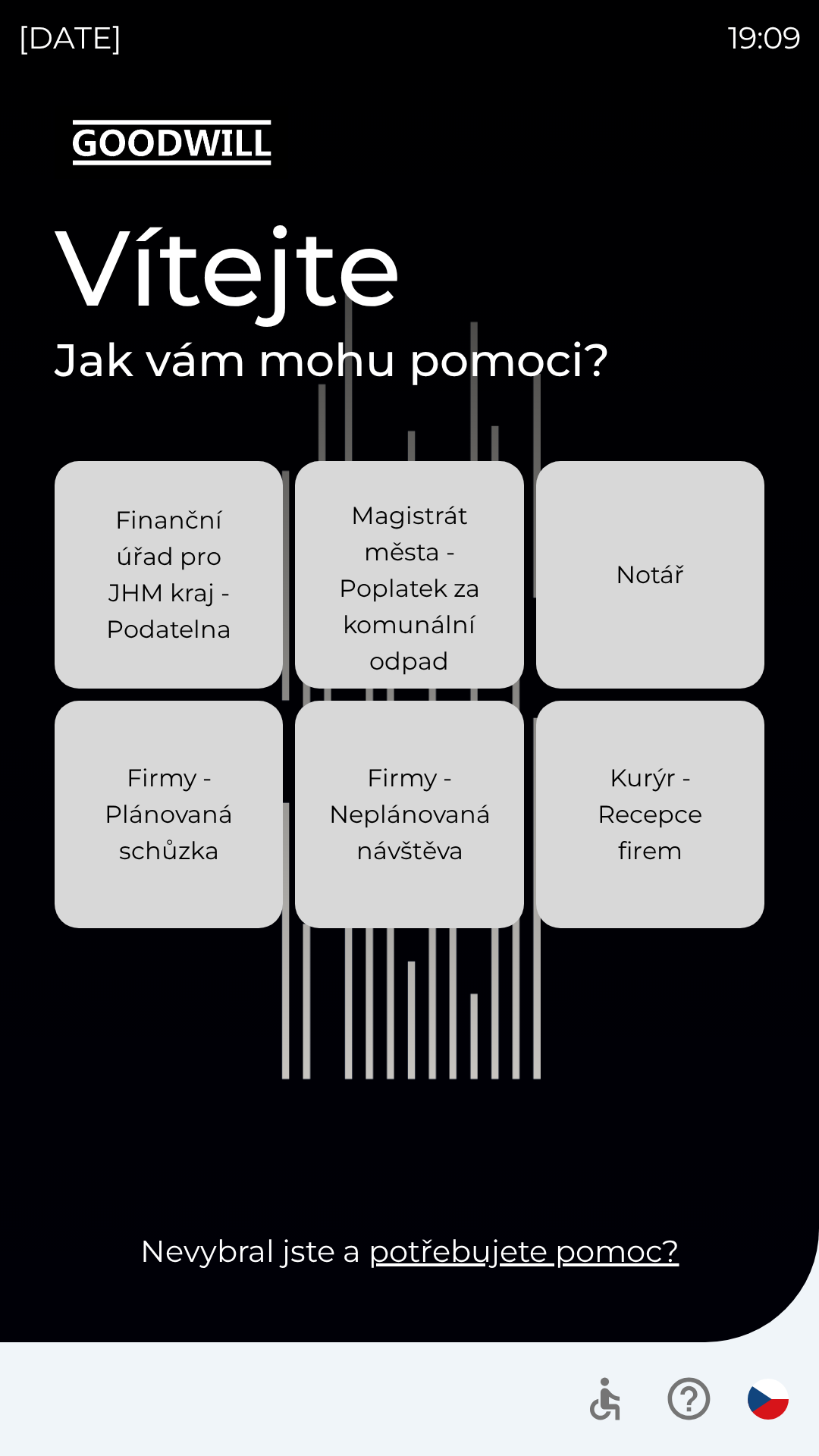
click at [629, 865] on p "Kurýr - Recepce firem" at bounding box center [650, 814] width 155 height 109
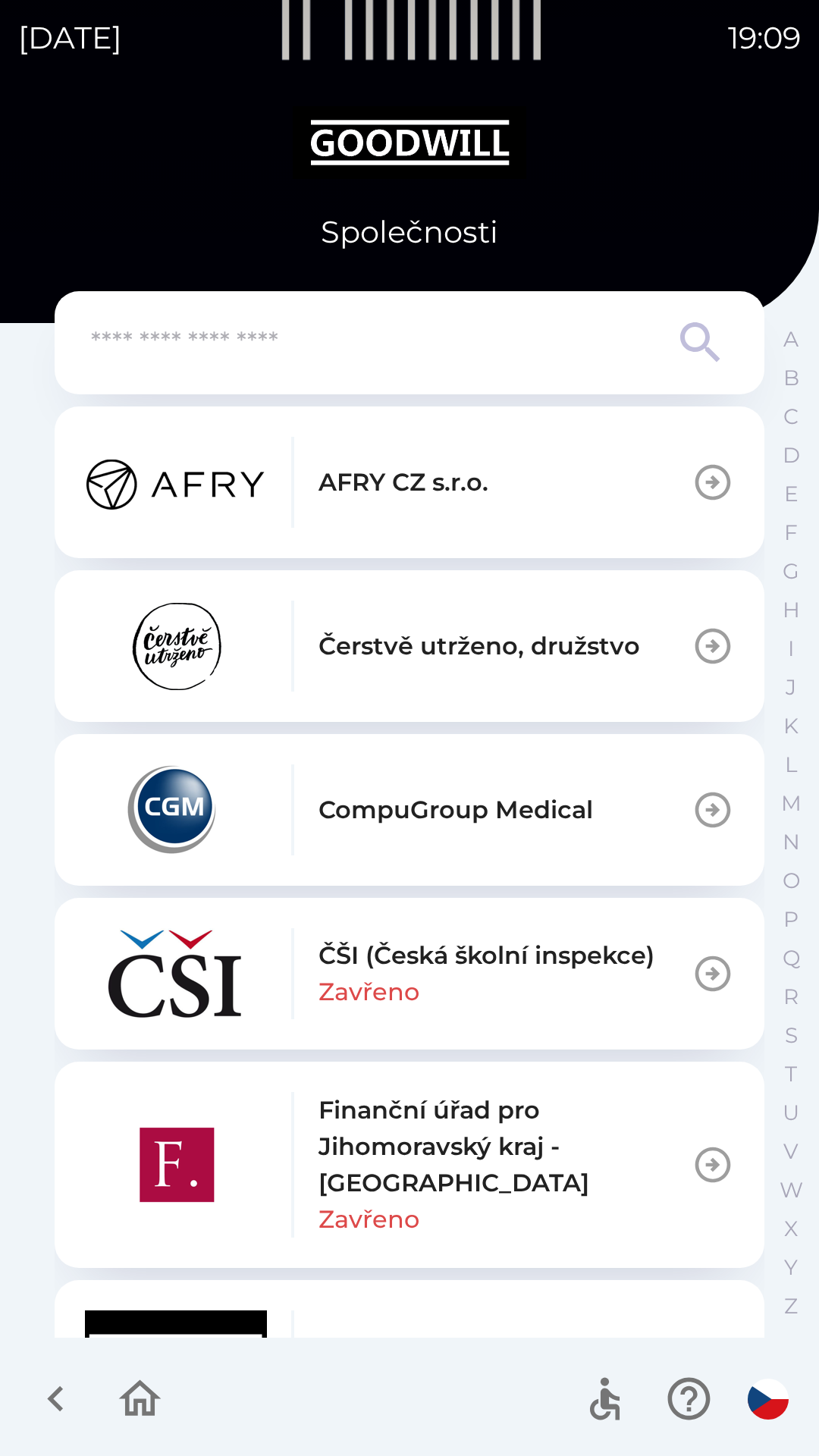
click at [45, 1405] on icon "button" at bounding box center [55, 1398] width 50 height 50
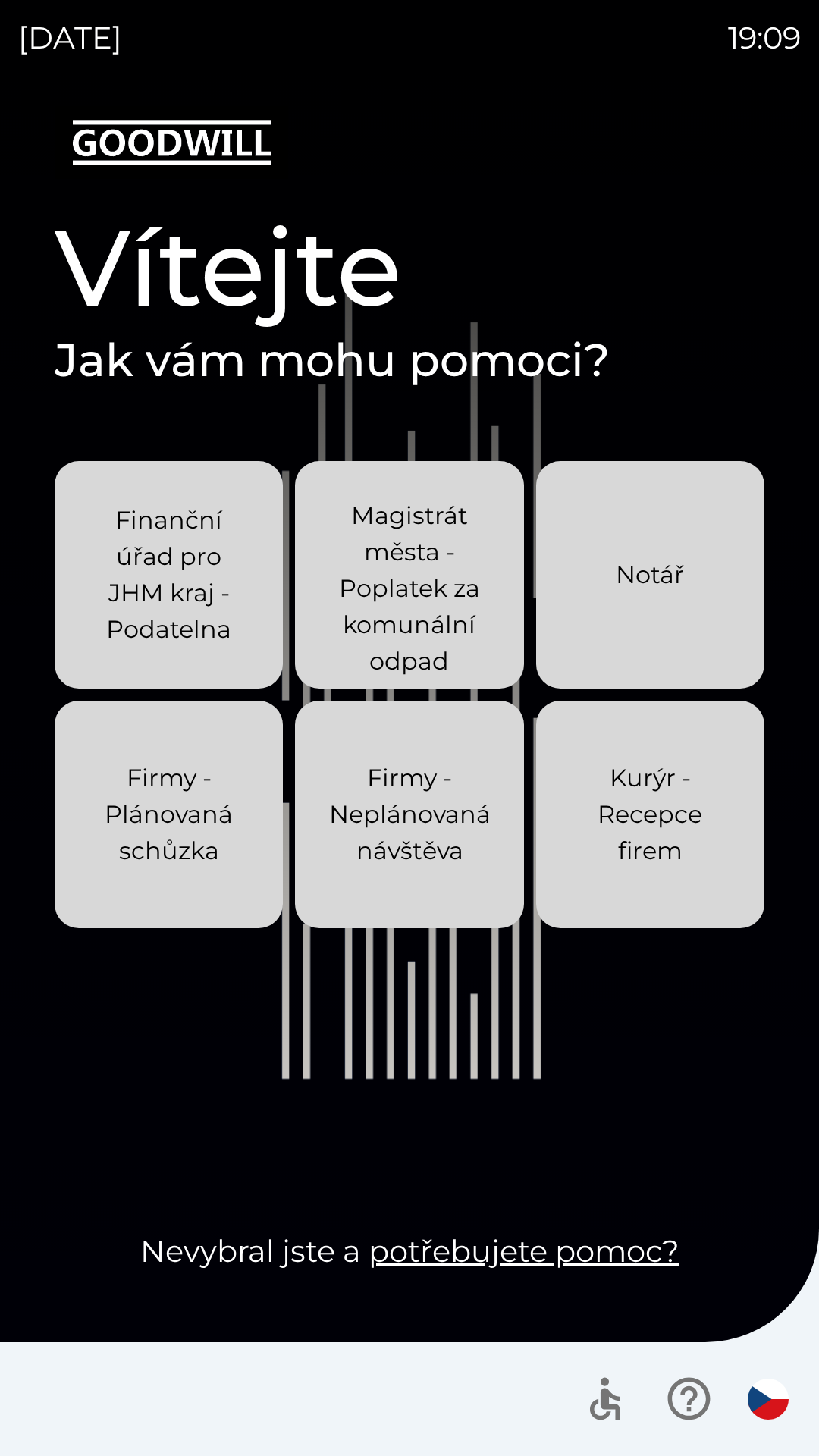
click at [120, 1410] on div at bounding box center [409, 1398] width 819 height 113
click at [533, 1254] on link "potřebujete pomoc?" at bounding box center [523, 1251] width 311 height 37
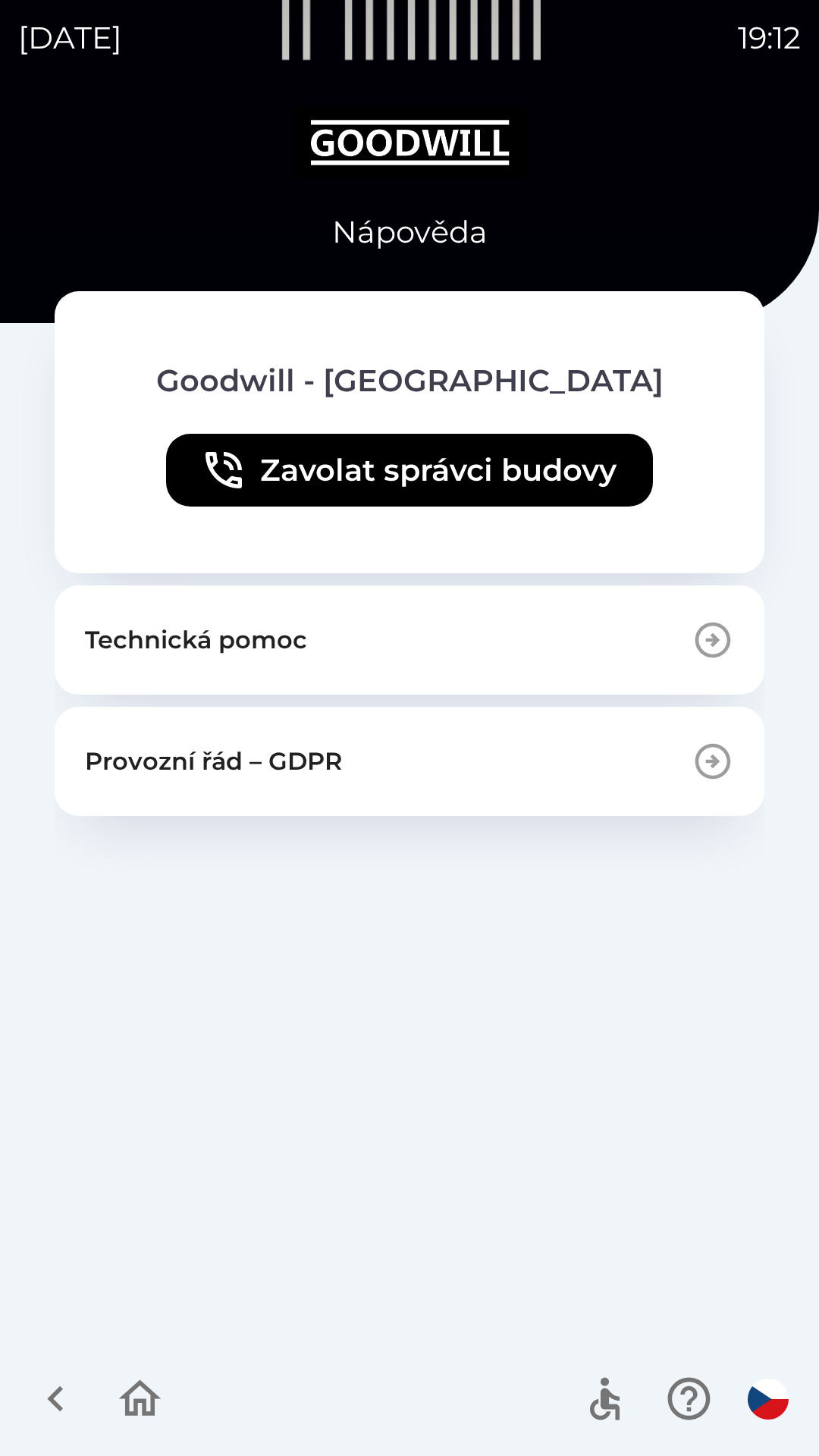
click at [56, 1403] on icon "button" at bounding box center [55, 1399] width 16 height 26
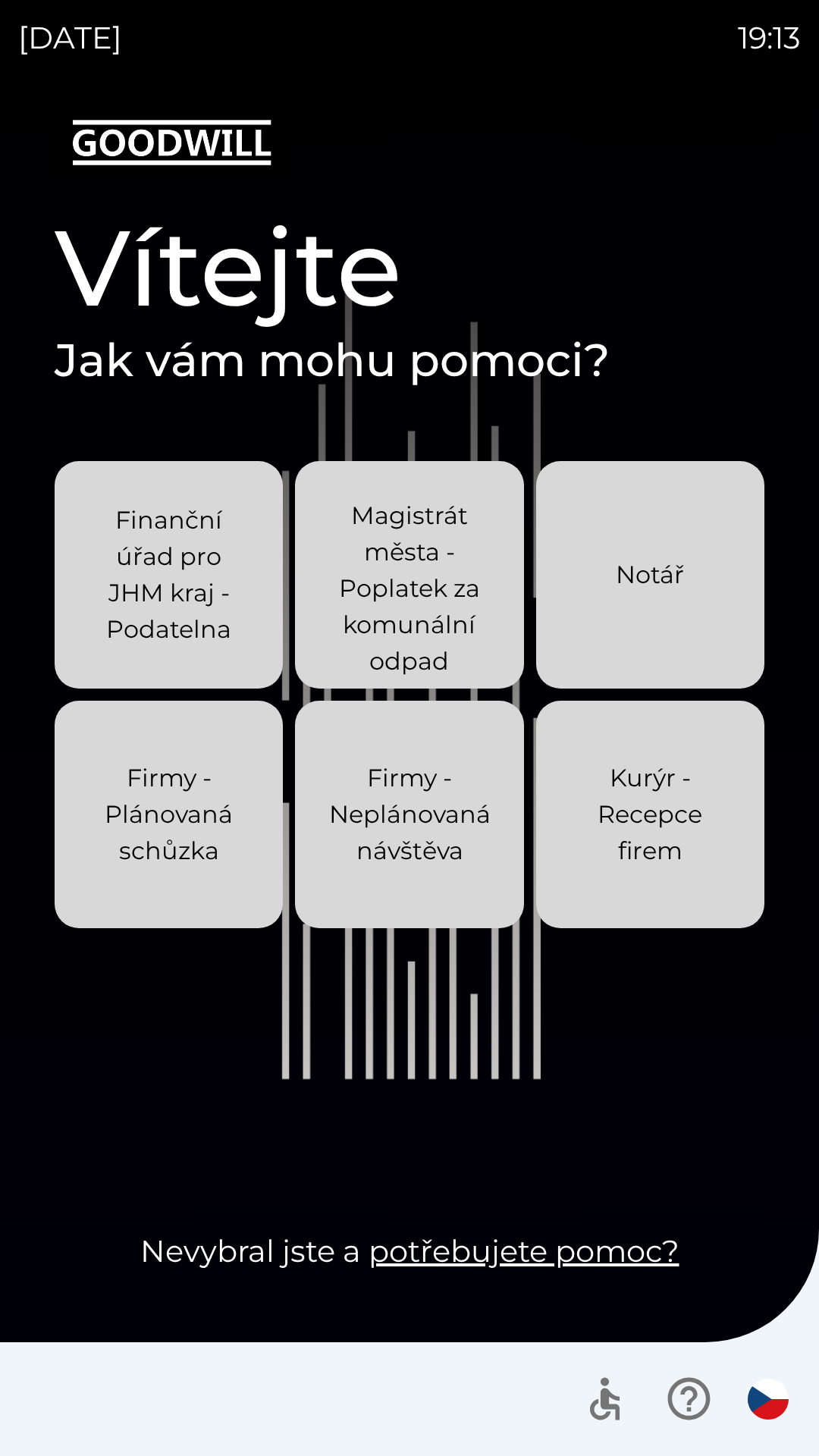
click at [692, 574] on button "Notář" at bounding box center [650, 574] width 229 height 228
click at [785, 1404] on img "button" at bounding box center [769, 1399] width 41 height 41
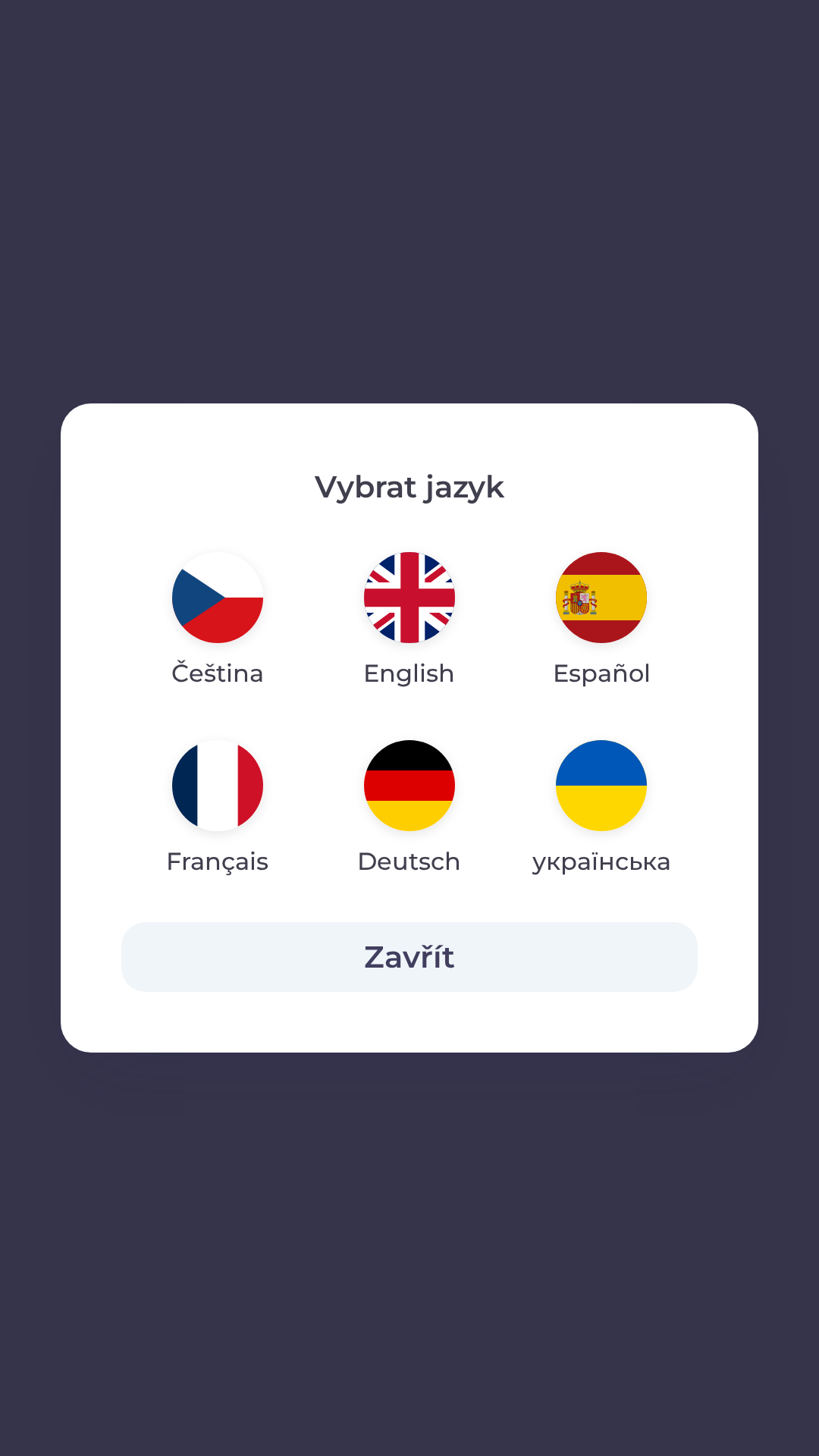
click at [402, 623] on img "button" at bounding box center [410, 598] width 91 height 91
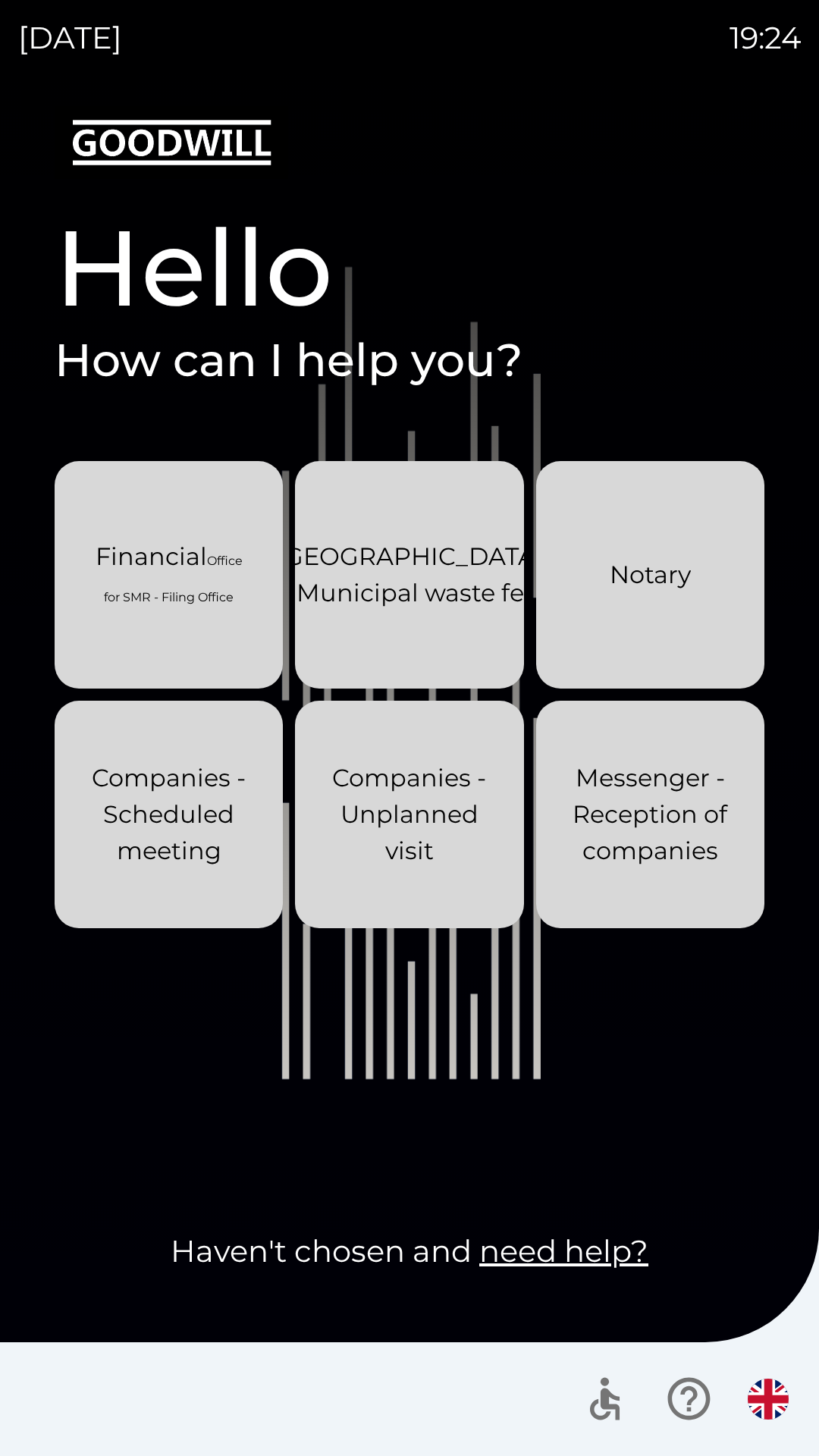
click at [779, 1394] on img "button" at bounding box center [769, 1399] width 41 height 41
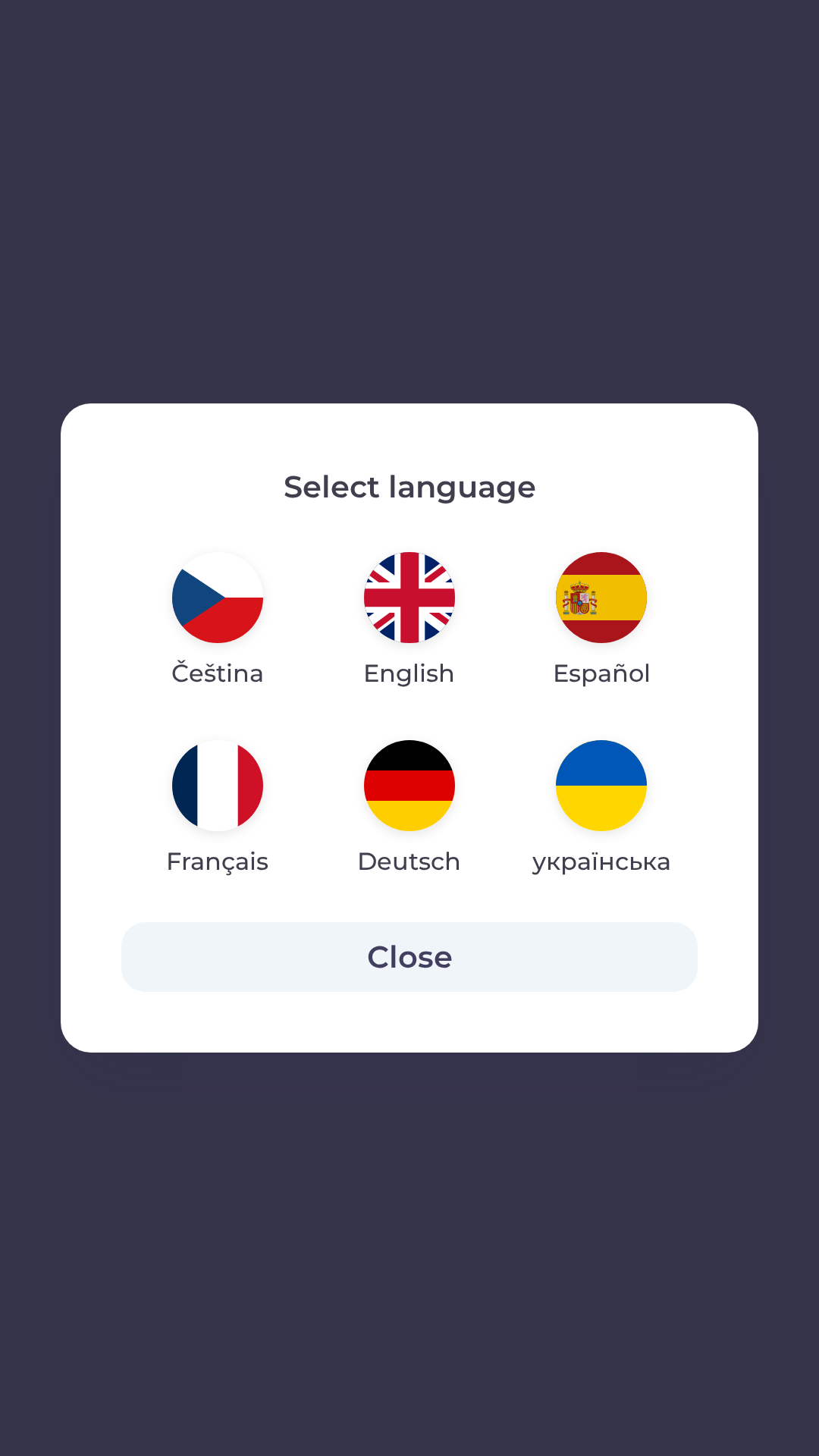
click at [615, 793] on img "button" at bounding box center [602, 786] width 91 height 91
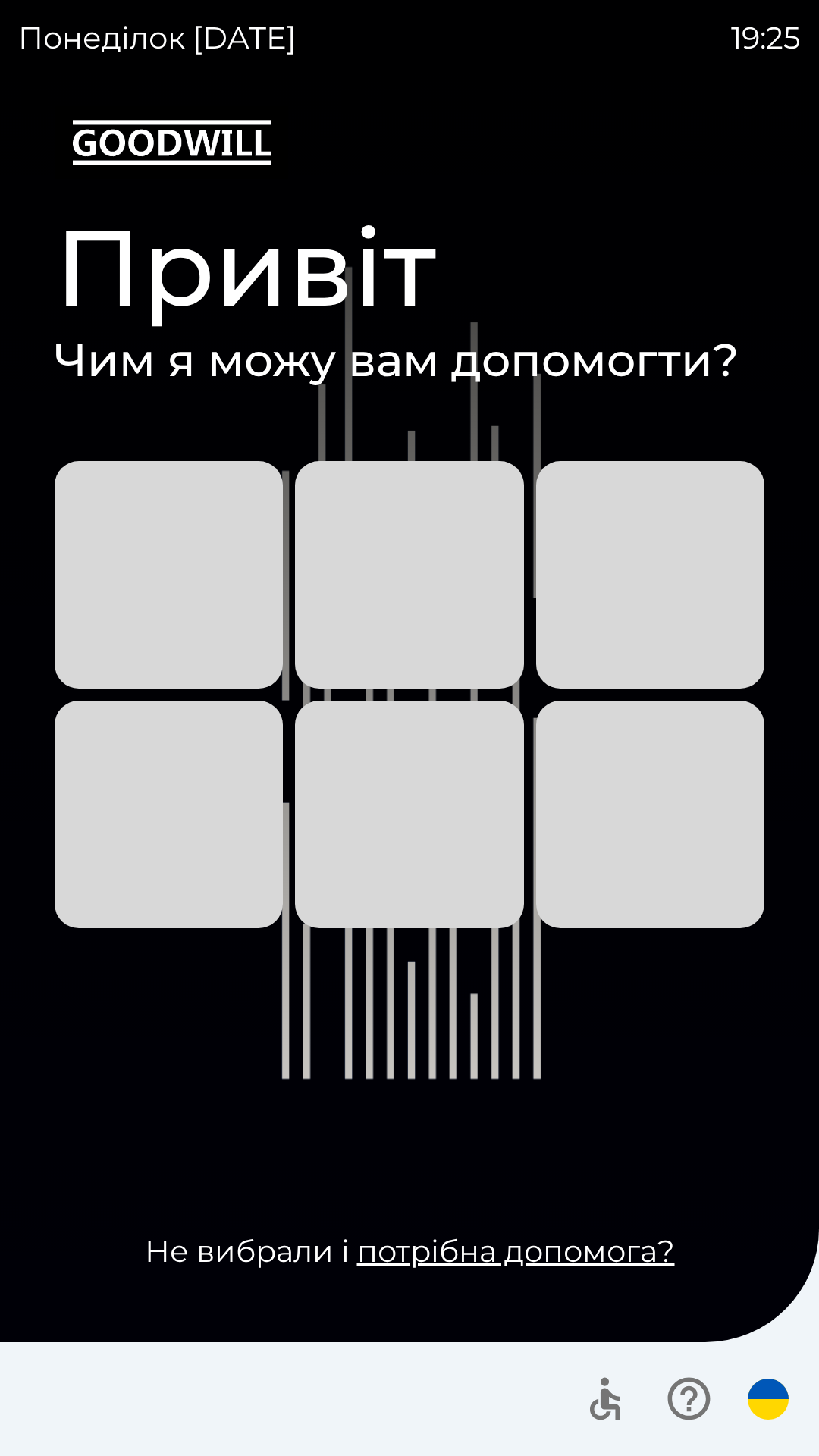
click at [166, 575] on button "button" at bounding box center [169, 574] width 229 height 228
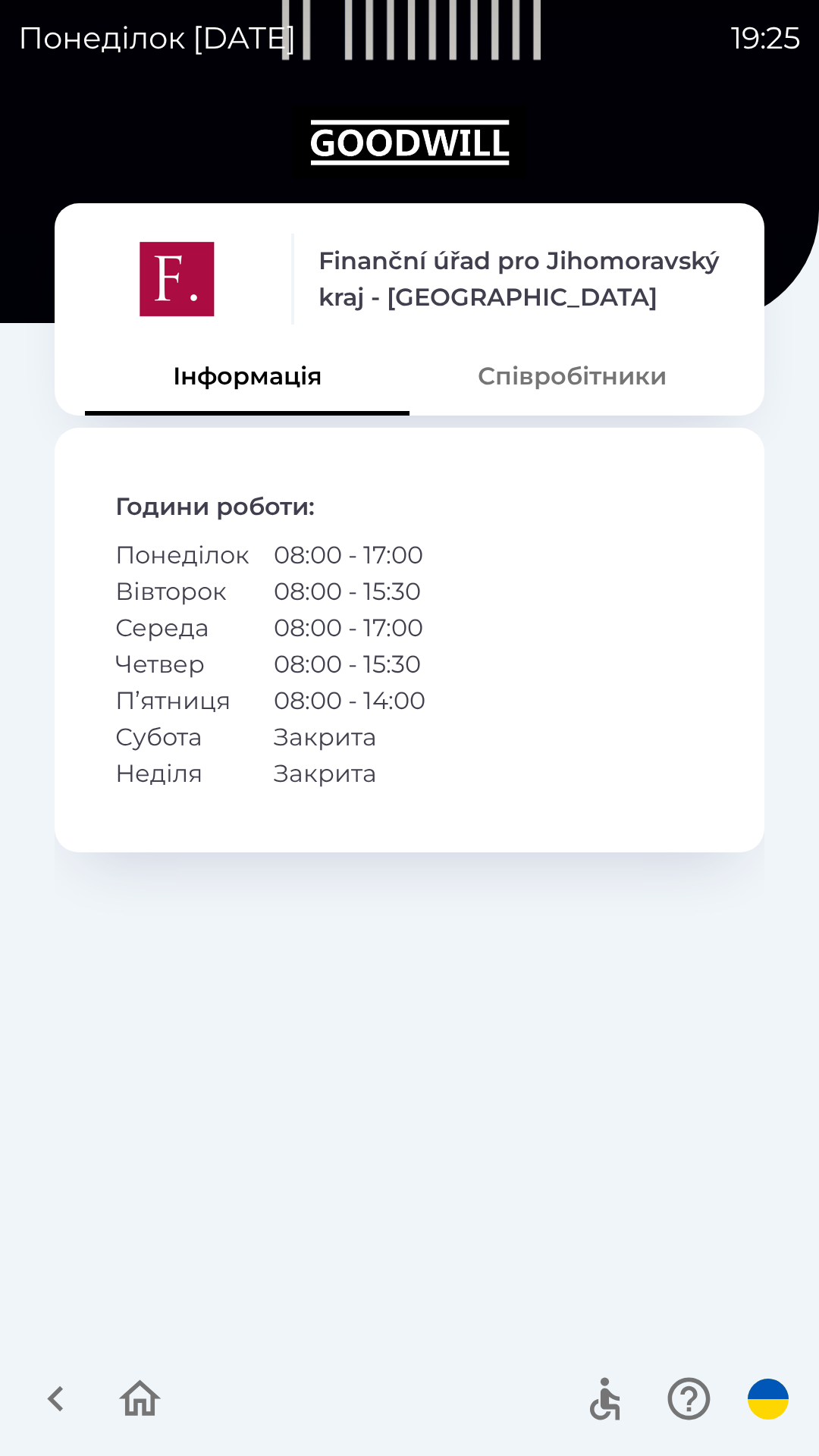
click at [42, 1410] on icon "button" at bounding box center [55, 1398] width 50 height 50
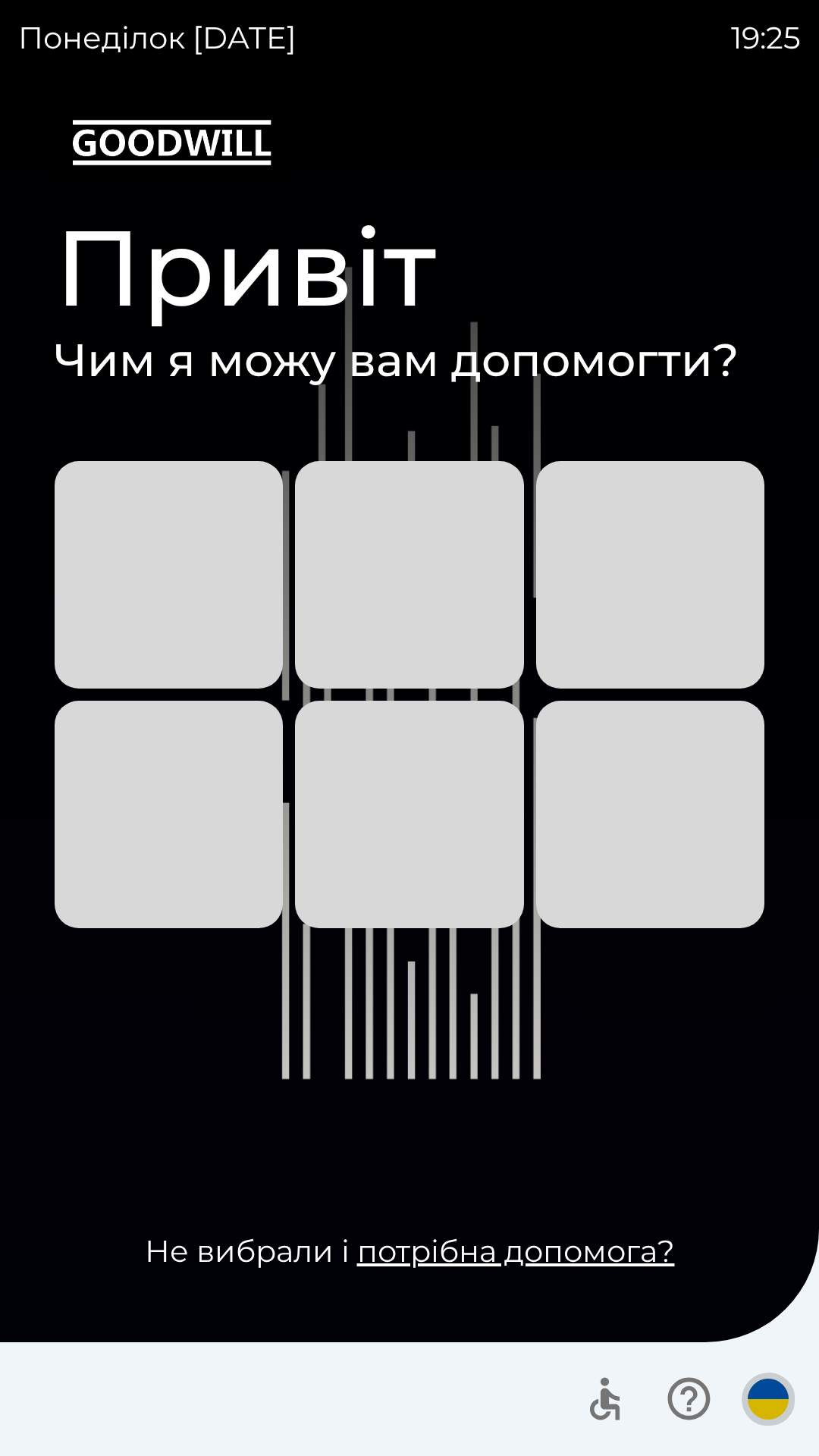
click at [774, 1404] on img "button" at bounding box center [769, 1399] width 41 height 41
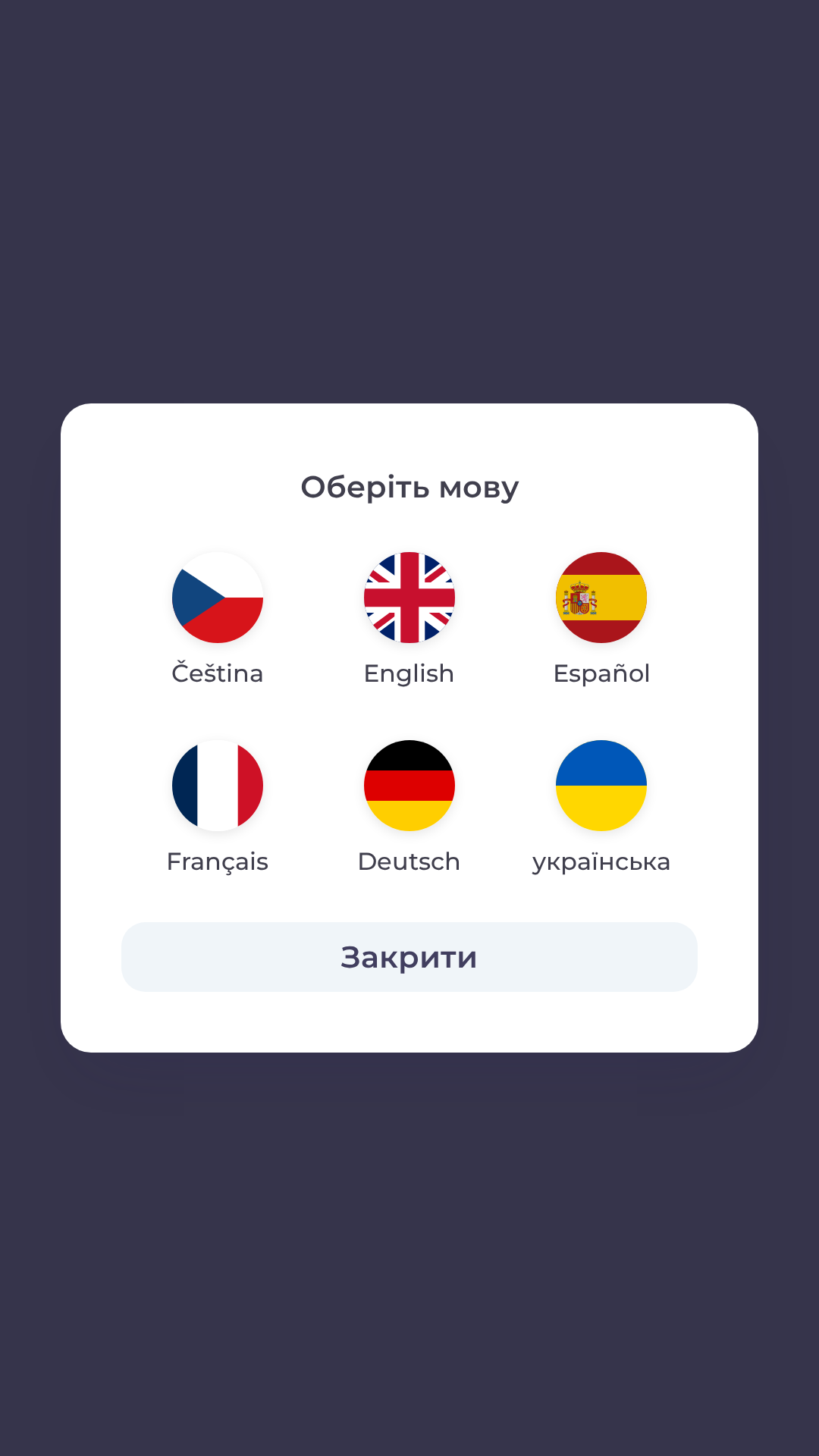
click at [386, 757] on img "button" at bounding box center [410, 786] width 91 height 91
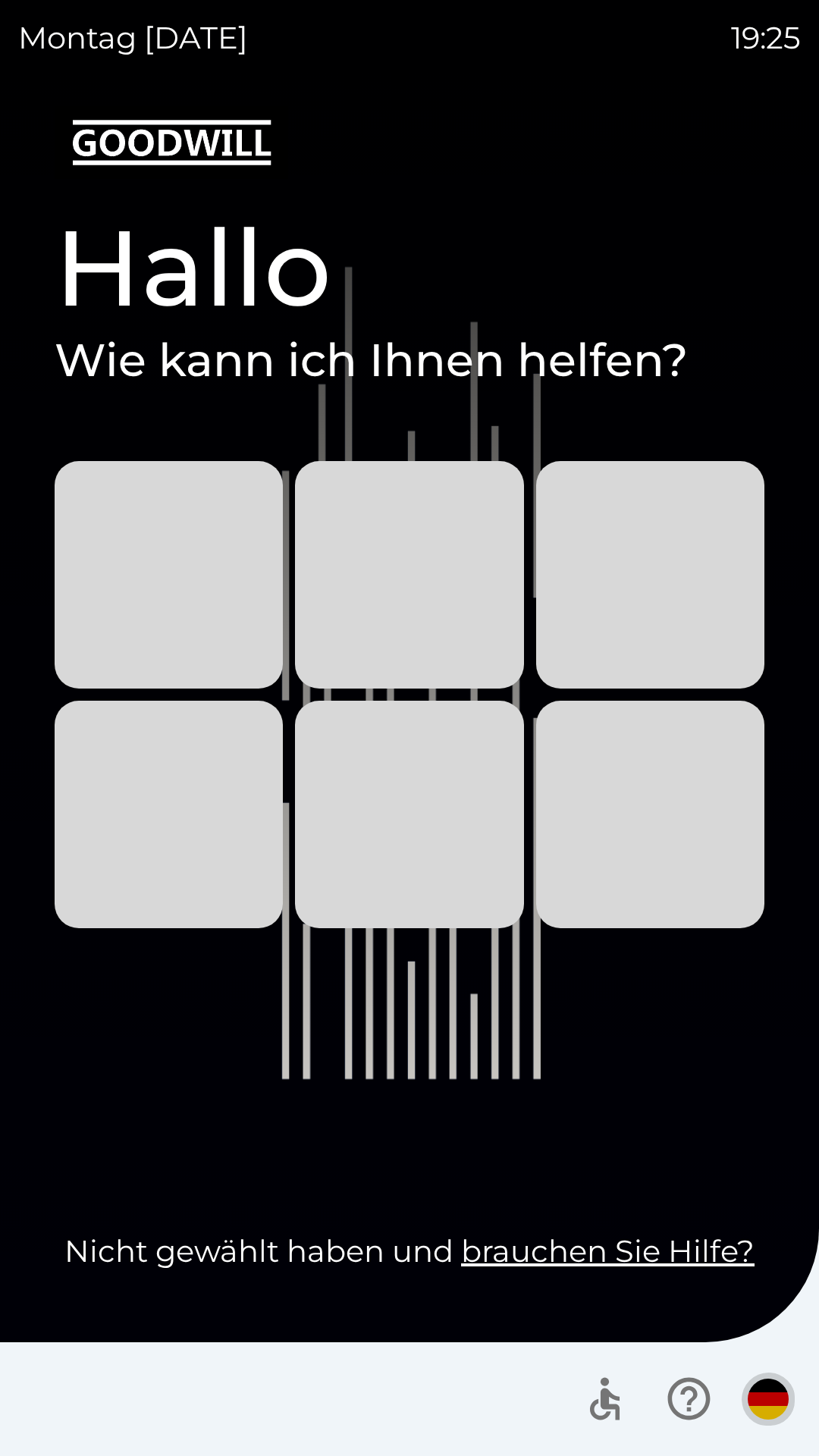
click at [767, 1410] on img "button" at bounding box center [769, 1399] width 41 height 41
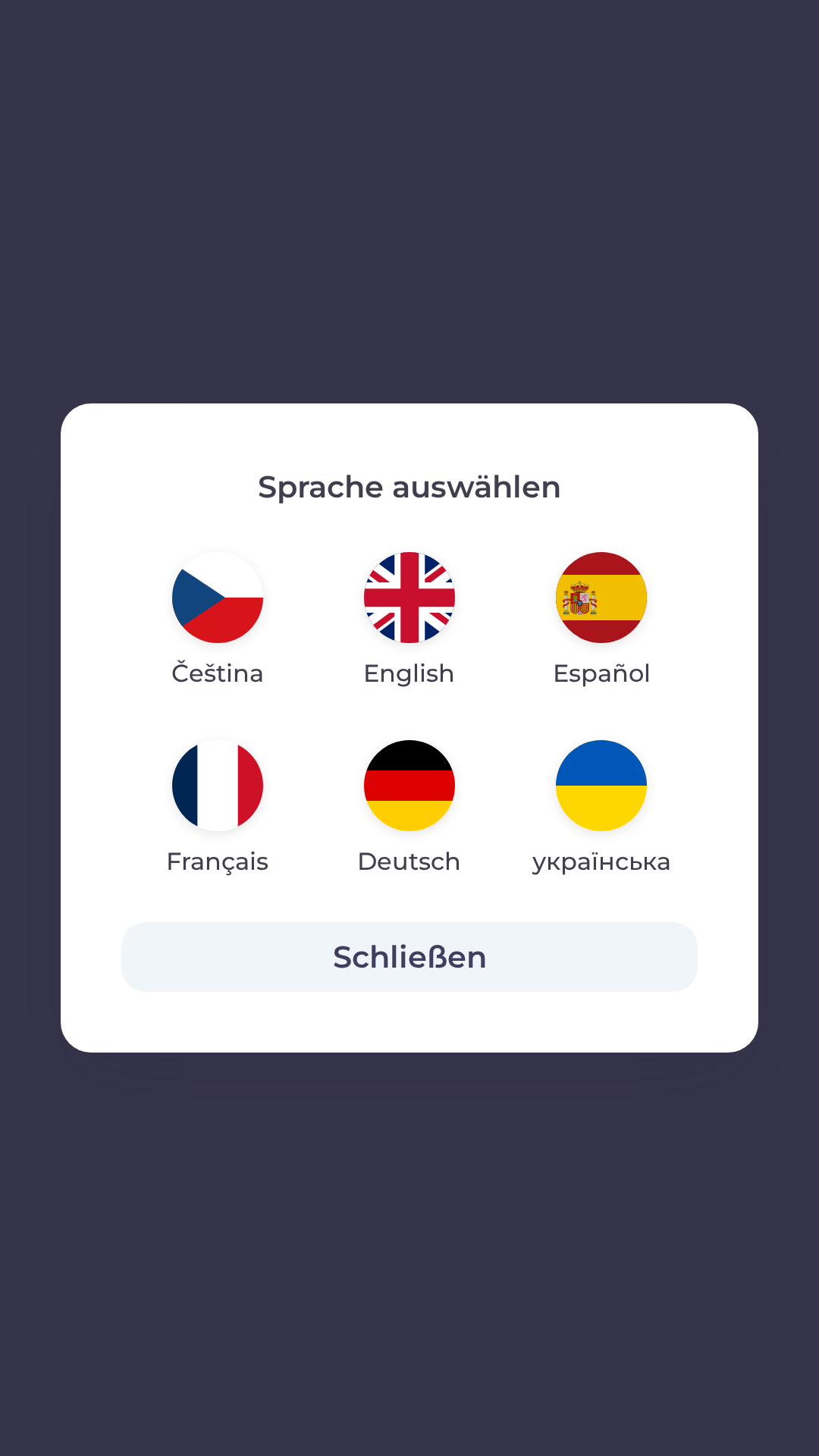
click at [194, 790] on img "button" at bounding box center [218, 786] width 91 height 91
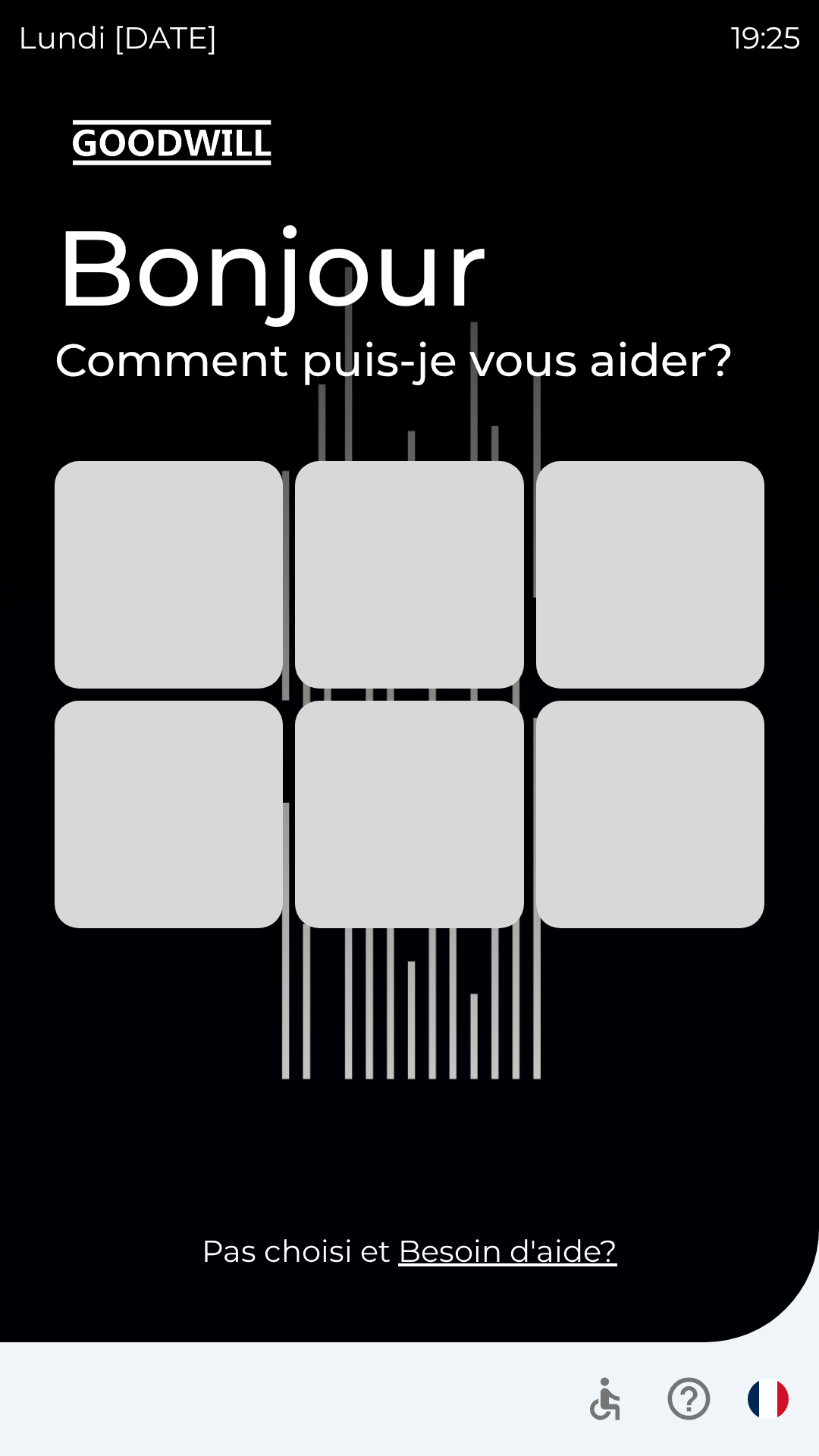
click at [772, 1413] on img "button" at bounding box center [769, 1399] width 41 height 41
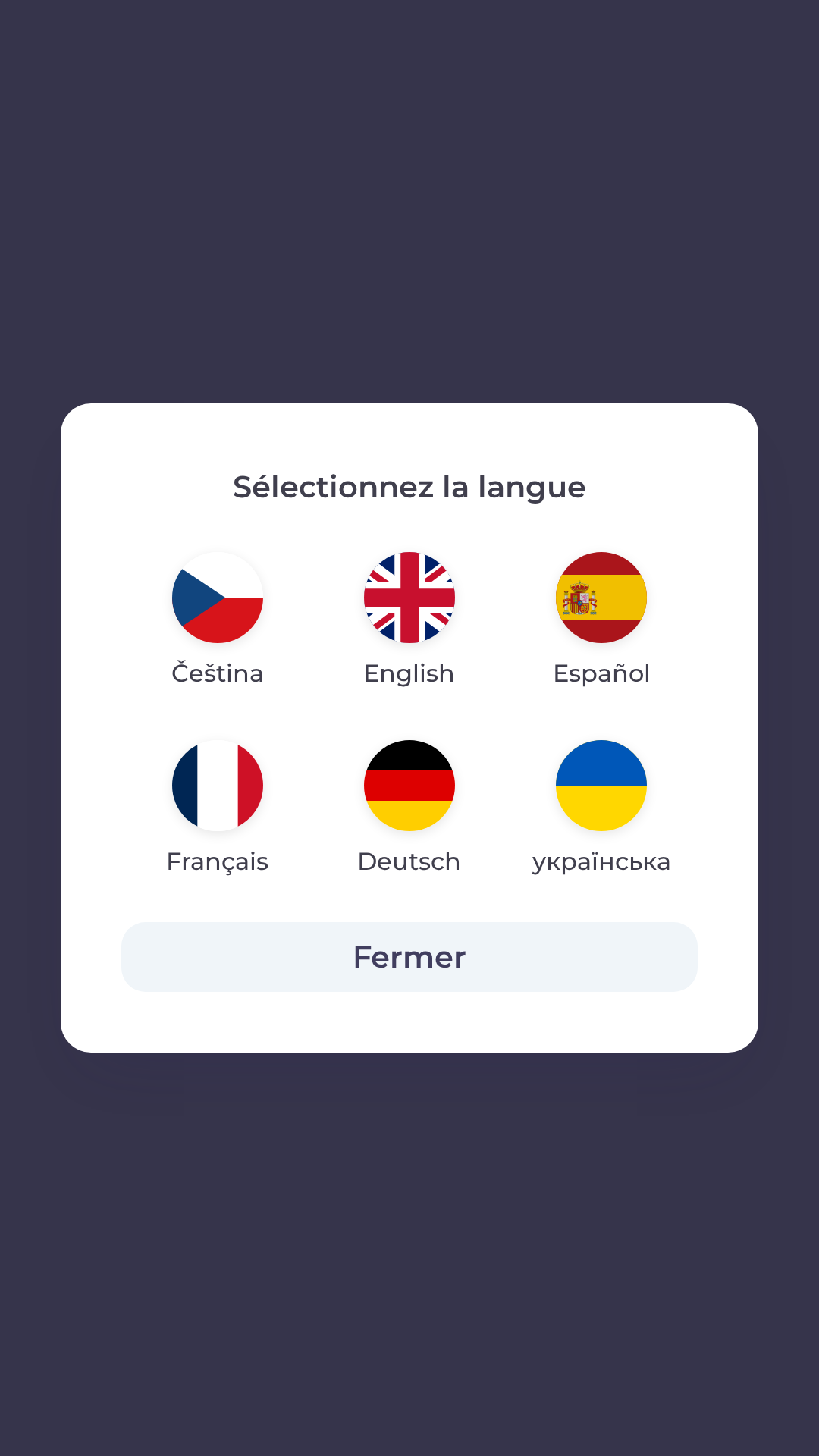
click at [583, 608] on img "button" at bounding box center [602, 598] width 91 height 91
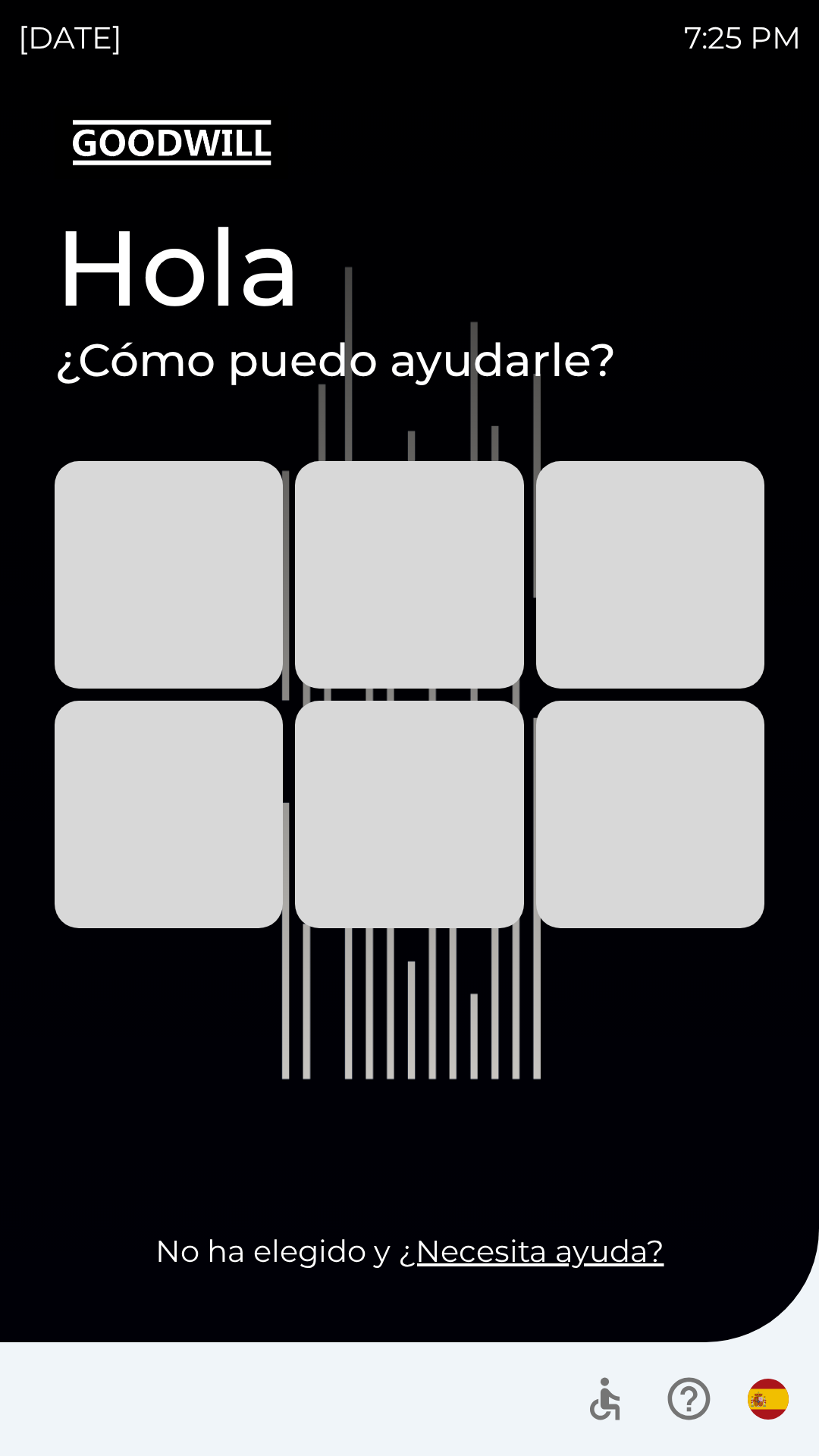
click at [784, 1403] on img "button" at bounding box center [769, 1399] width 41 height 41
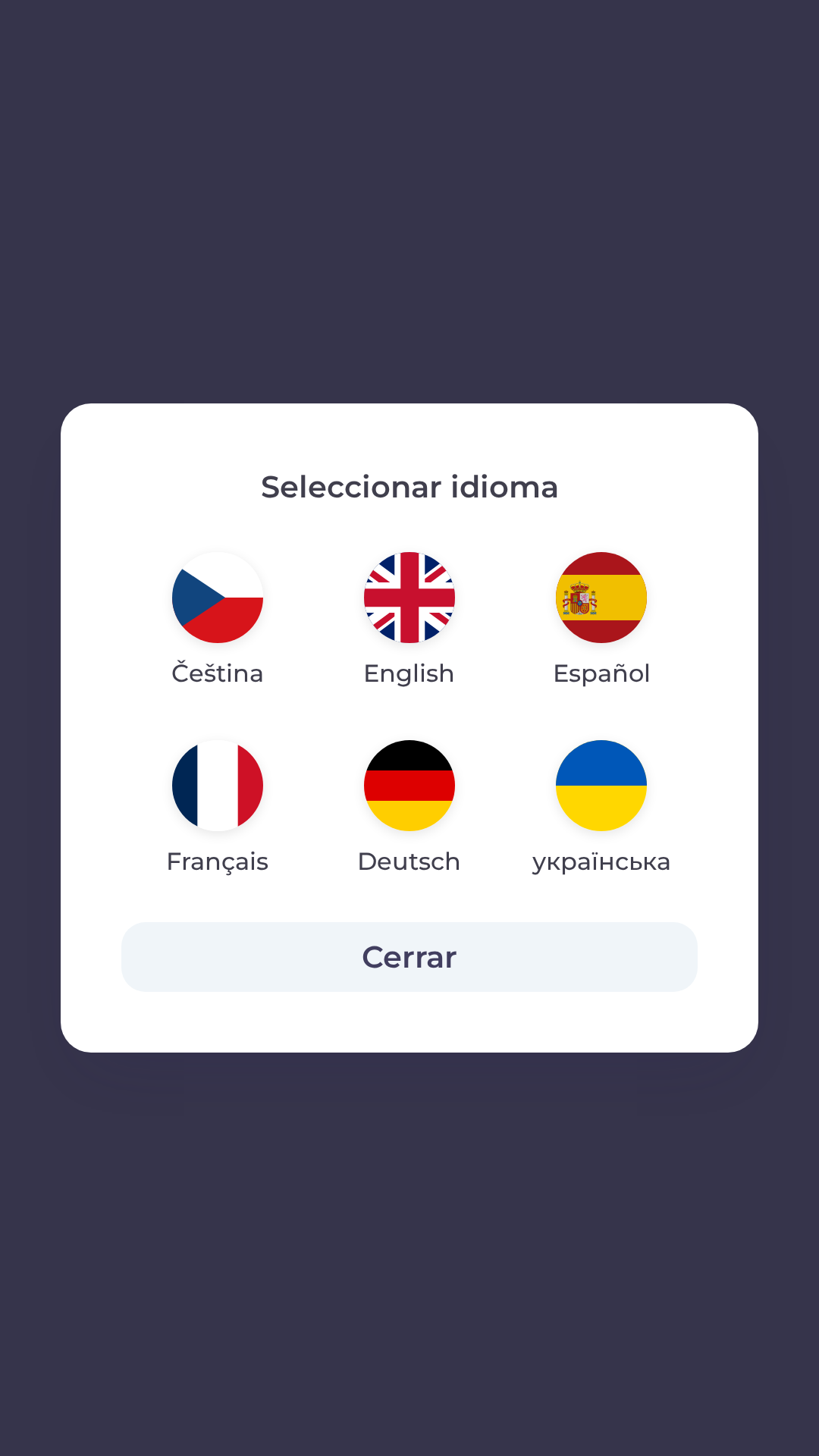
click at [205, 603] on img "button" at bounding box center [218, 598] width 91 height 91
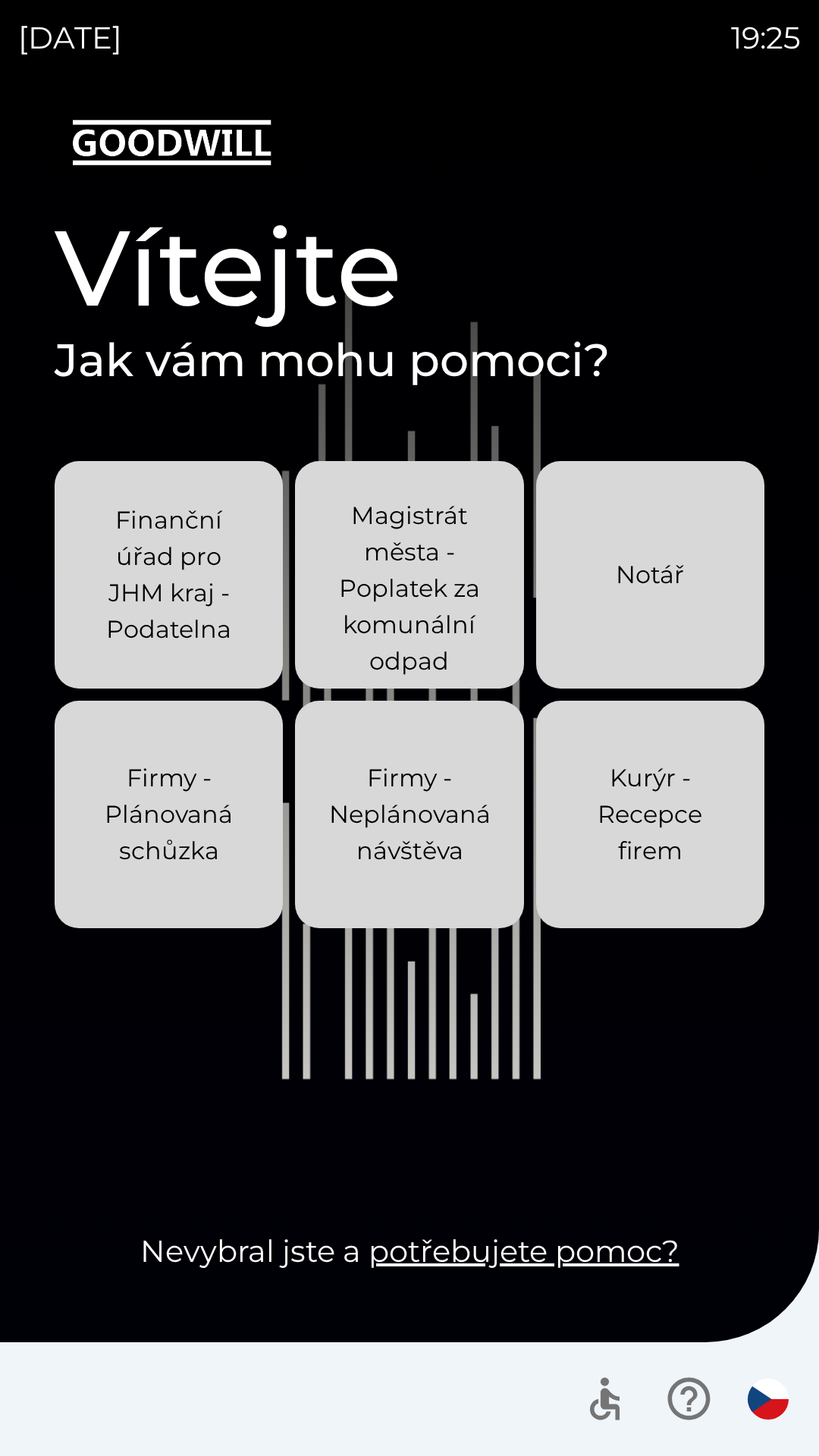
click at [787, 1396] on img "button" at bounding box center [769, 1399] width 41 height 41
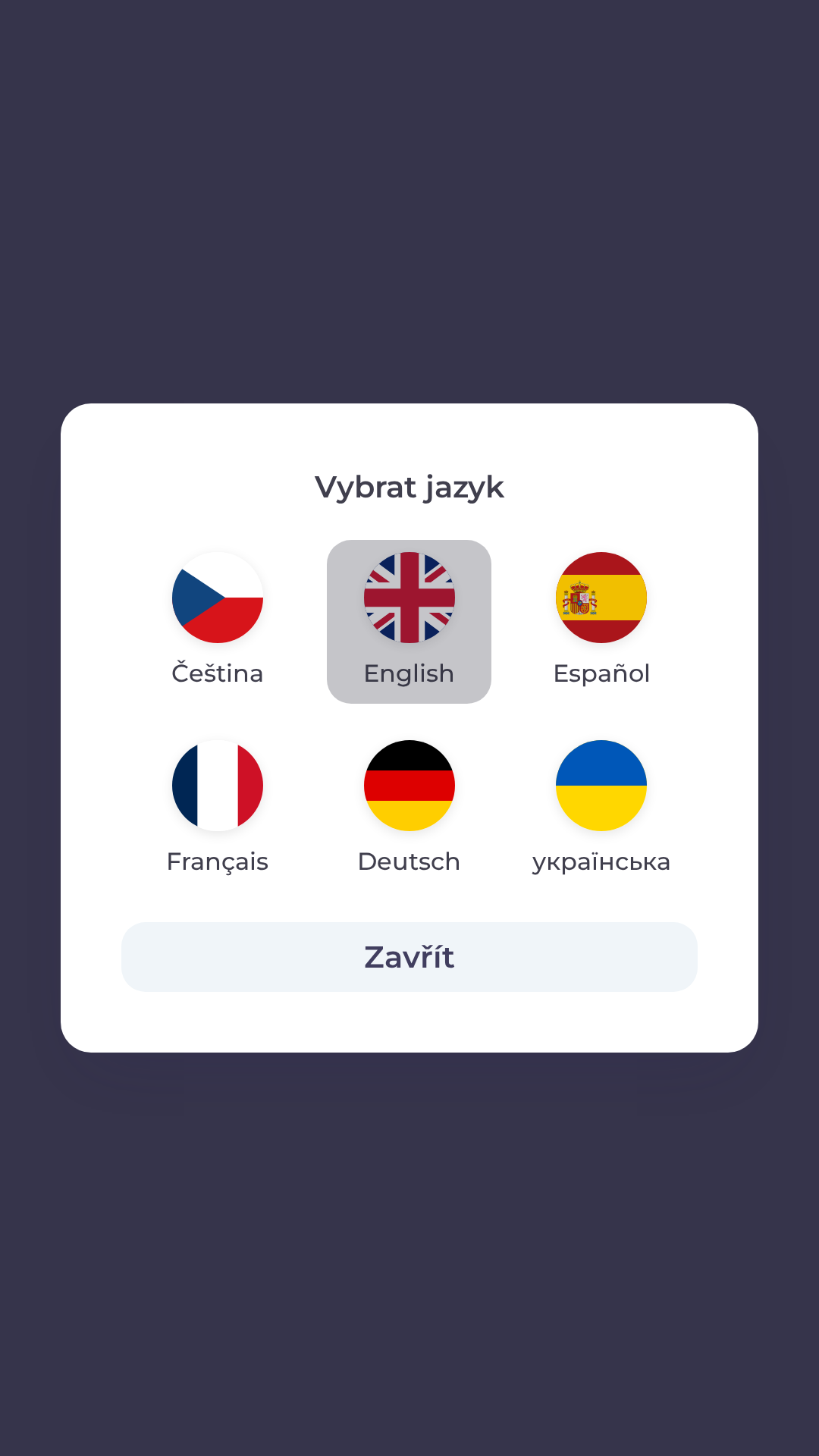
click at [426, 598] on img "button" at bounding box center [410, 598] width 91 height 91
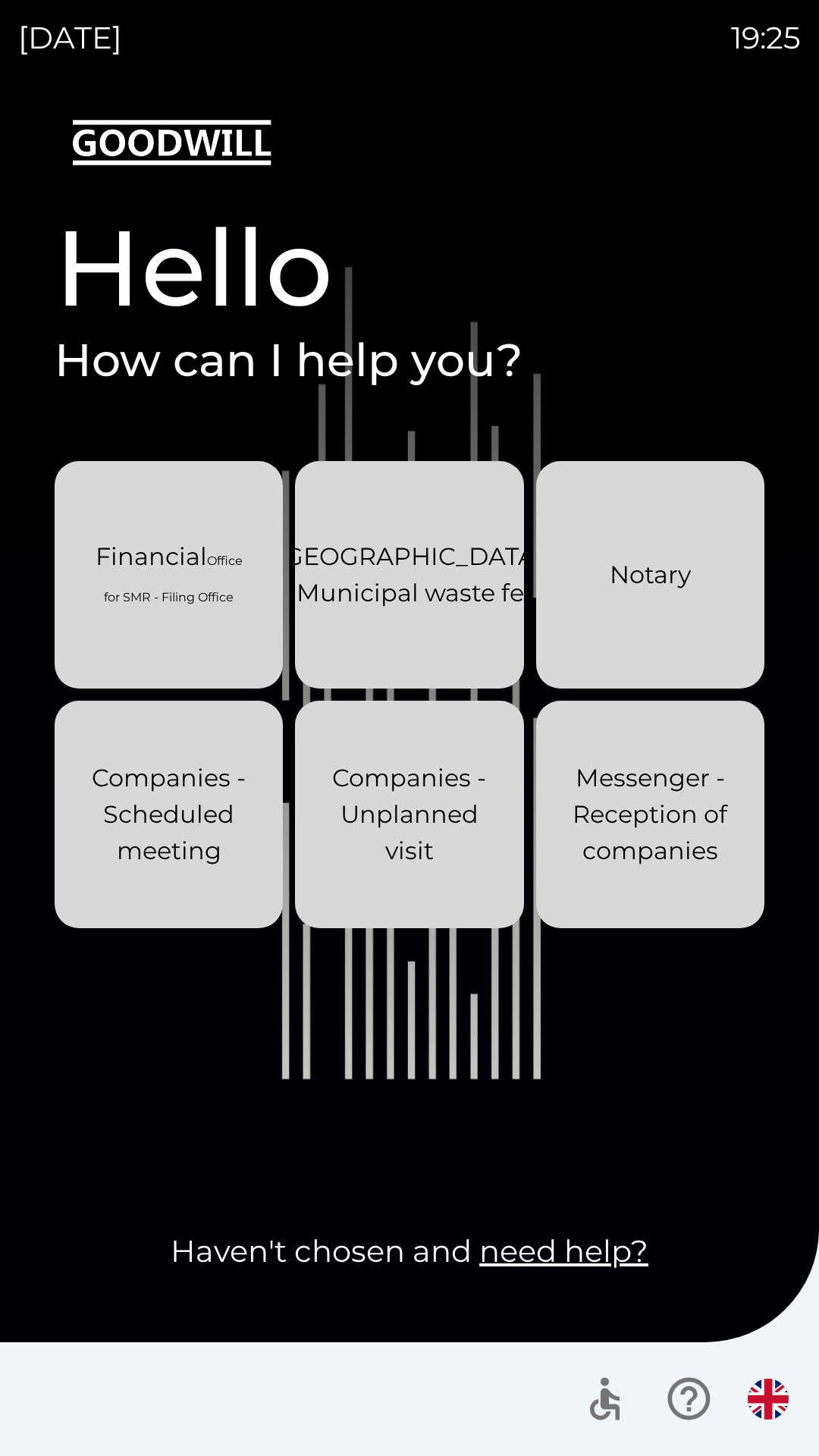
click at [782, 1387] on img "button" at bounding box center [769, 1399] width 41 height 41
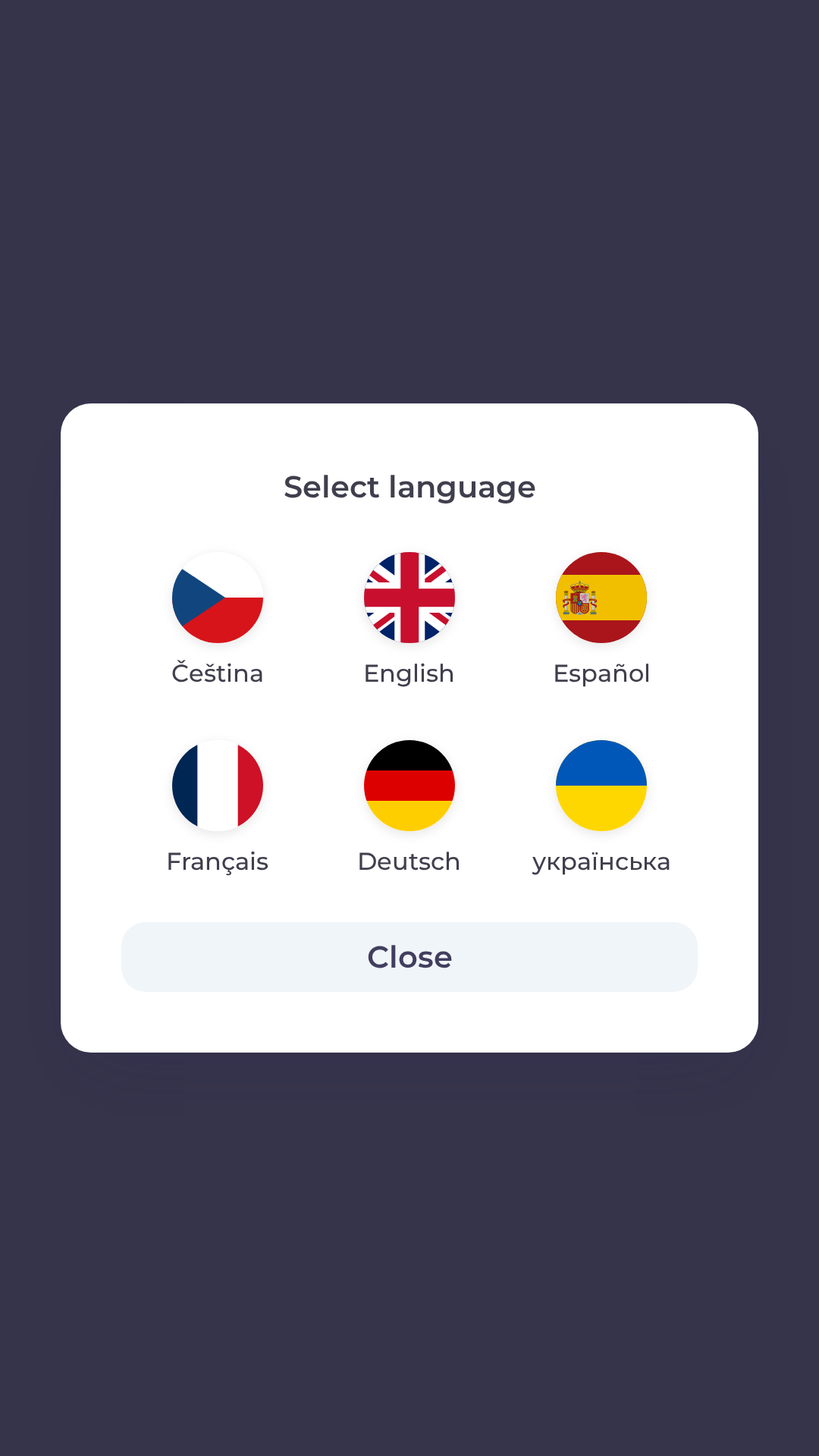
click at [229, 945] on button "Close" at bounding box center [409, 957] width 577 height 70
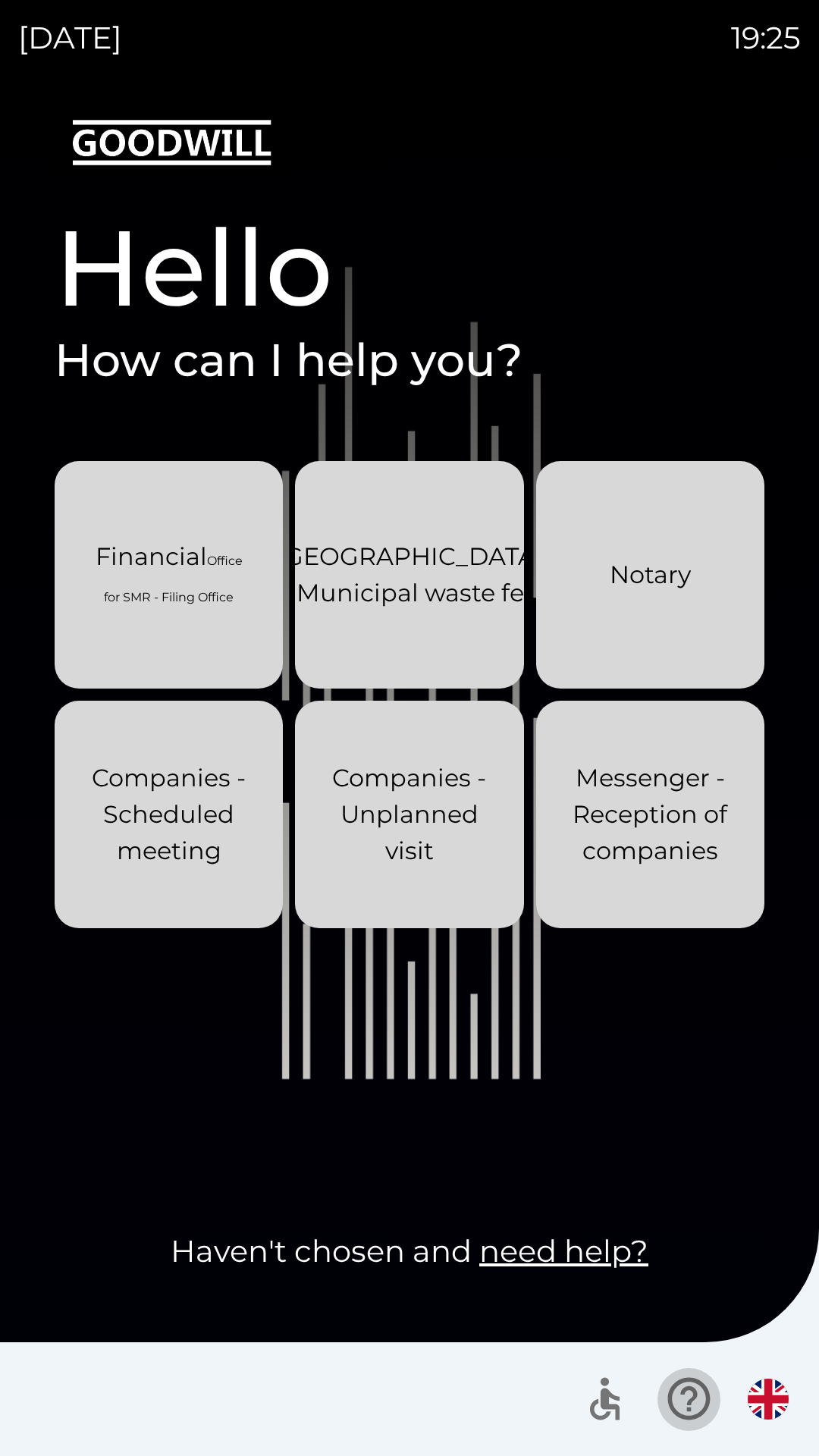
click at [716, 1396] on button "button" at bounding box center [688, 1398] width 63 height 63
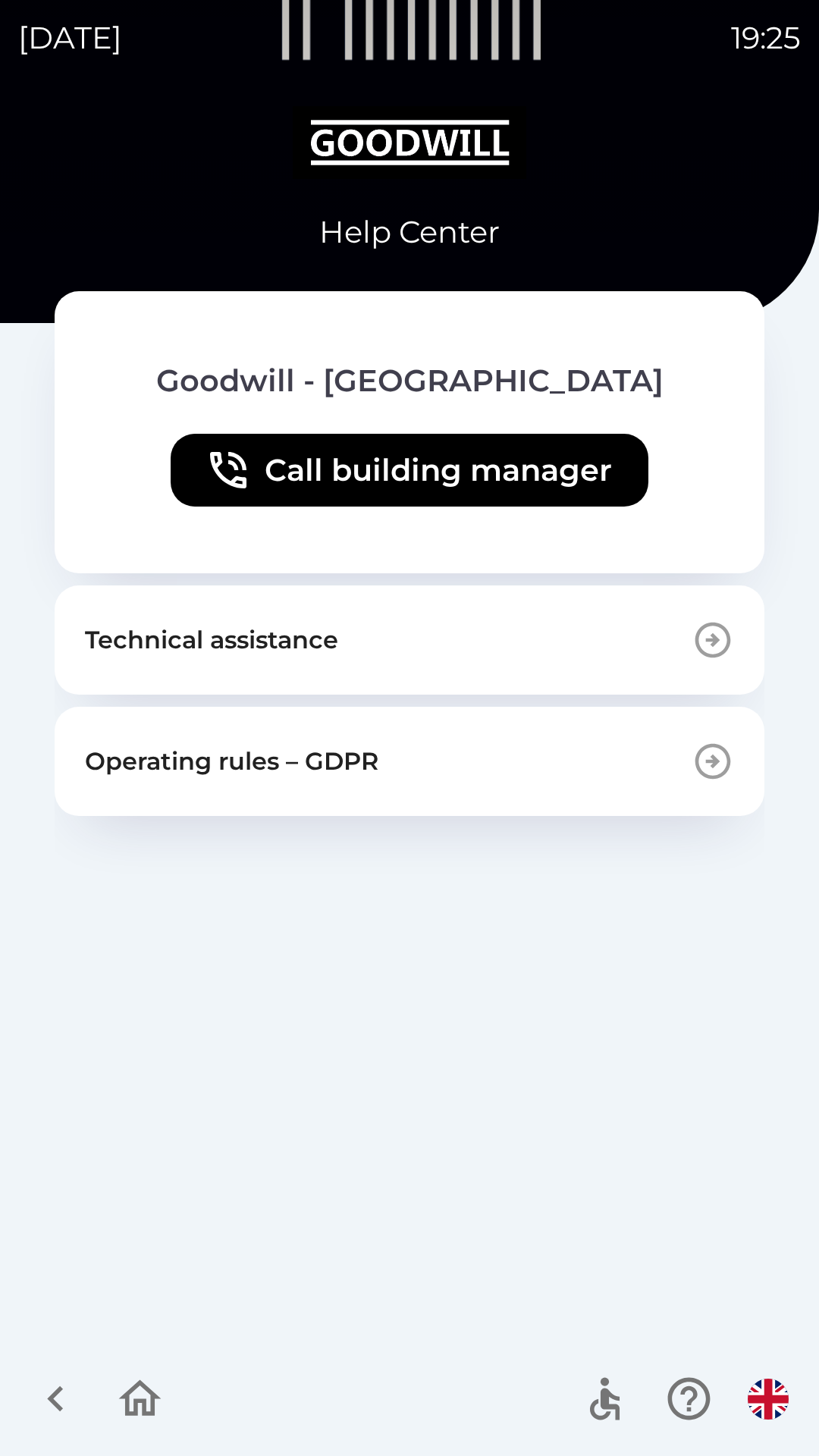
click at [770, 1405] on img "button" at bounding box center [769, 1399] width 41 height 41
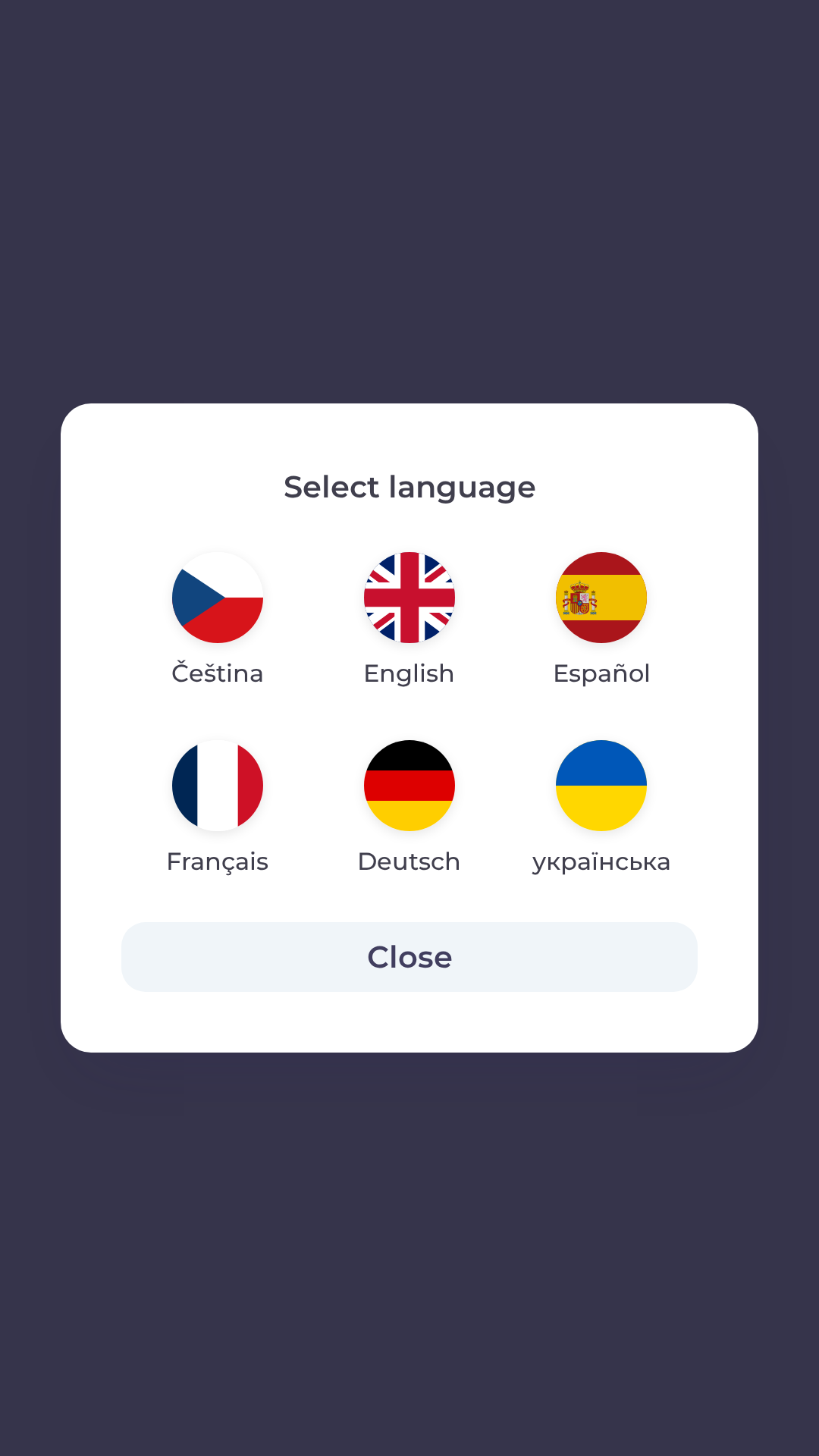
click at [203, 613] on img "button" at bounding box center [218, 598] width 91 height 91
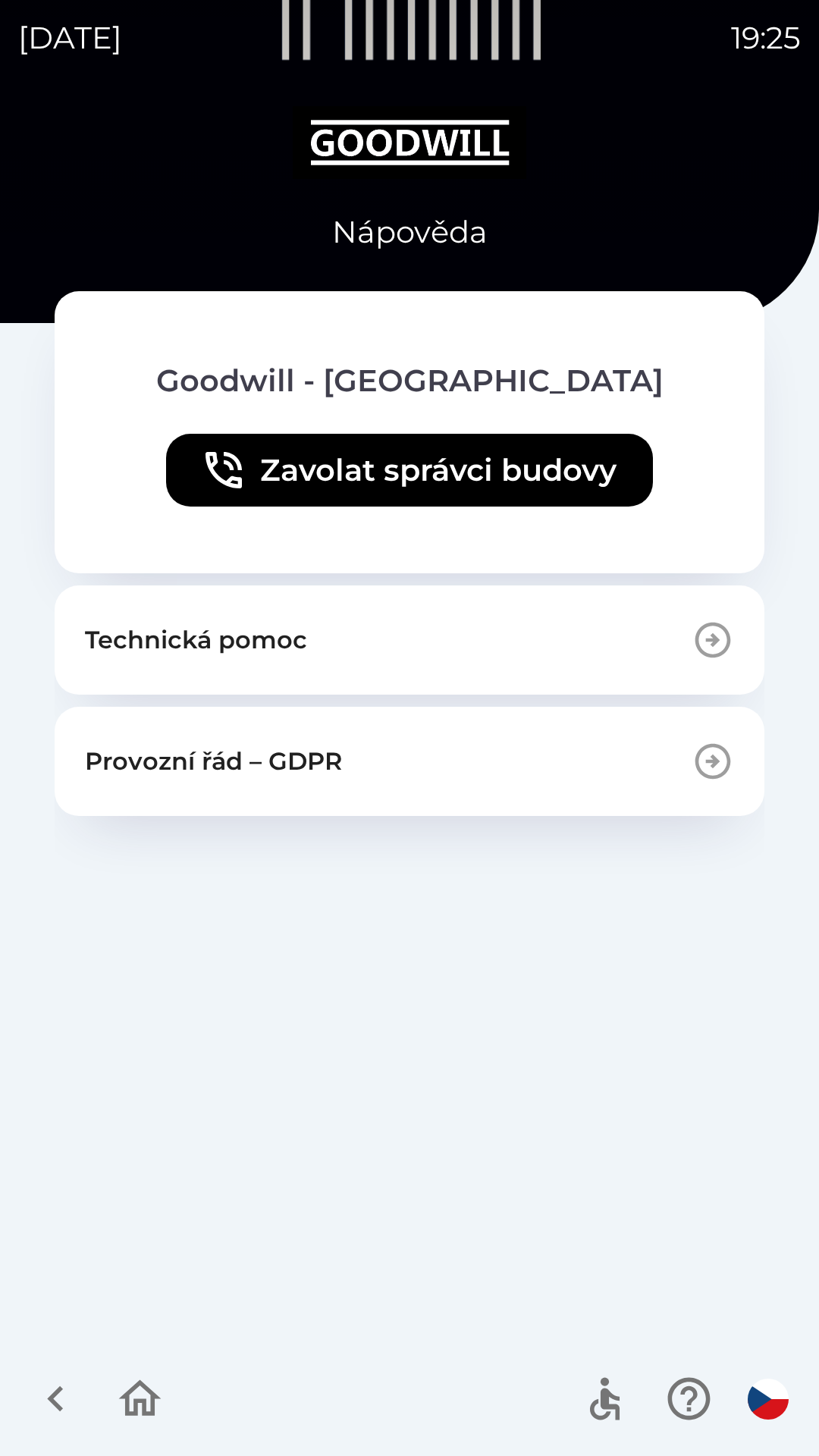
click at [122, 1392] on icon "button" at bounding box center [140, 1398] width 50 height 50
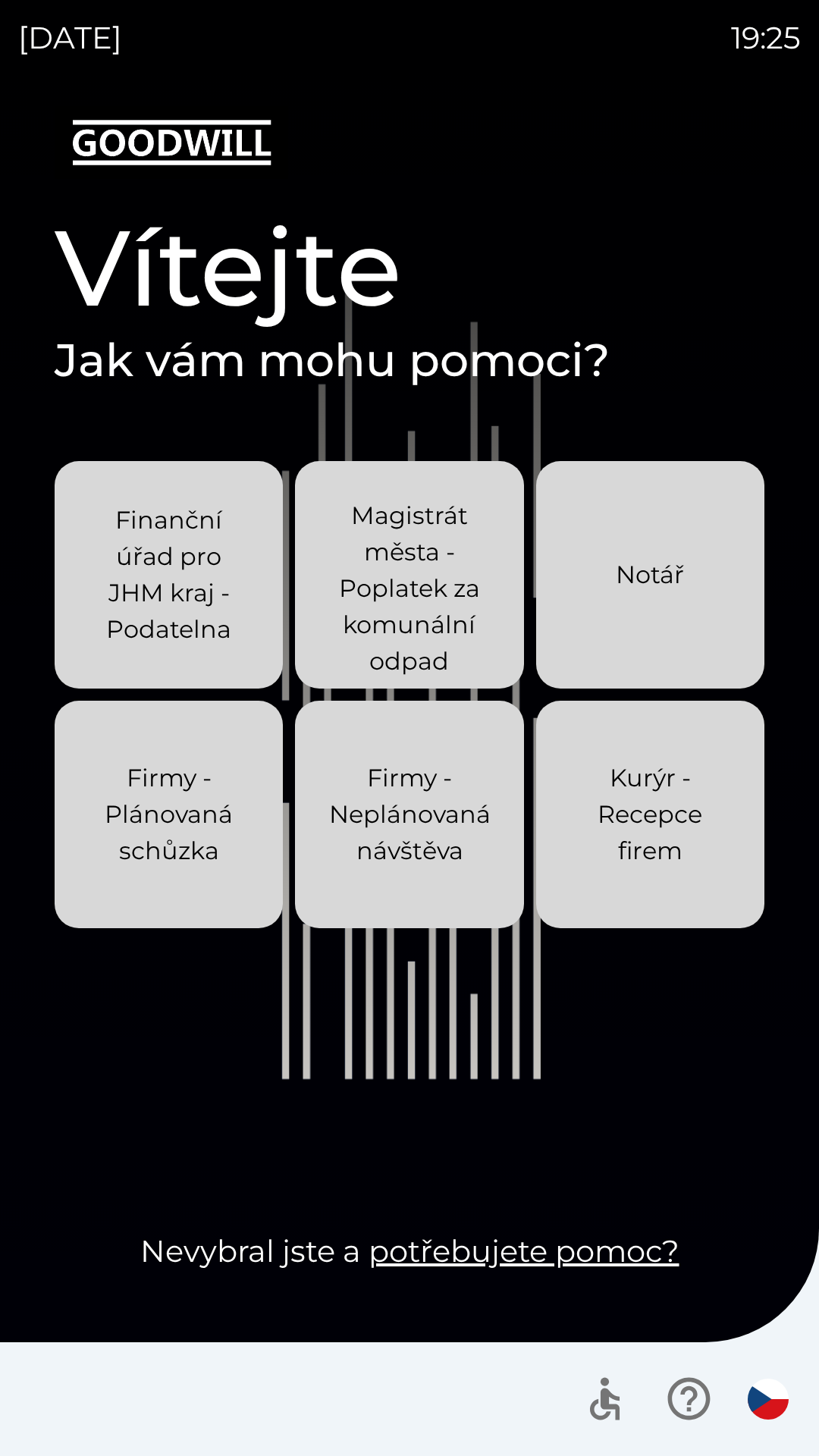
click at [774, 1398] on img "button" at bounding box center [769, 1399] width 41 height 41
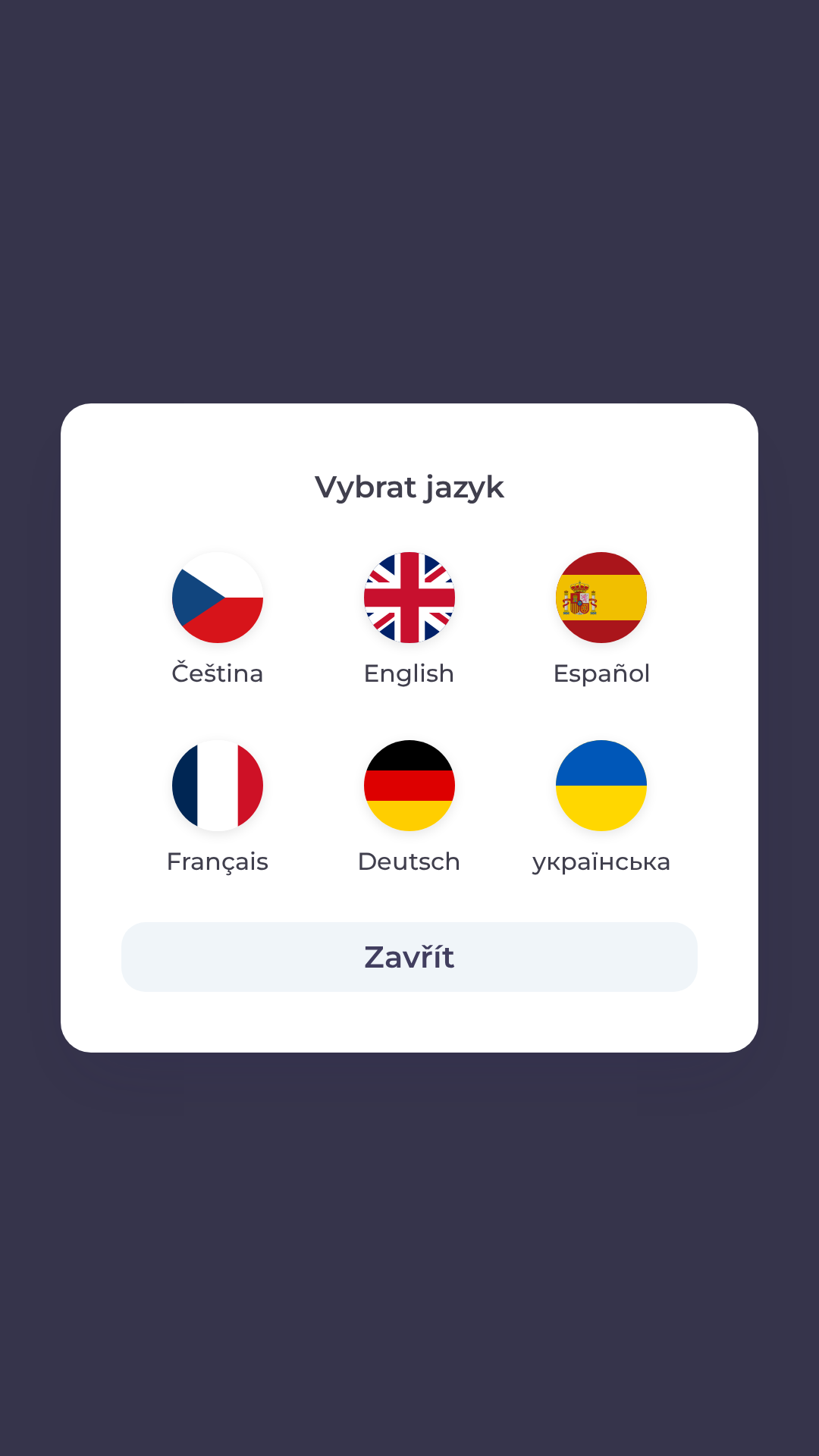
click at [600, 800] on img "button" at bounding box center [602, 786] width 91 height 91
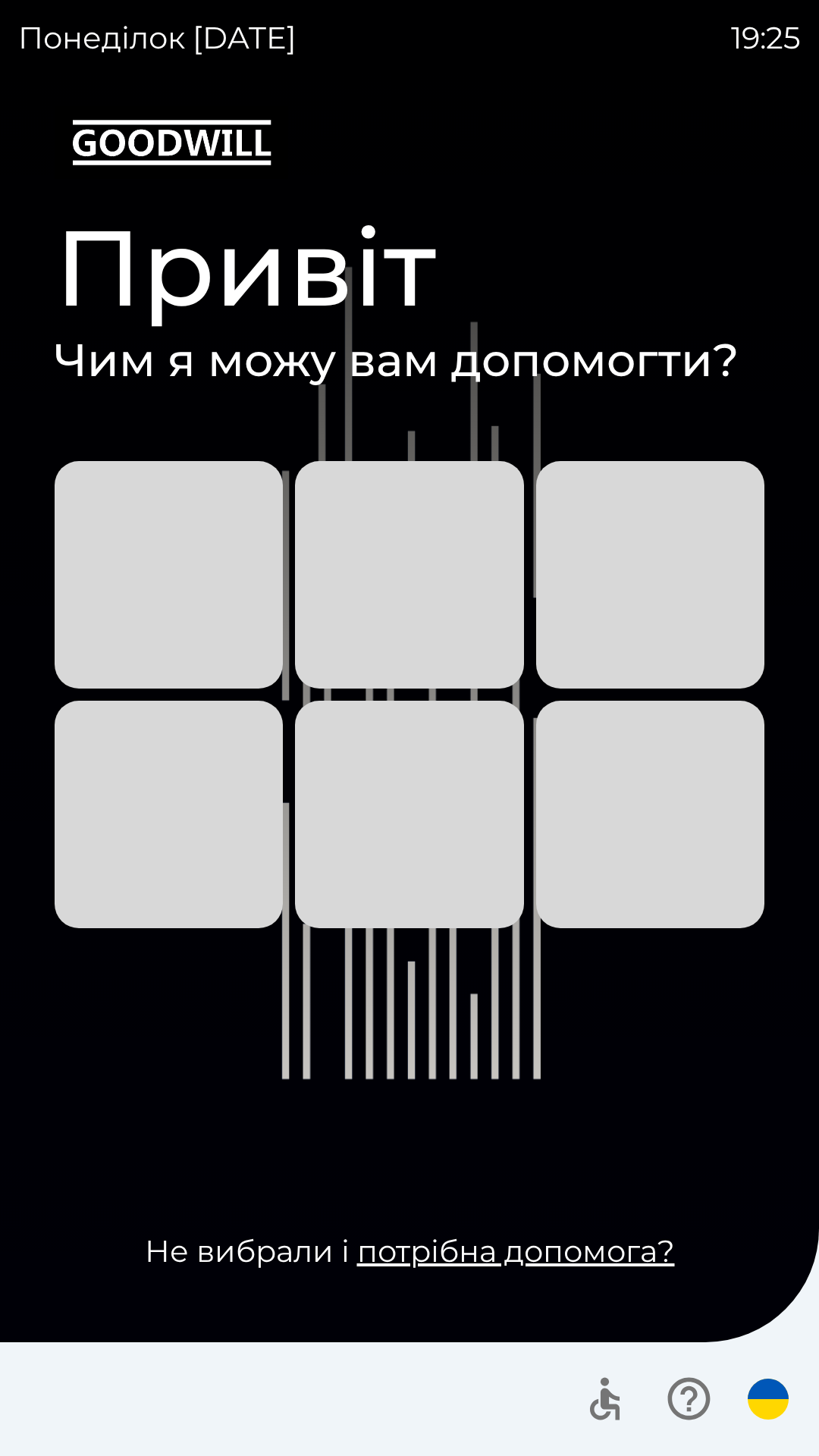
click at [768, 1396] on img "button" at bounding box center [769, 1399] width 41 height 41
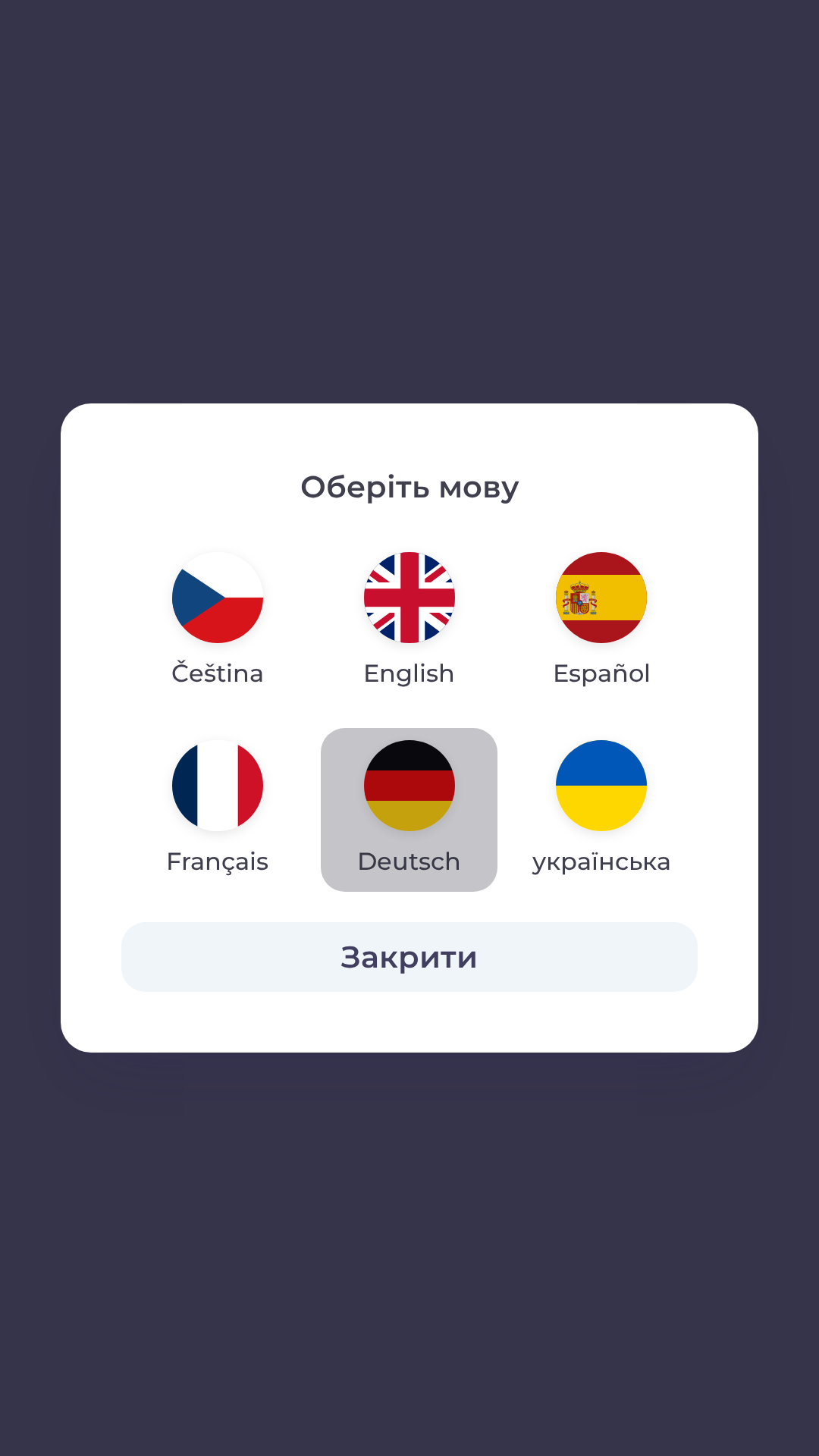
click at [428, 800] on img "button" at bounding box center [410, 786] width 91 height 91
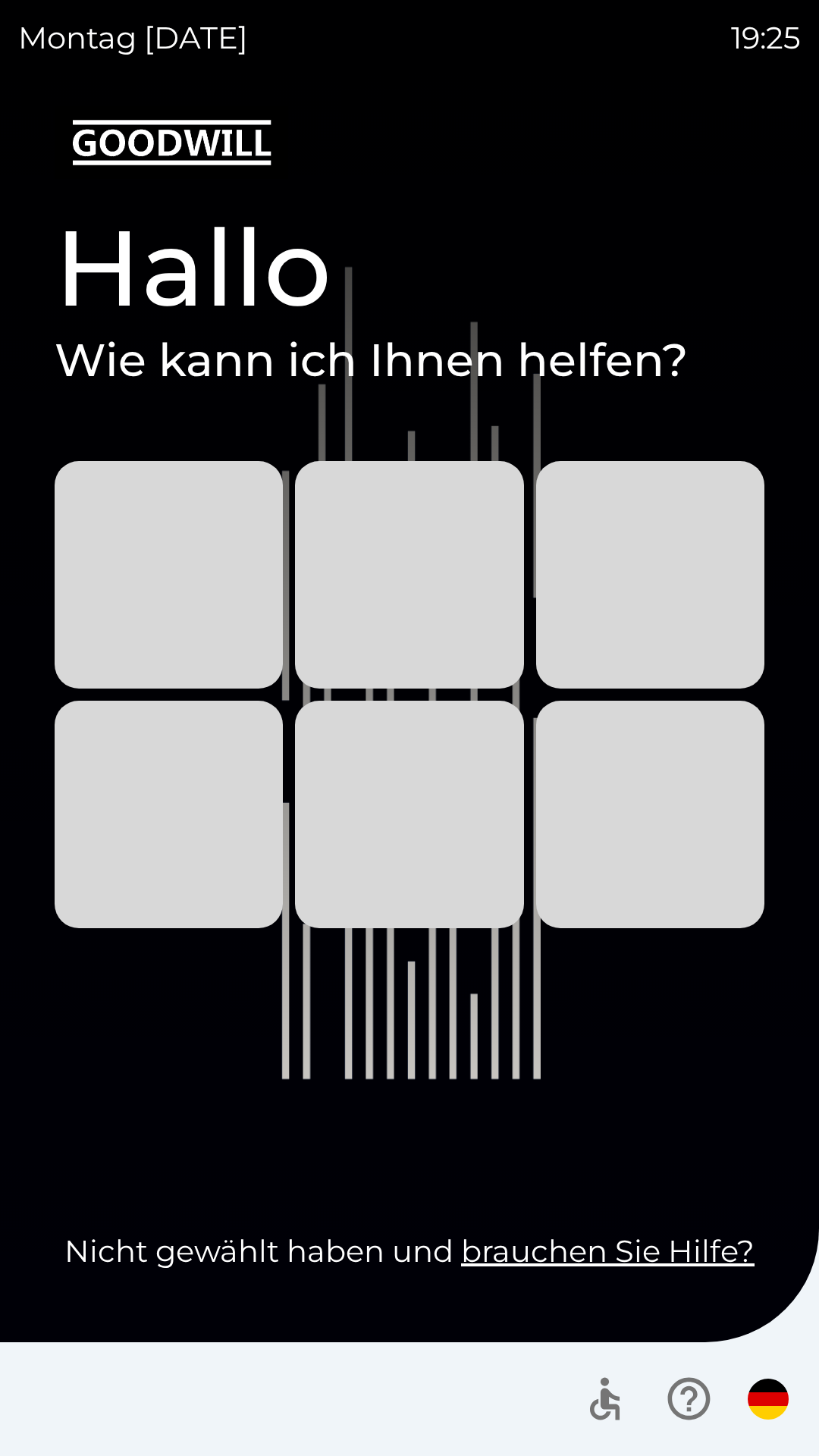
click at [779, 1404] on img "button" at bounding box center [769, 1399] width 41 height 41
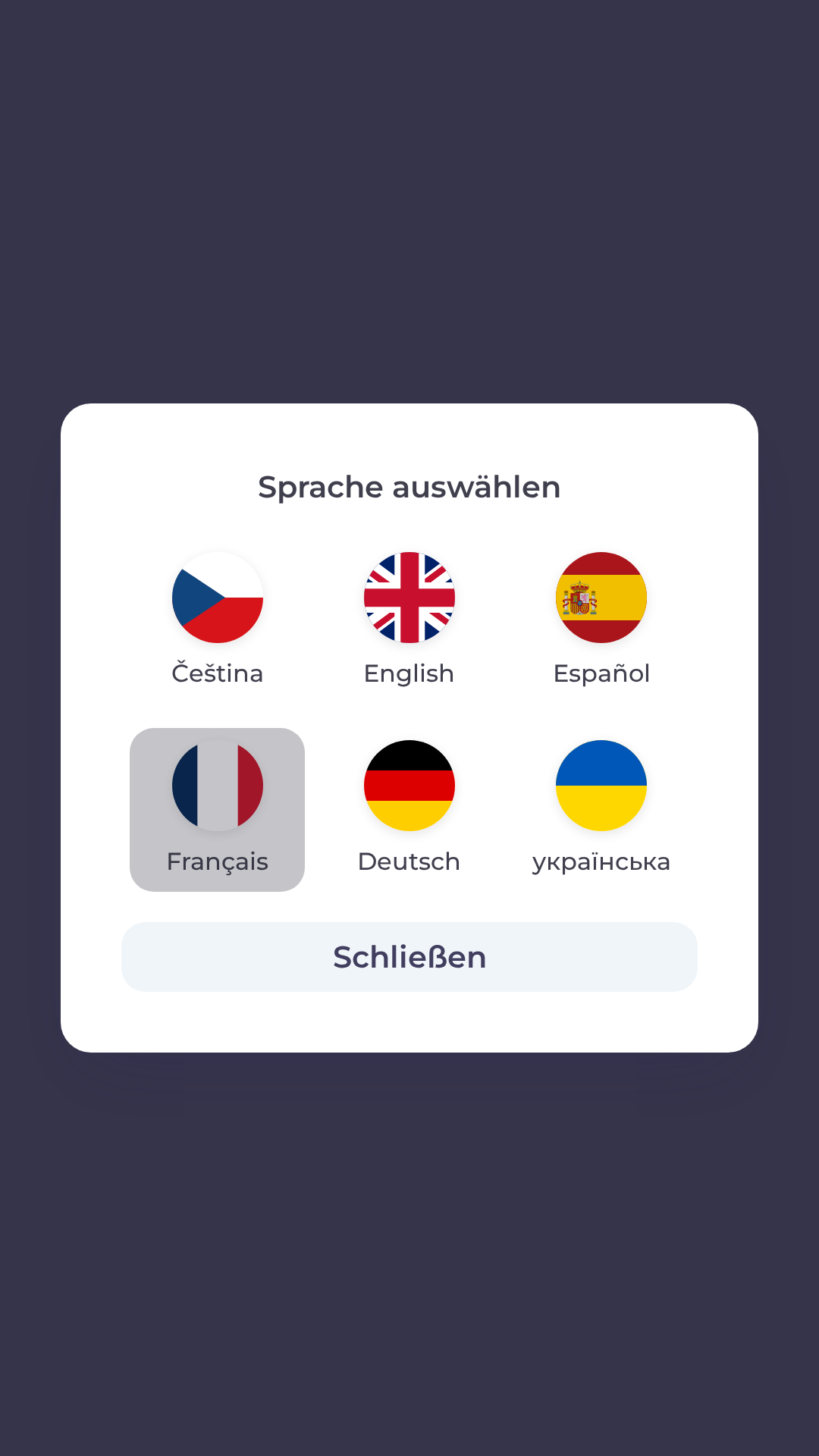
click at [246, 800] on img "button" at bounding box center [218, 786] width 91 height 91
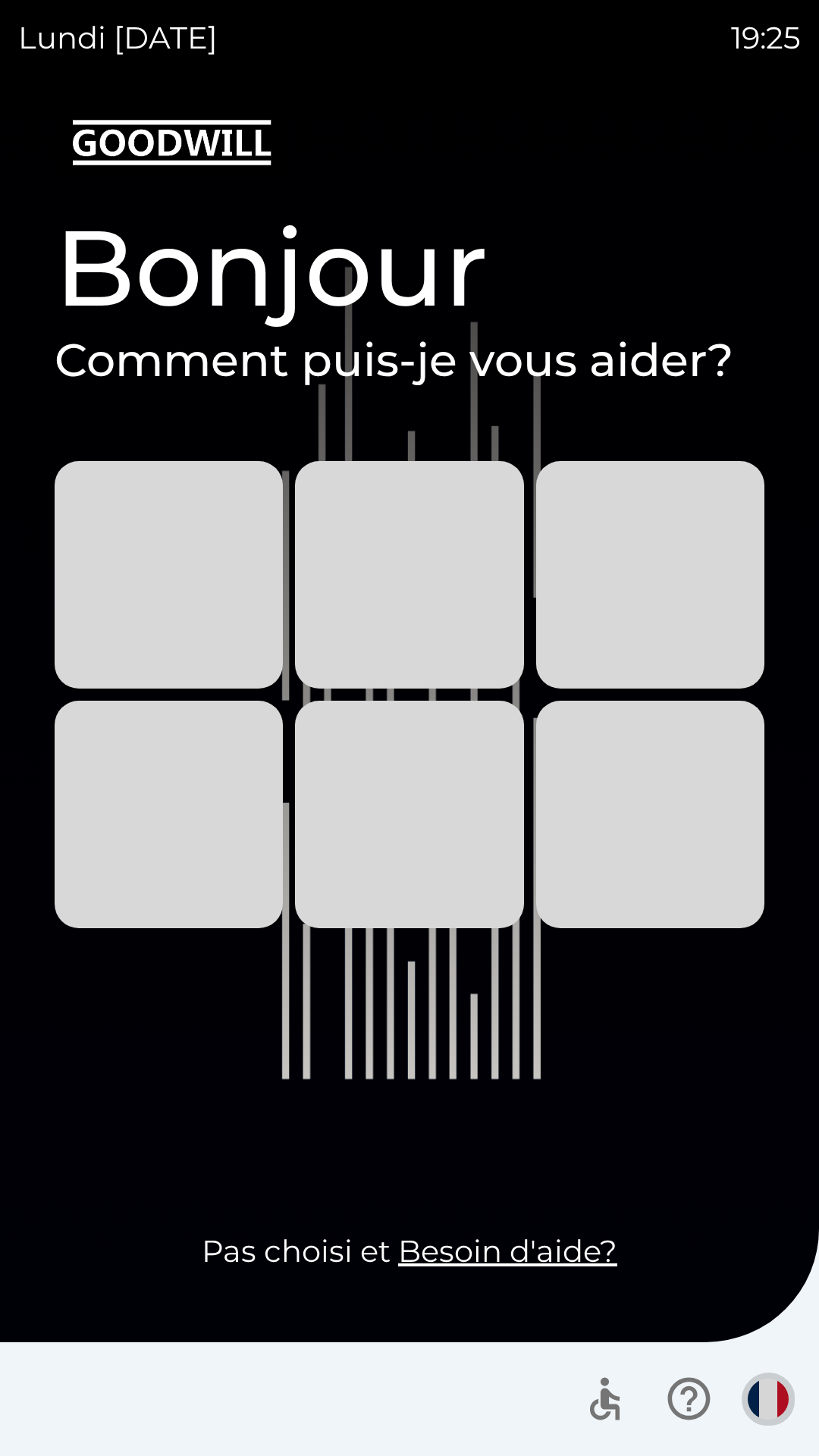
click at [791, 1398] on button "button" at bounding box center [768, 1398] width 53 height 53
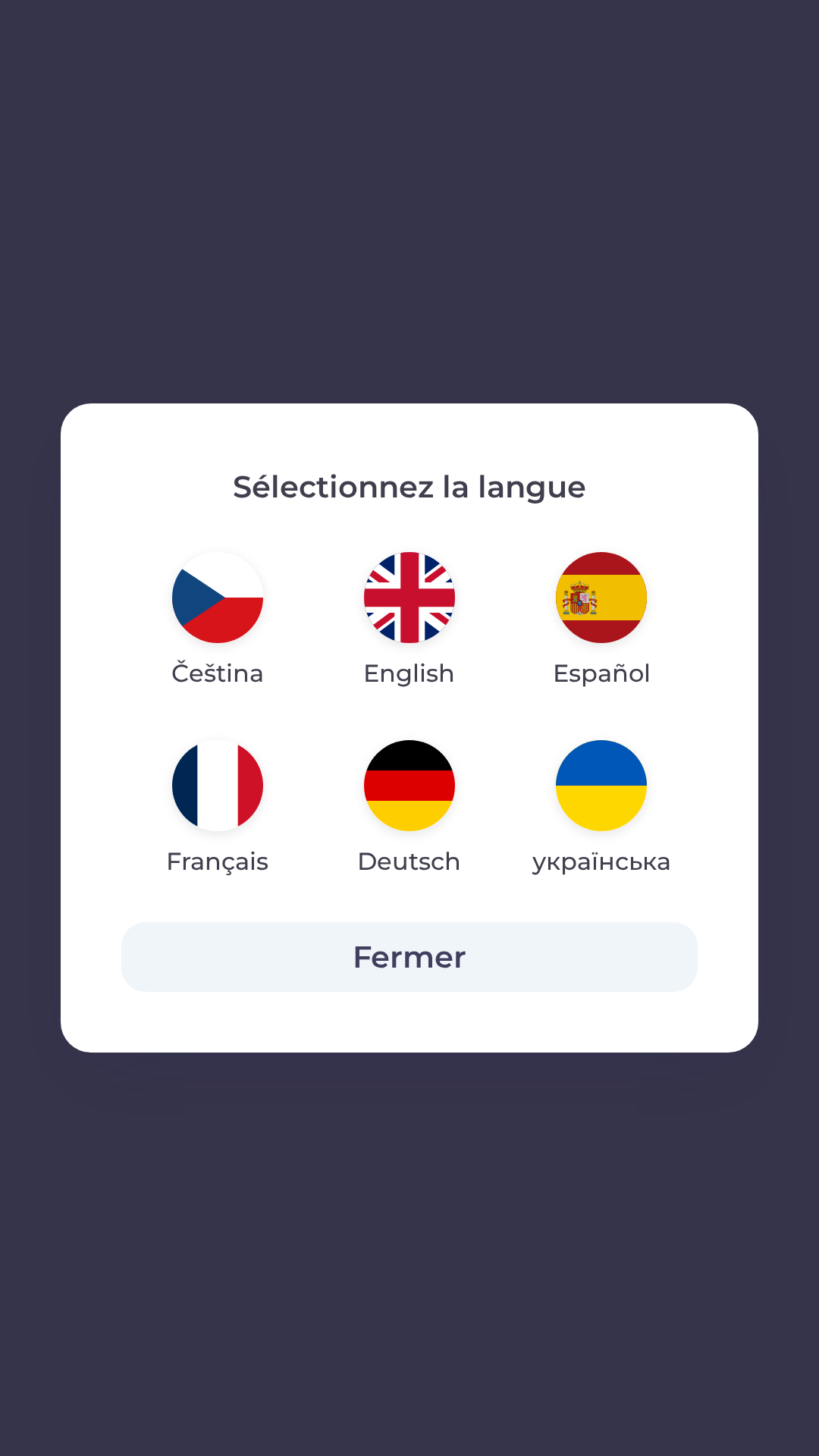
click at [612, 622] on img "button" at bounding box center [602, 598] width 91 height 91
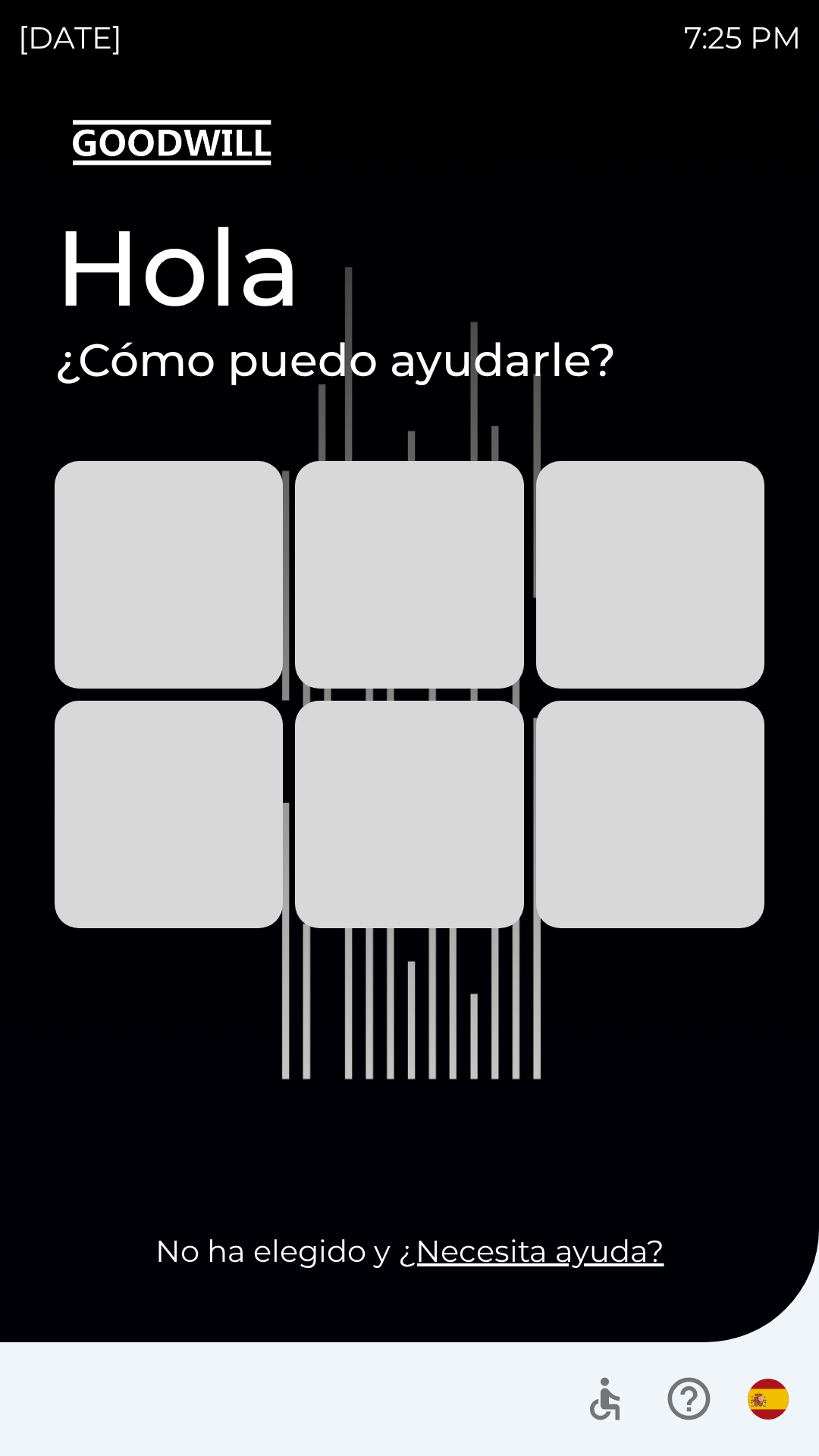
click at [772, 1394] on img "button" at bounding box center [769, 1399] width 41 height 41
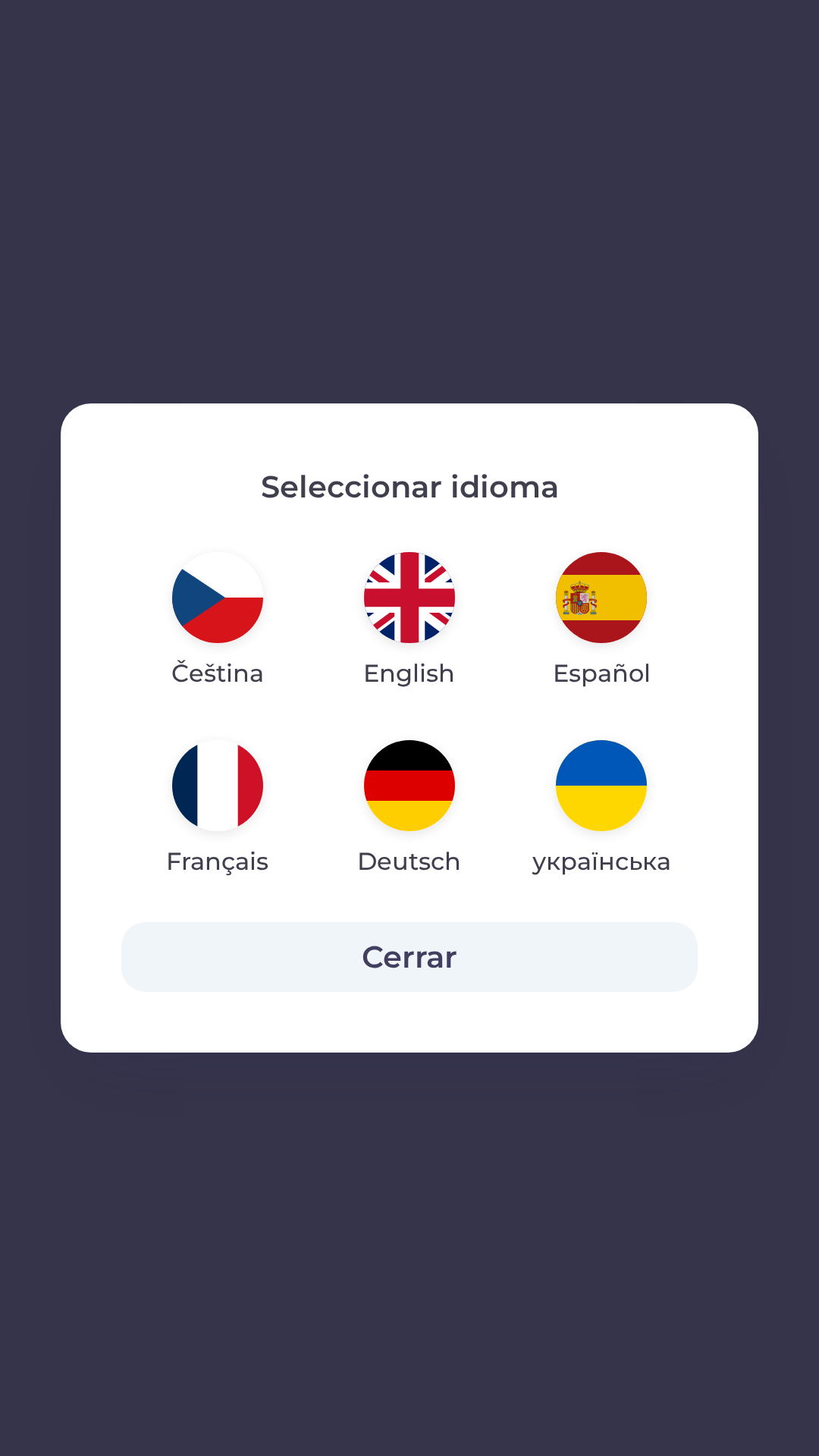
click at [429, 616] on img "button" at bounding box center [410, 598] width 91 height 91
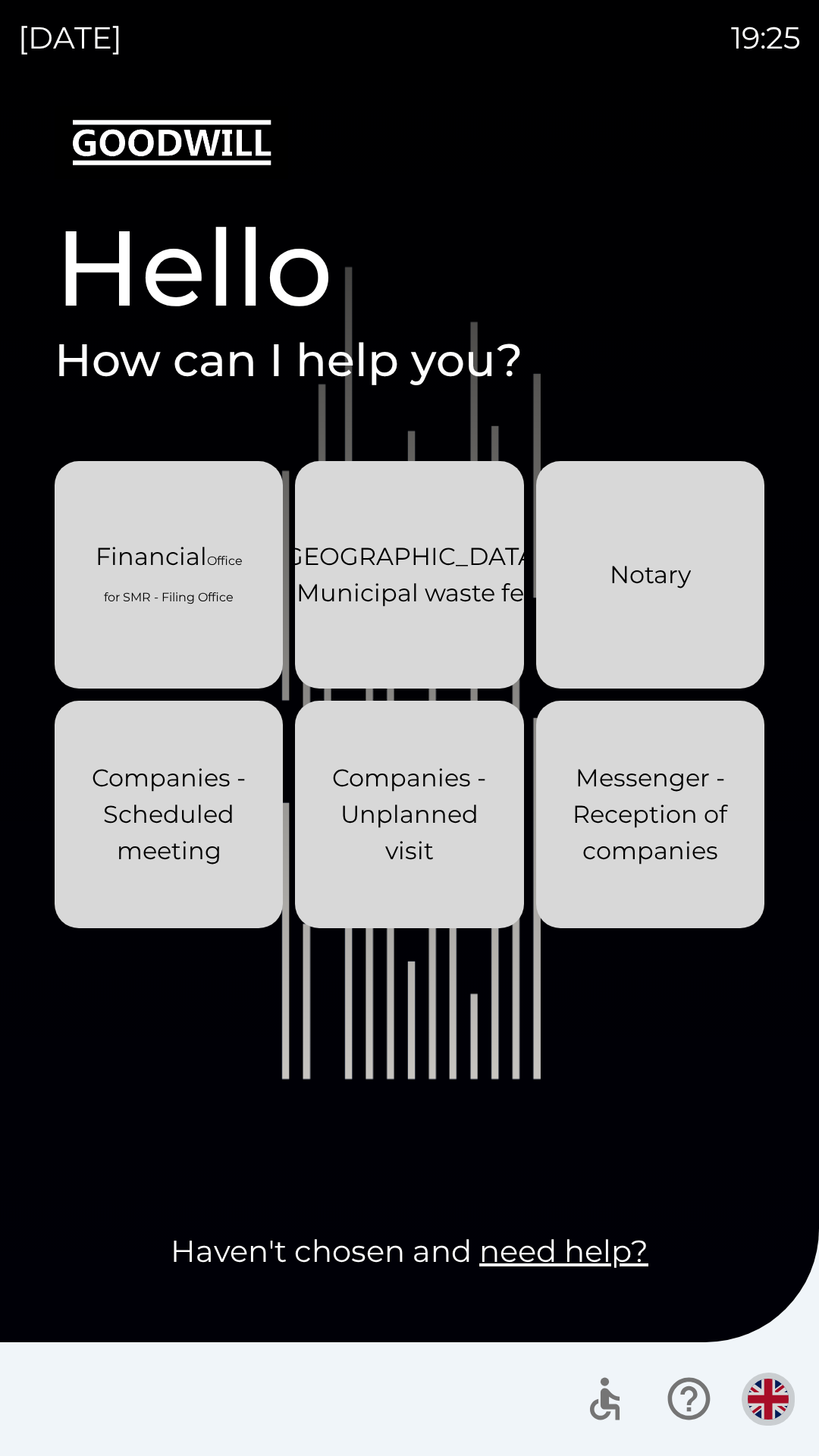
click at [781, 1393] on img "button" at bounding box center [769, 1399] width 41 height 41
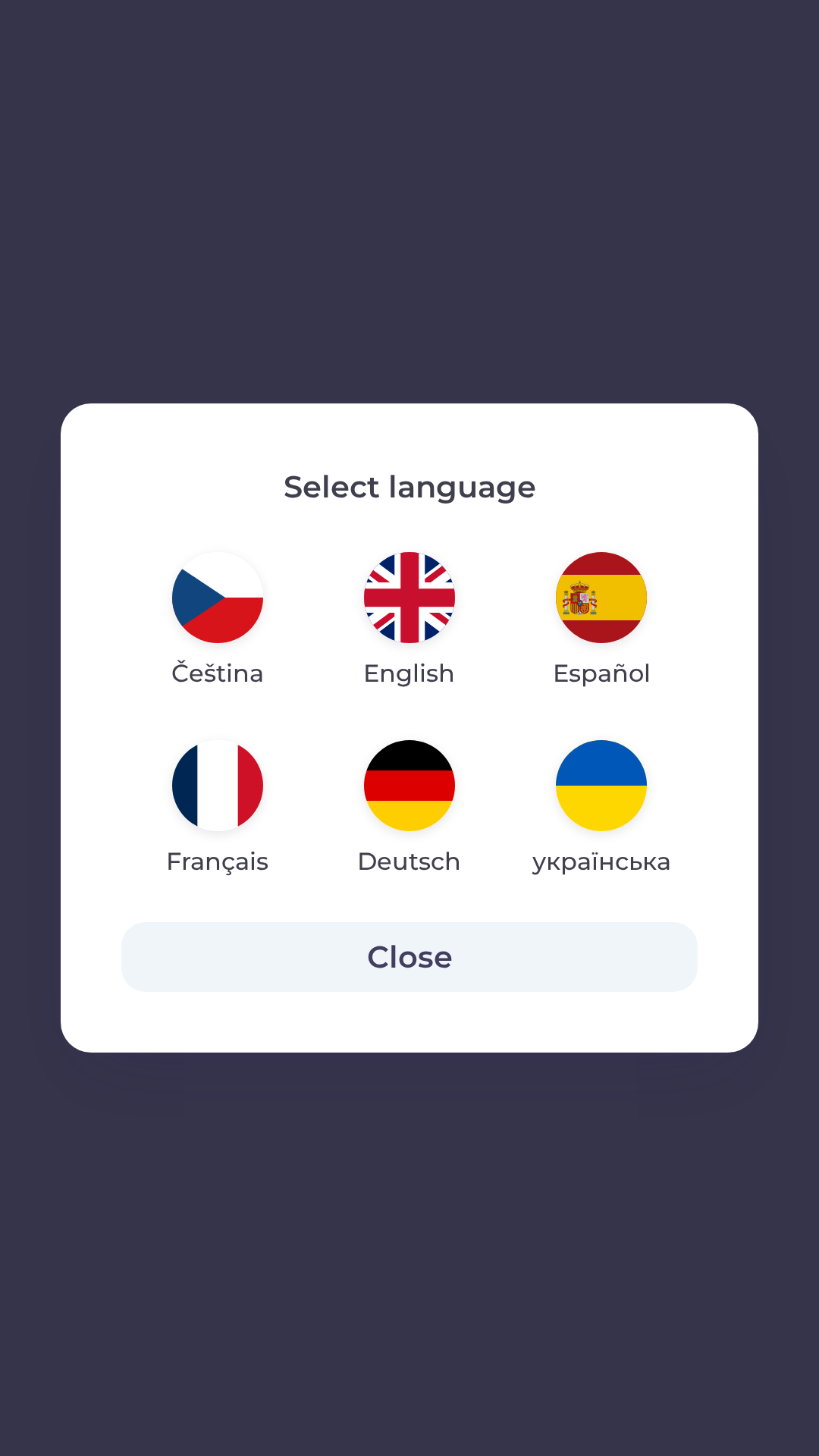
click at [227, 631] on img "button" at bounding box center [218, 598] width 91 height 91
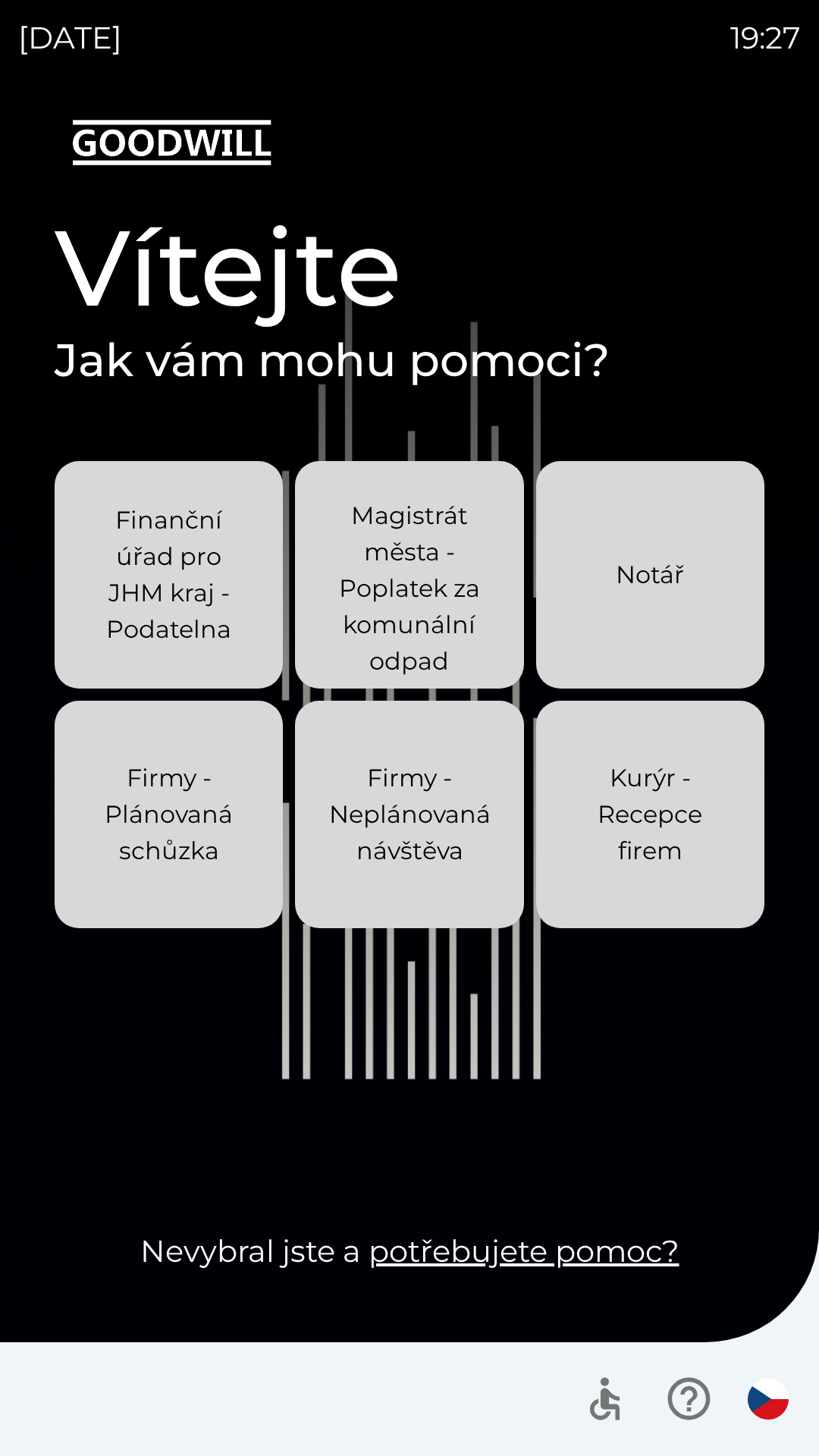
click at [619, 582] on p "Notář" at bounding box center [649, 574] width 68 height 37
click at [415, 573] on p "Magistrát města - Poplatek za komunální odpad" at bounding box center [409, 588] width 155 height 182
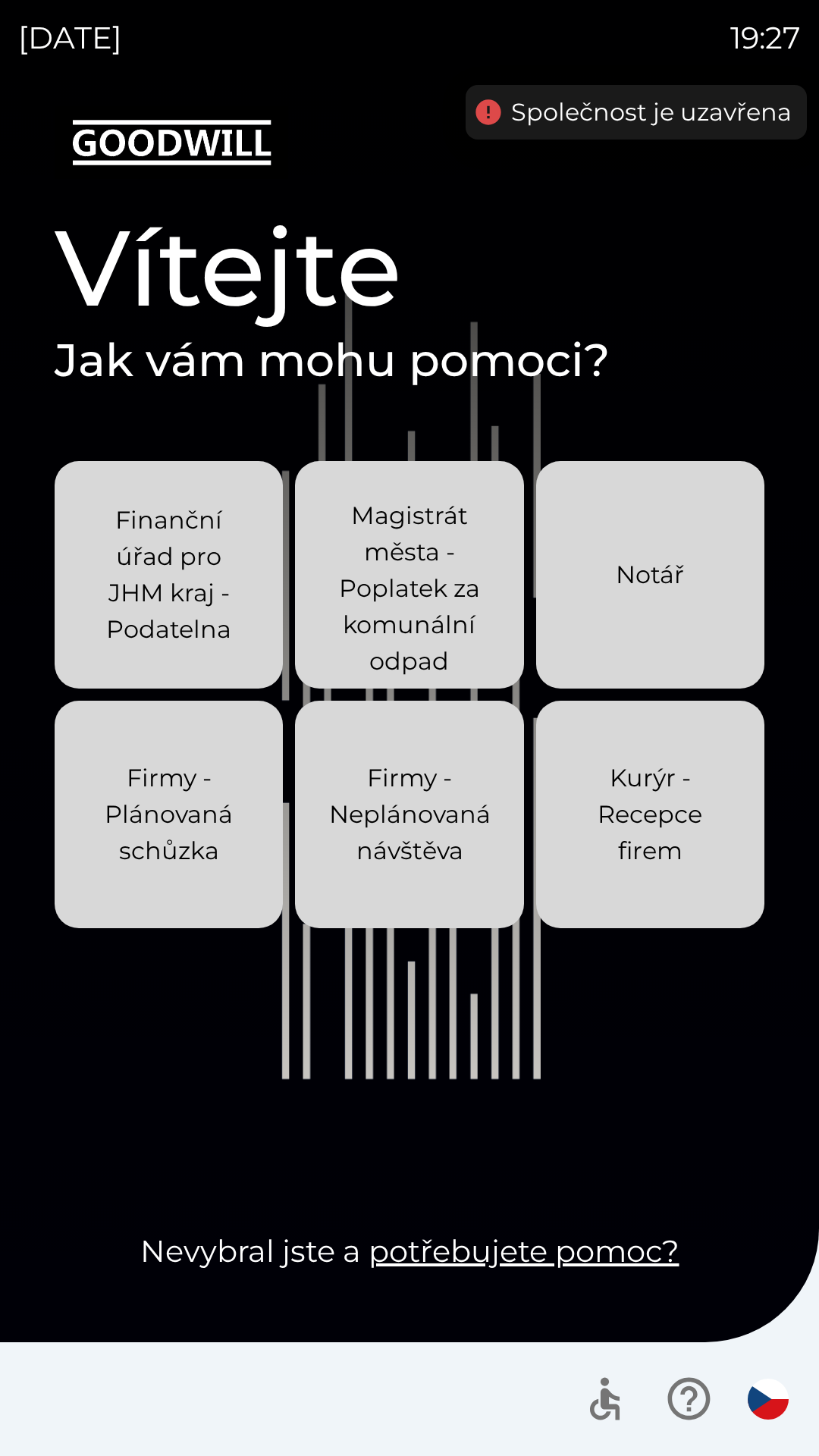
click at [164, 606] on p "Finanční úřad pro JHM kraj - Podatelna" at bounding box center [169, 574] width 155 height 145
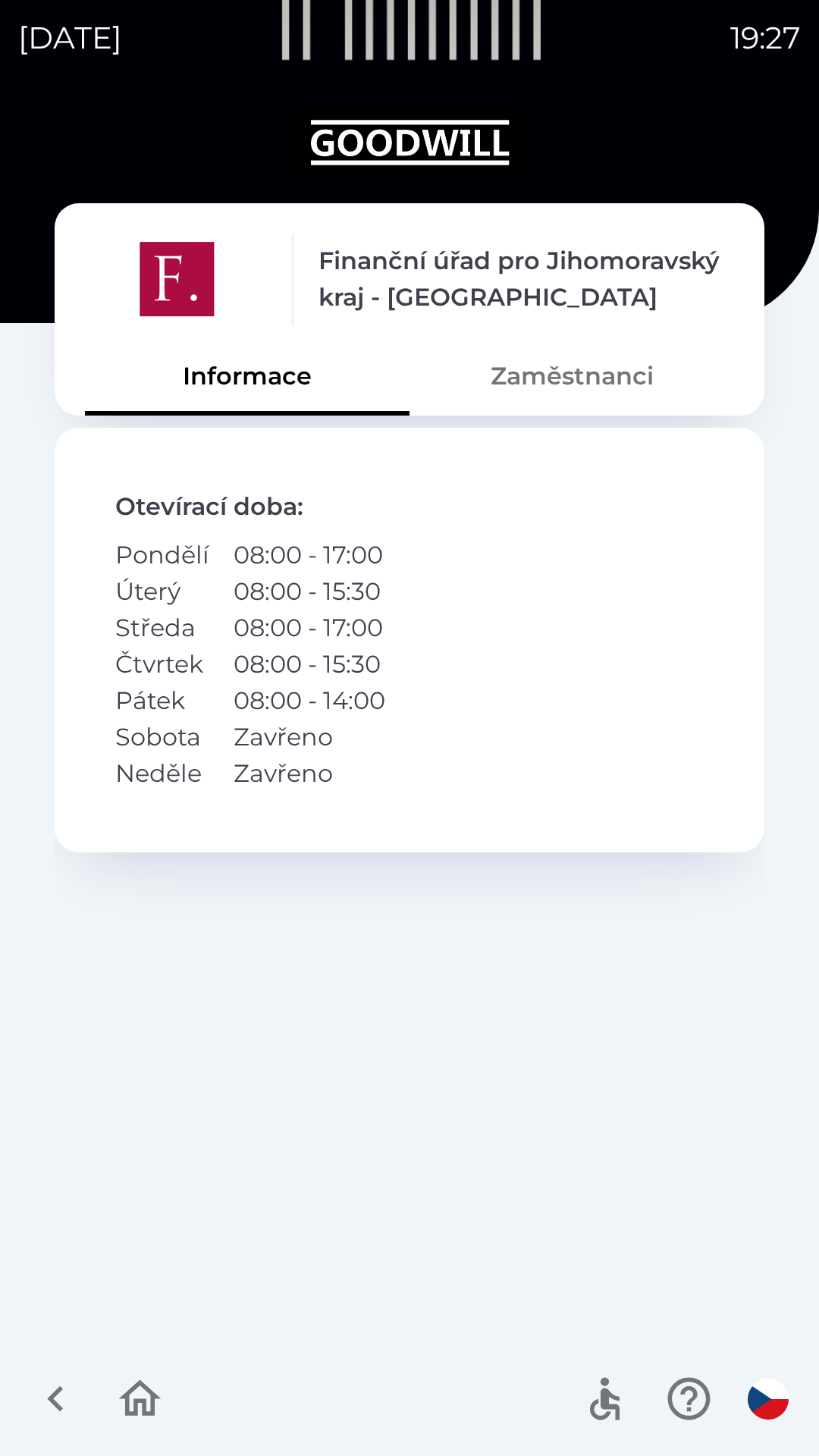
click at [39, 1404] on icon "button" at bounding box center [55, 1398] width 50 height 50
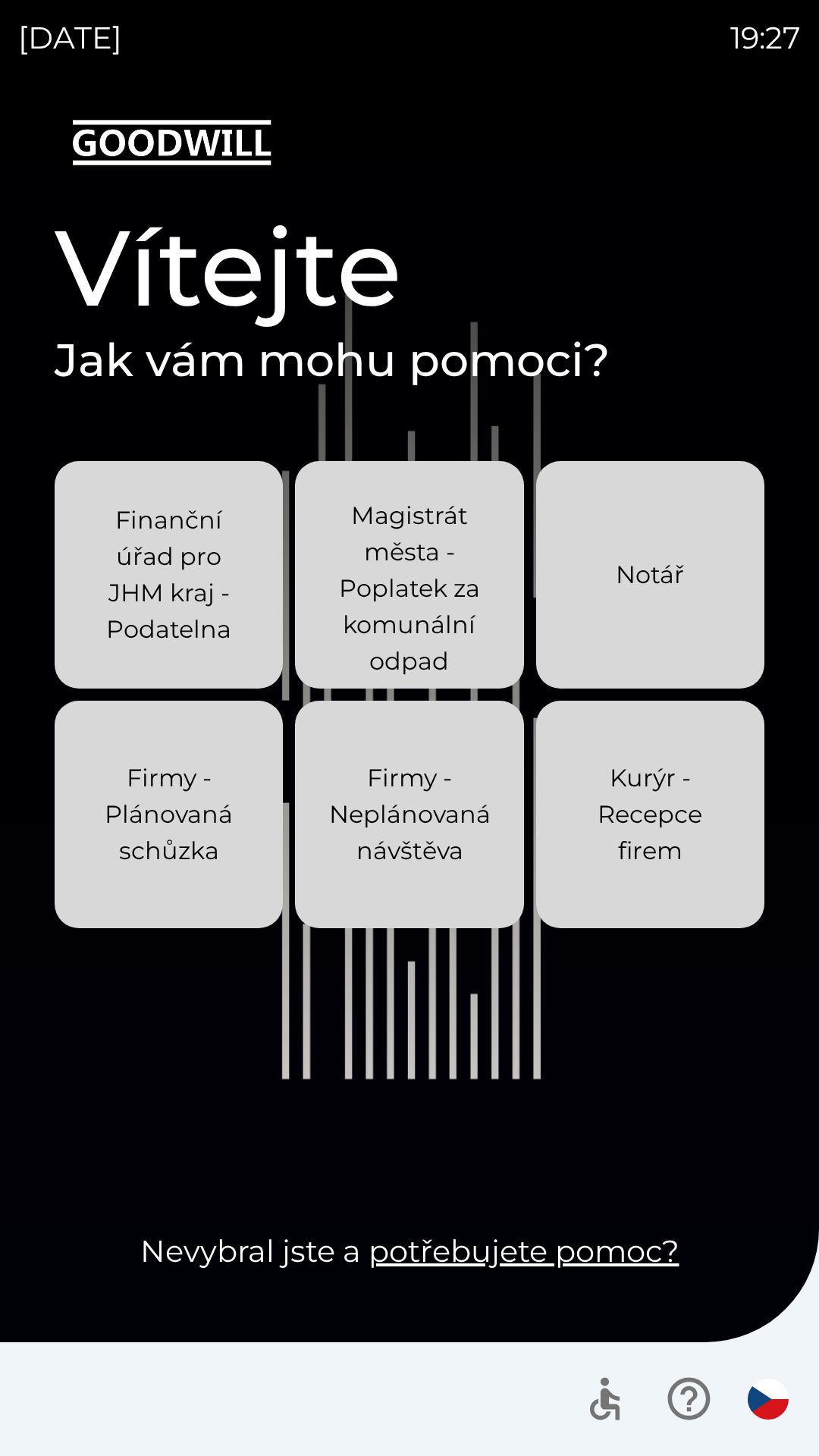
click at [184, 573] on p "Finanční úřad pro JHM kraj - Podatelna" at bounding box center [169, 574] width 155 height 145
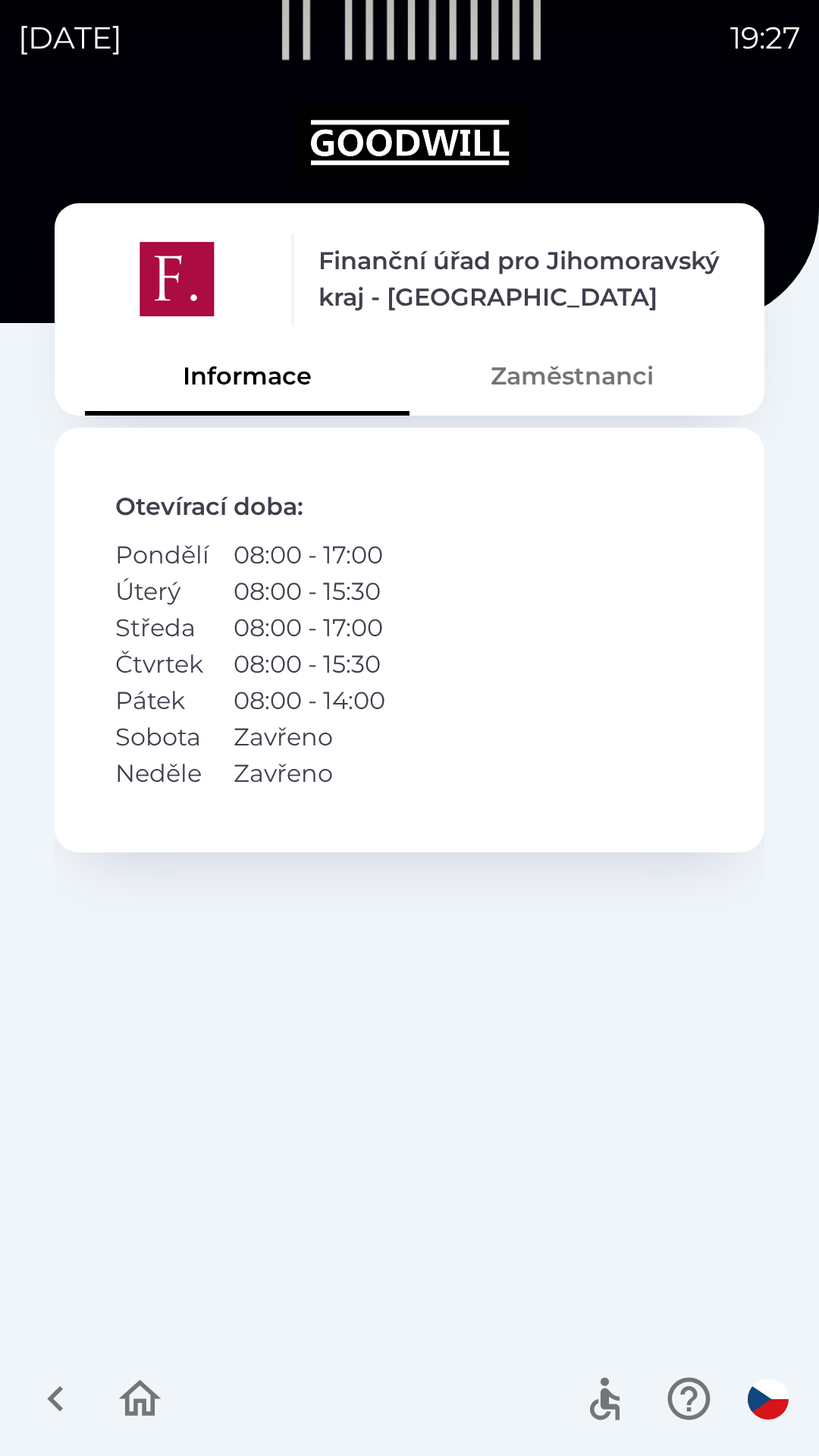
click at [526, 384] on button "Zaměstnanci" at bounding box center [572, 376] width 325 height 54
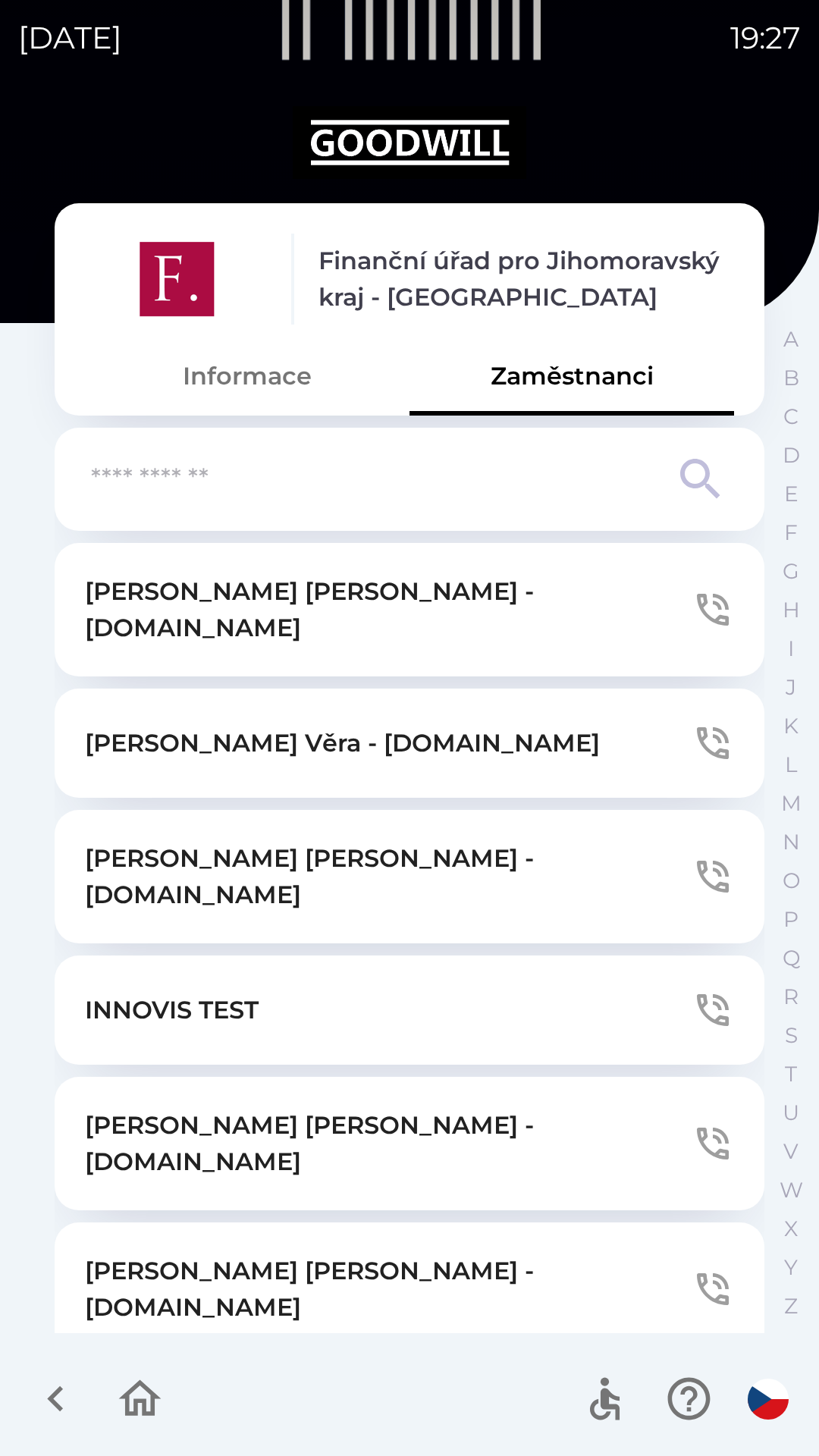
click at [40, 1376] on icon "button" at bounding box center [55, 1398] width 50 height 50
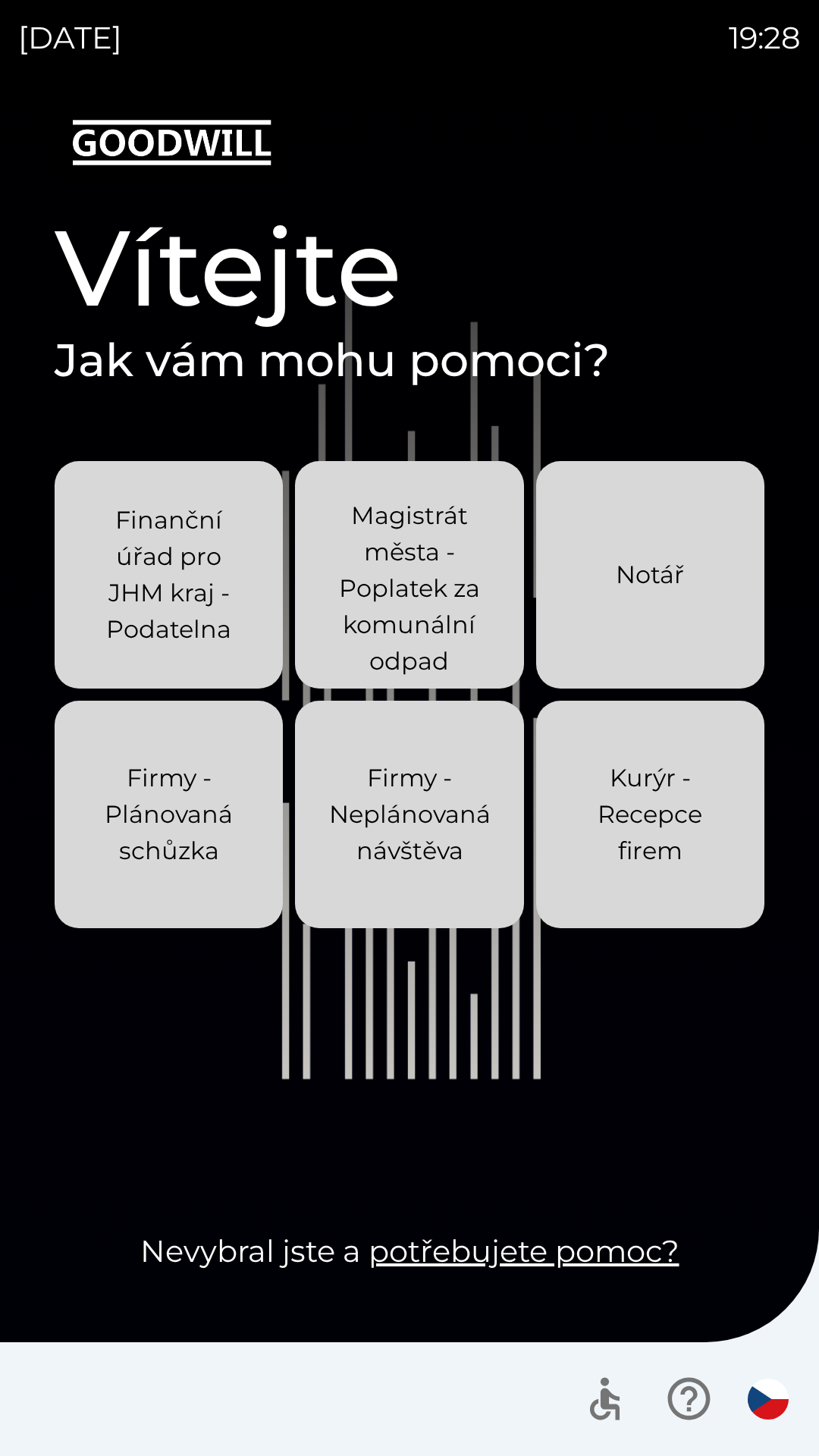
click at [389, 824] on p "Firmy - Neplánovaná návštěva" at bounding box center [410, 814] width 162 height 109
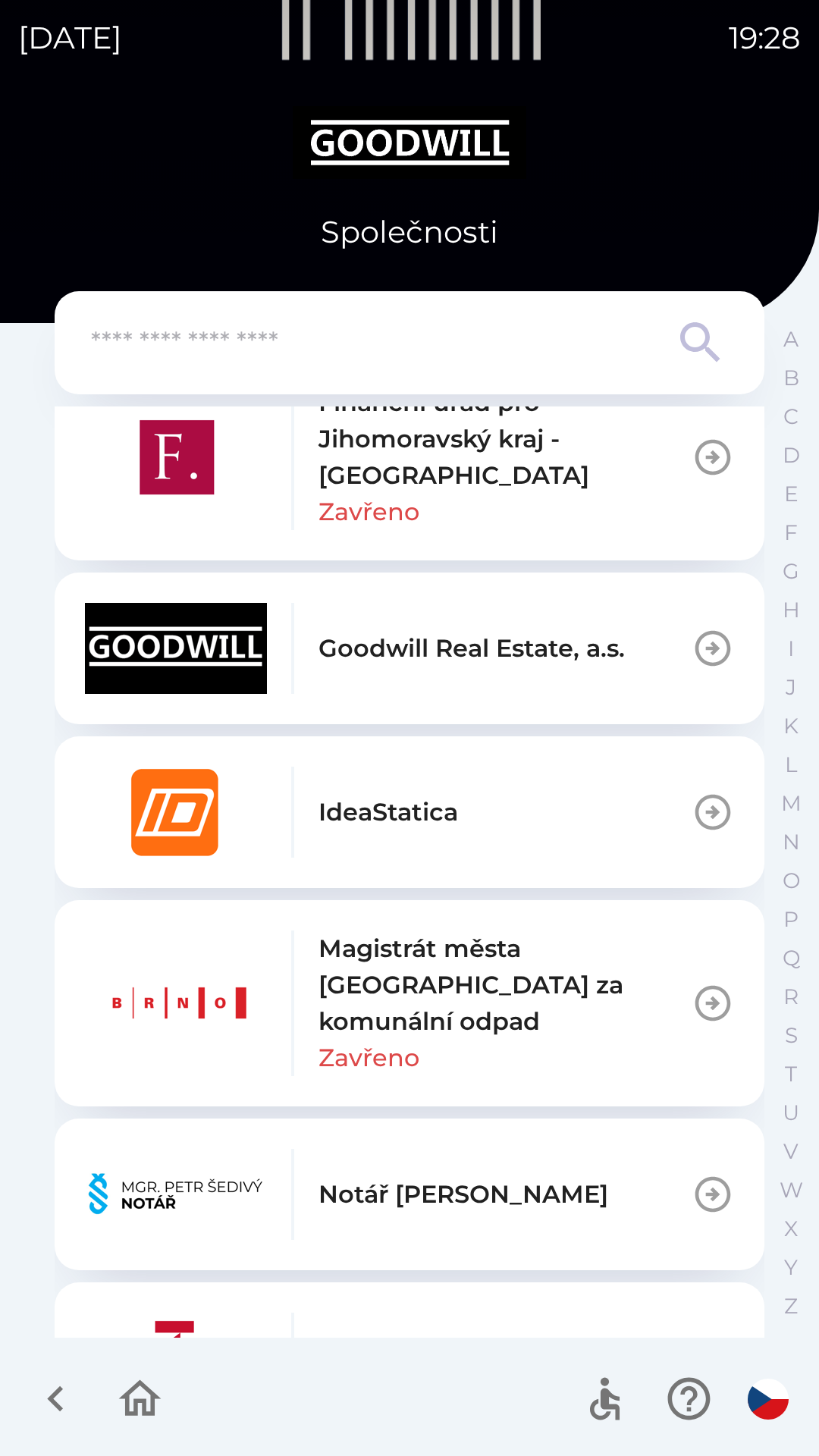
scroll to position [713, 0]
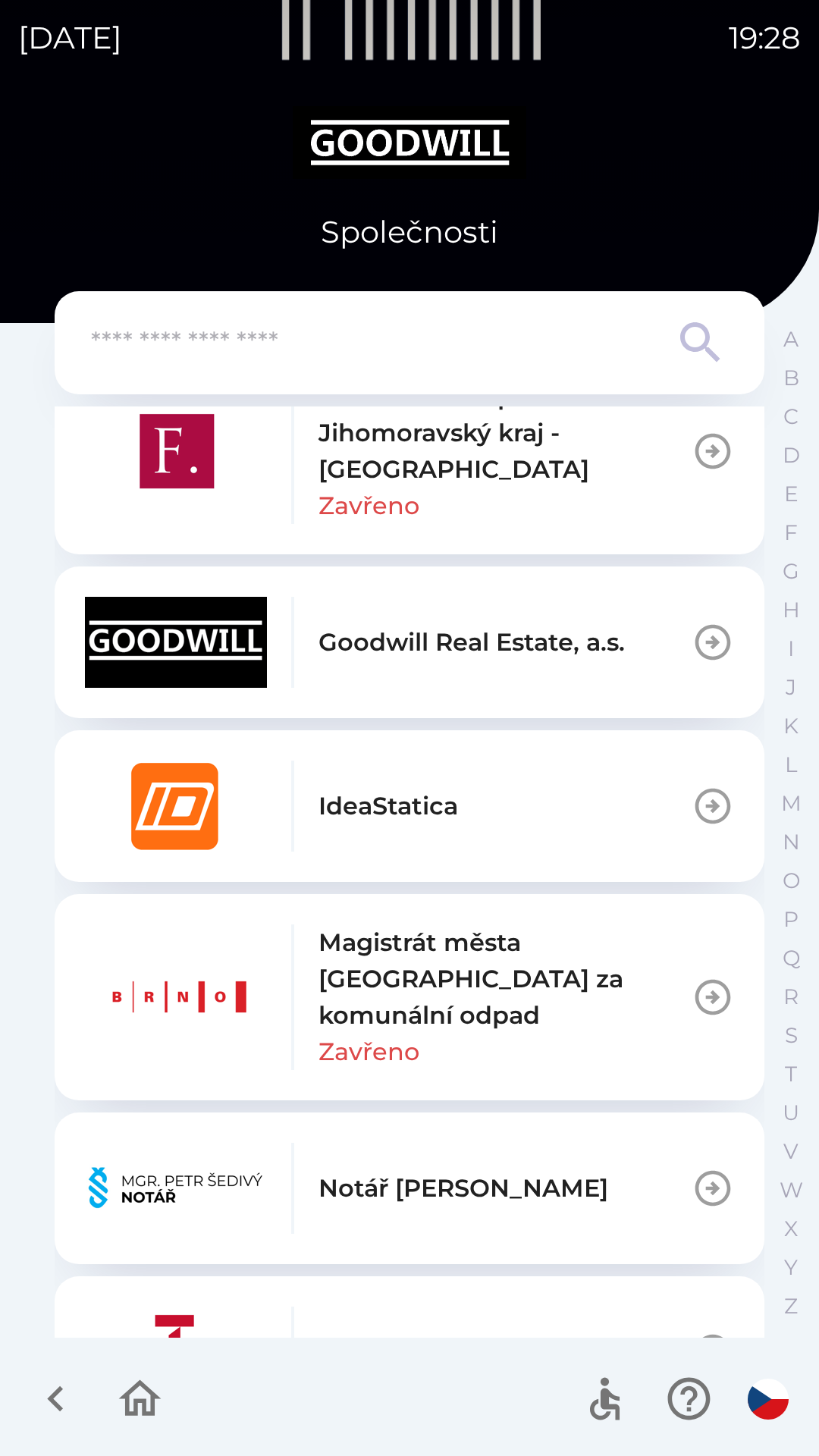
click at [389, 639] on p "Goodwill Real Estate, a.s." at bounding box center [472, 642] width 306 height 37
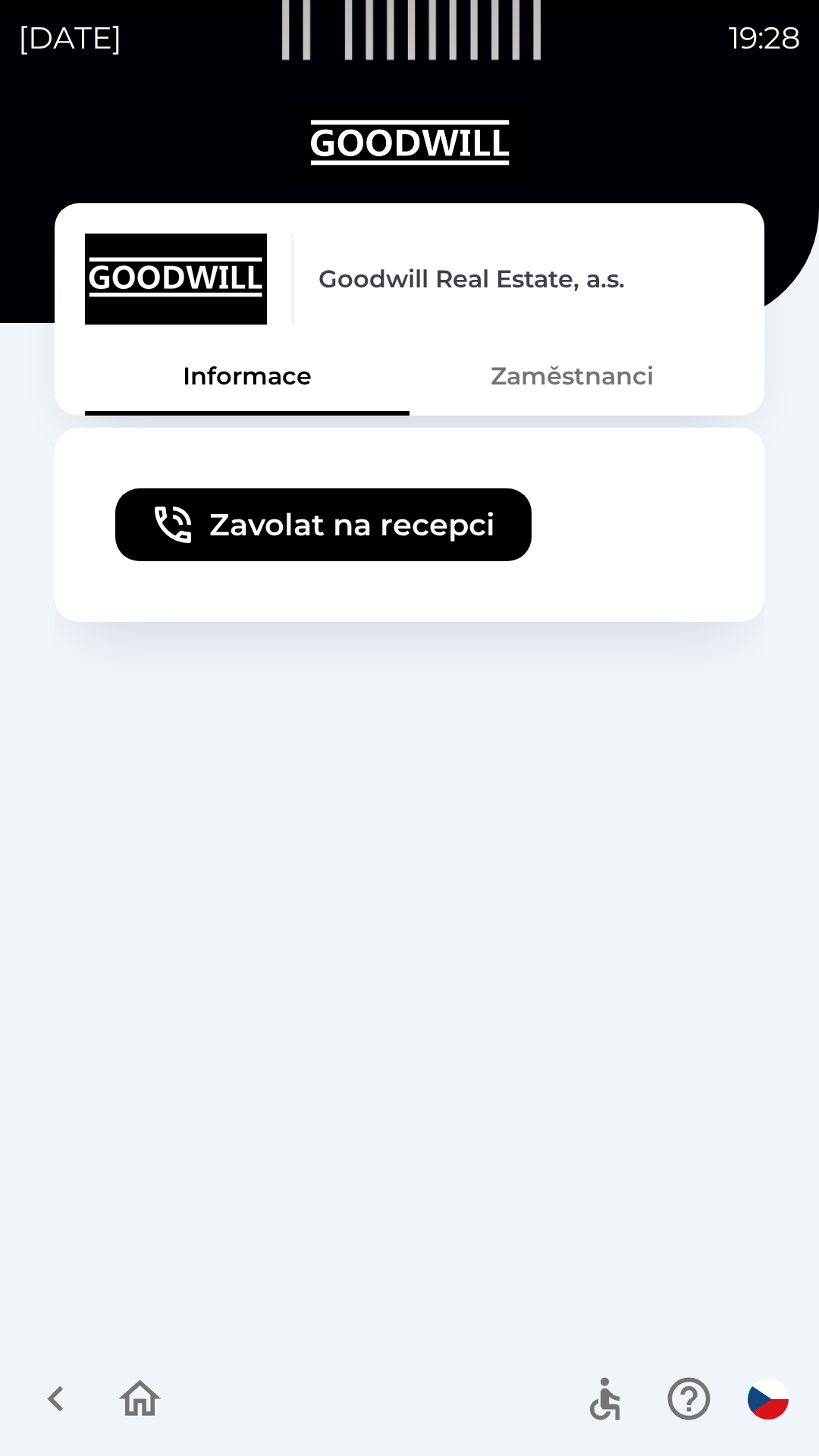
click at [539, 371] on button "Zaměstnanci" at bounding box center [572, 376] width 325 height 54
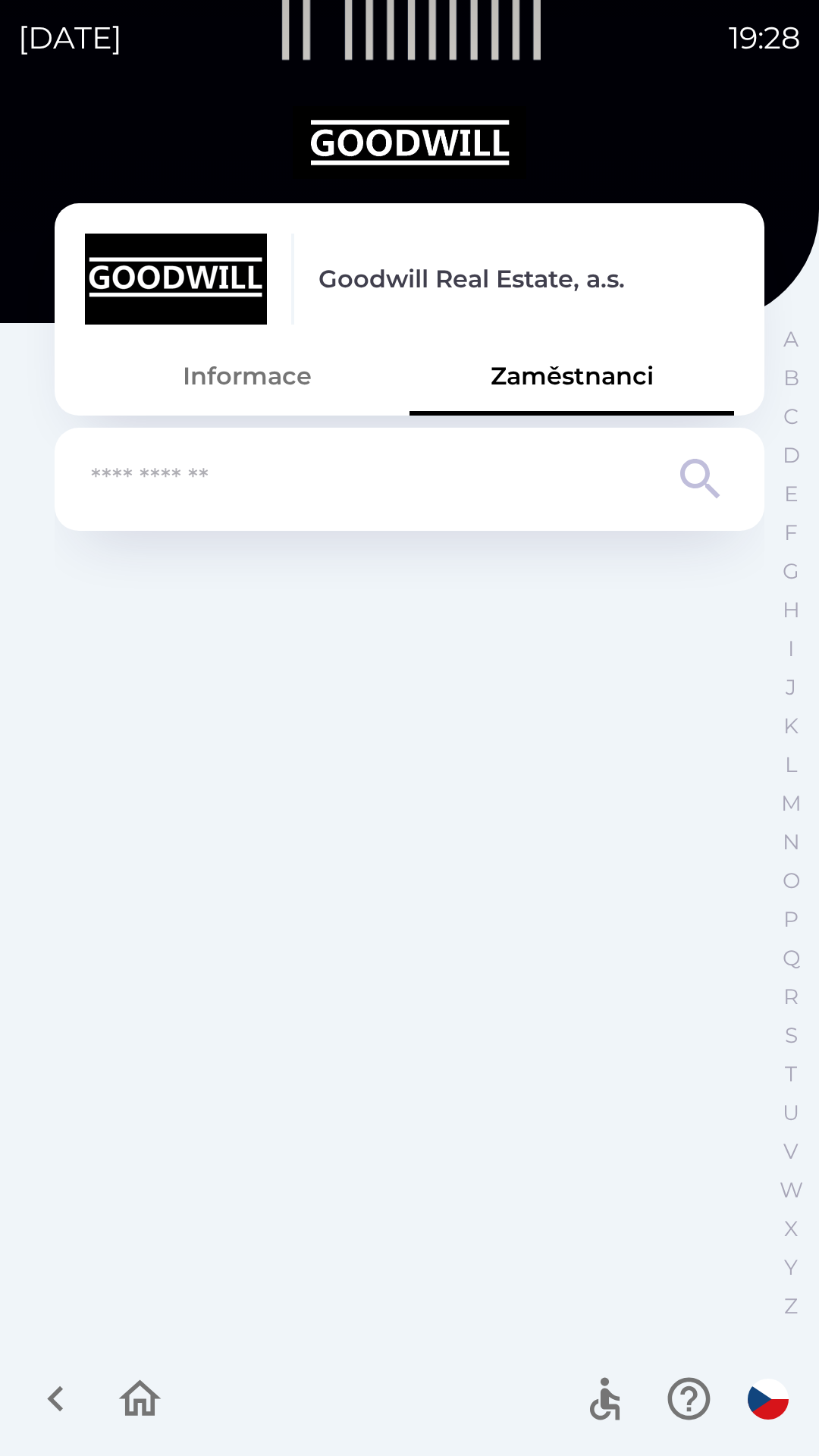
click at [212, 383] on button "Informace" at bounding box center [247, 376] width 325 height 54
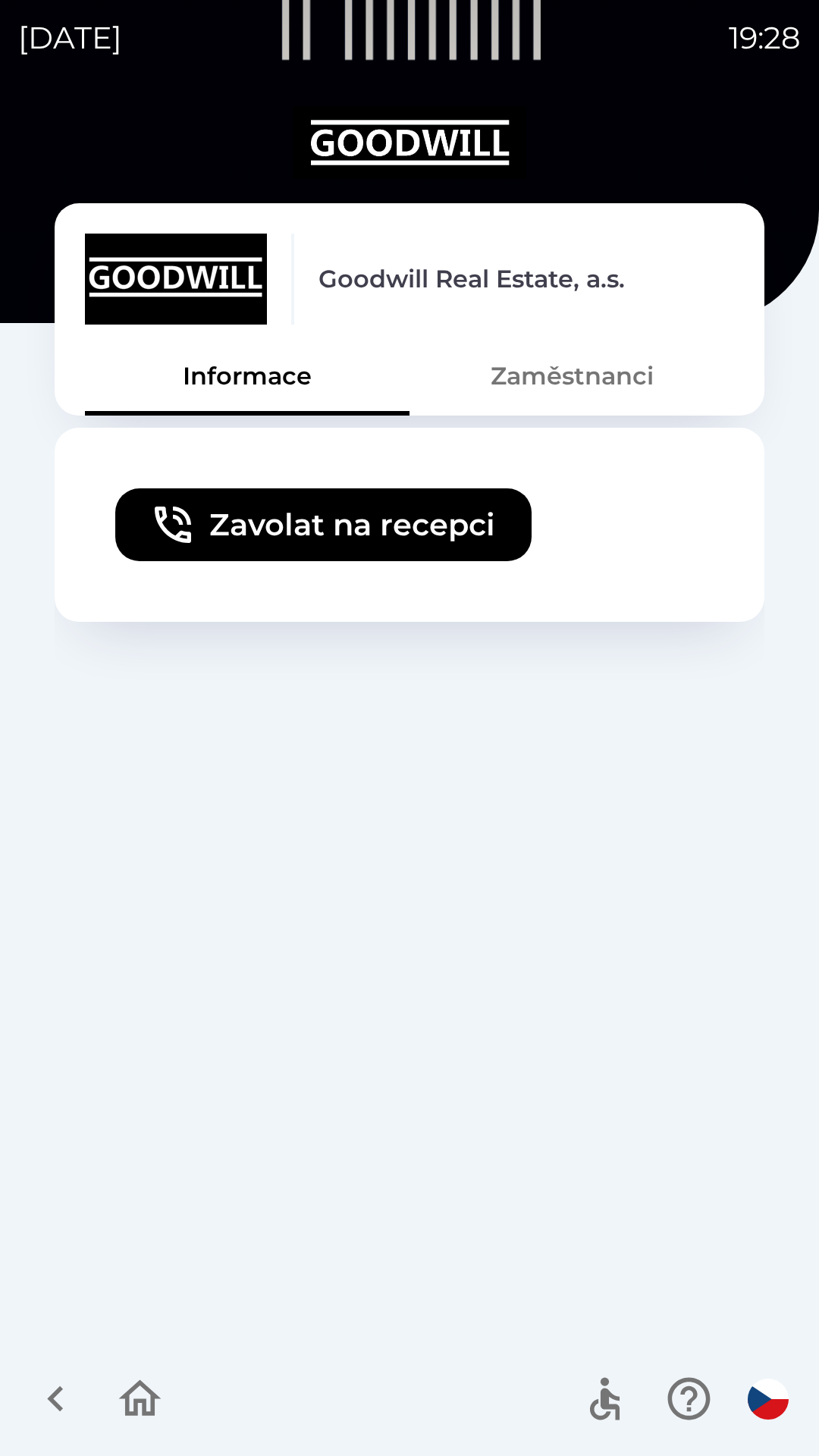
click at [27, 1419] on button "button" at bounding box center [55, 1398] width 63 height 63
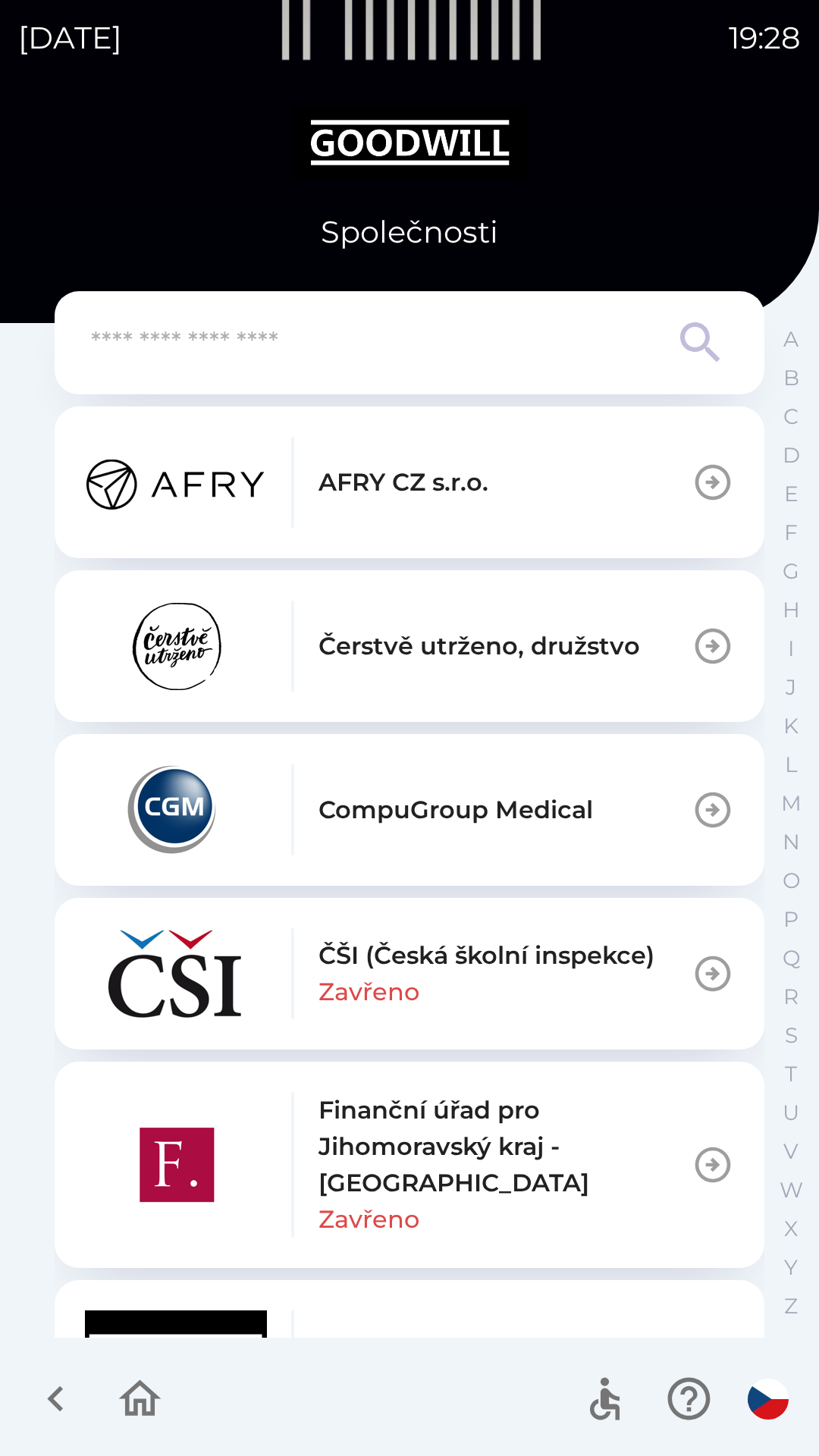
click at [117, 1418] on icon "button" at bounding box center [140, 1398] width 50 height 50
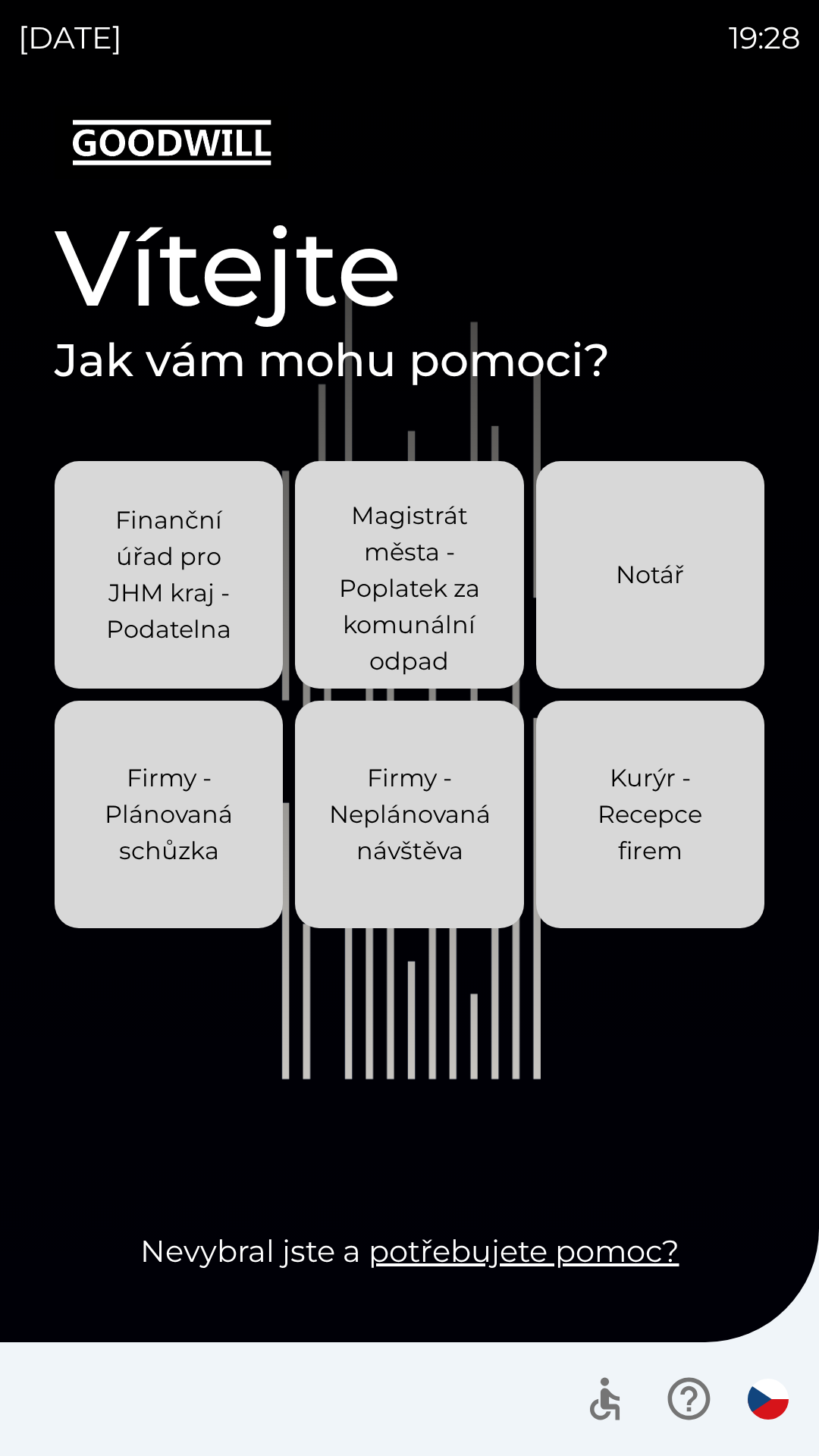
click at [597, 1408] on icon "button" at bounding box center [605, 1398] width 50 height 50
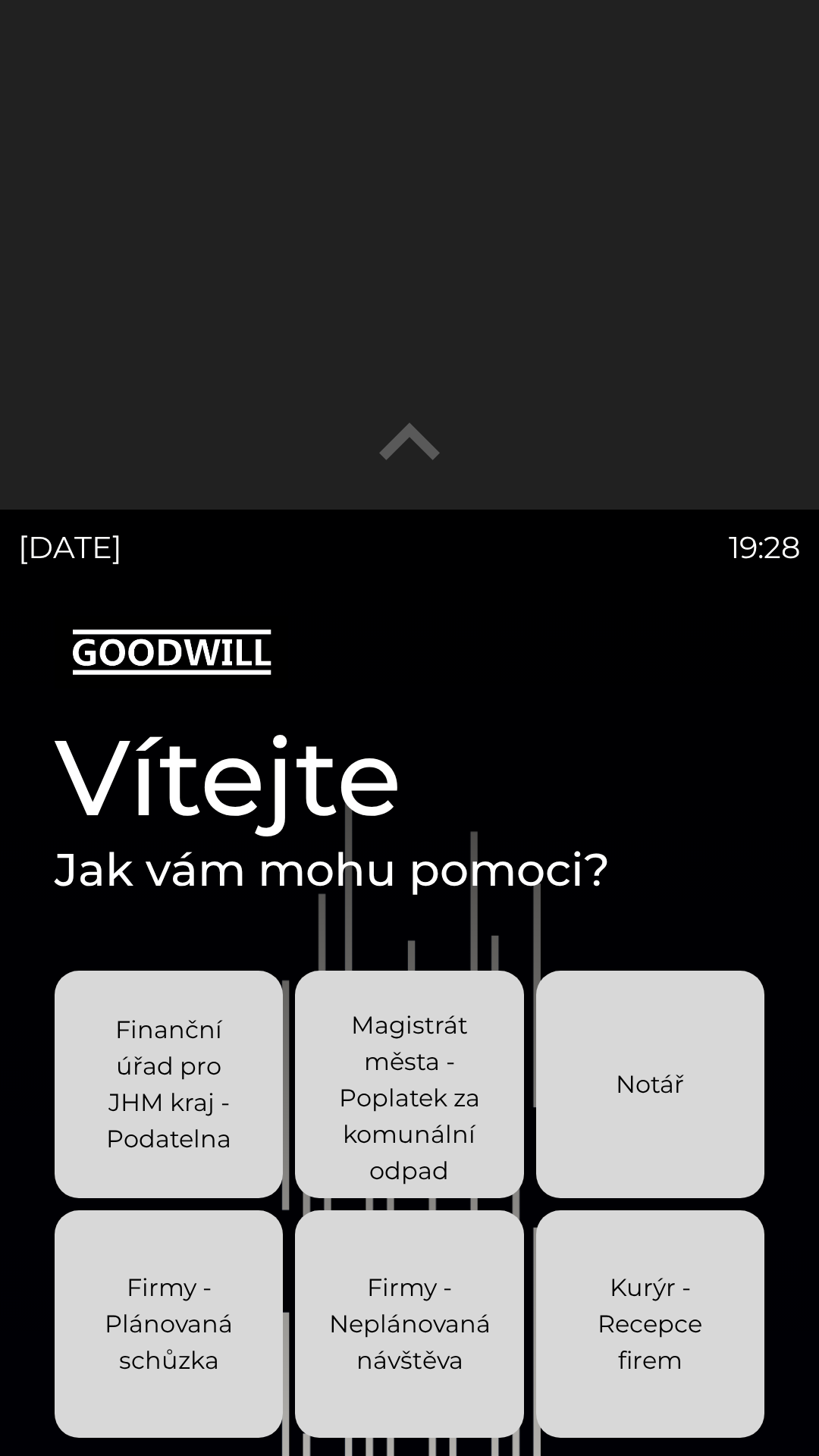
click at [403, 449] on icon "button" at bounding box center [409, 442] width 121 height 121
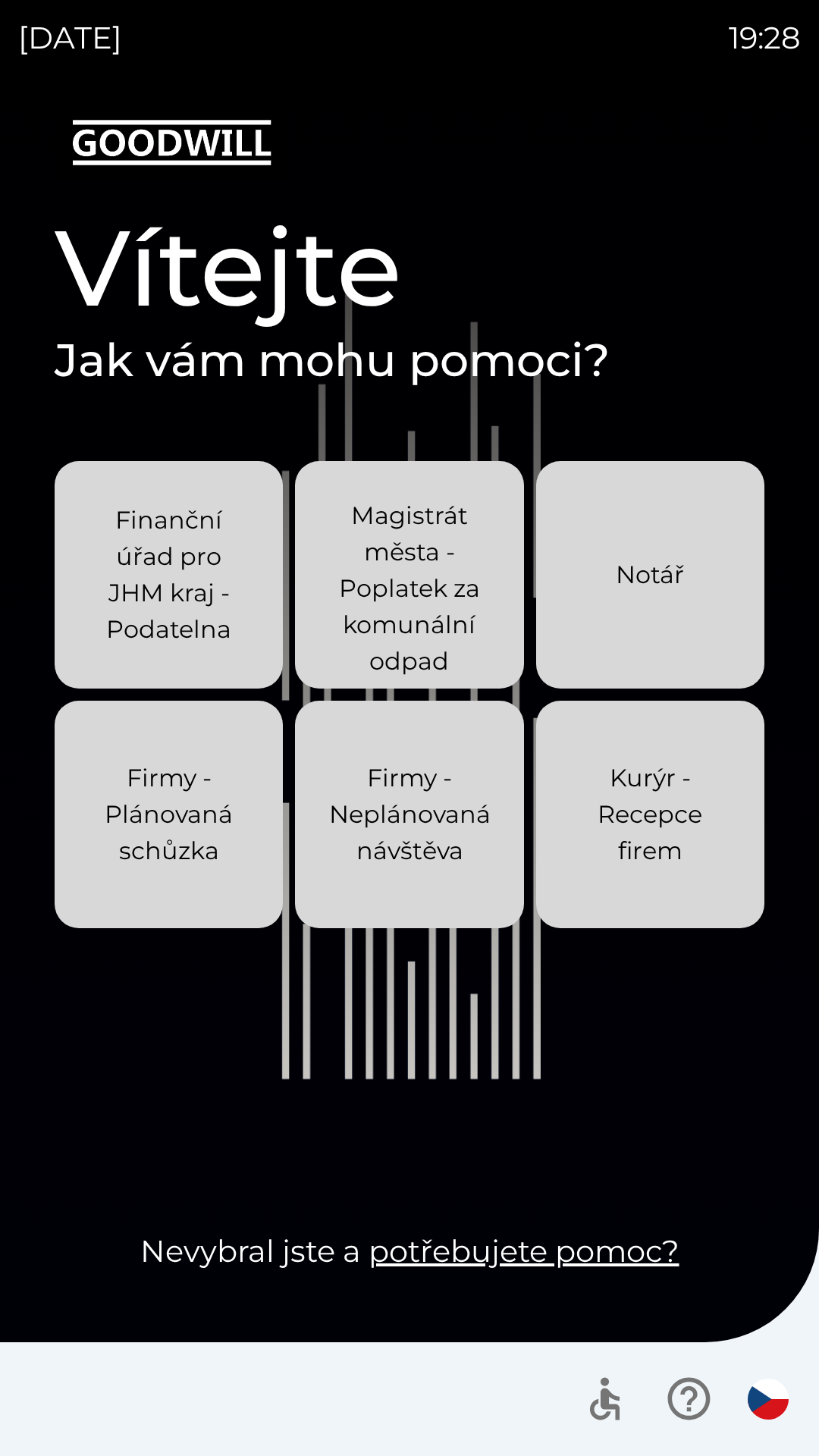
click at [673, 1382] on icon "button" at bounding box center [689, 1398] width 50 height 50
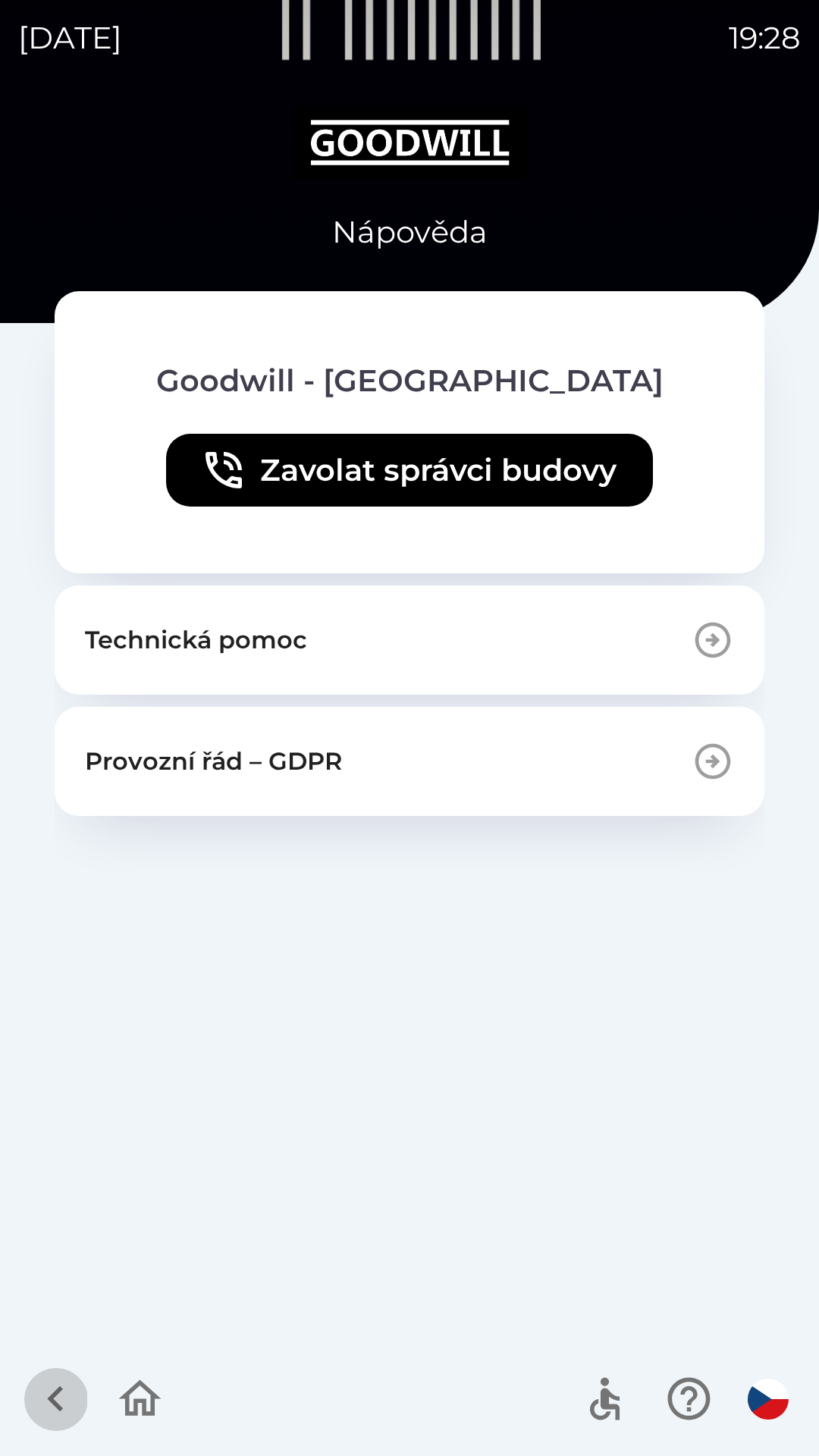
click at [45, 1405] on icon "button" at bounding box center [55, 1398] width 50 height 50
click at [137, 1391] on div at bounding box center [409, 1398] width 819 height 113
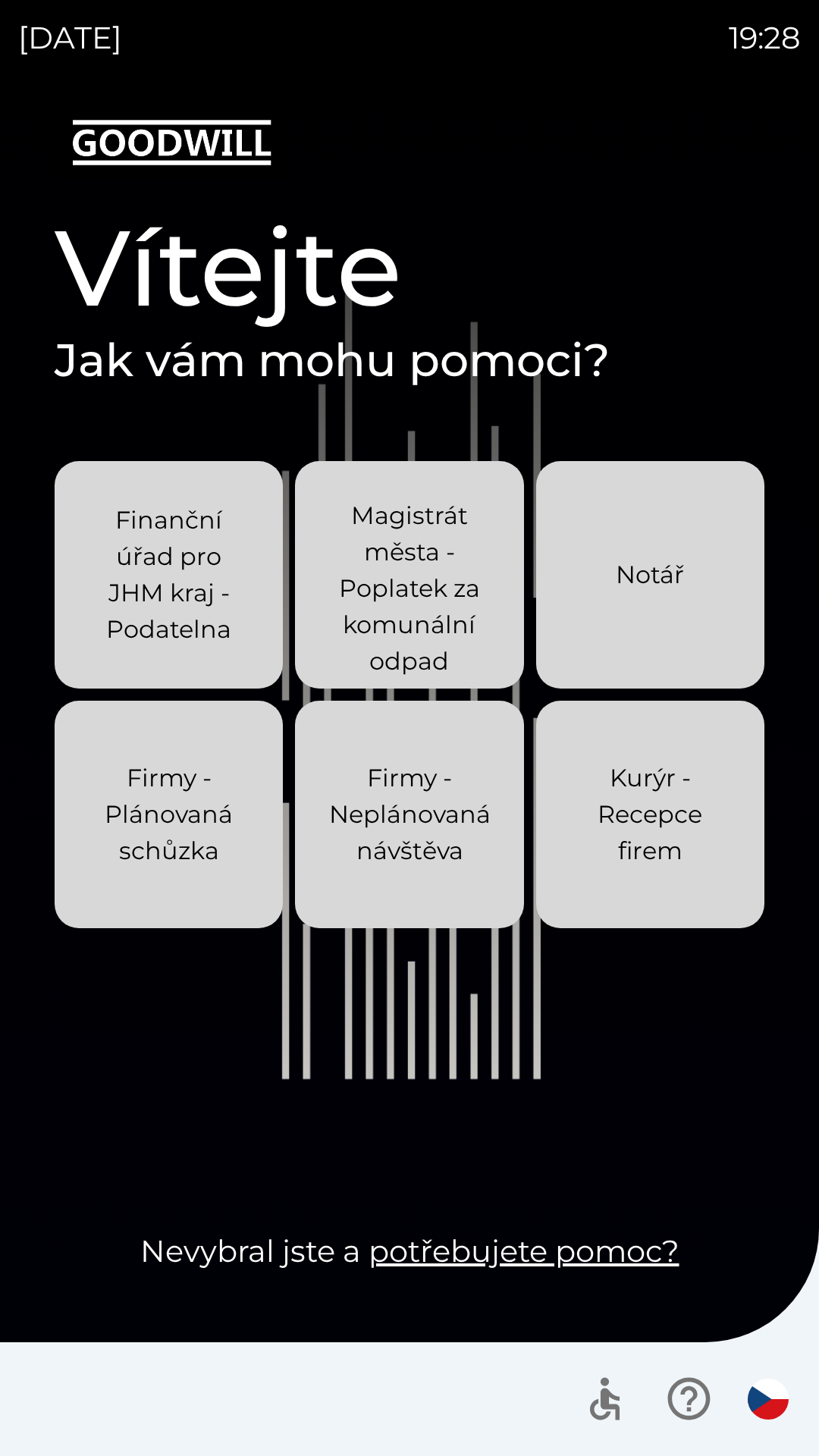
click at [612, 1394] on icon "button" at bounding box center [605, 1404] width 30 height 32
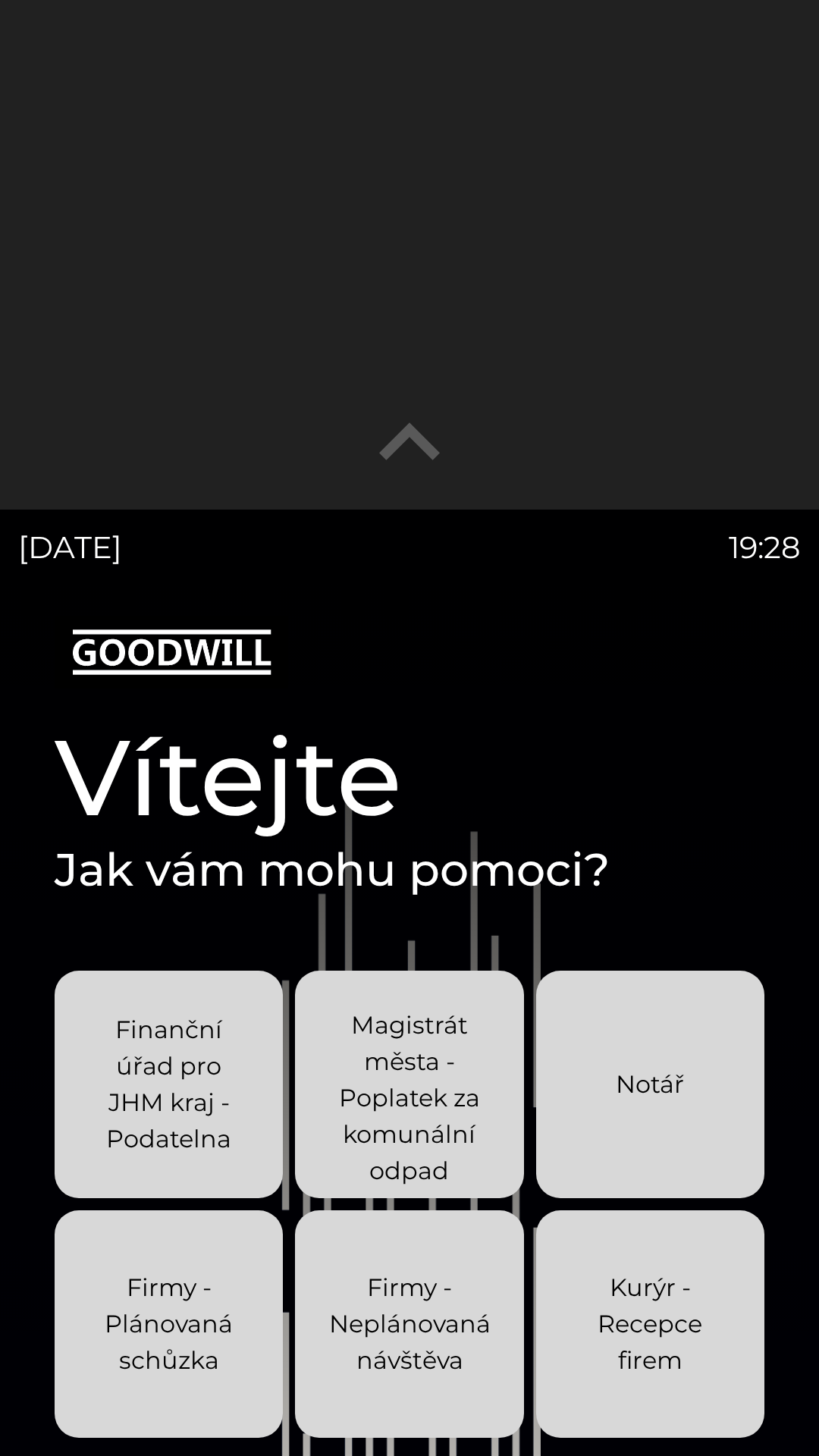
click at [400, 462] on icon "button" at bounding box center [409, 442] width 121 height 121
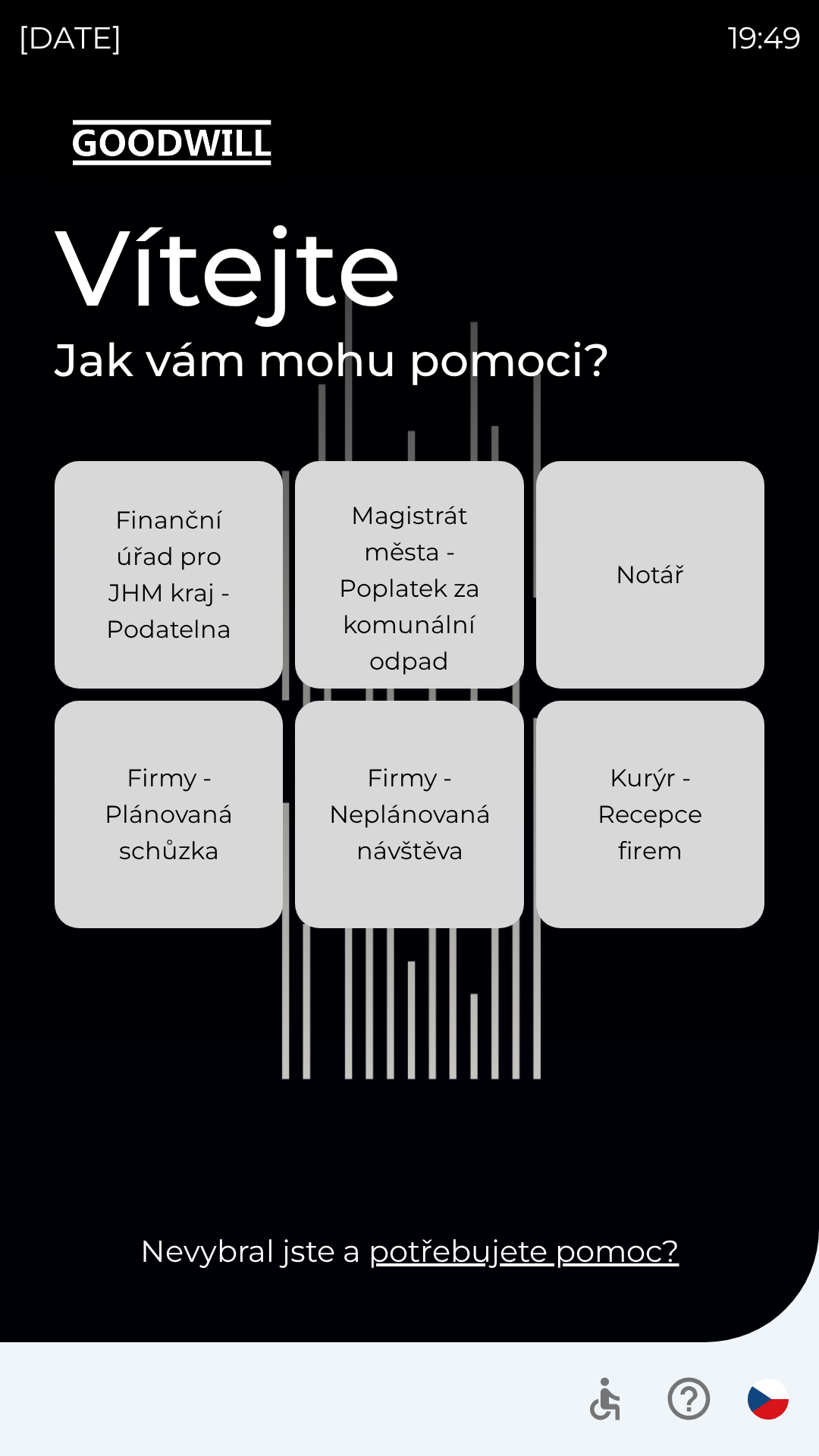
click at [169, 540] on p "Finanční úřad pro JHM kraj - Podatelna" at bounding box center [169, 574] width 155 height 145
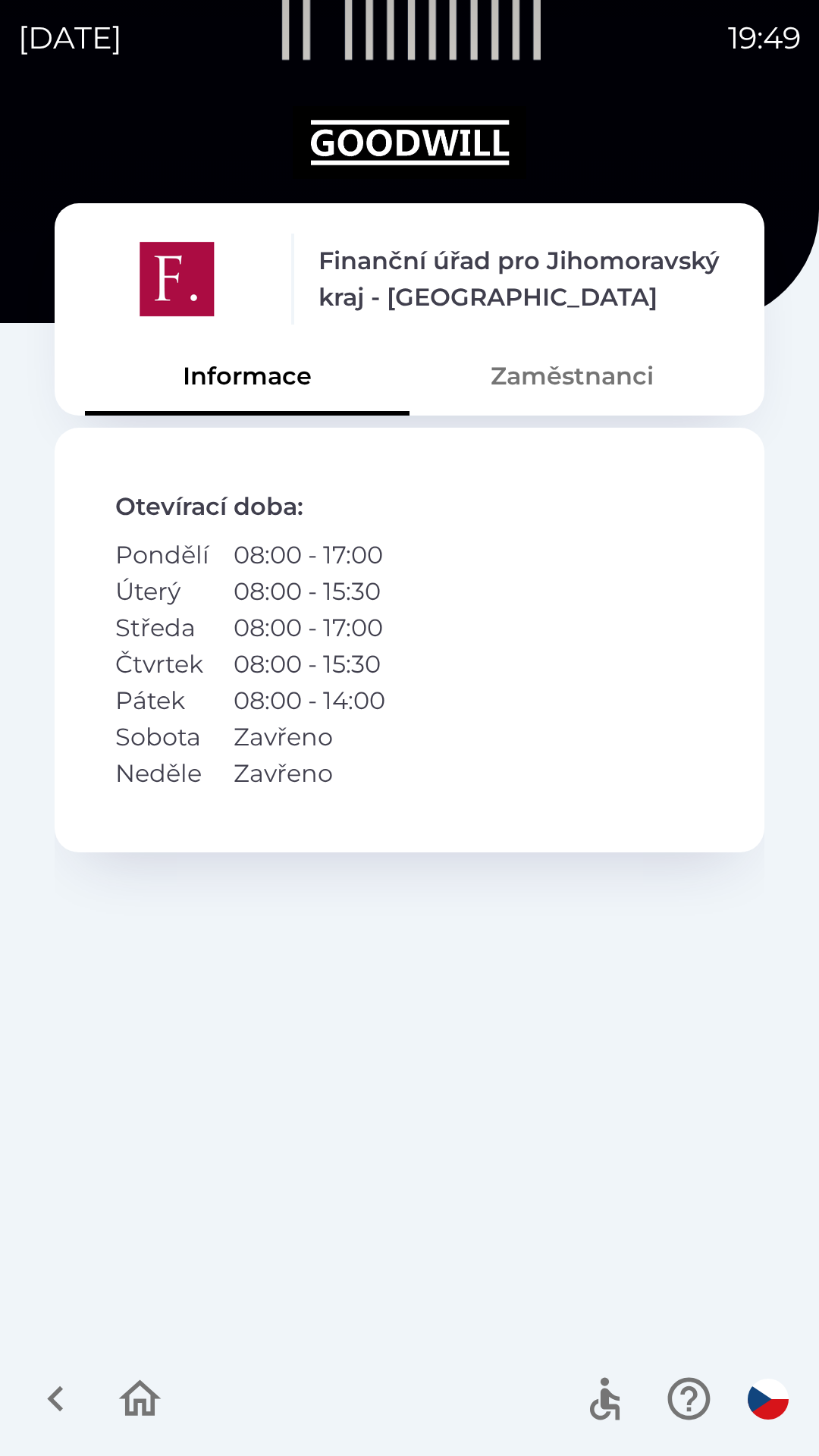
click at [567, 371] on button "Zaměstnanci" at bounding box center [572, 376] width 325 height 54
